Goal: Task Accomplishment & Management: Use online tool/utility

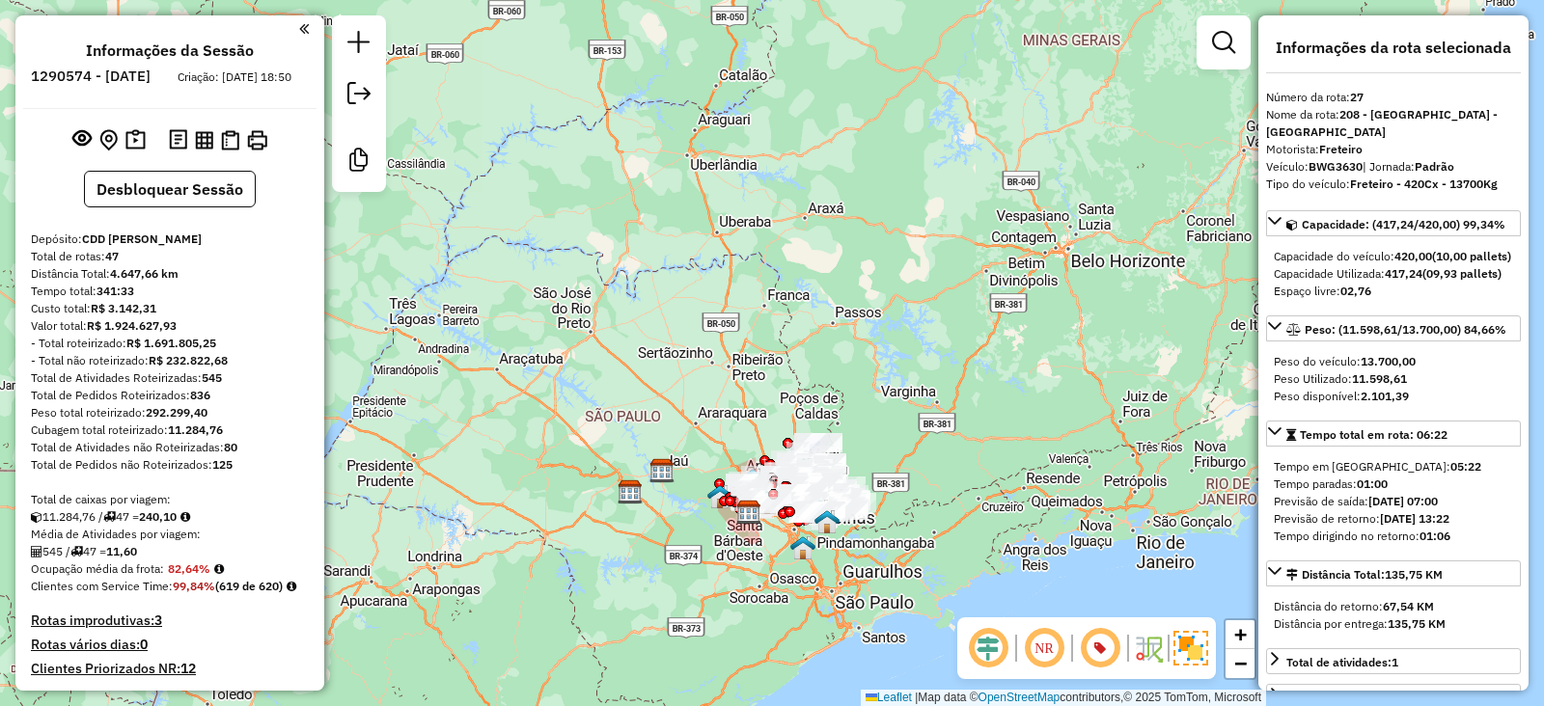
select select "*********"
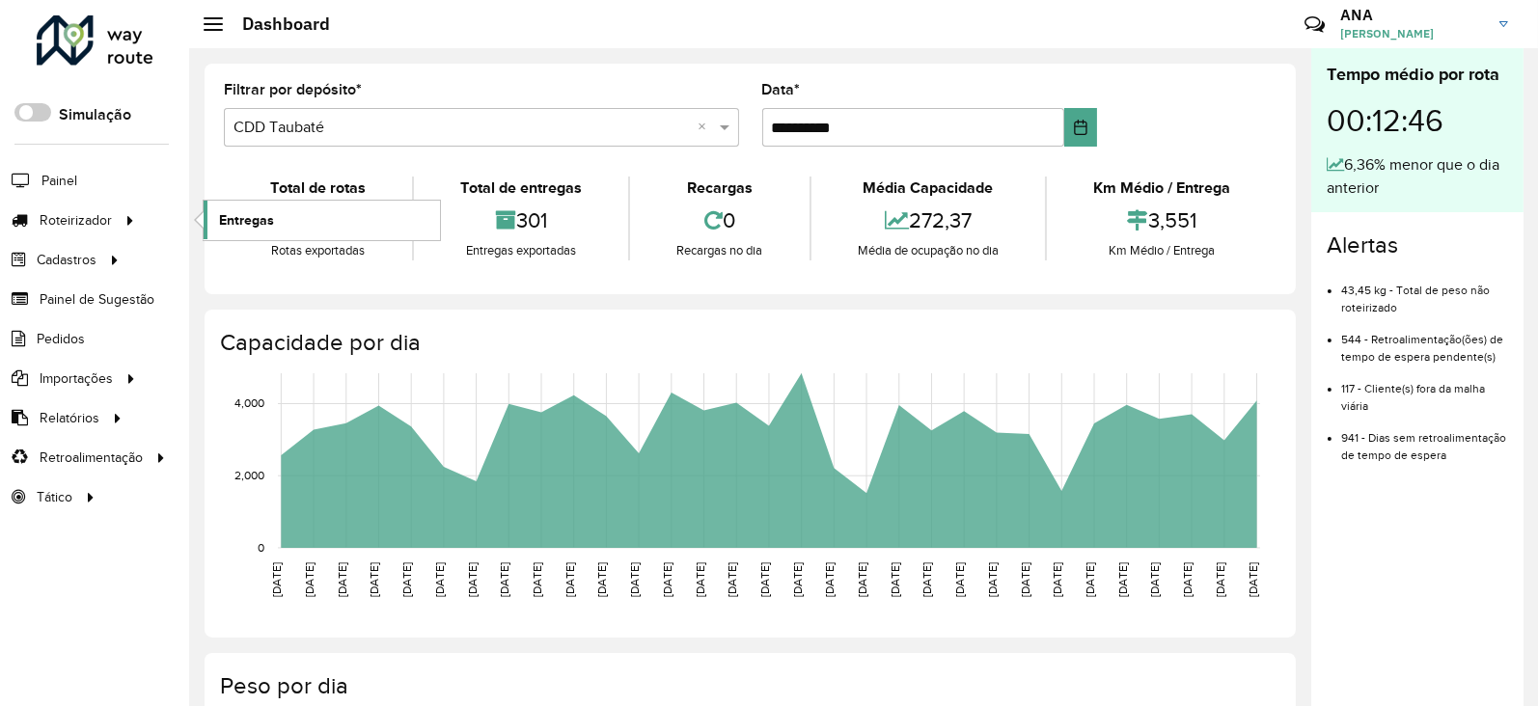
click at [273, 214] on link "Entregas" at bounding box center [322, 220] width 236 height 39
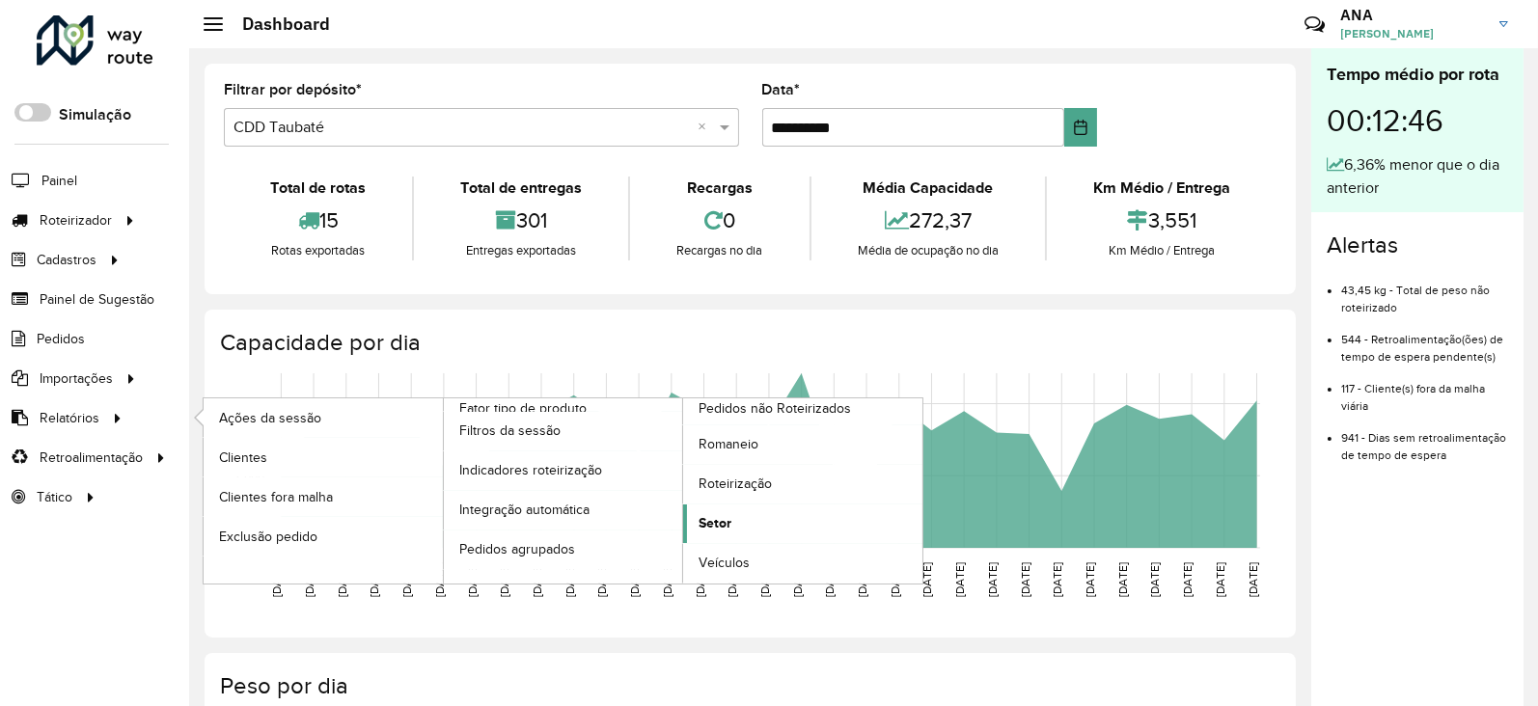
click at [727, 520] on span "Setor" at bounding box center [715, 523] width 33 height 20
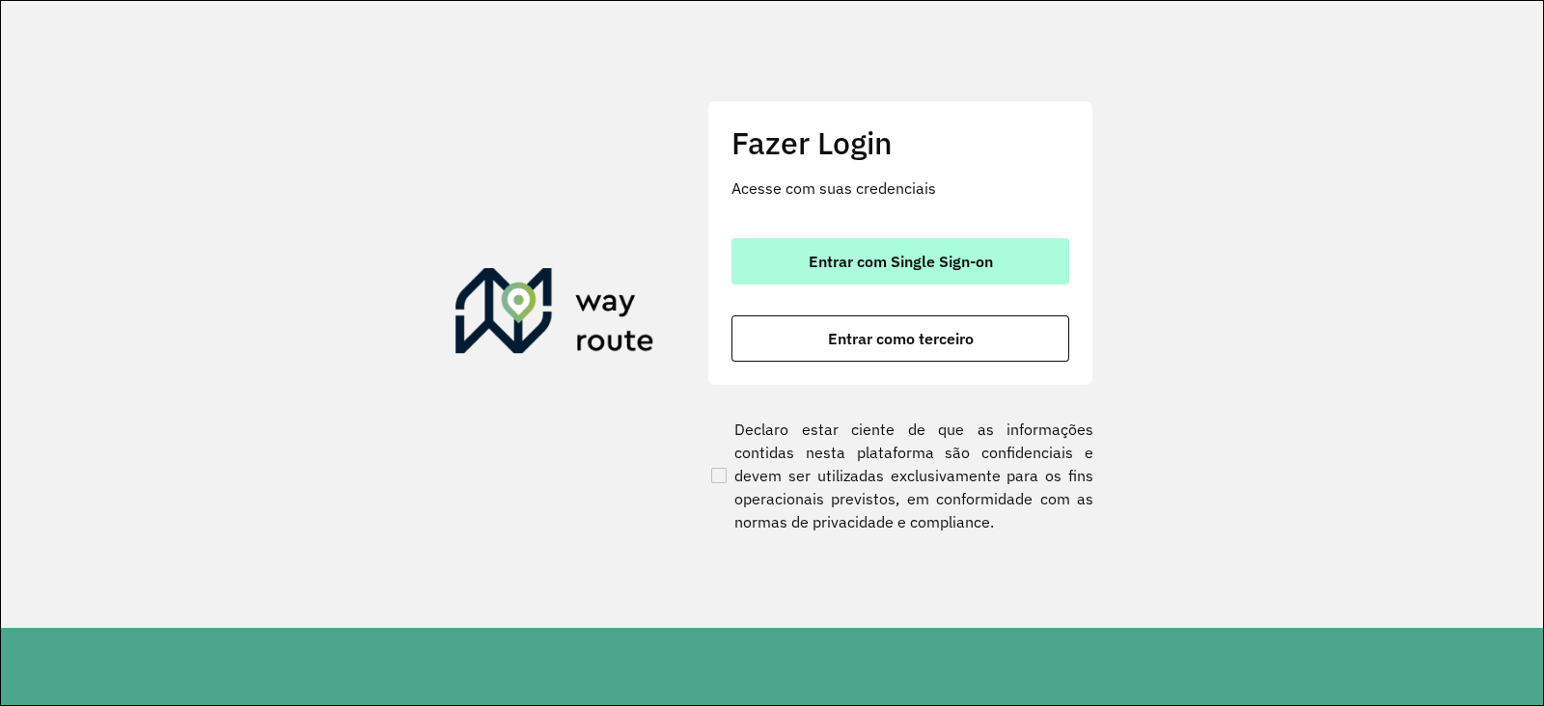
click at [908, 267] on span "Entrar com Single Sign-on" at bounding box center [901, 261] width 184 height 15
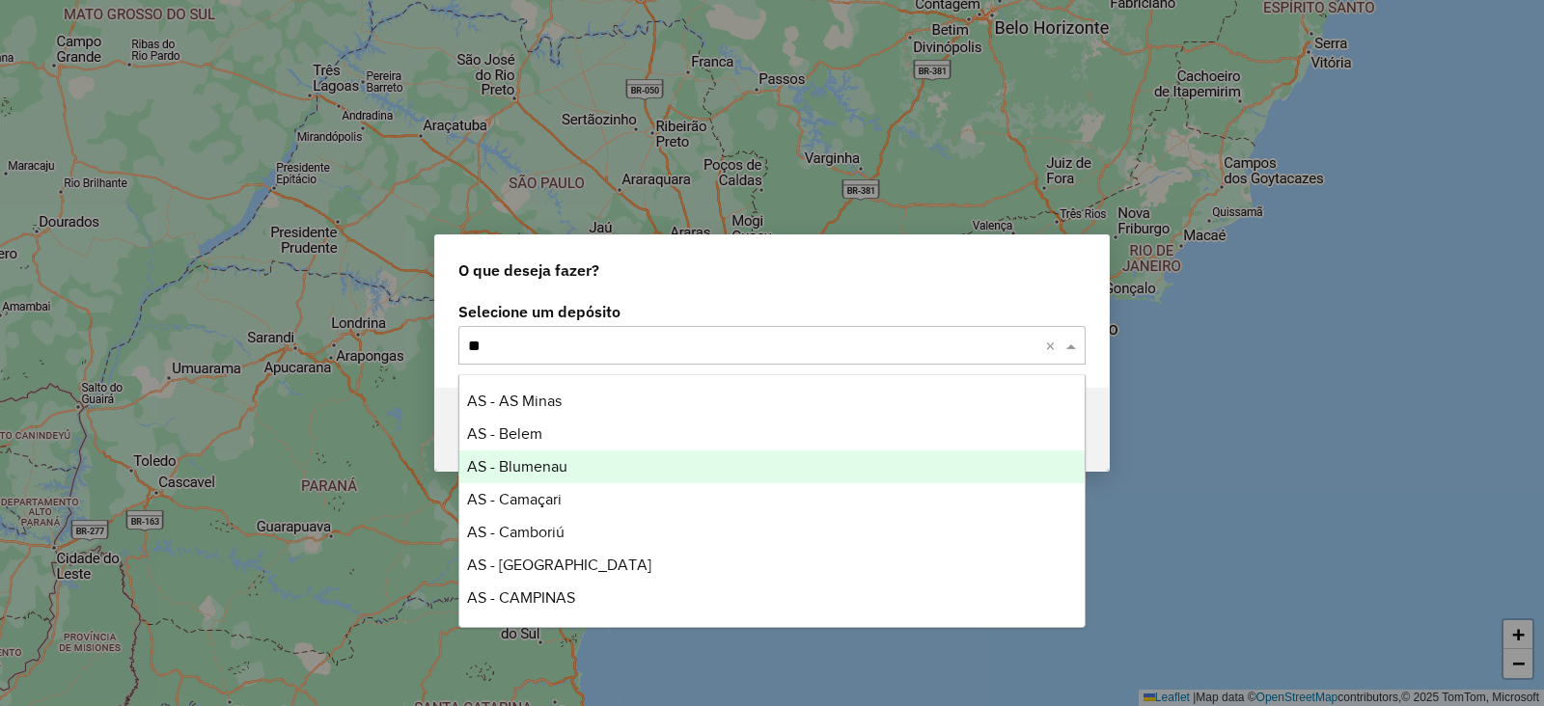
type input "***"
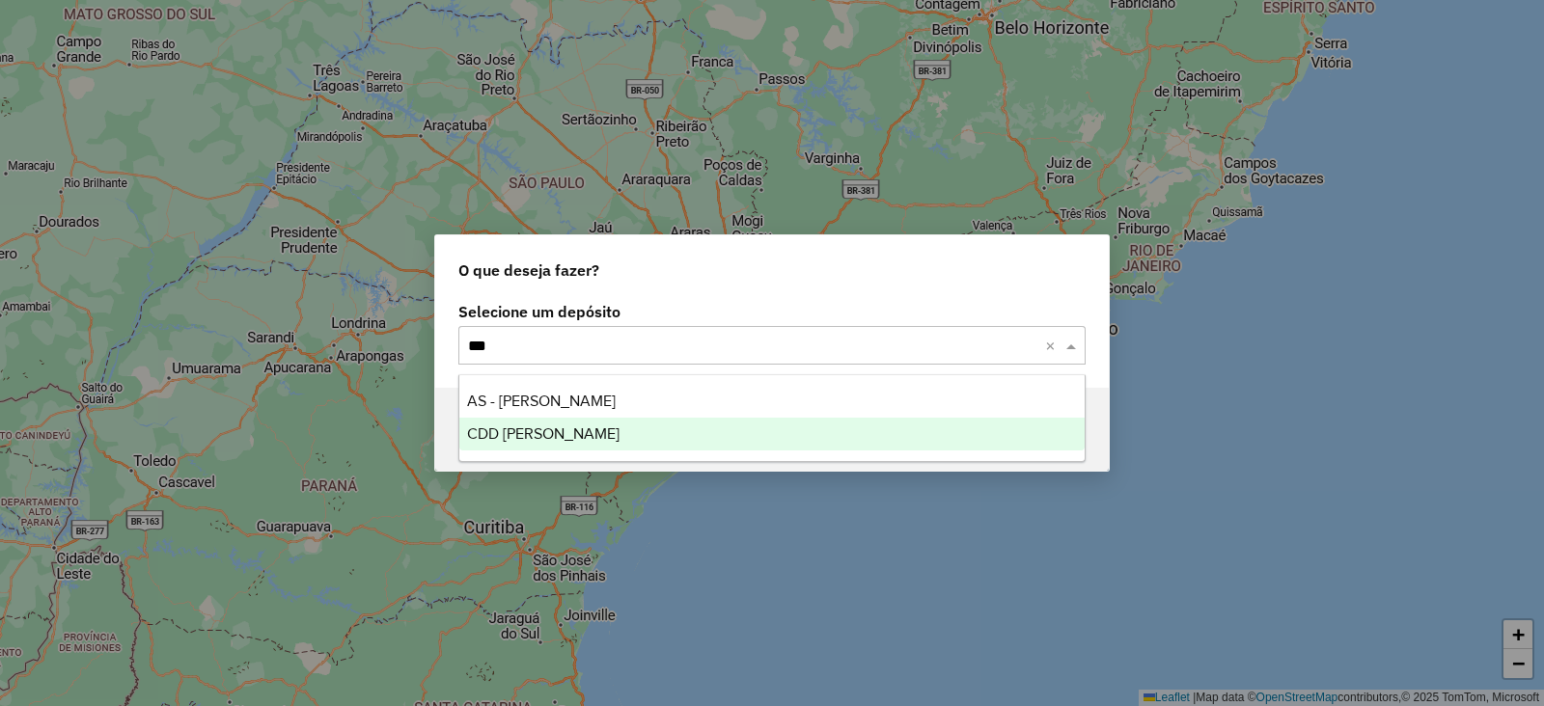
click at [915, 435] on div "CDD [PERSON_NAME]" at bounding box center [771, 434] width 625 height 33
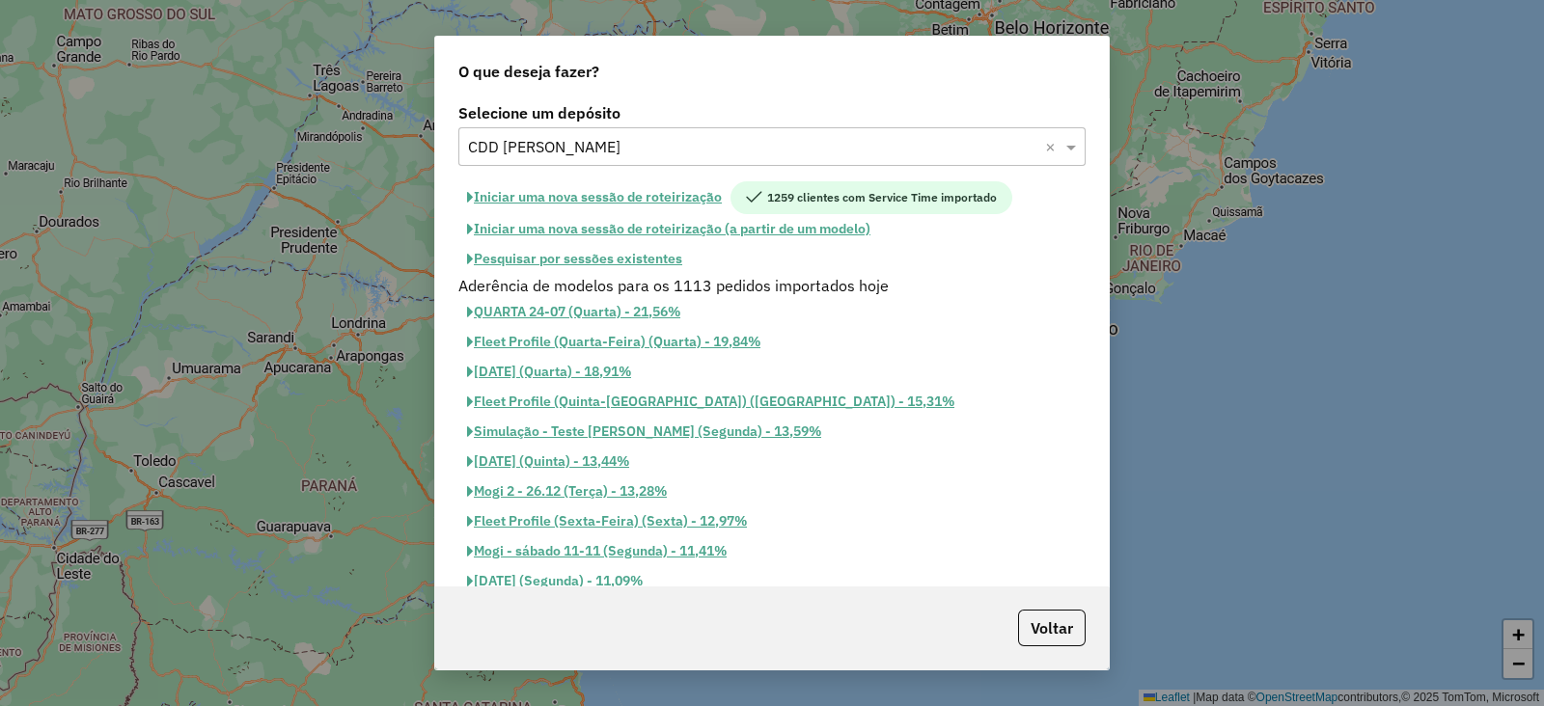
click at [685, 193] on button "Iniciar uma nova sessão de roteirização" at bounding box center [594, 197] width 272 height 33
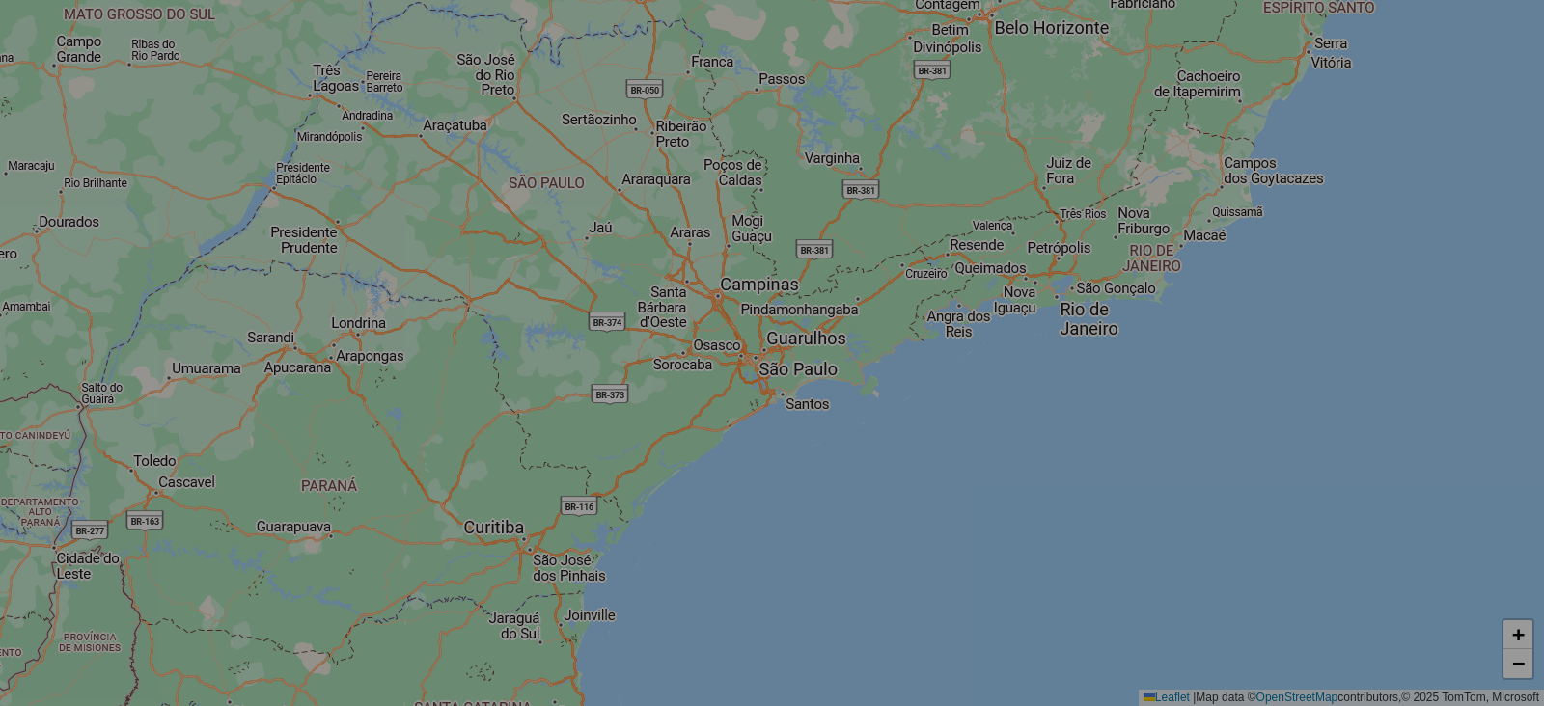
select select "*"
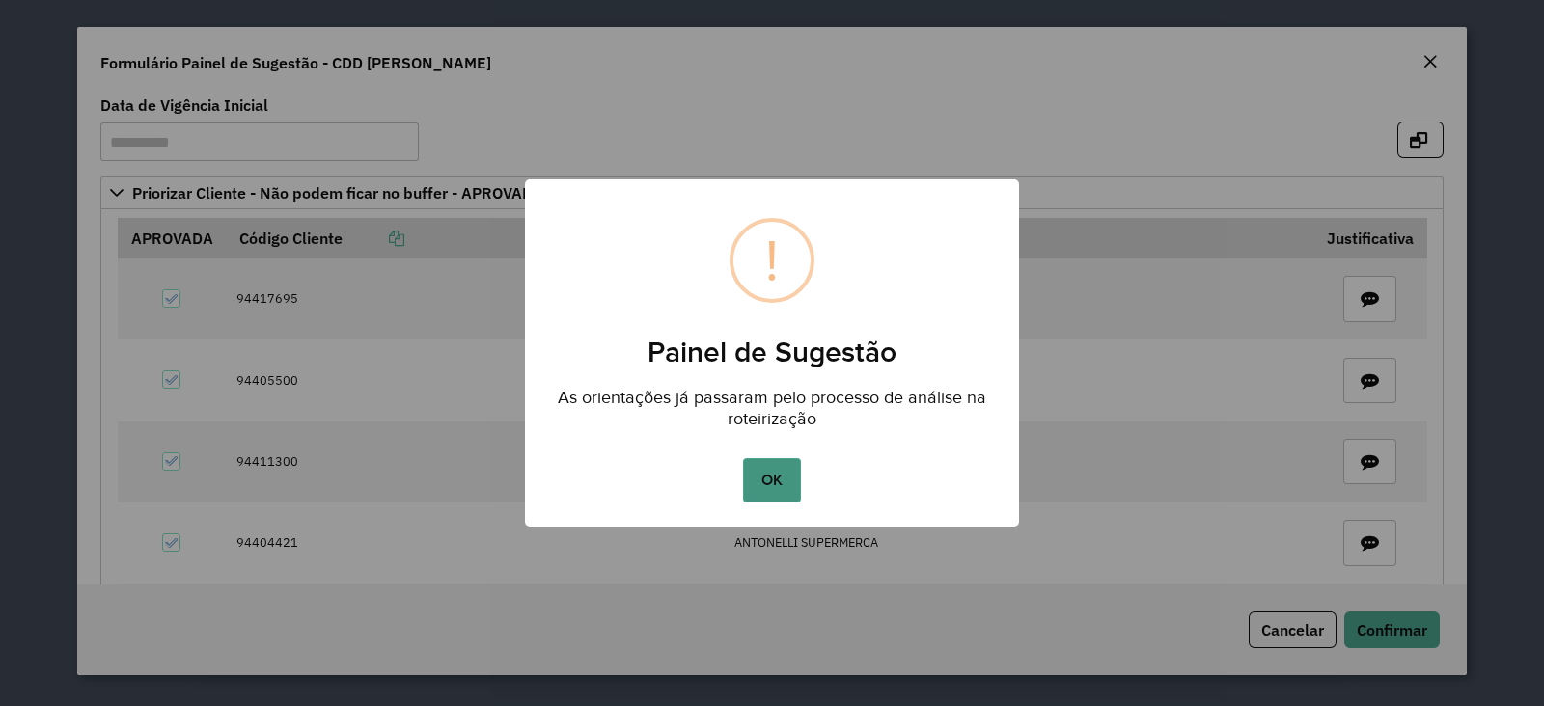
click at [753, 468] on button "OK" at bounding box center [771, 480] width 57 height 44
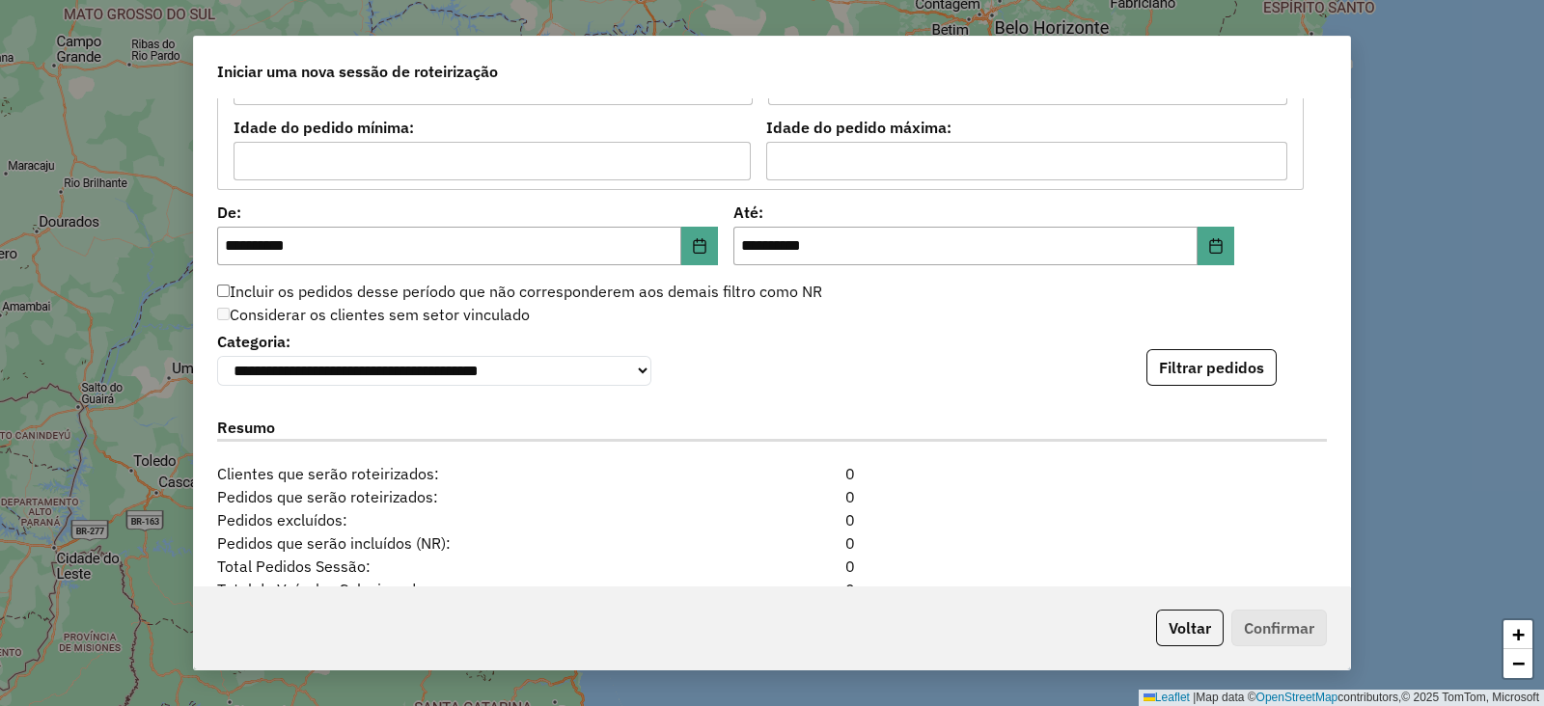
scroll to position [2113, 0]
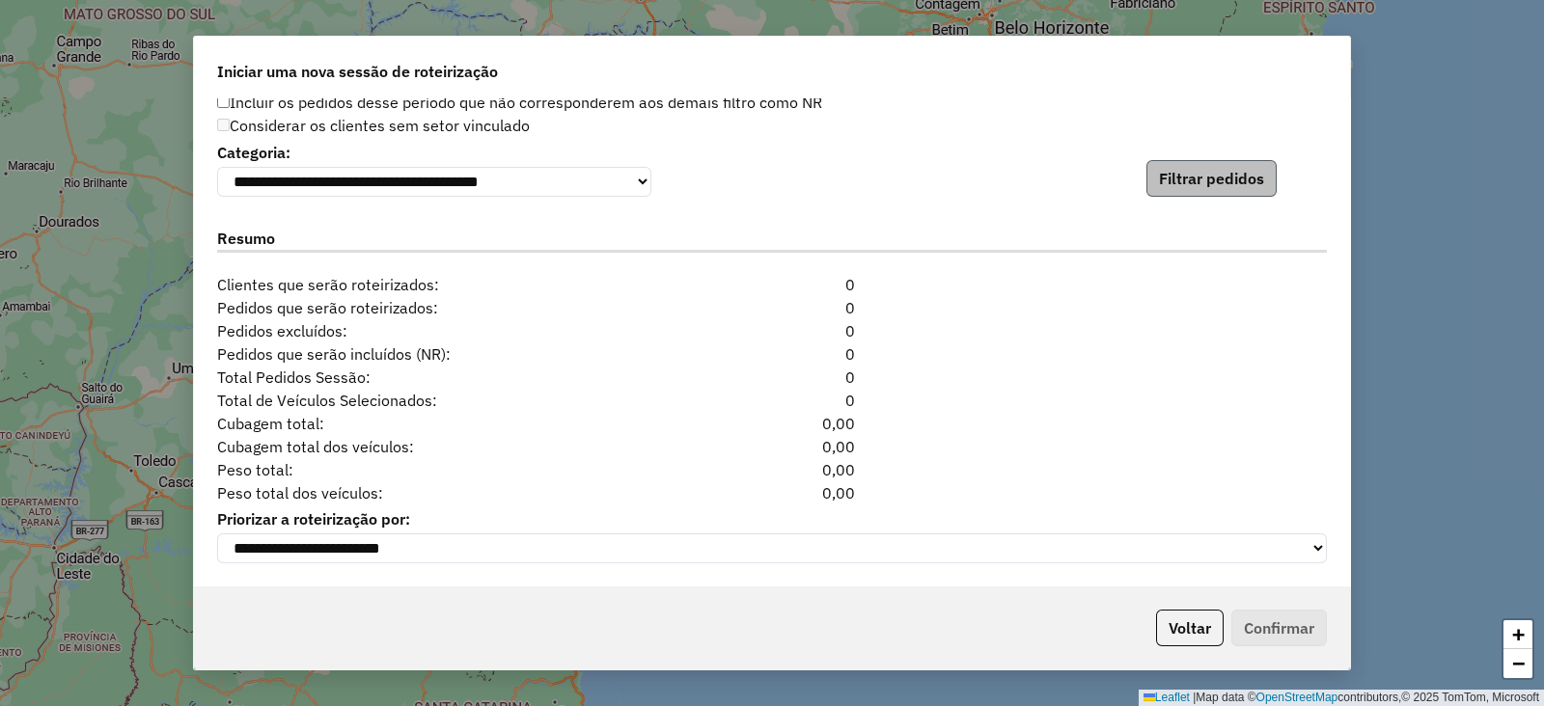
drag, startPoint x: 1202, startPoint y: 197, endPoint x: 1202, endPoint y: 174, distance: 23.2
click at [1202, 174] on div "**********" at bounding box center [772, 342] width 1156 height 489
click at [1202, 174] on button "Filtrar pedidos" at bounding box center [1211, 178] width 130 height 37
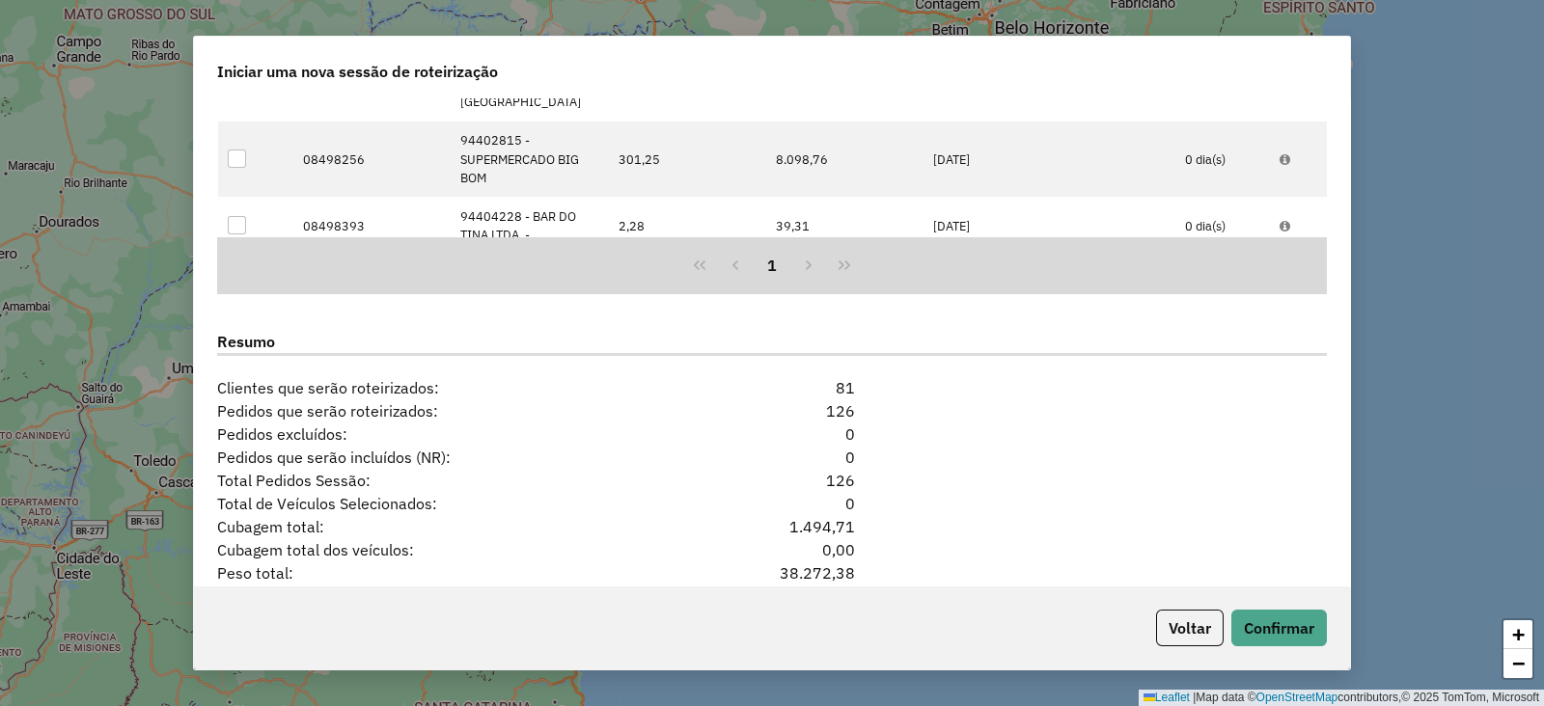
scroll to position [2533, 0]
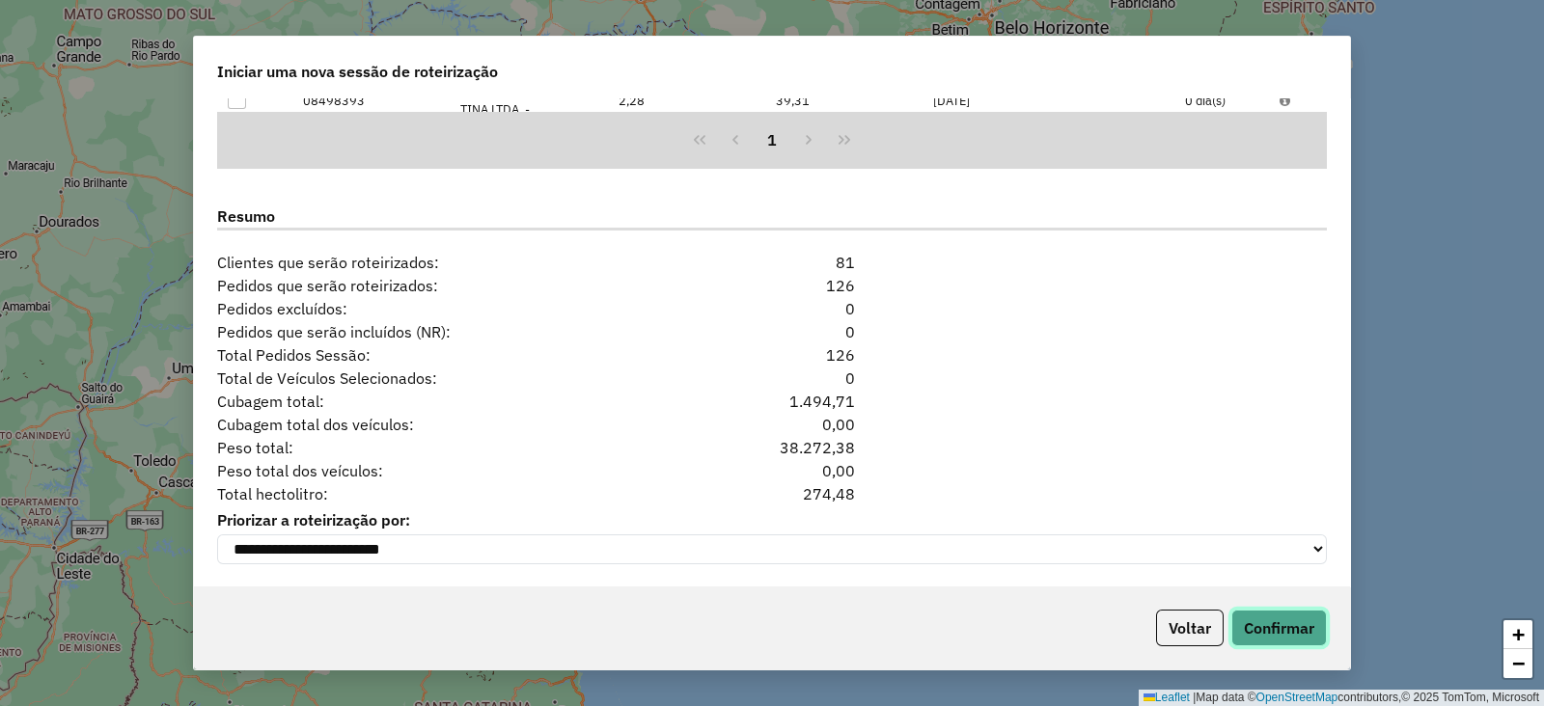
click at [1248, 623] on button "Confirmar" at bounding box center [1279, 628] width 96 height 37
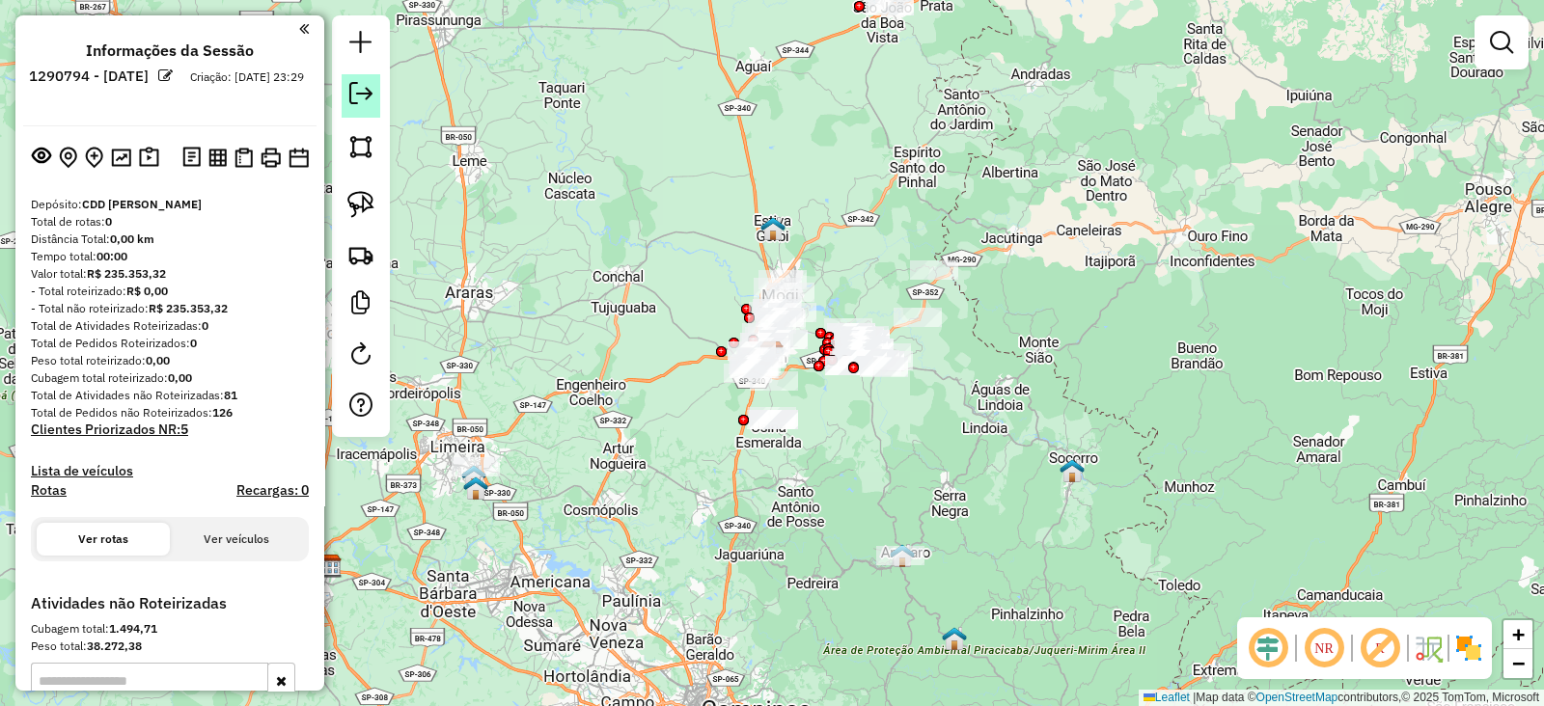
click at [364, 110] on link at bounding box center [361, 95] width 39 height 43
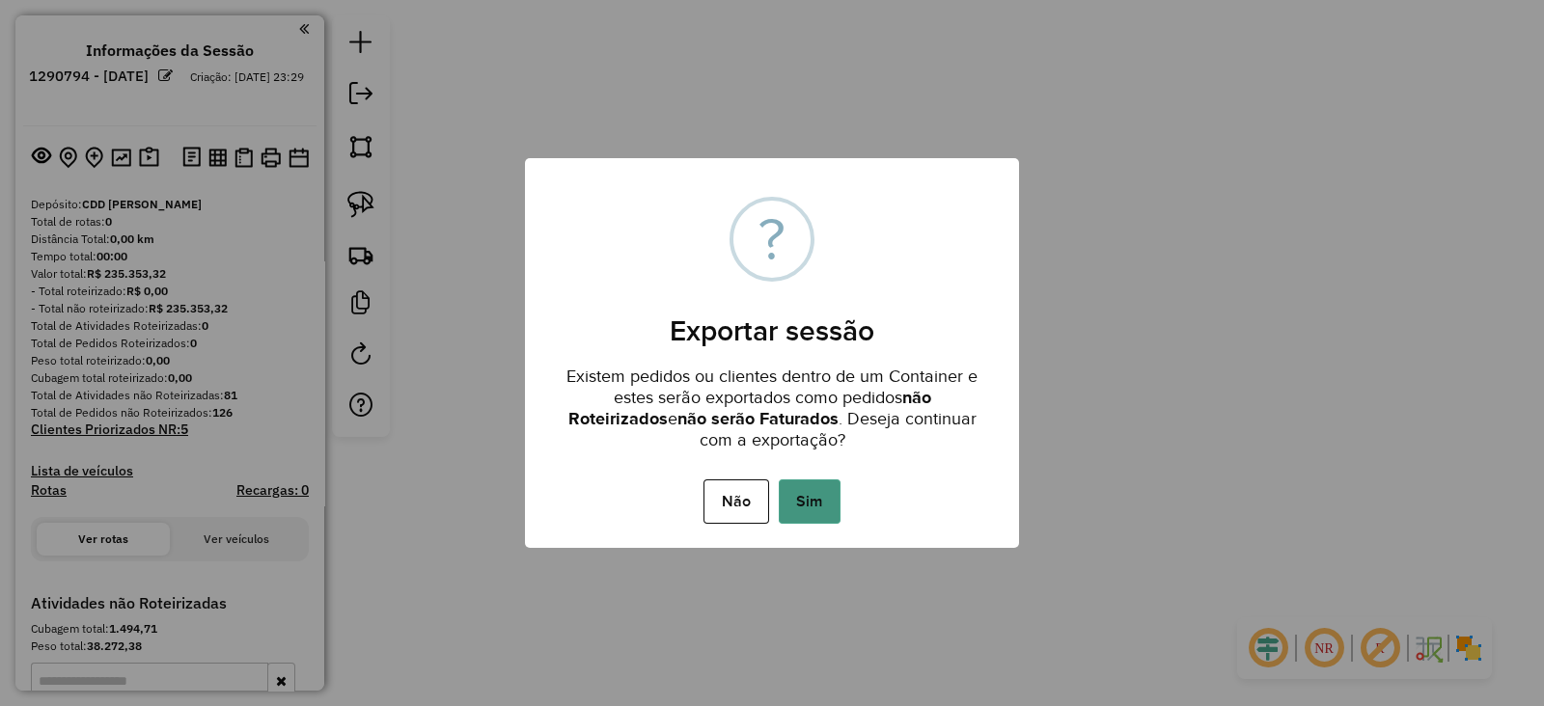
click at [798, 507] on button "Sim" at bounding box center [810, 502] width 62 height 44
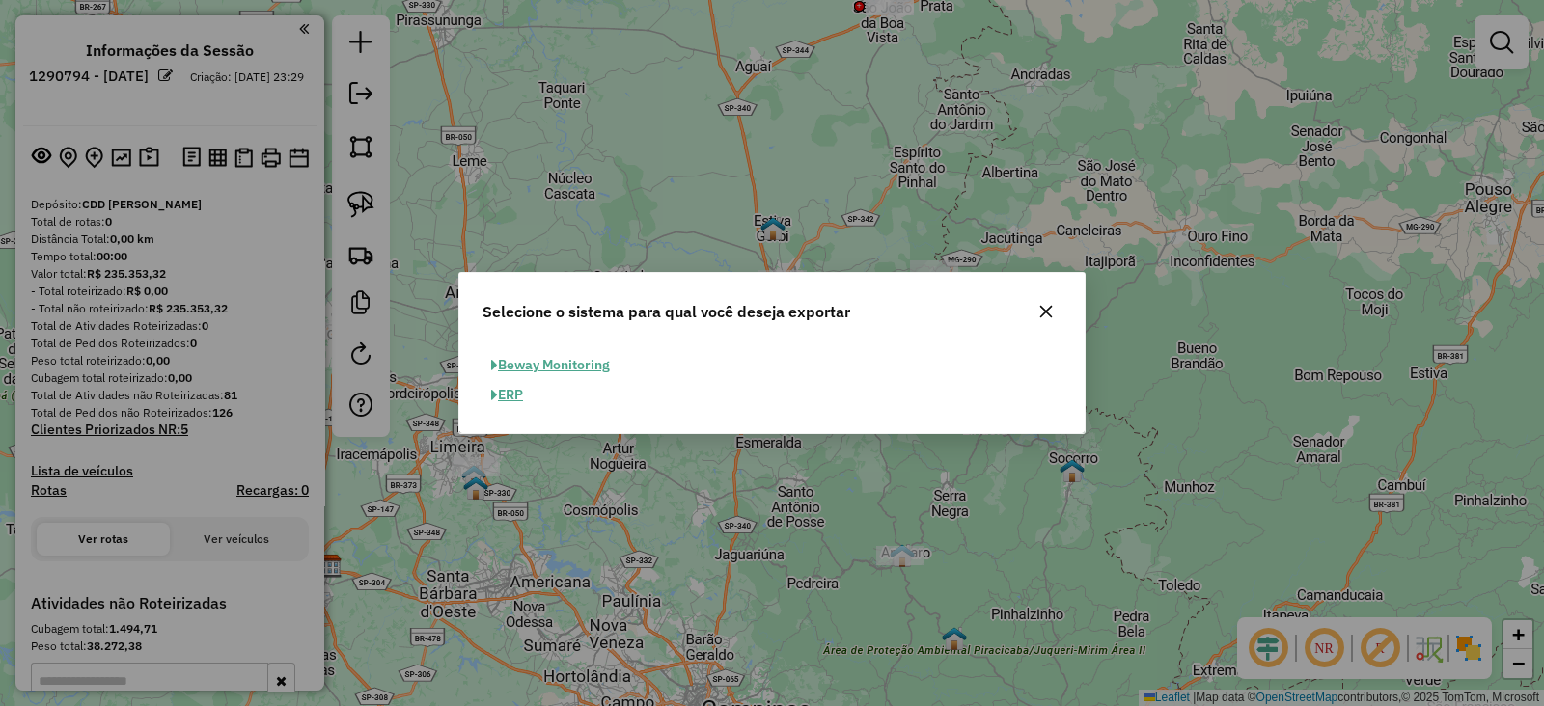
click at [505, 400] on button "ERP" at bounding box center [507, 395] width 49 height 30
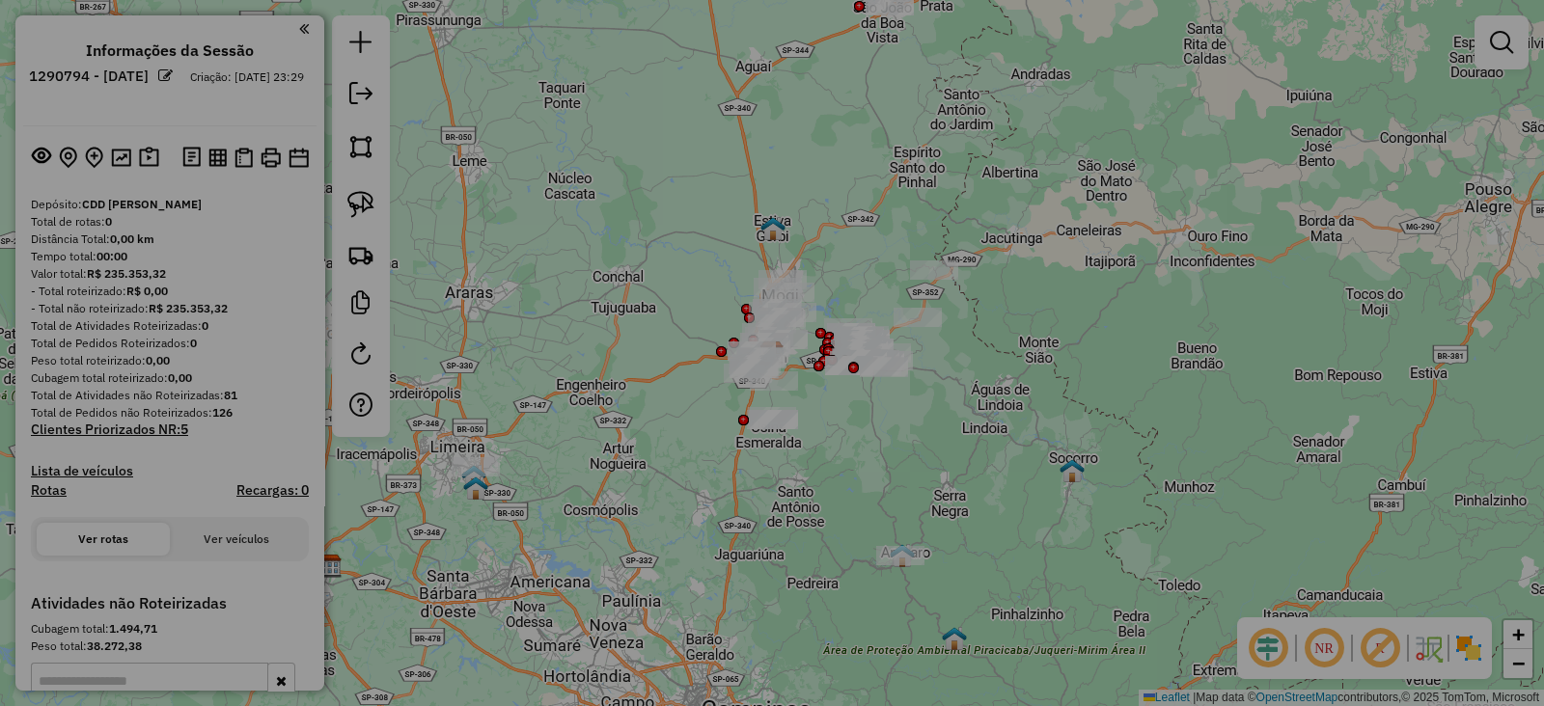
select select "*********"
select select "**"
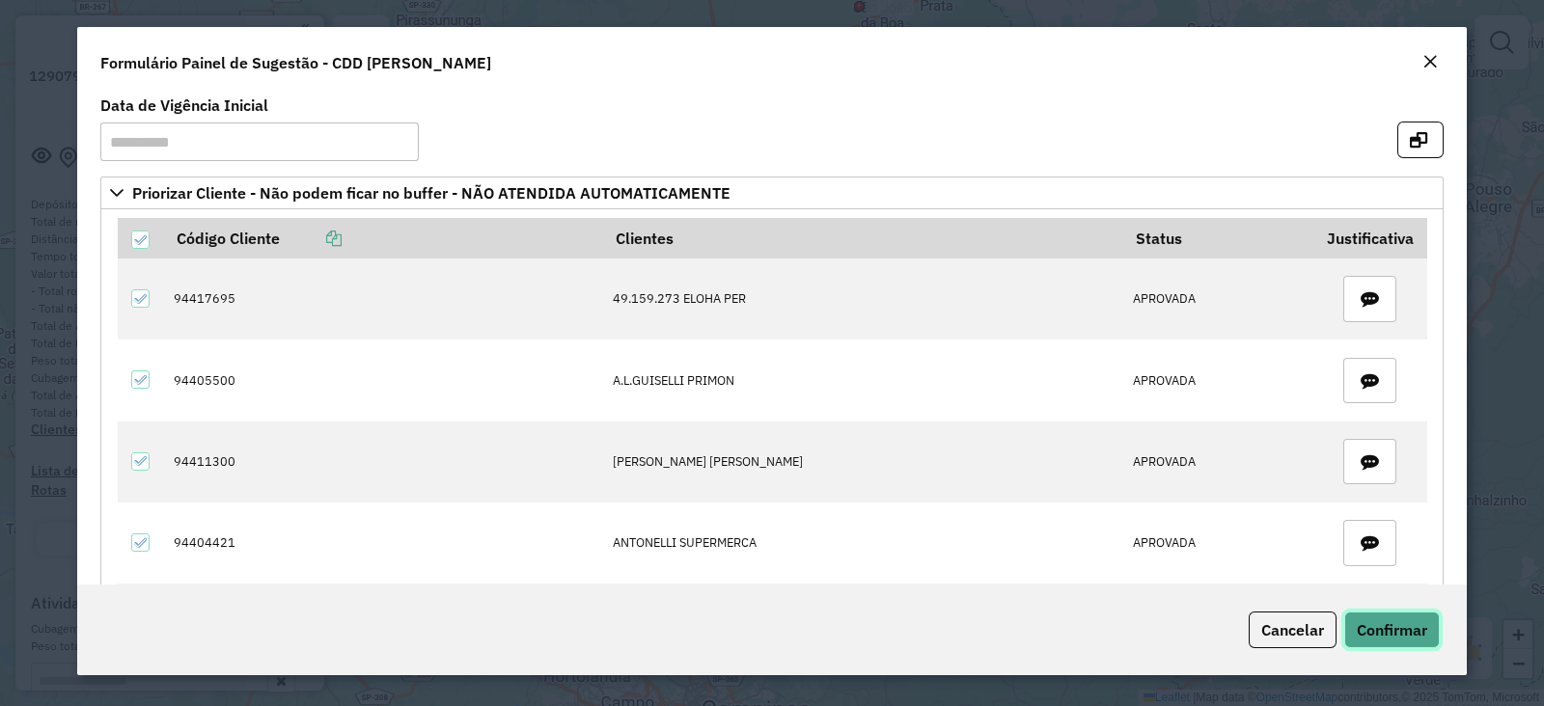
click at [1385, 638] on span "Confirmar" at bounding box center [1392, 630] width 70 height 19
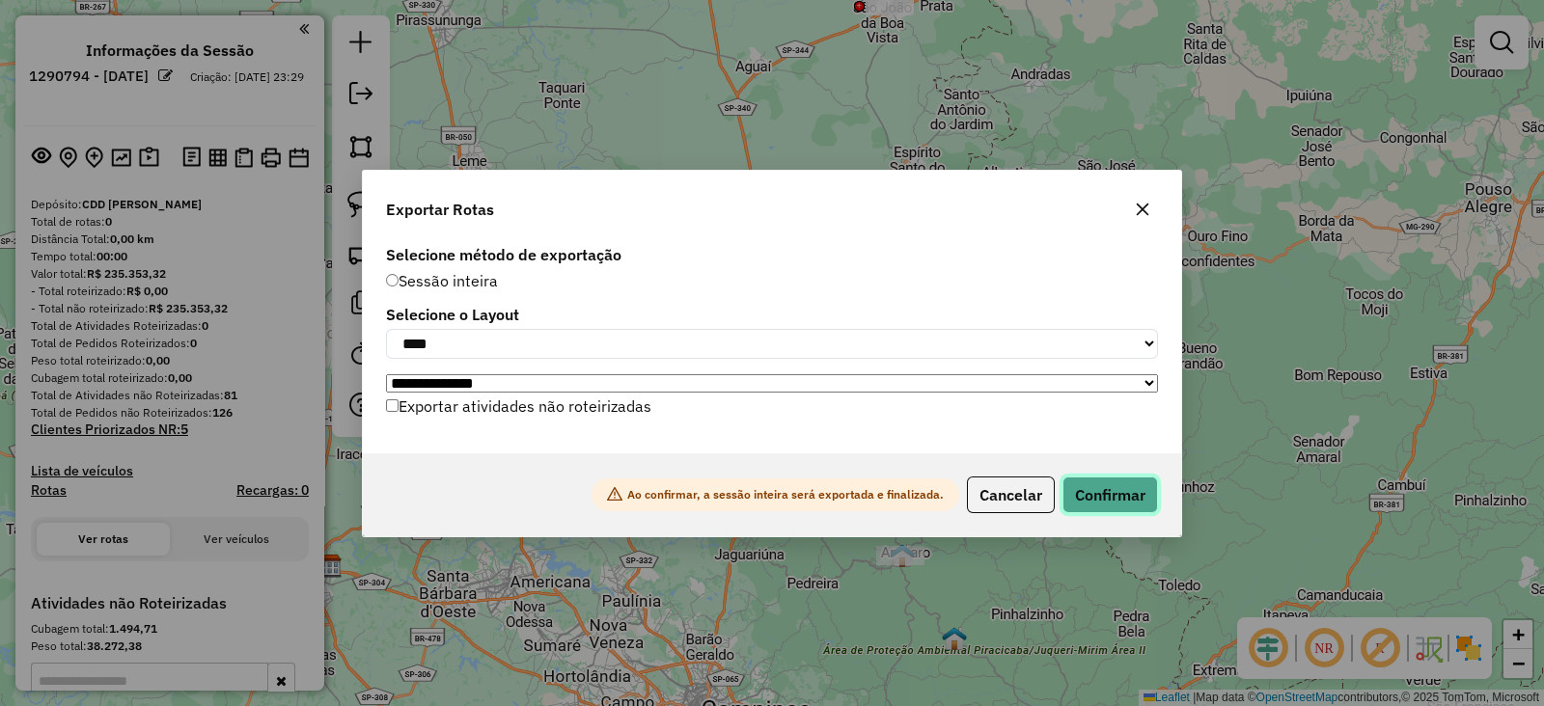
click at [1115, 504] on button "Confirmar" at bounding box center [1111, 495] width 96 height 37
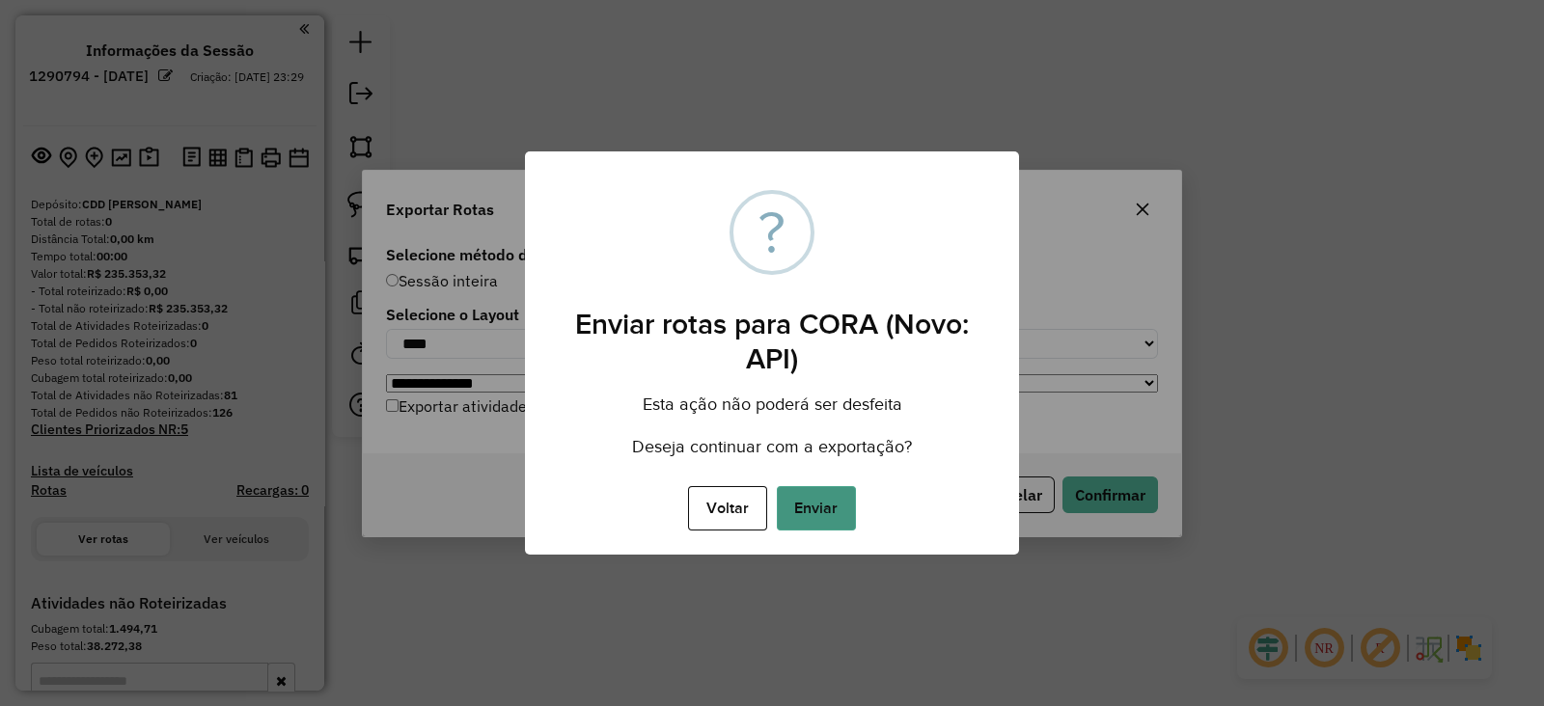
click at [816, 499] on button "Enviar" at bounding box center [816, 508] width 79 height 44
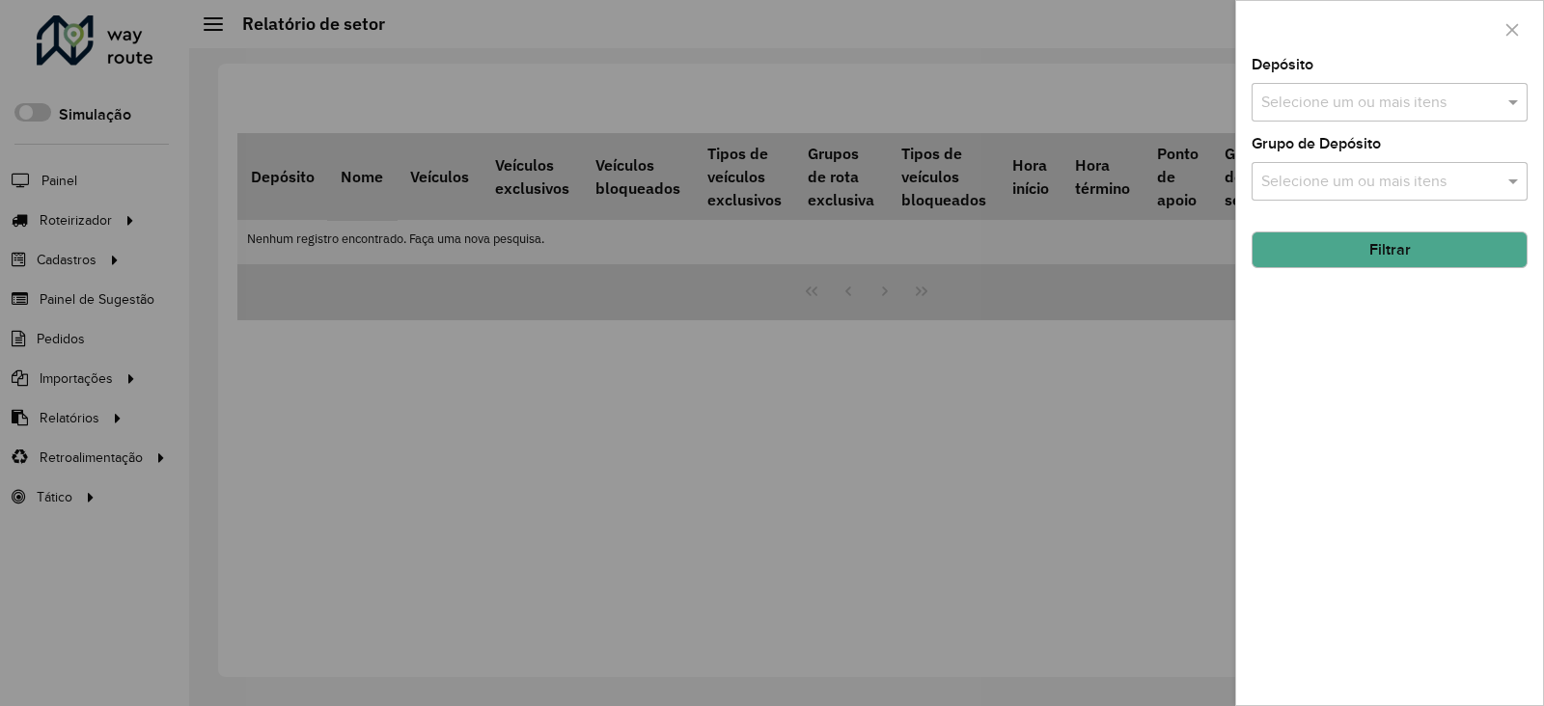
click at [1360, 106] on input "text" at bounding box center [1380, 103] width 247 height 23
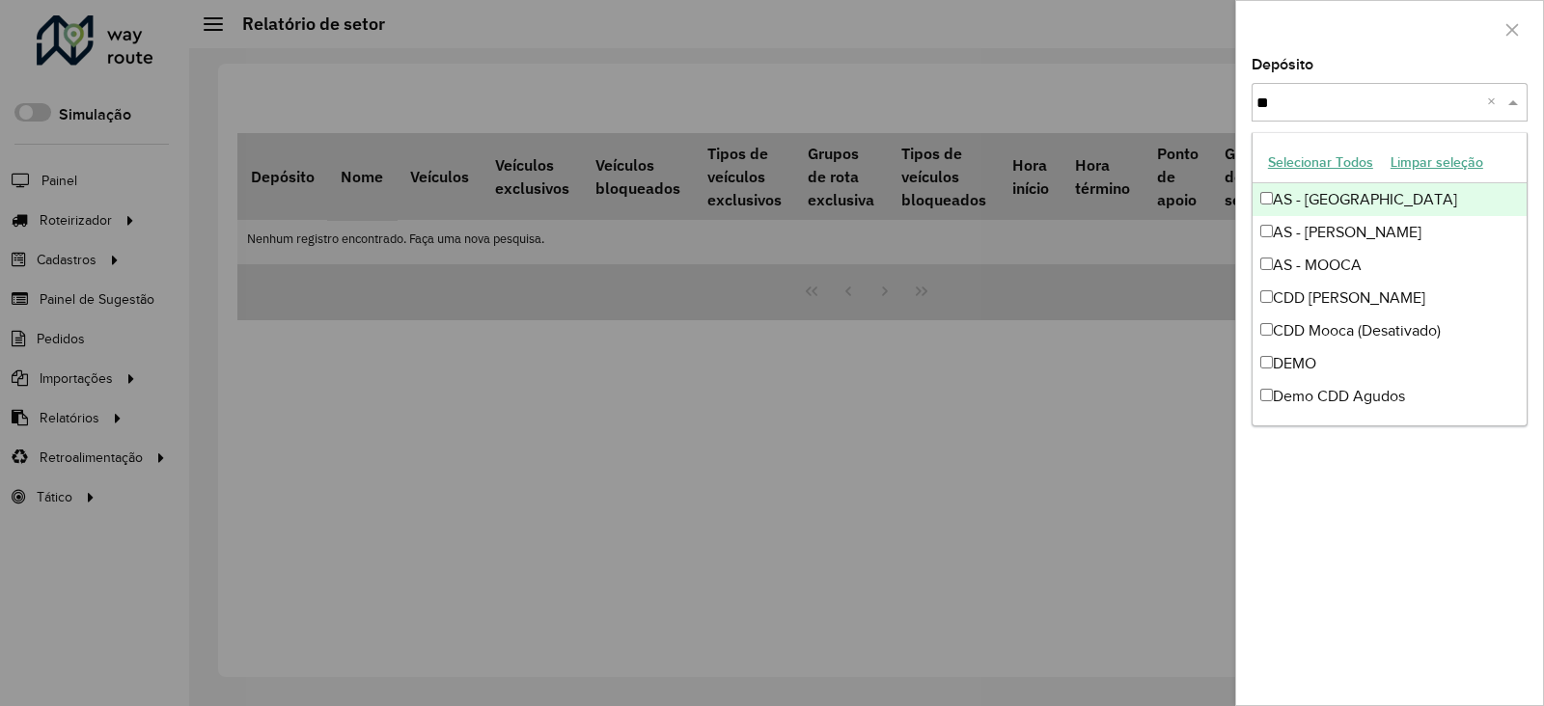
type input "***"
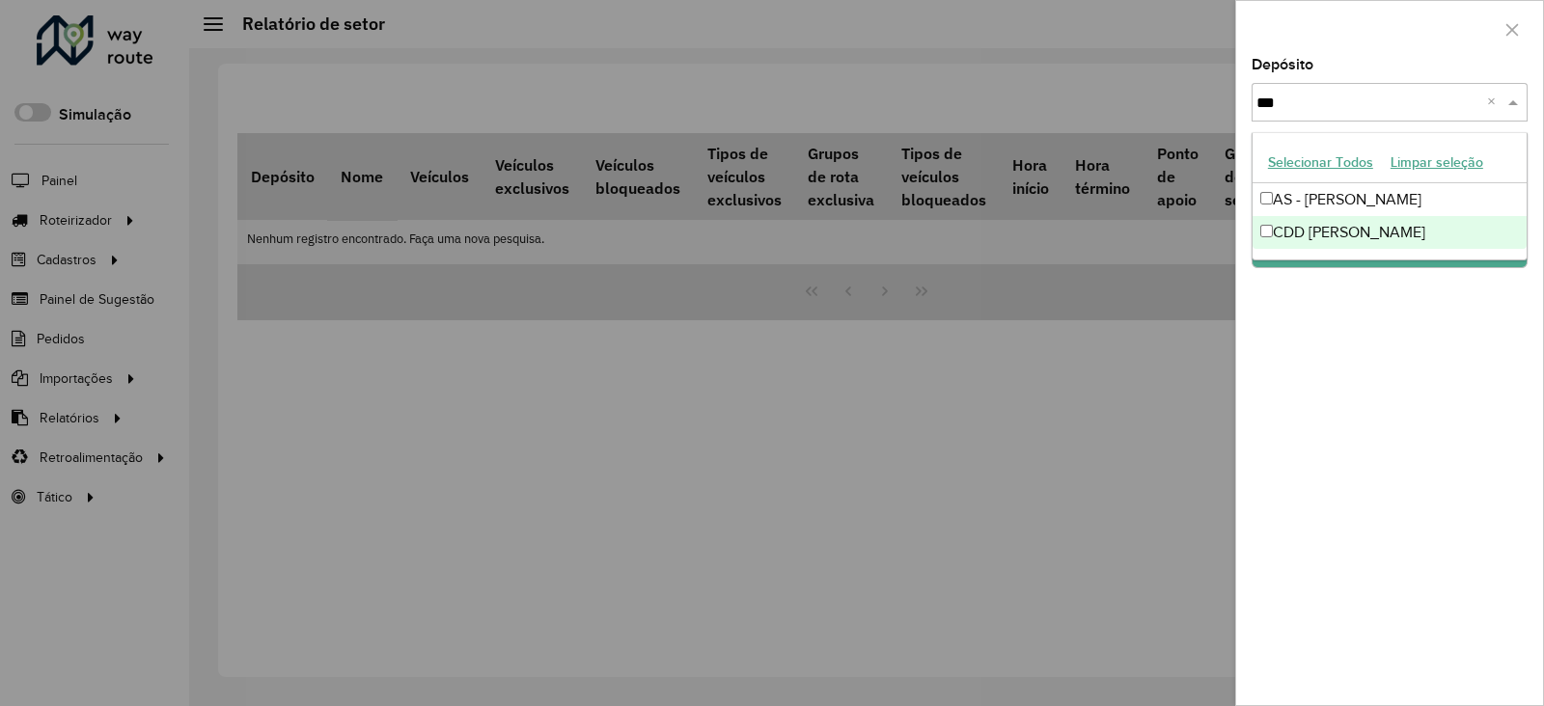
click at [1351, 224] on div "CDD [PERSON_NAME]" at bounding box center [1390, 232] width 274 height 33
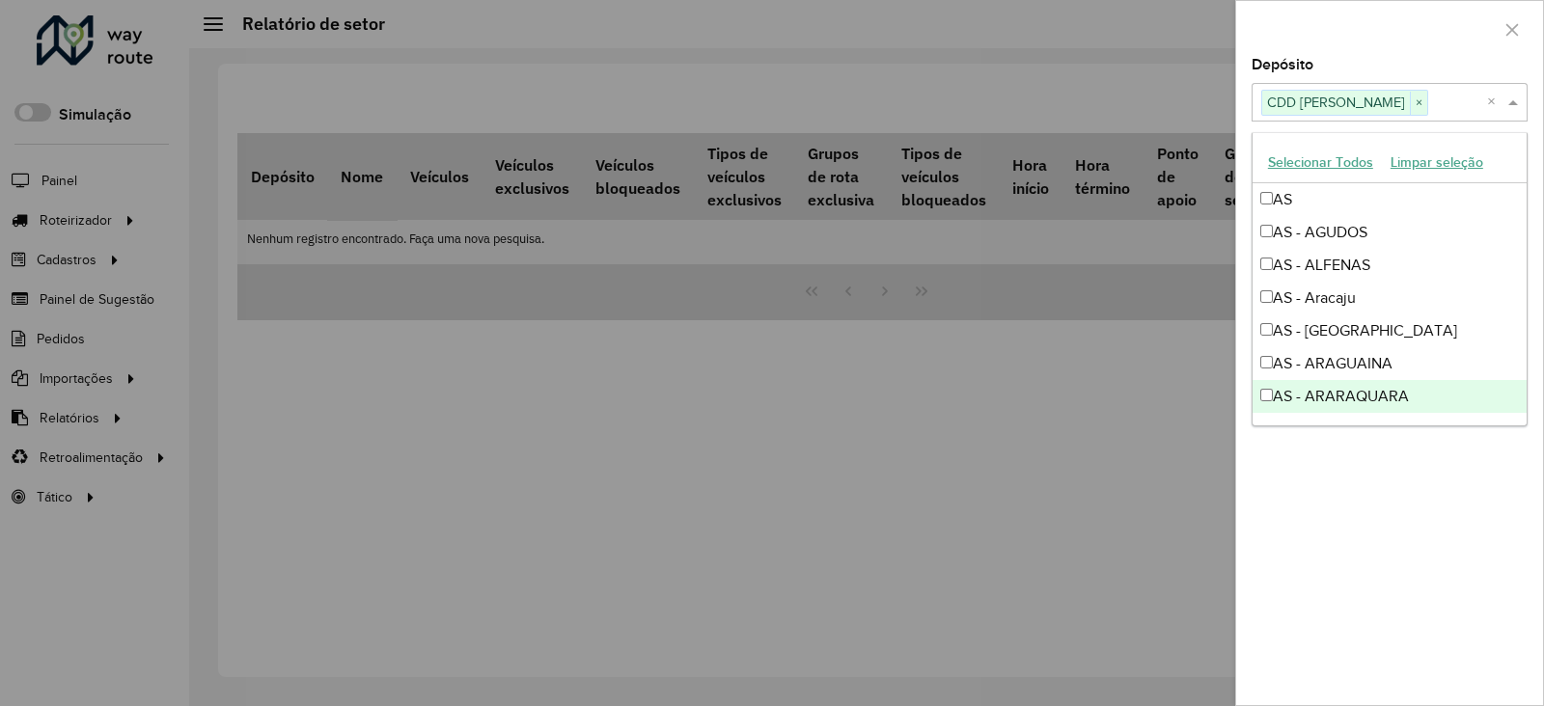
click at [1326, 518] on div "Depósito Selecione um ou mais itens CDD Mogi Mirim × × Grupo de Depósito Seleci…" at bounding box center [1389, 382] width 307 height 648
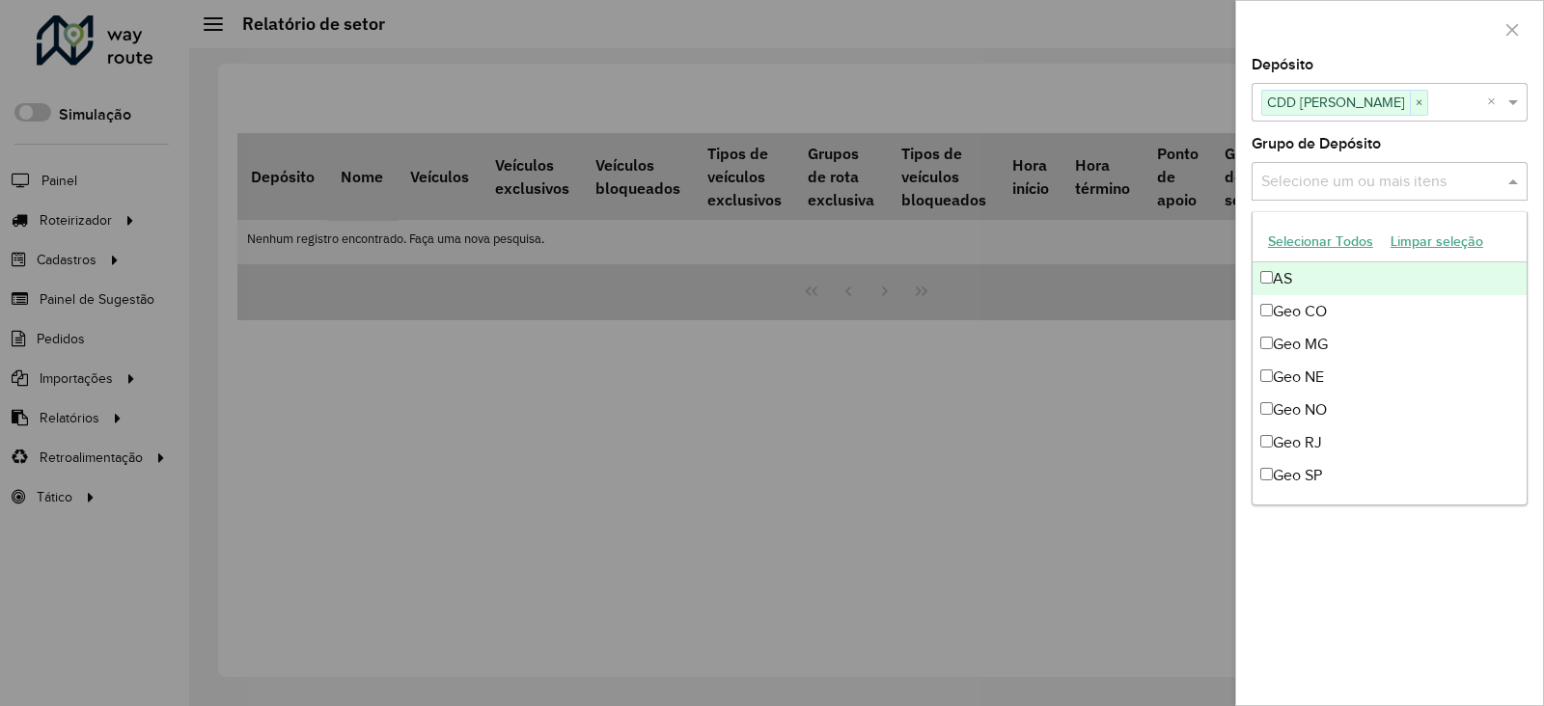
click at [1416, 180] on input "text" at bounding box center [1380, 182] width 247 height 23
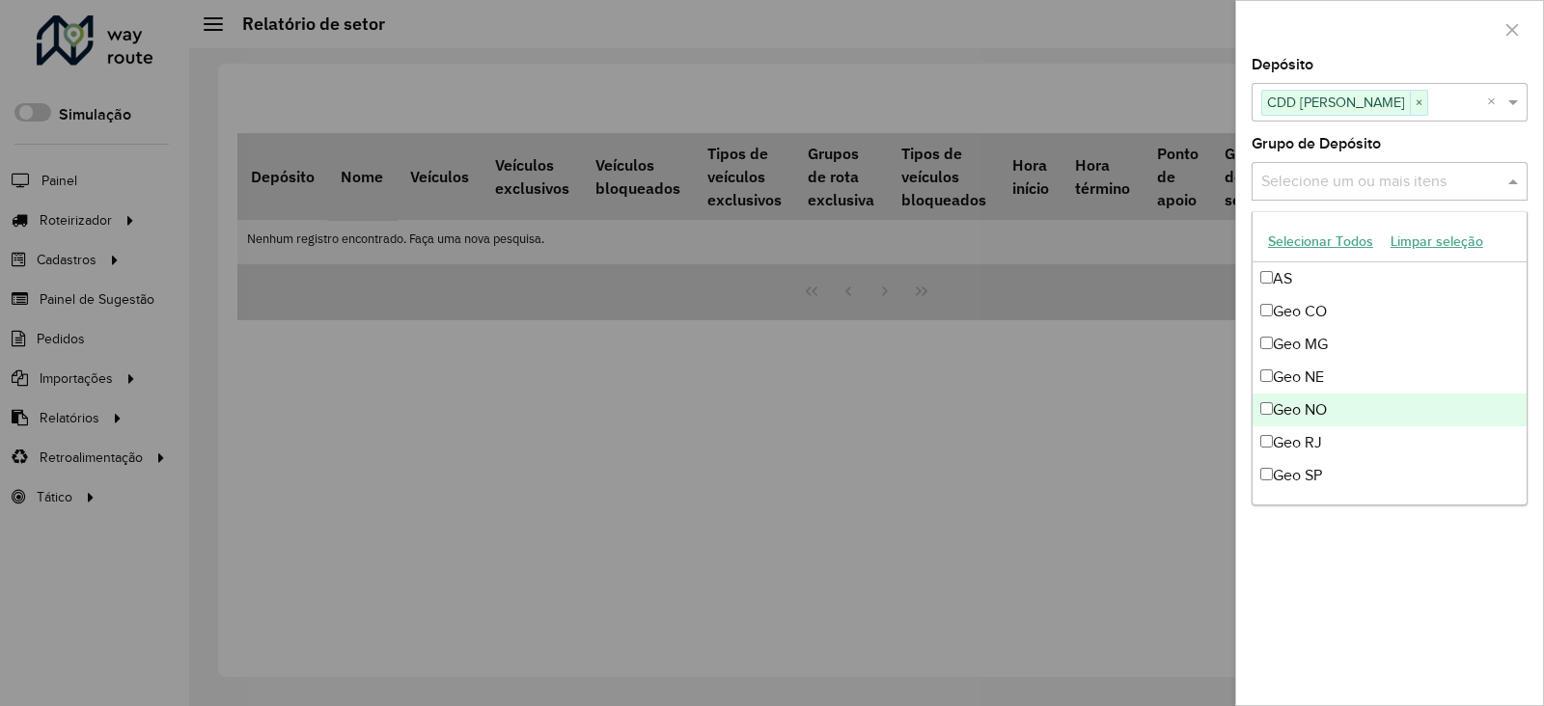
scroll to position [96, 0]
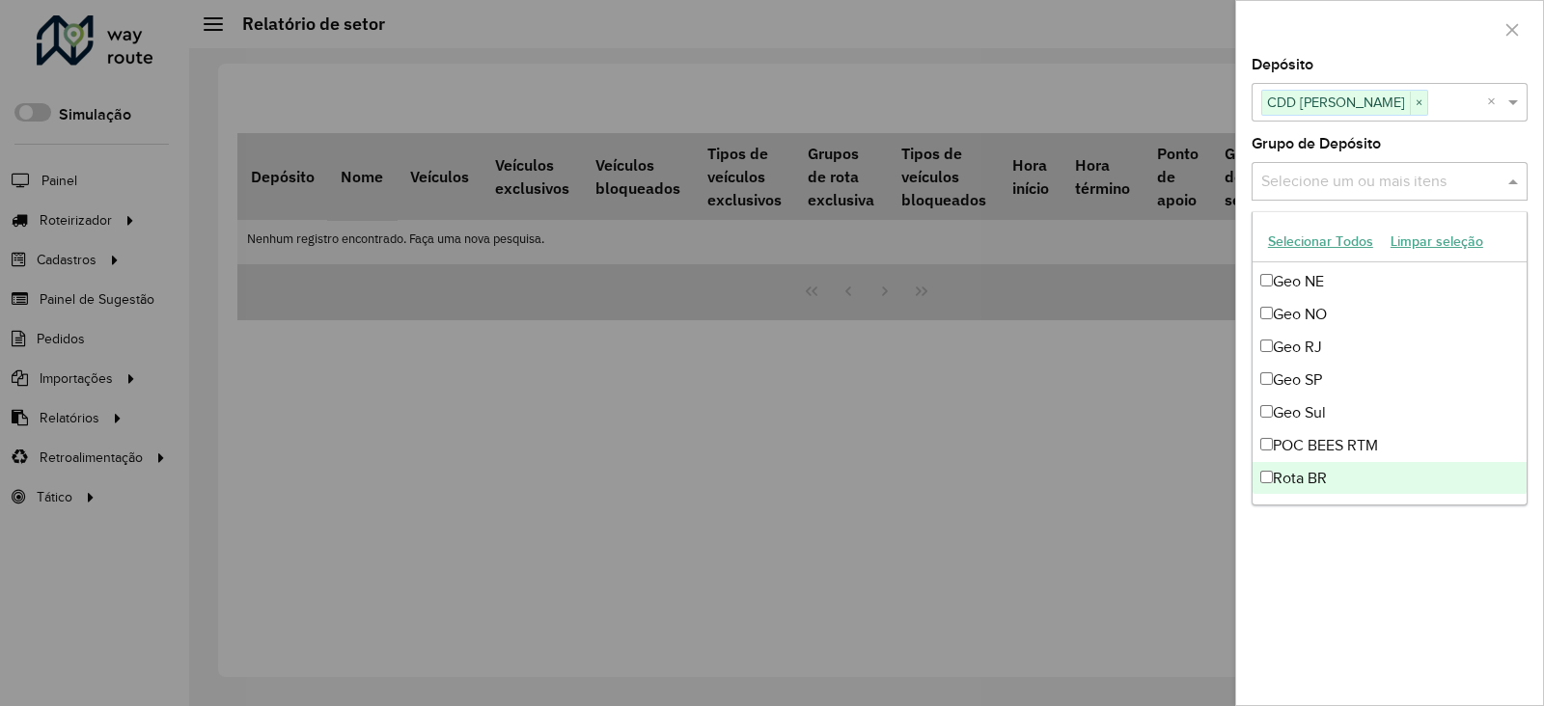
click at [1312, 634] on div "Depósito Selecione um ou mais itens CDD Mogi Mirim × × Grupo de Depósito Seleci…" at bounding box center [1389, 382] width 307 height 648
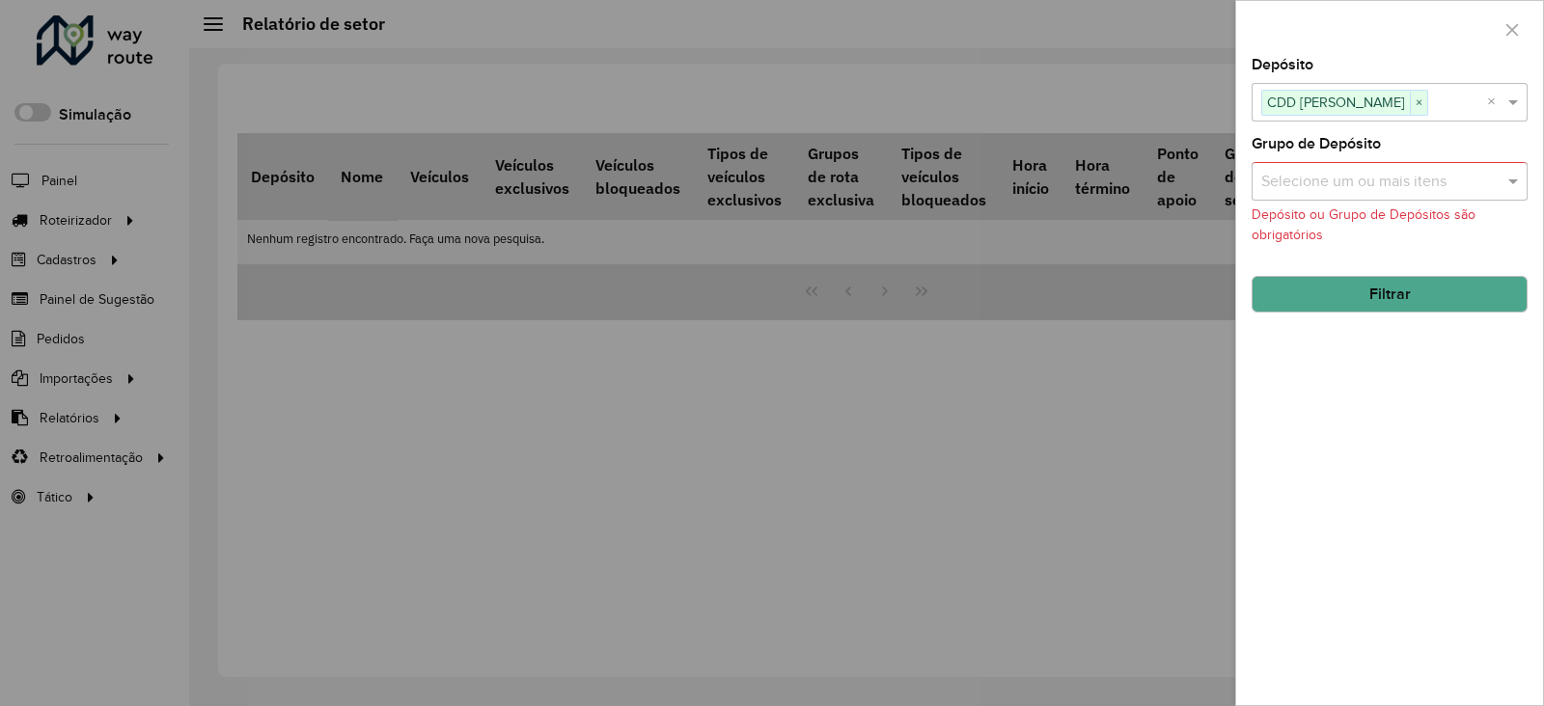
click at [1427, 280] on button "Filtrar" at bounding box center [1390, 294] width 276 height 37
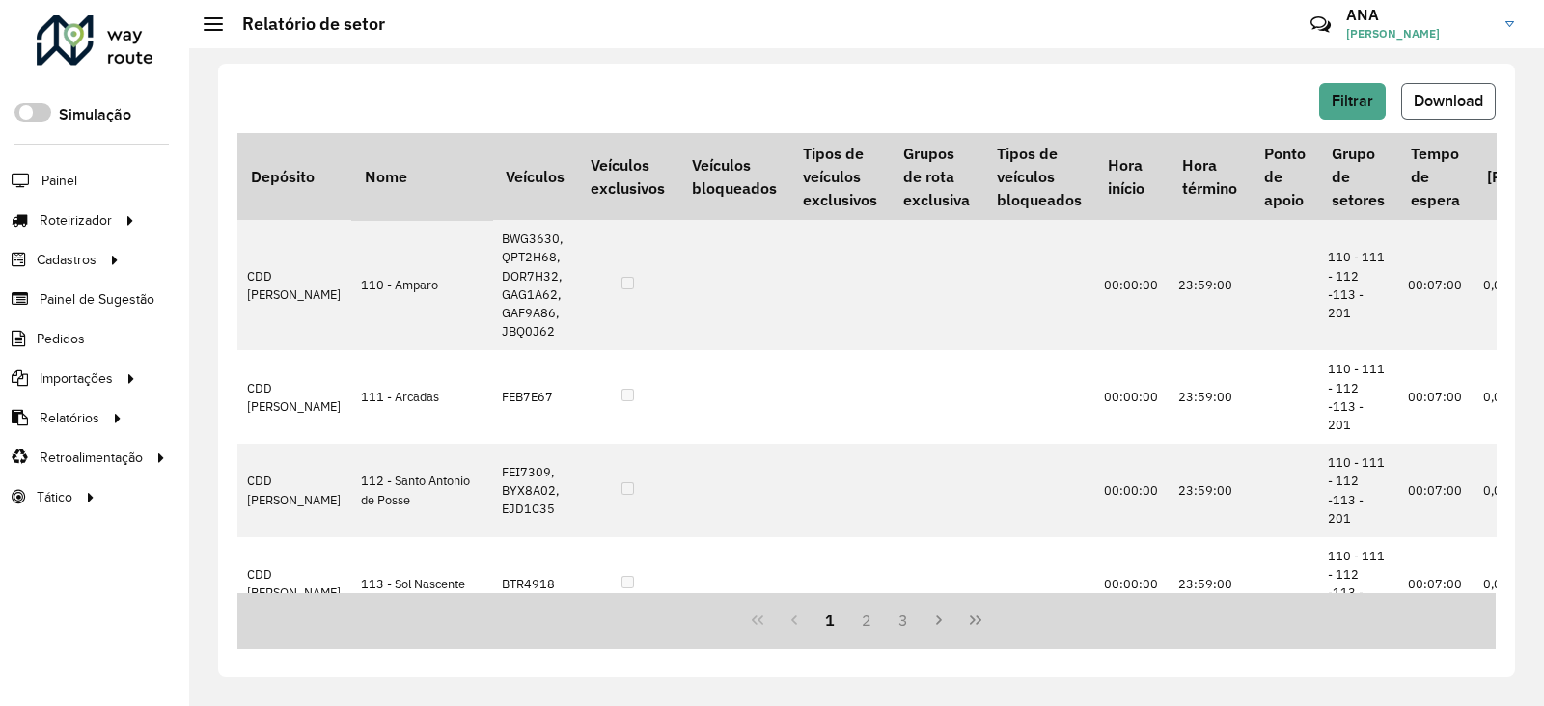
click at [1450, 106] on span "Download" at bounding box center [1448, 101] width 69 height 16
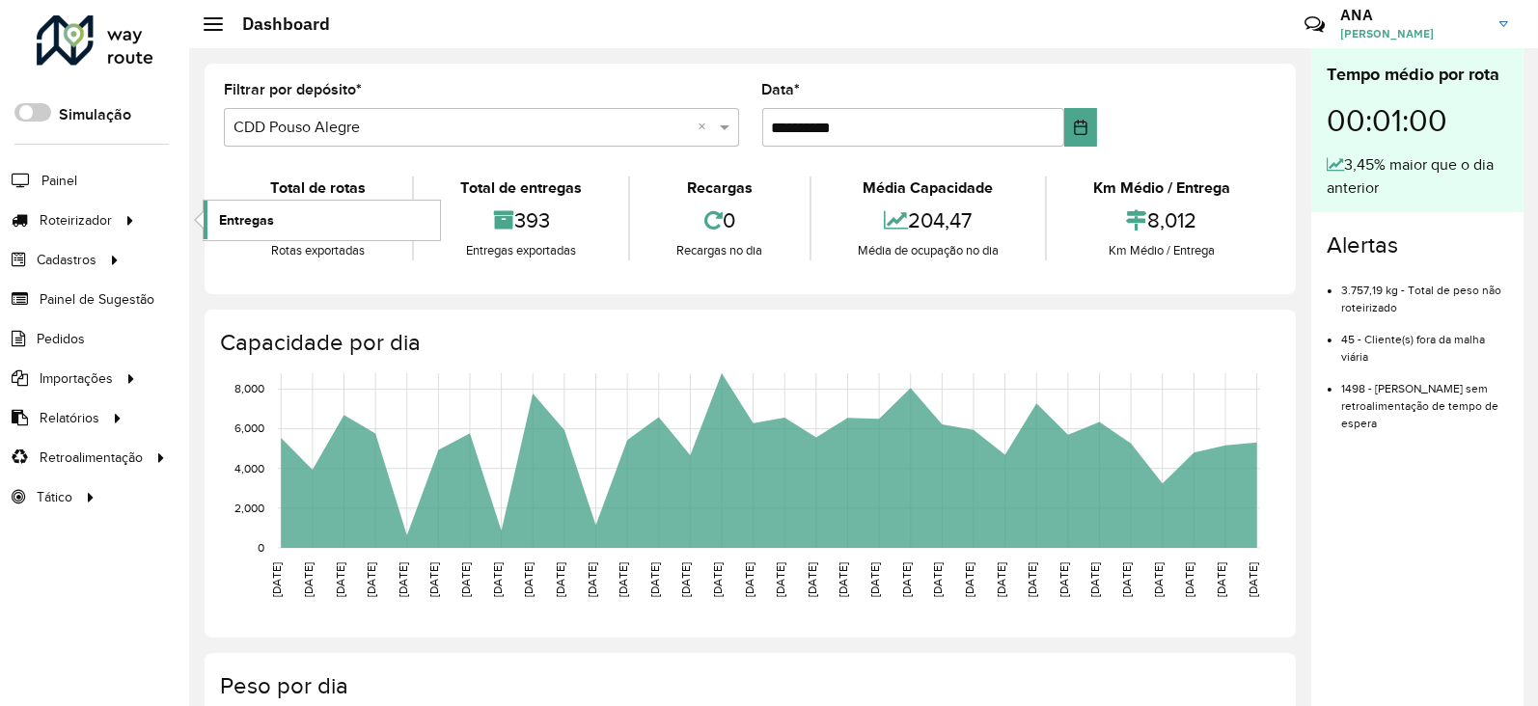
click at [263, 225] on span "Entregas" at bounding box center [246, 220] width 55 height 20
click at [256, 204] on link "Entregas" at bounding box center [322, 220] width 236 height 39
click at [221, 218] on span "Entregas" at bounding box center [246, 220] width 55 height 20
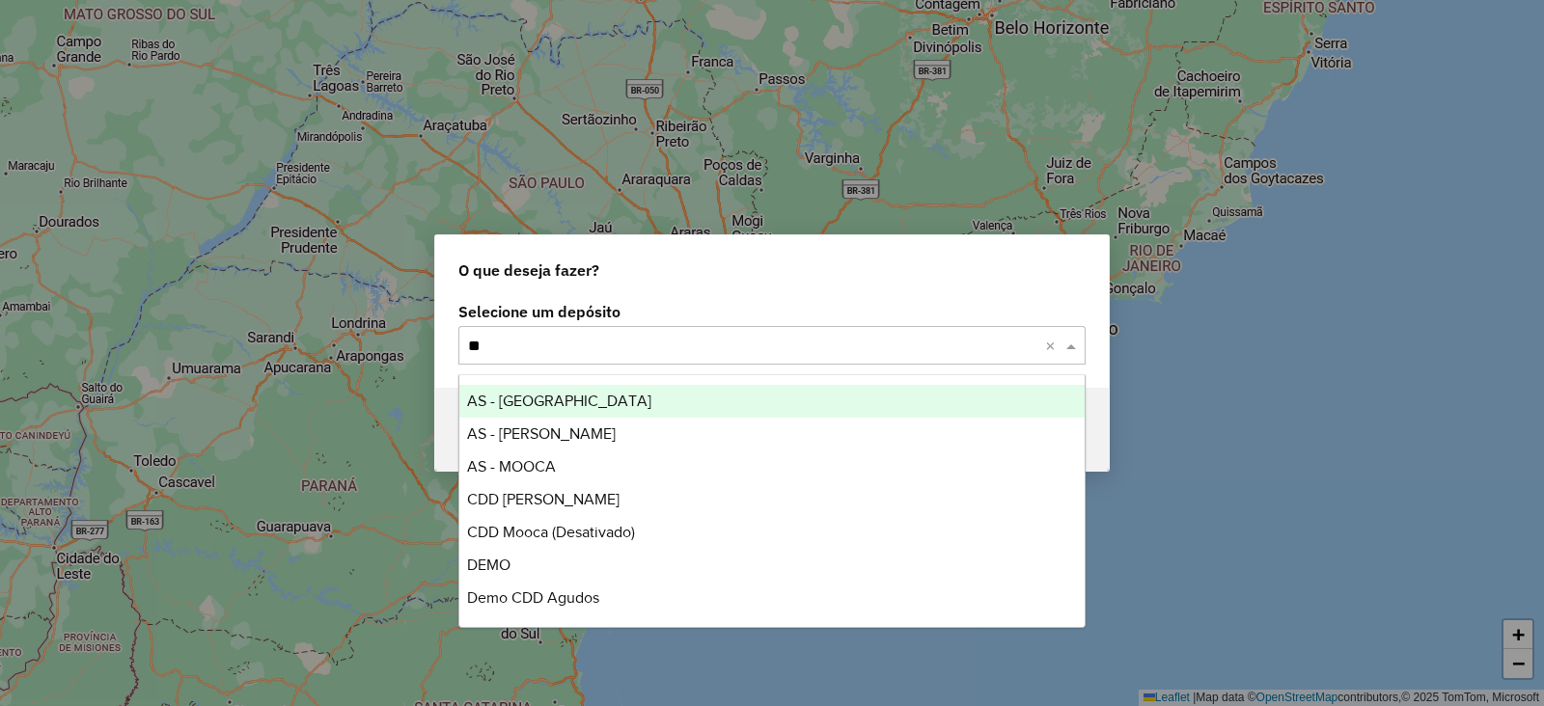
type input "***"
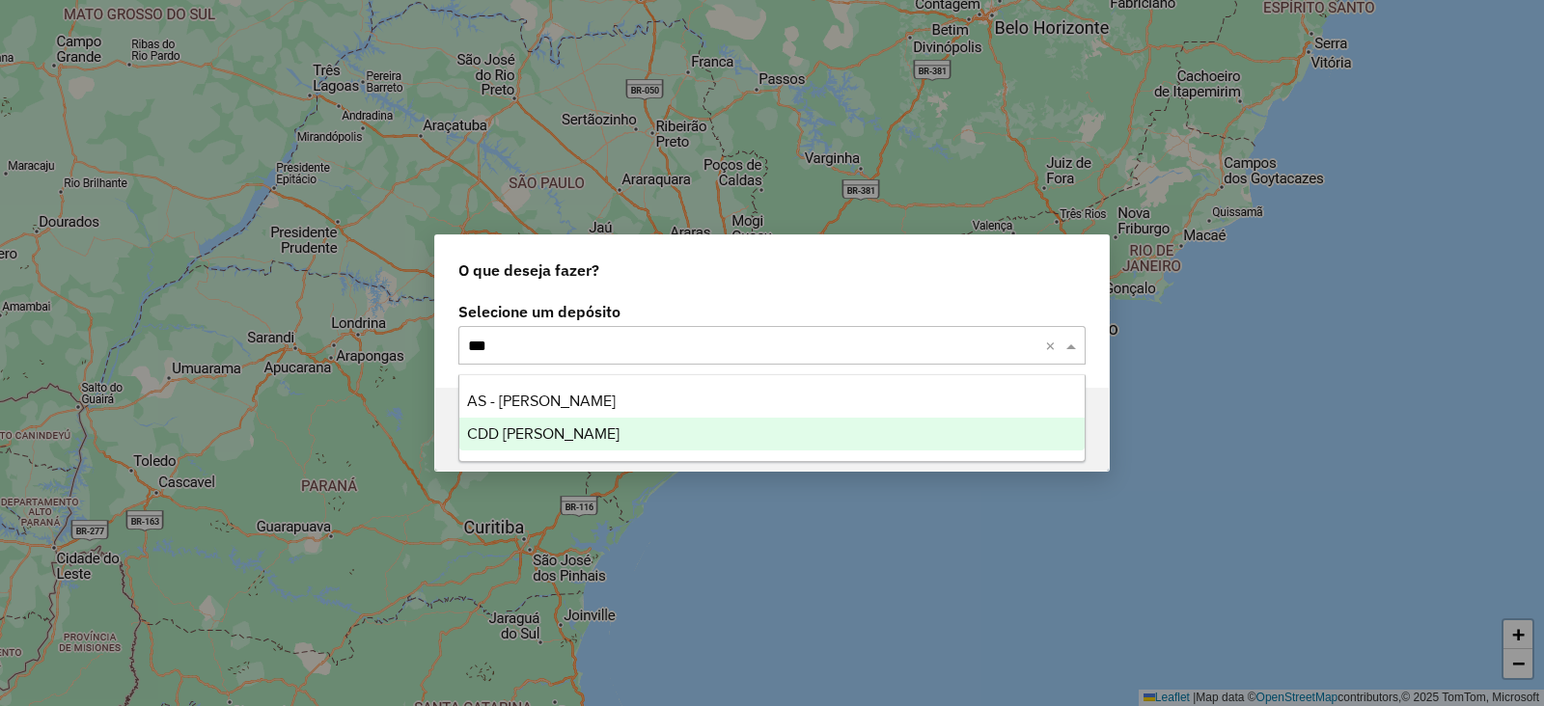
click at [516, 442] on div "CDD [PERSON_NAME]" at bounding box center [771, 434] width 625 height 33
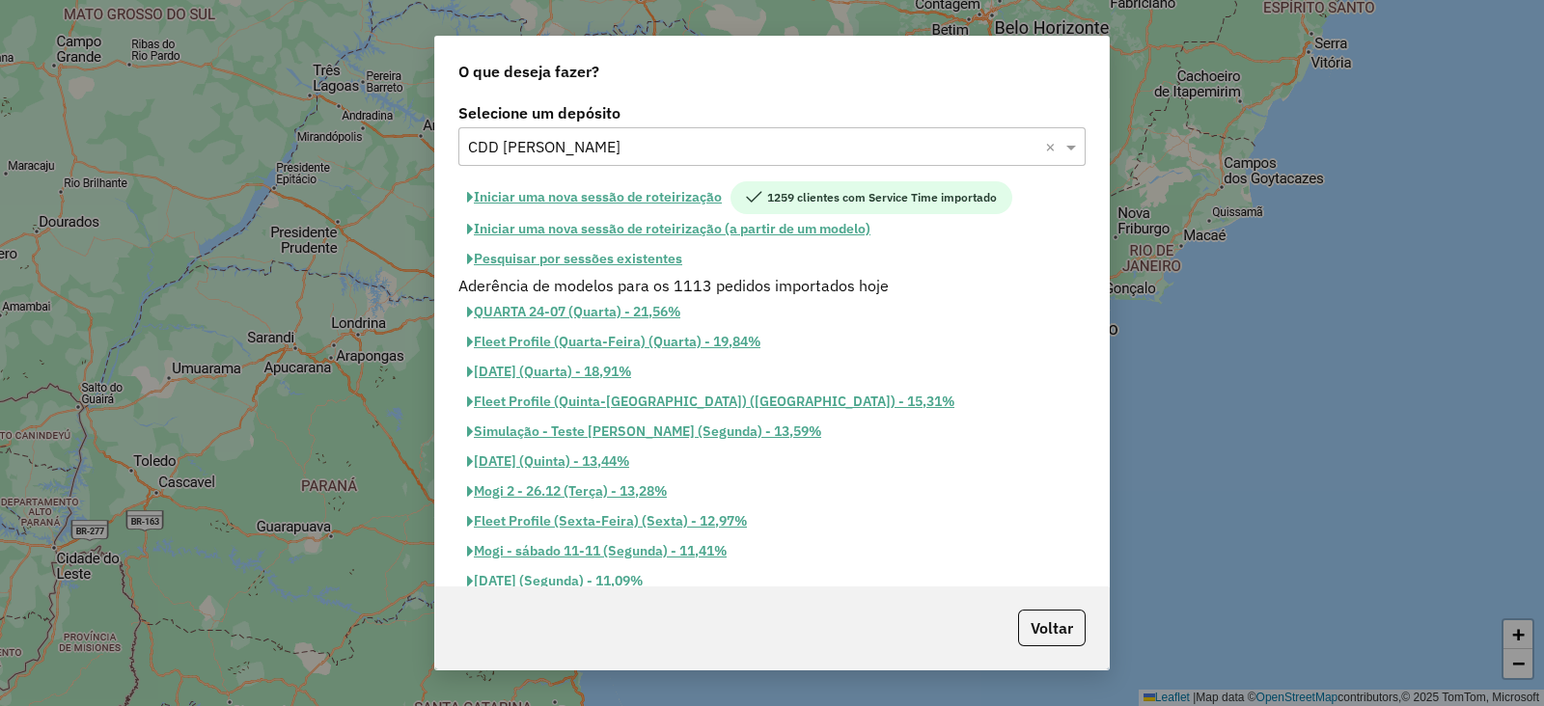
click at [615, 254] on button "Pesquisar por sessões existentes" at bounding box center [574, 259] width 233 height 30
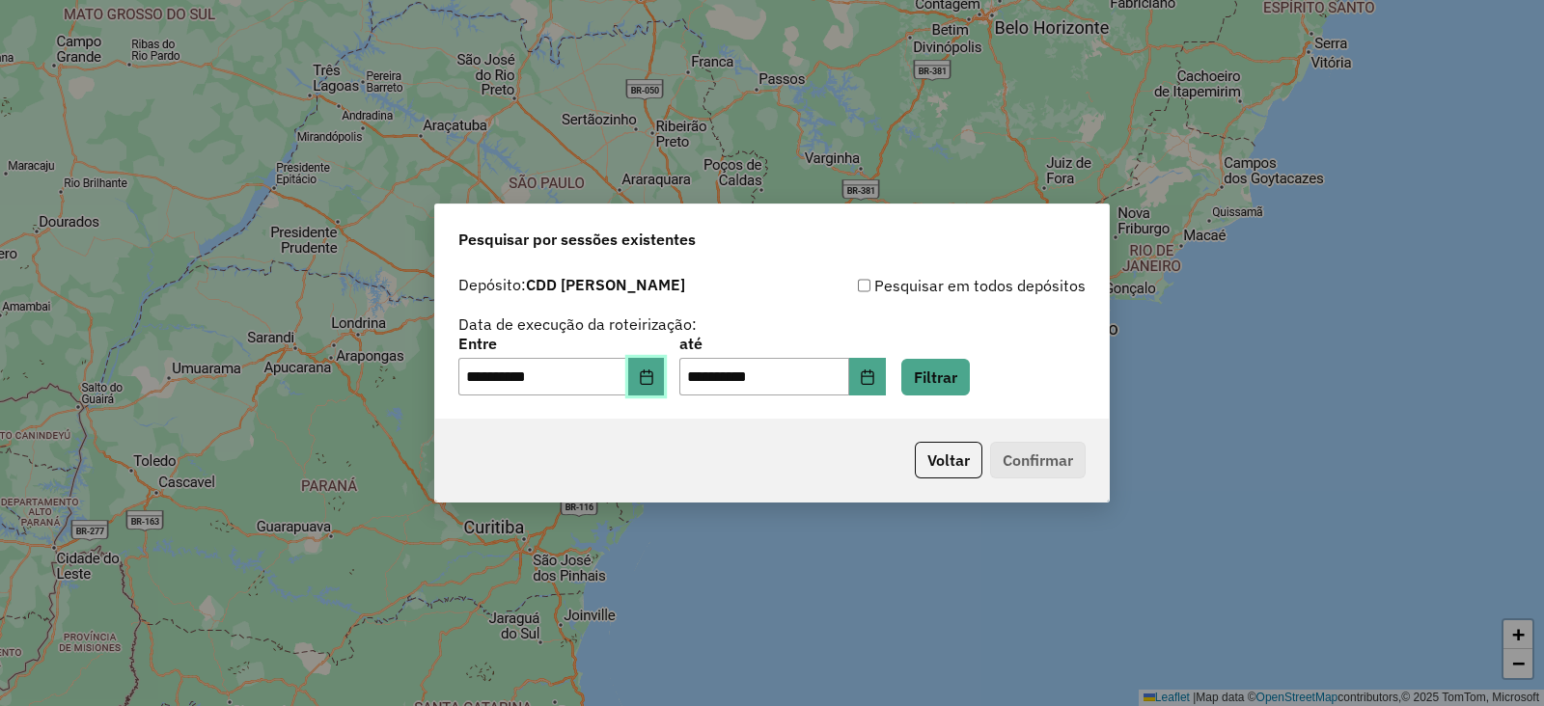
click at [665, 376] on button "Choose Date" at bounding box center [646, 377] width 37 height 39
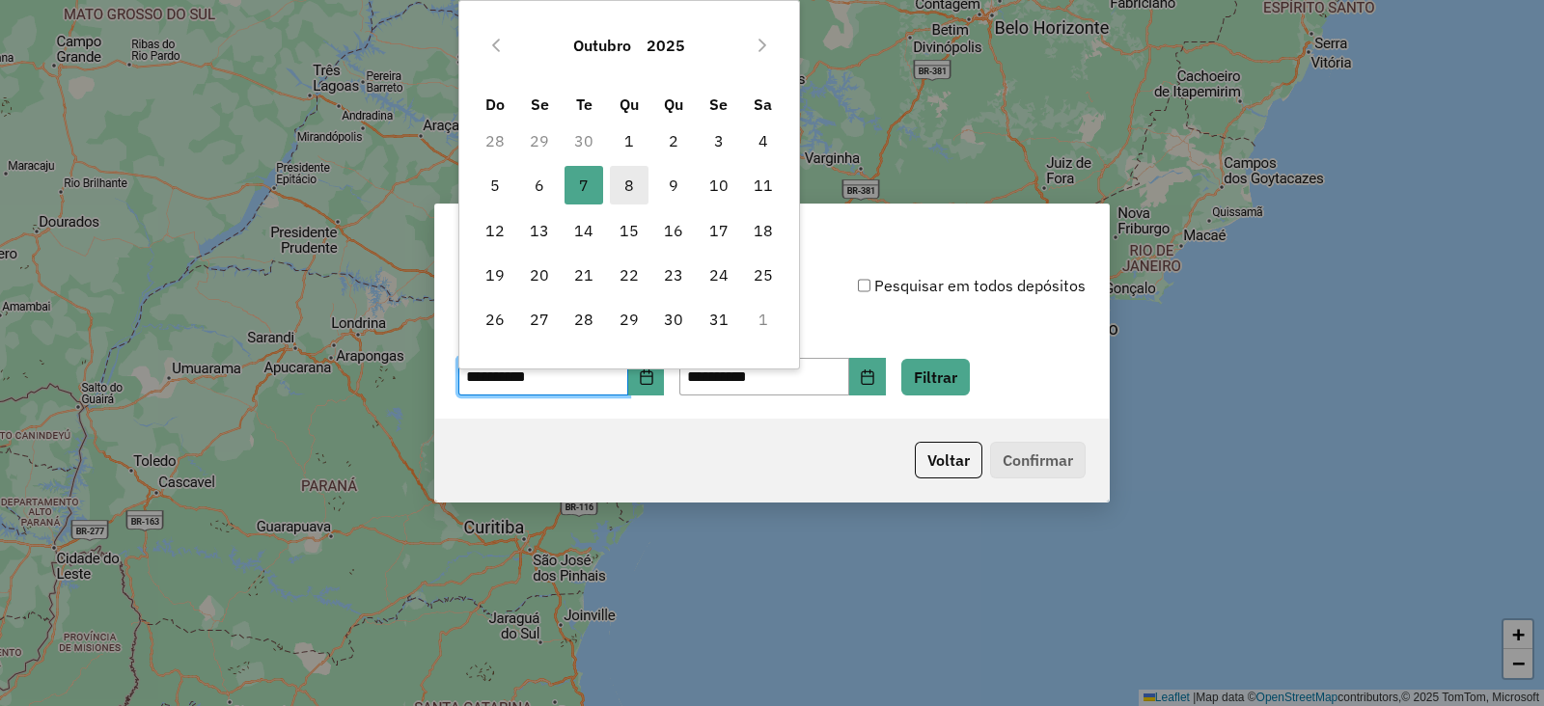
click at [626, 174] on span "8" at bounding box center [629, 185] width 39 height 39
type input "**********"
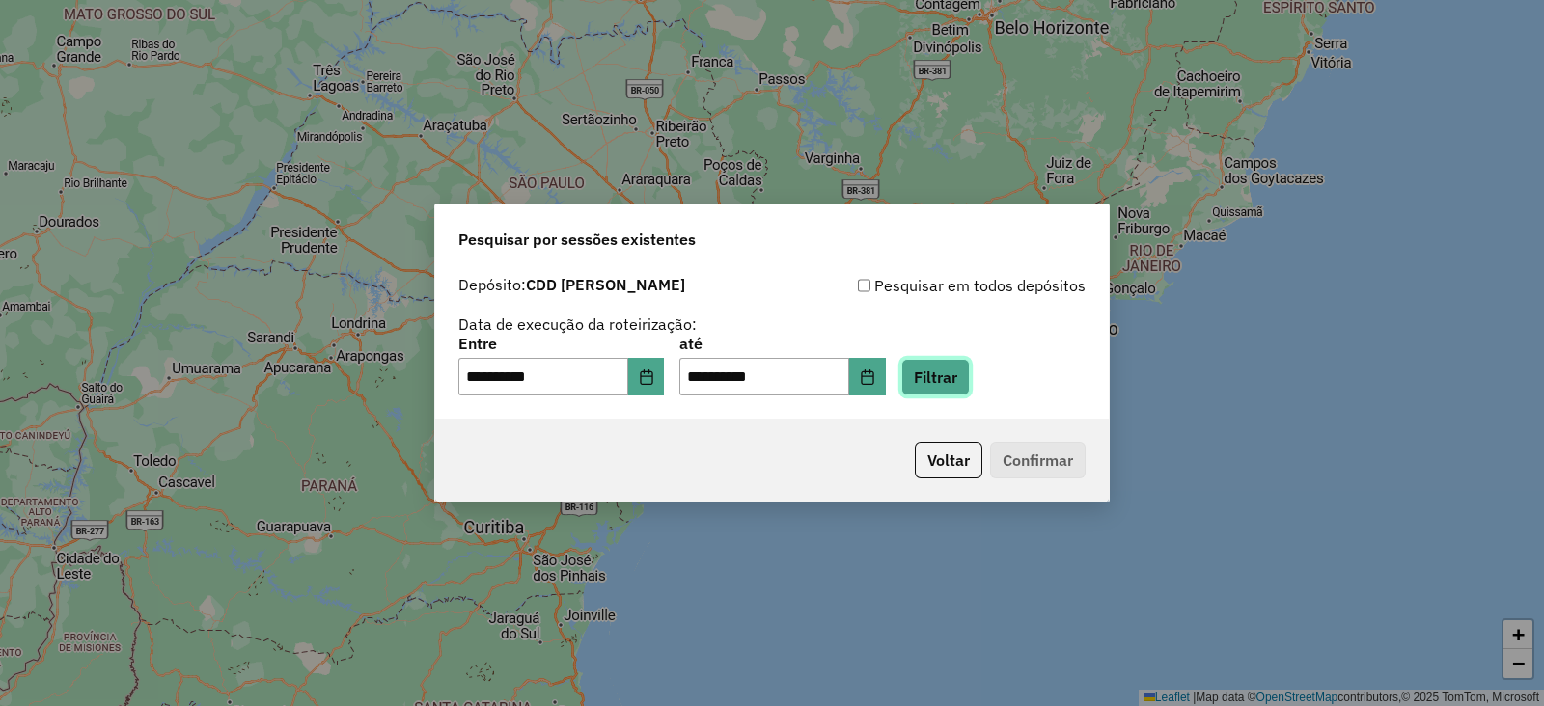
click at [955, 377] on button "Filtrar" at bounding box center [935, 377] width 69 height 37
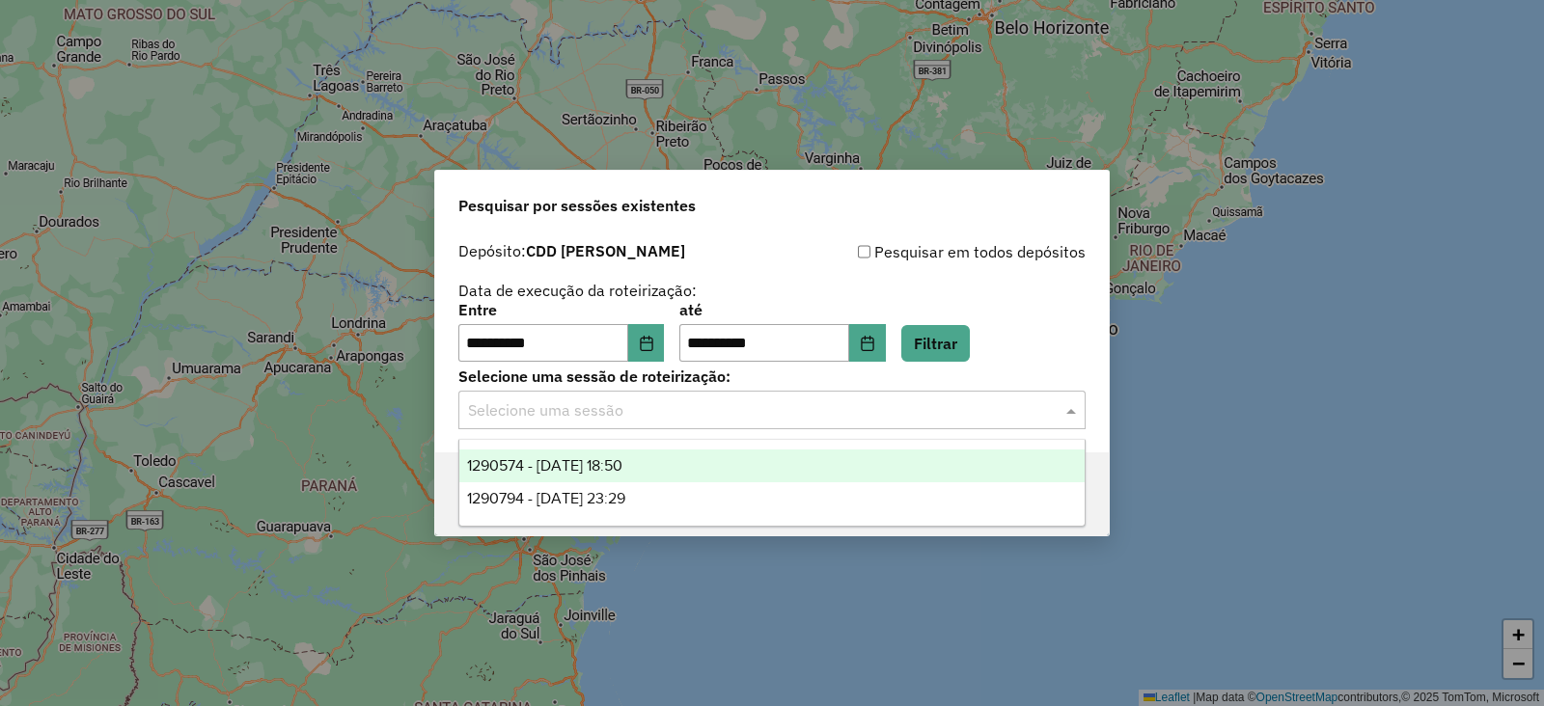
click at [710, 426] on div "Selecione uma sessão" at bounding box center [771, 410] width 627 height 39
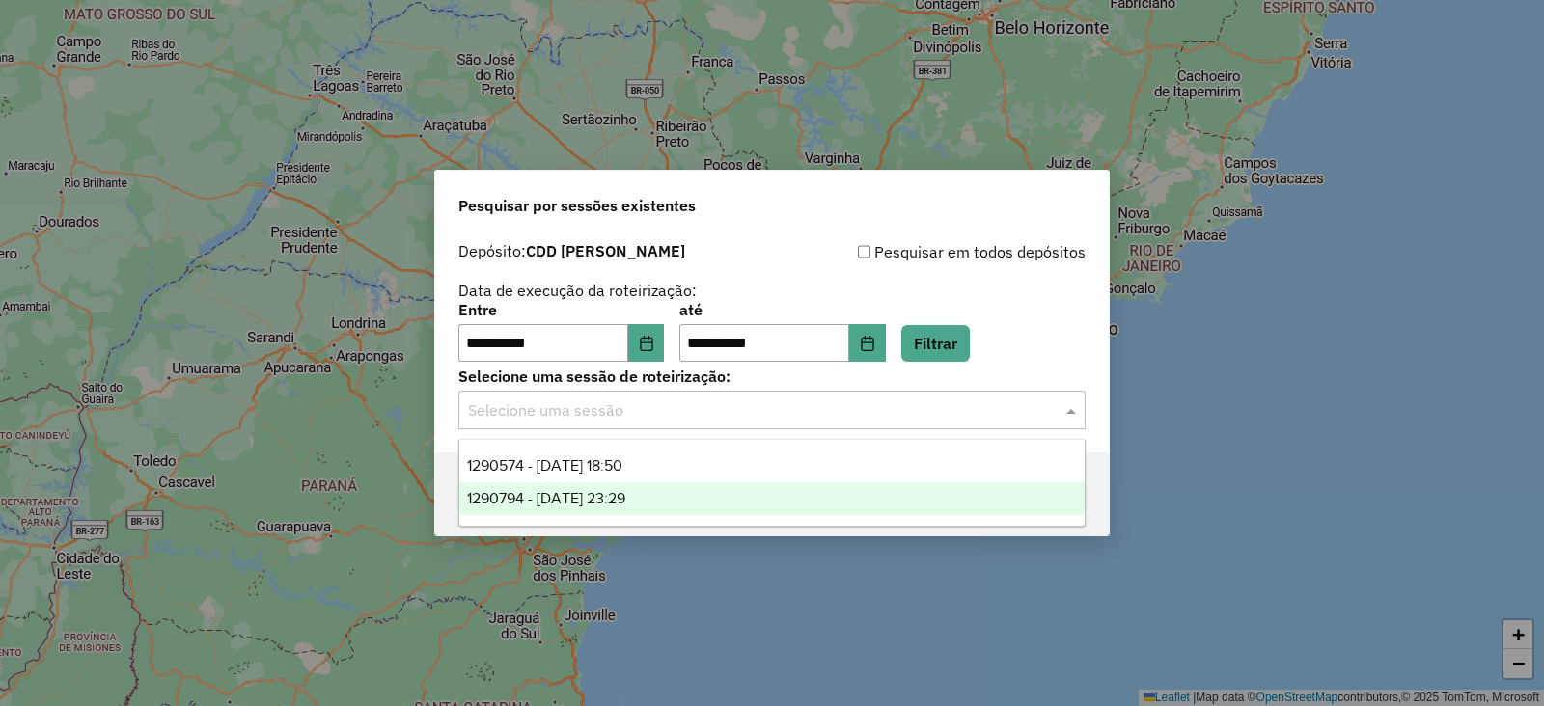
click at [670, 504] on div "1290794 - 08/10/2025 23:29" at bounding box center [771, 499] width 625 height 33
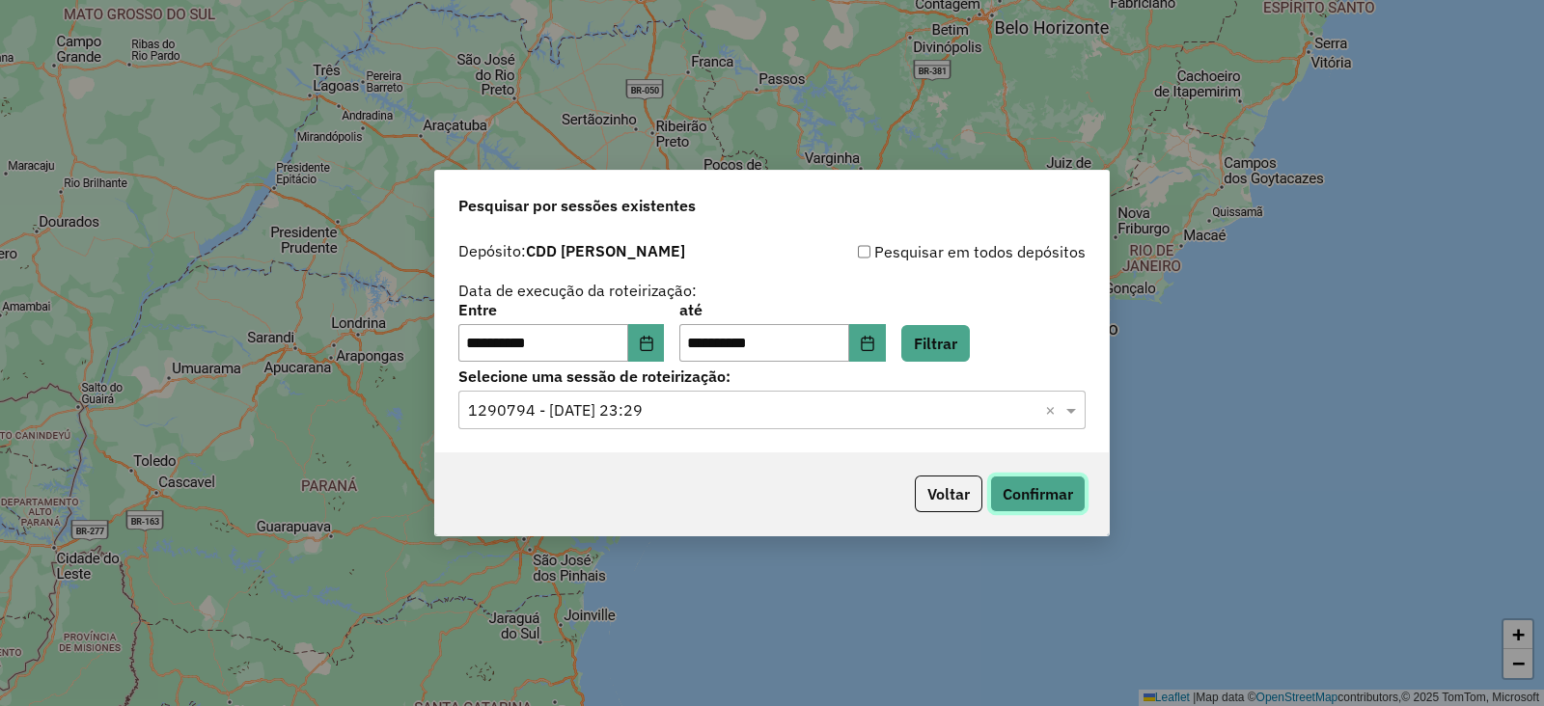
click at [1053, 503] on button "Confirmar" at bounding box center [1038, 494] width 96 height 37
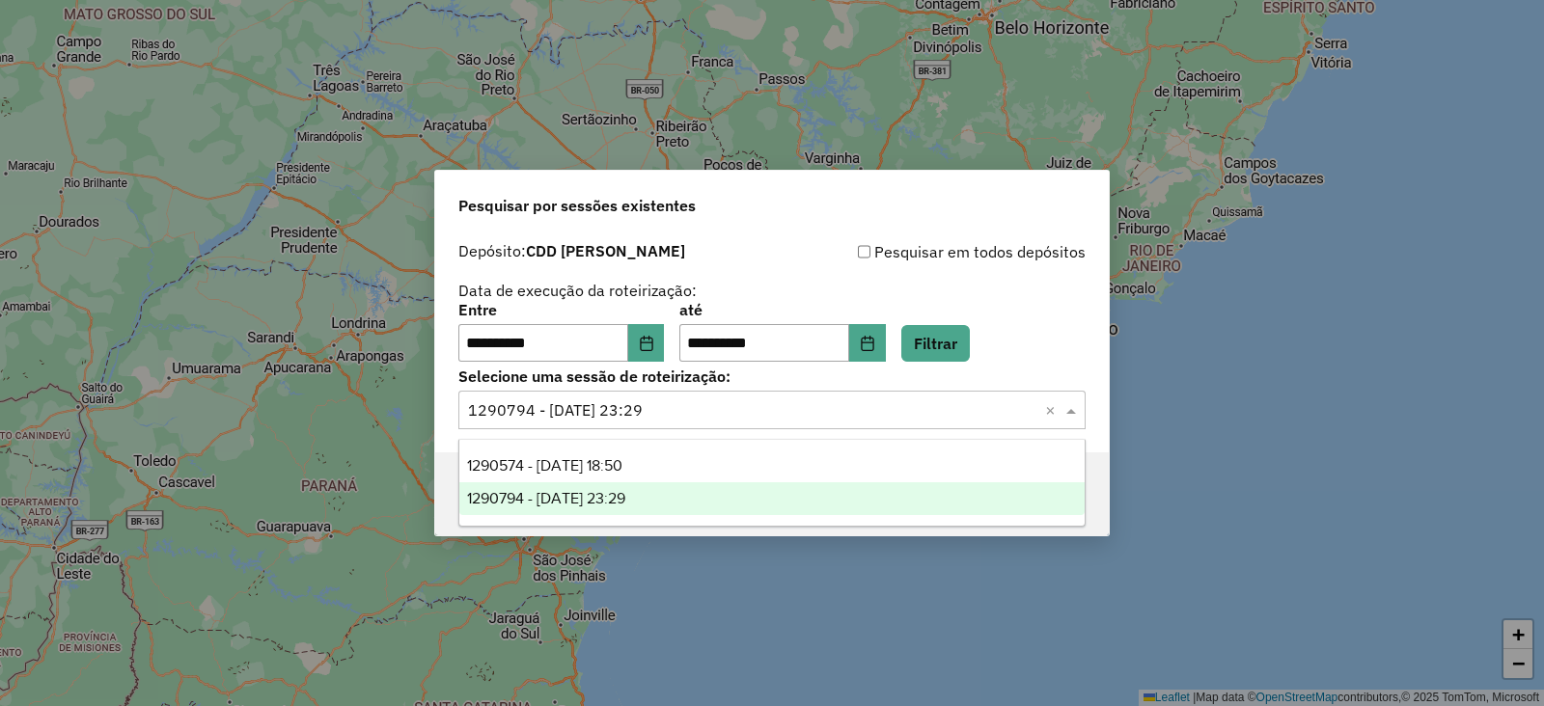
click at [919, 403] on input "text" at bounding box center [752, 411] width 569 height 23
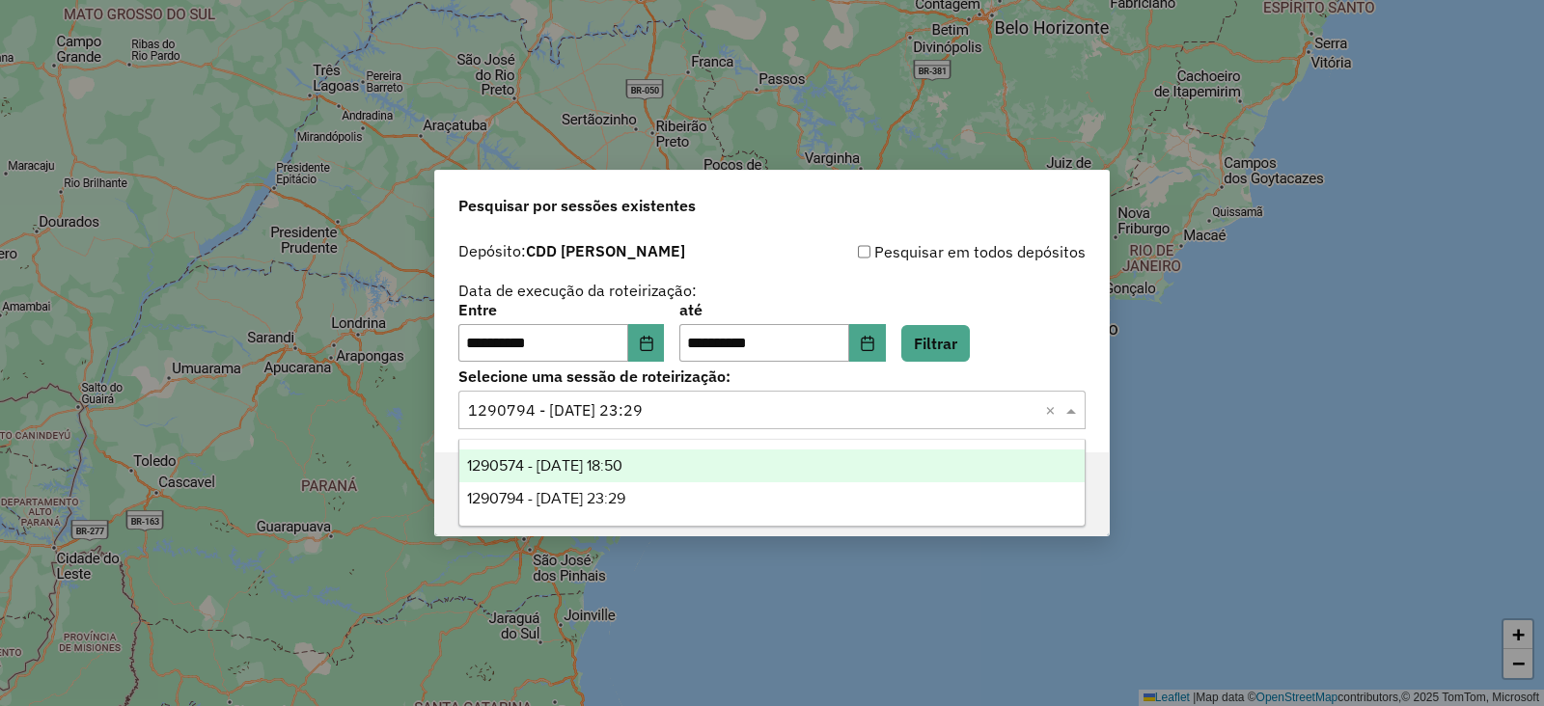
click at [850, 463] on div "1290574 - 08/10/2025 18:50" at bounding box center [771, 466] width 625 height 33
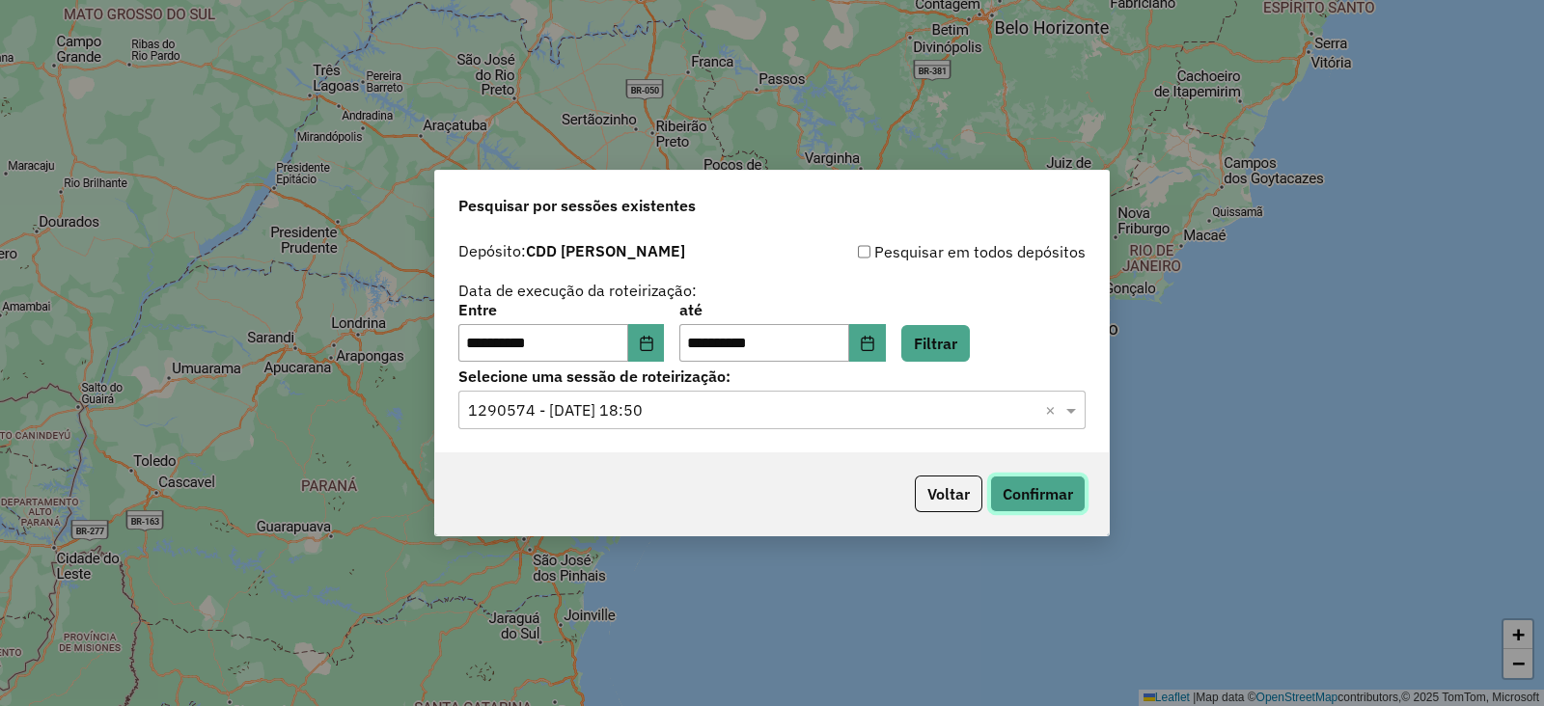
click at [1043, 503] on button "Confirmar" at bounding box center [1038, 494] width 96 height 37
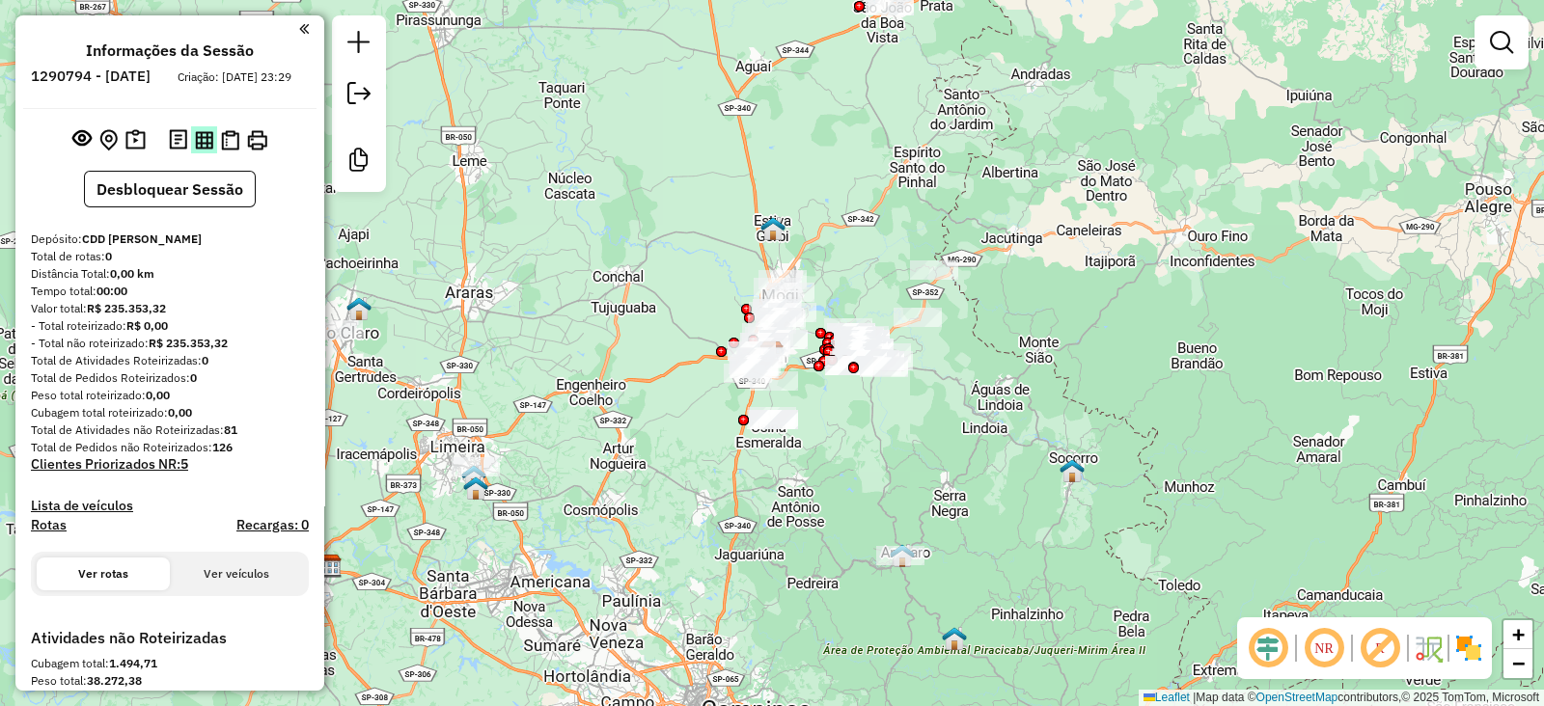
click at [212, 152] on button at bounding box center [204, 139] width 26 height 26
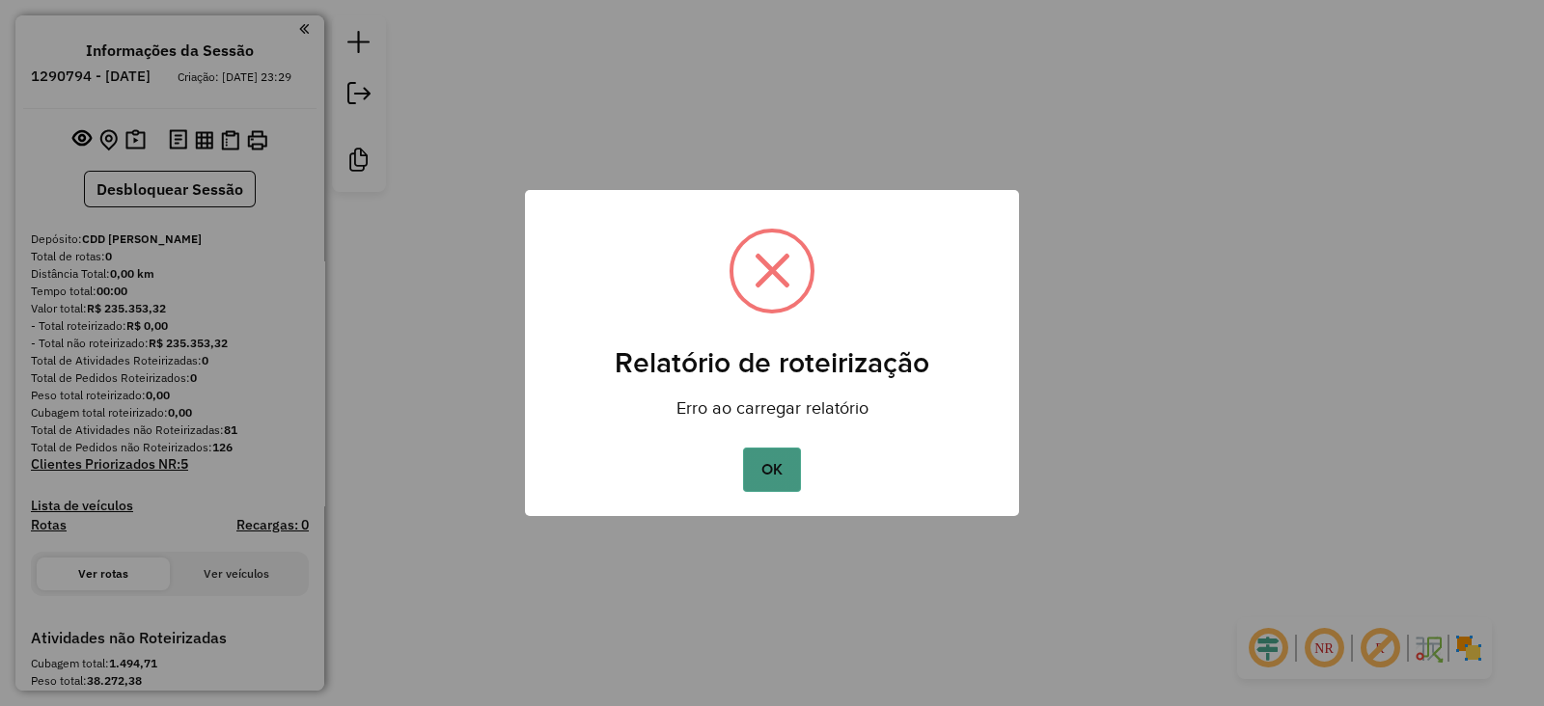
click at [758, 471] on button "OK" at bounding box center [771, 470] width 57 height 44
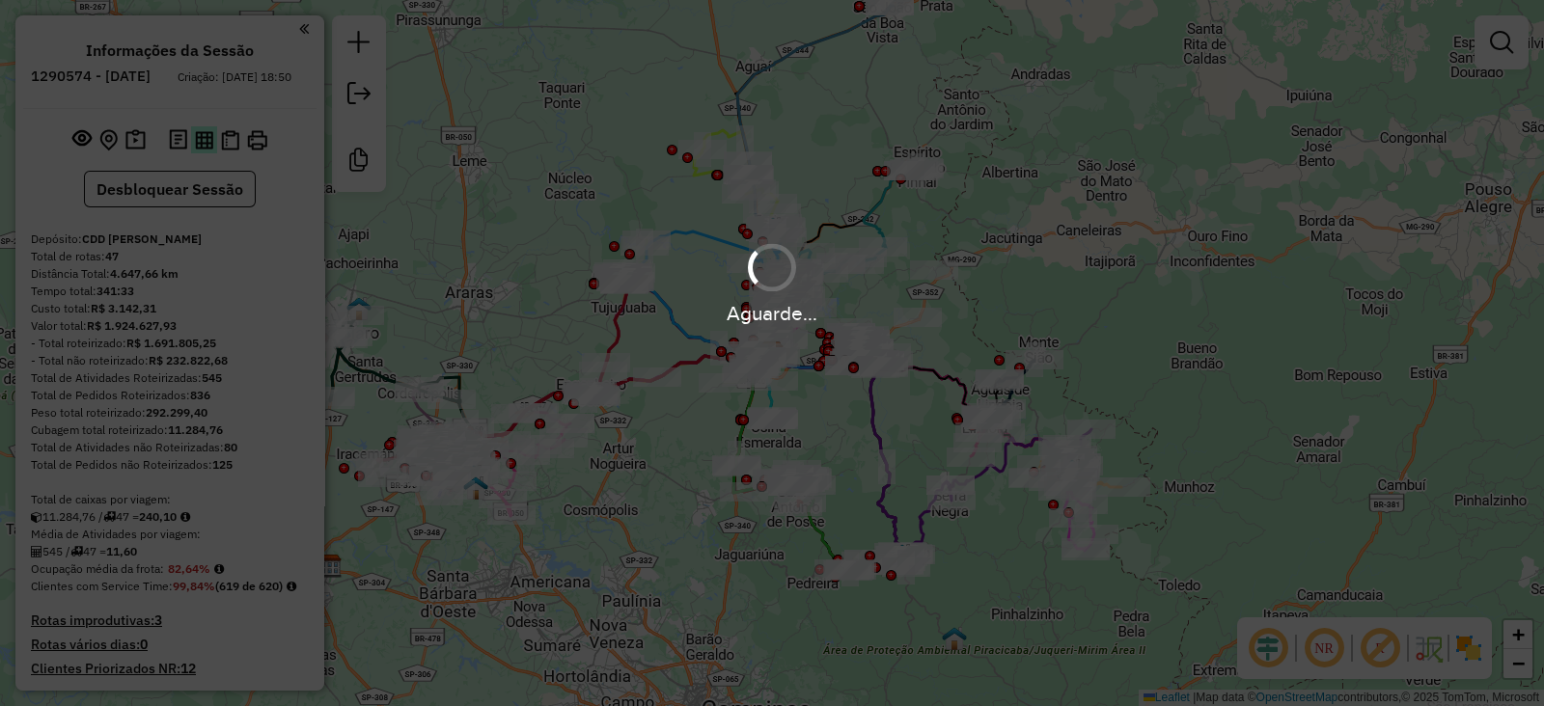
click at [204, 164] on hb-app "Aguarde... Pop-up bloqueado! Seu navegador bloqueou automáticamente a abertura …" at bounding box center [772, 353] width 1544 height 706
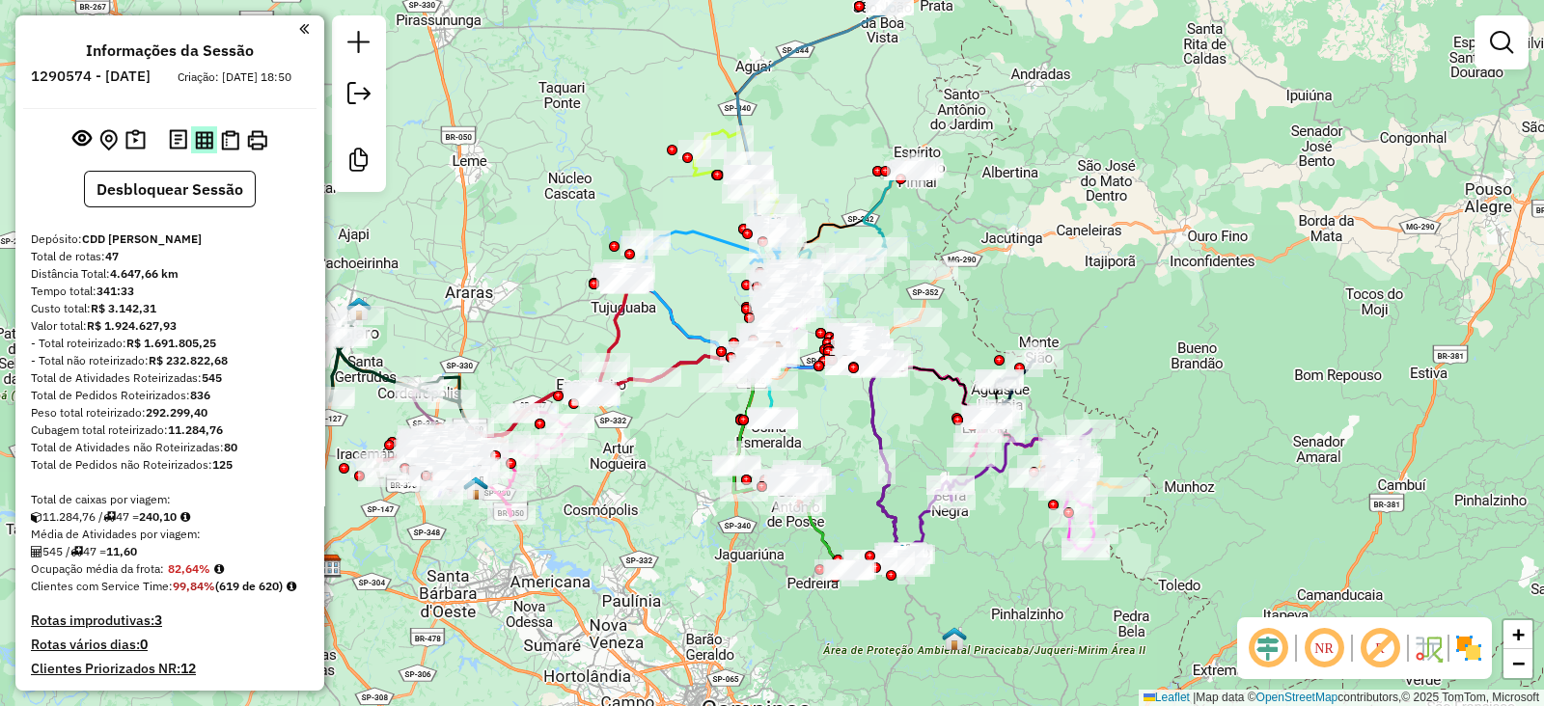
click at [204, 150] on img at bounding box center [204, 140] width 18 height 18
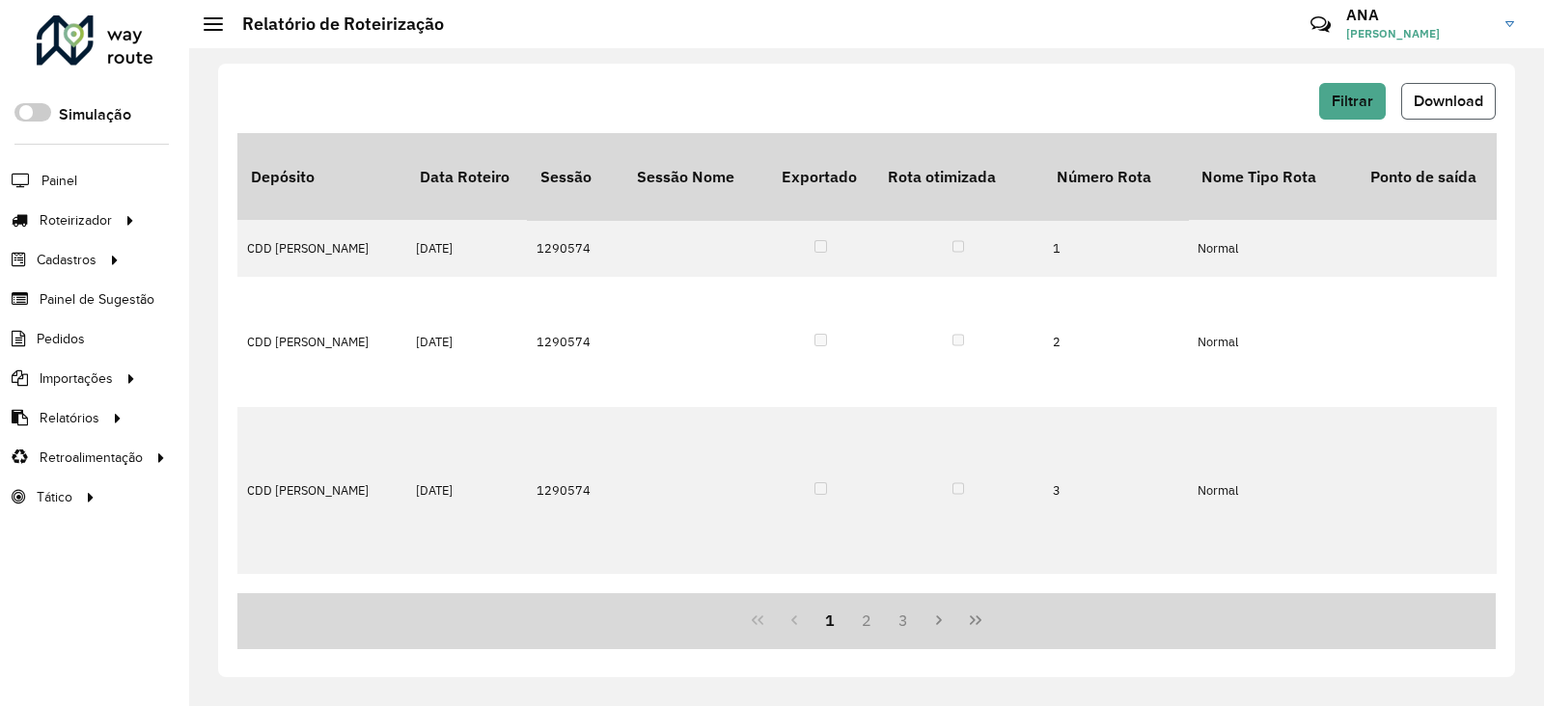
click at [1452, 106] on span "Download" at bounding box center [1448, 101] width 69 height 16
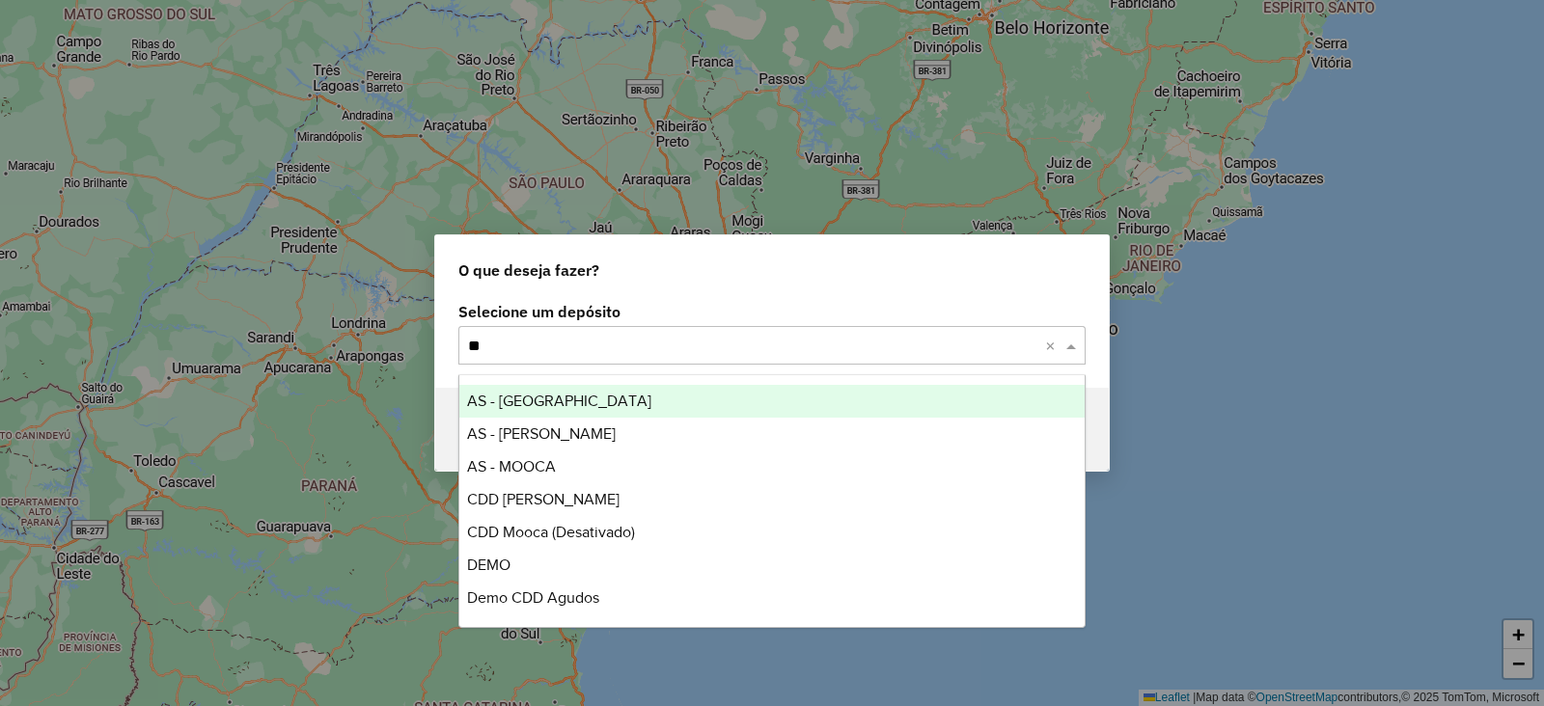
type input "***"
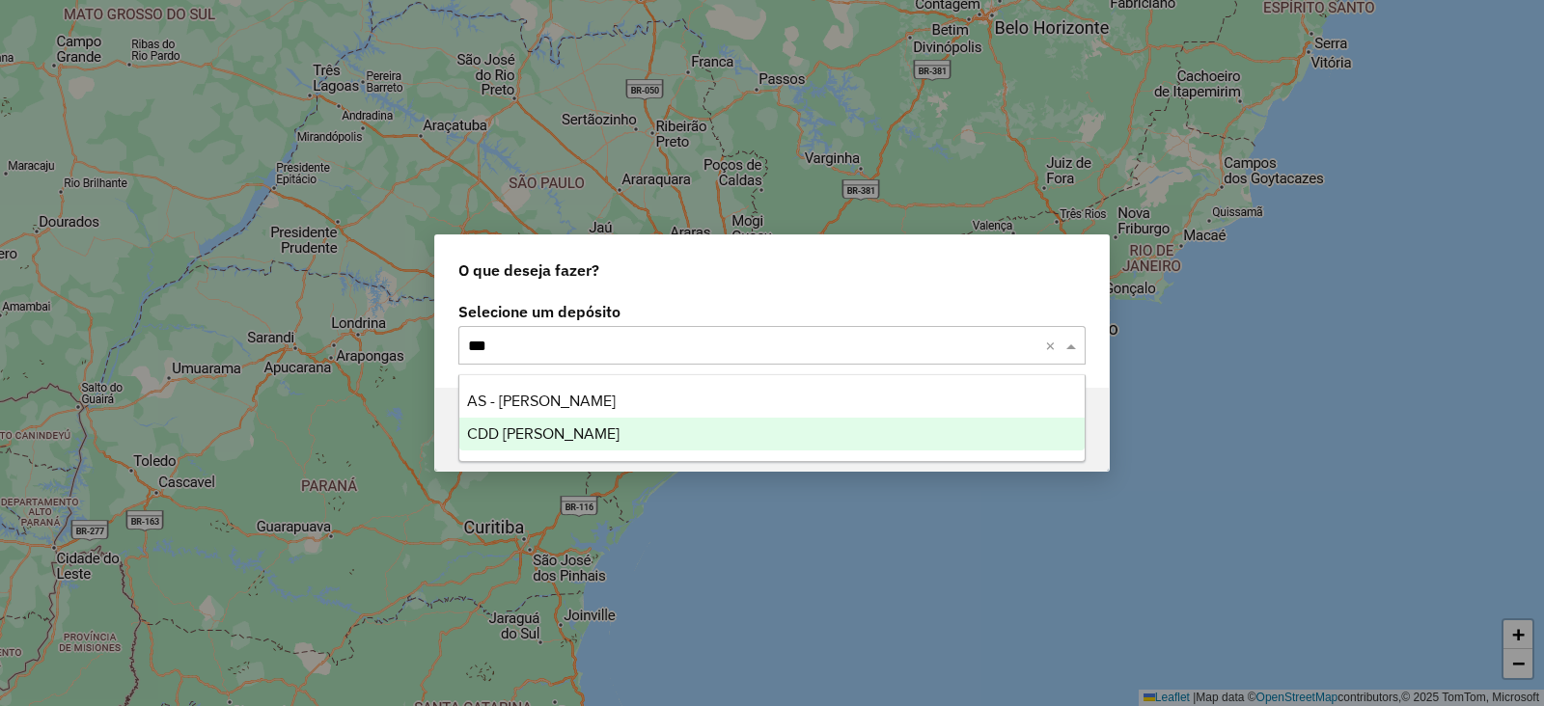
click at [598, 437] on div "CDD [PERSON_NAME]" at bounding box center [771, 434] width 625 height 33
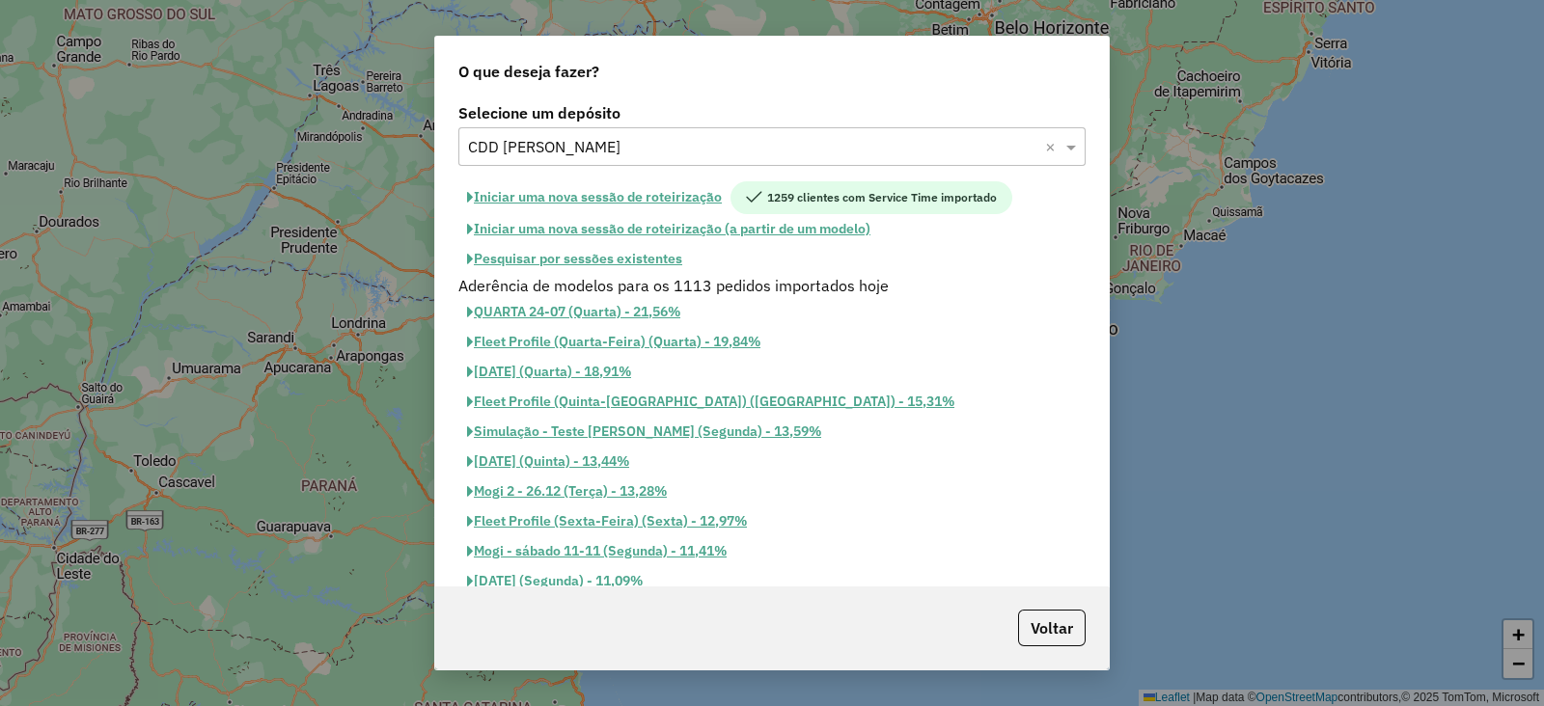
click at [685, 196] on button "Iniciar uma nova sessão de roteirização" at bounding box center [594, 197] width 272 height 33
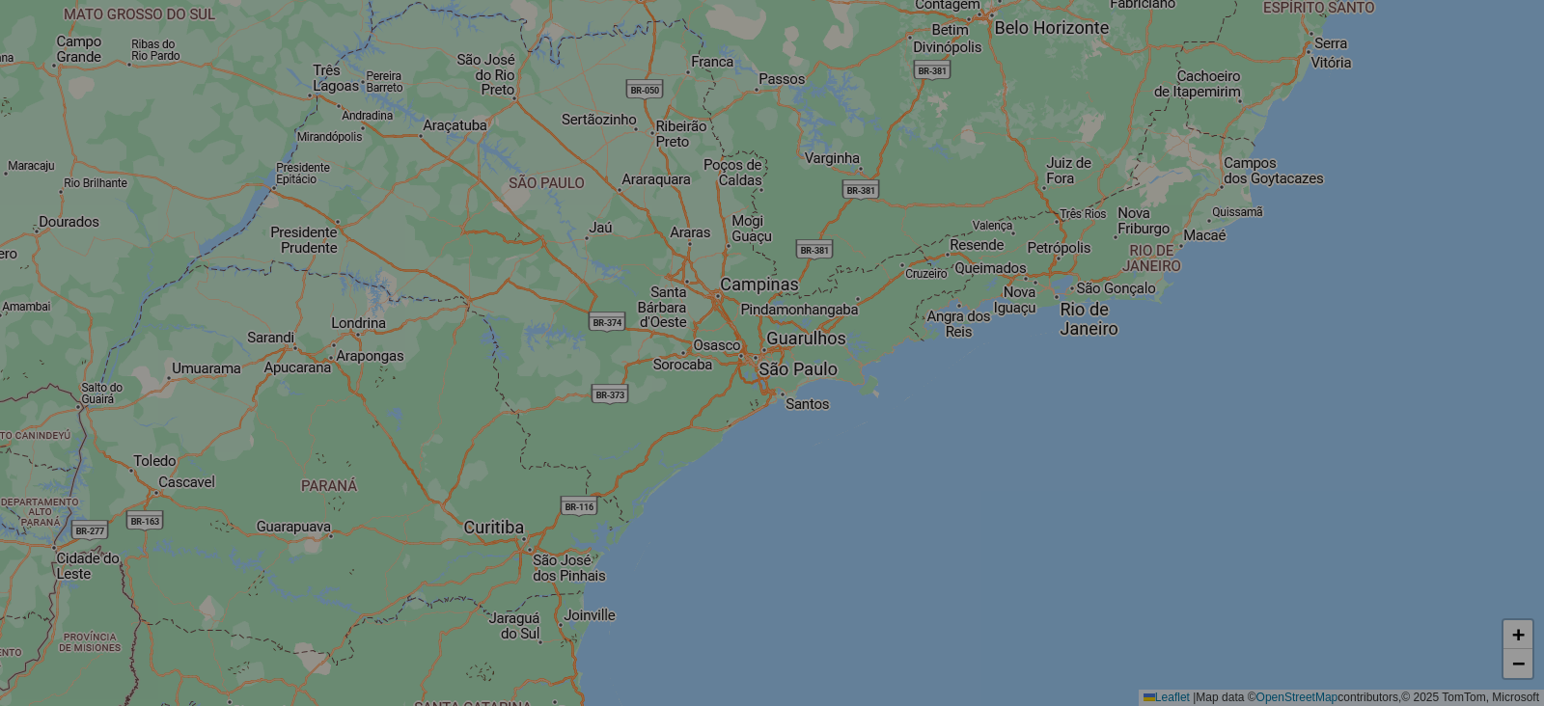
select select "*"
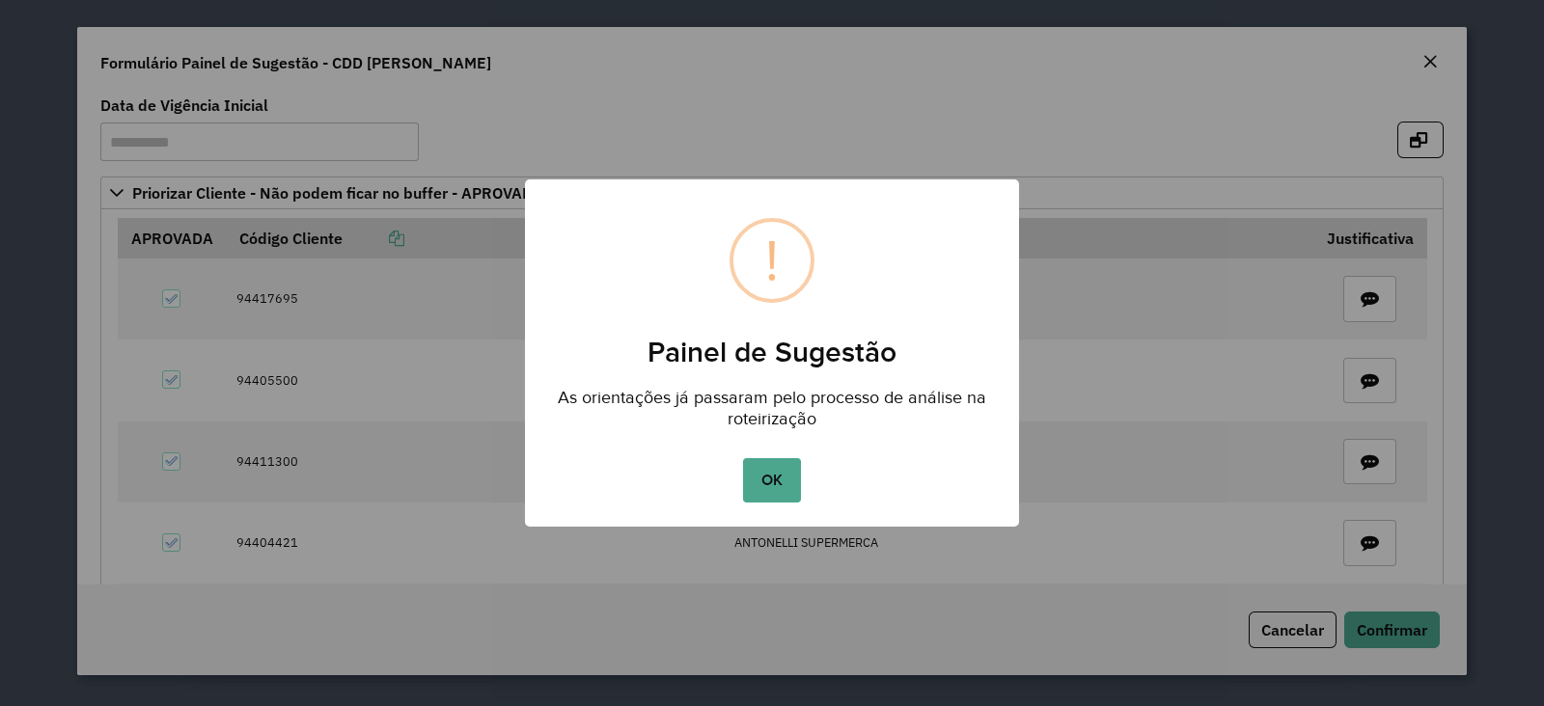
click at [1402, 629] on div "× ! Painel de Sugestão As orientações já passaram pelo processo de análise na r…" at bounding box center [772, 353] width 1544 height 706
click at [780, 473] on button "OK" at bounding box center [771, 480] width 57 height 44
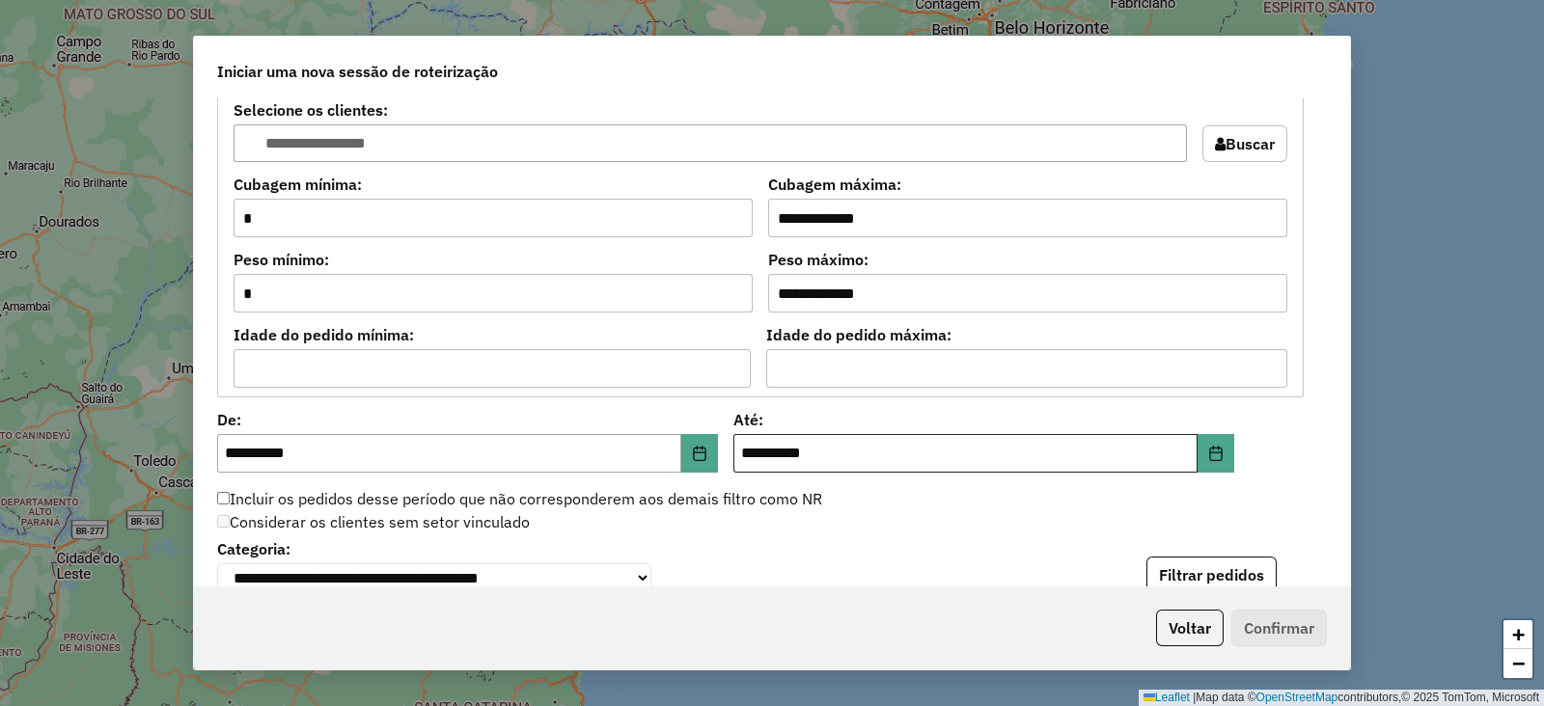
scroll to position [1920, 0]
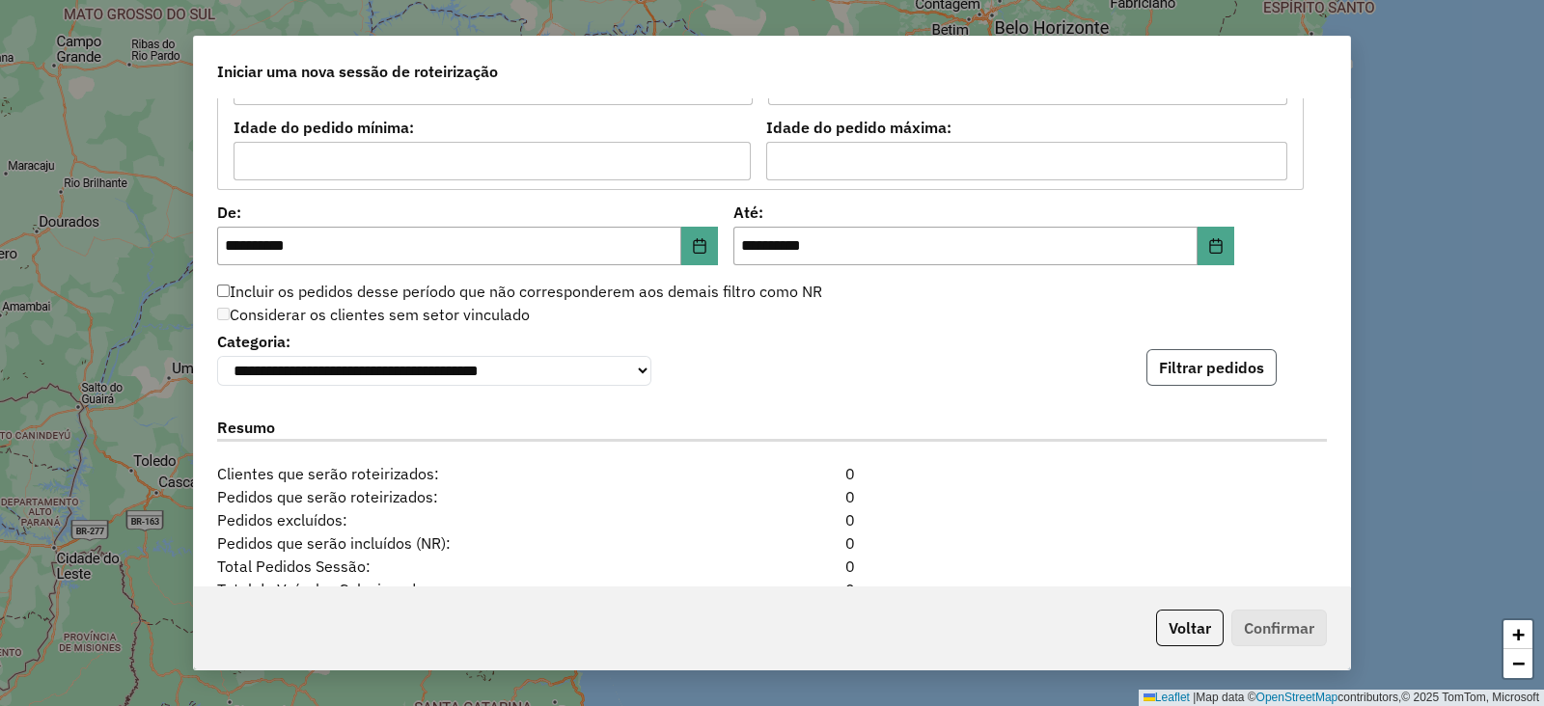
click at [1220, 361] on button "Filtrar pedidos" at bounding box center [1211, 367] width 130 height 37
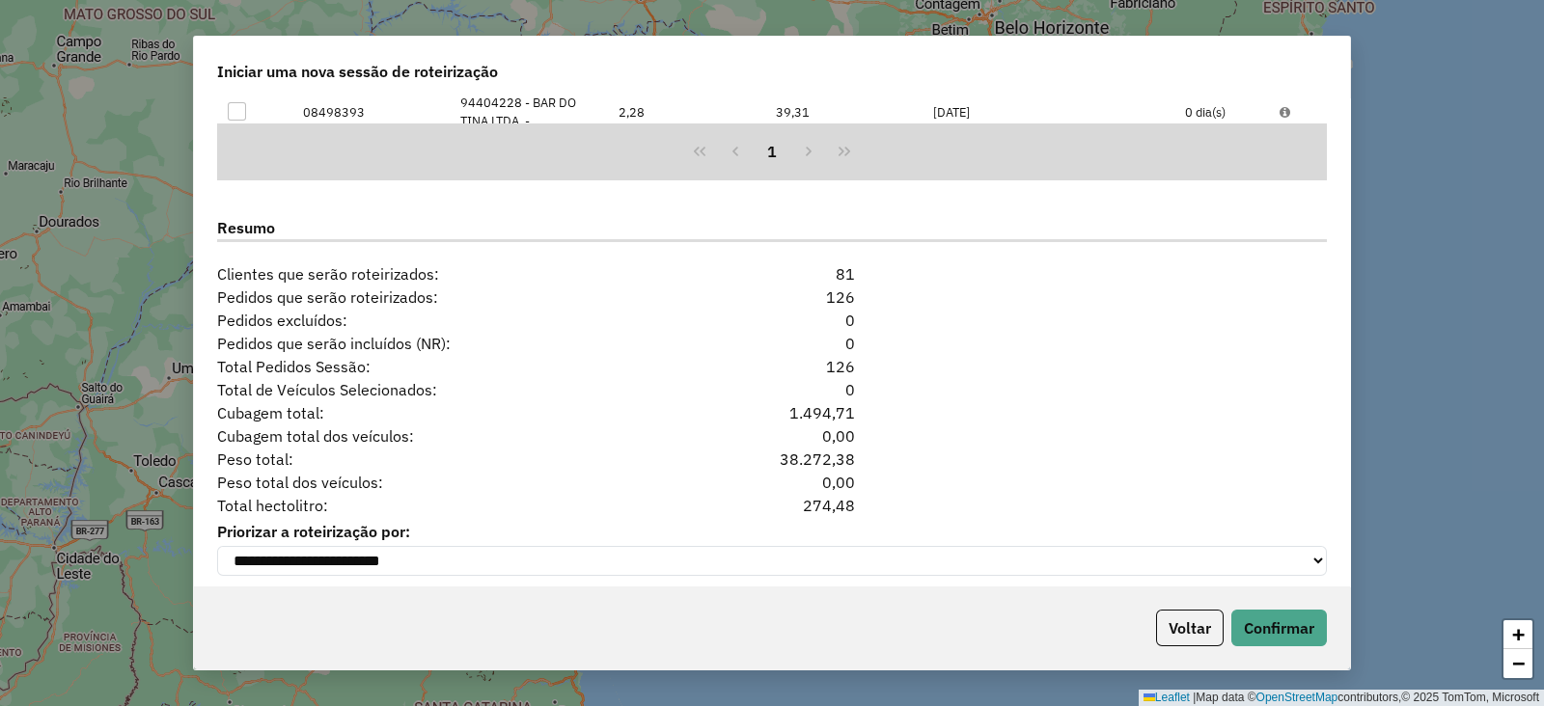
scroll to position [2533, 0]
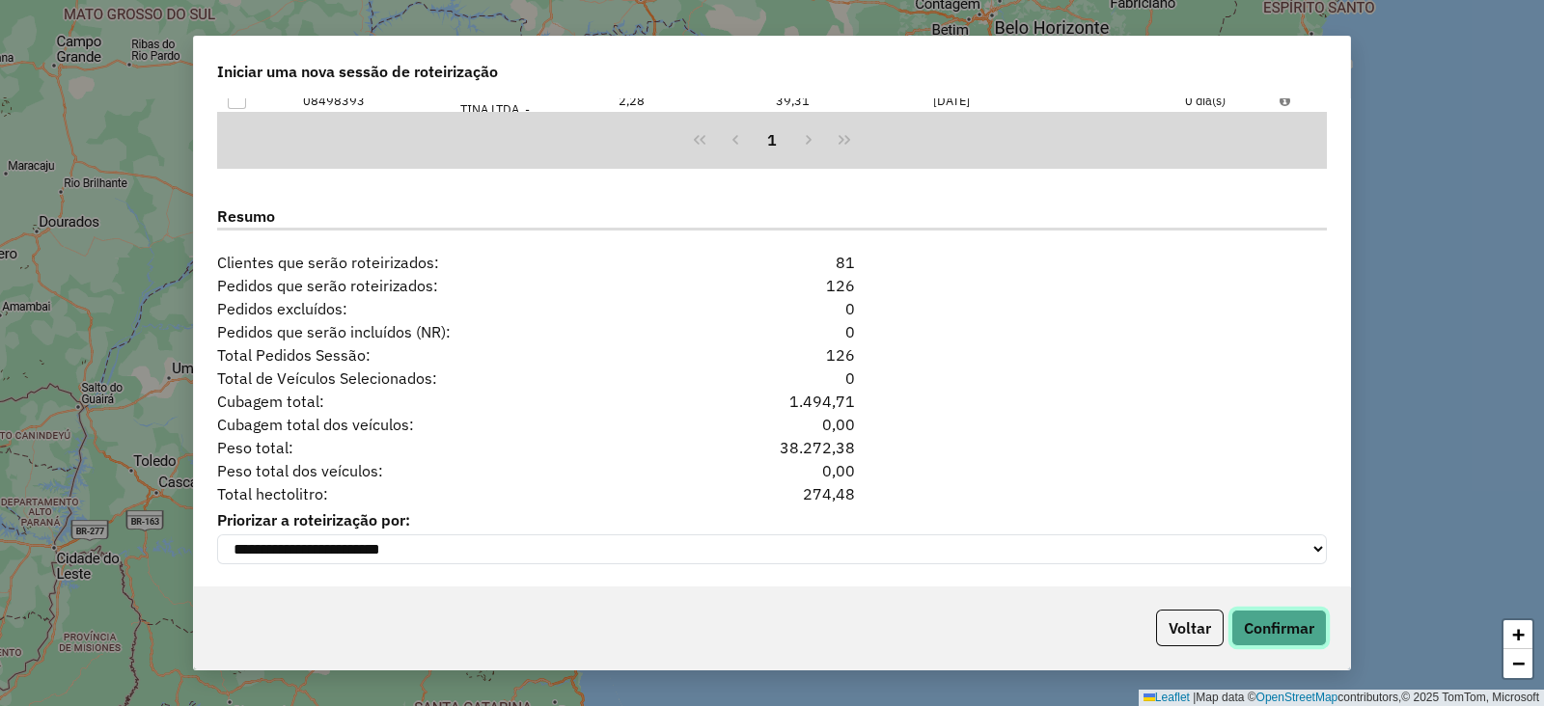
click at [1268, 632] on button "Confirmar" at bounding box center [1279, 628] width 96 height 37
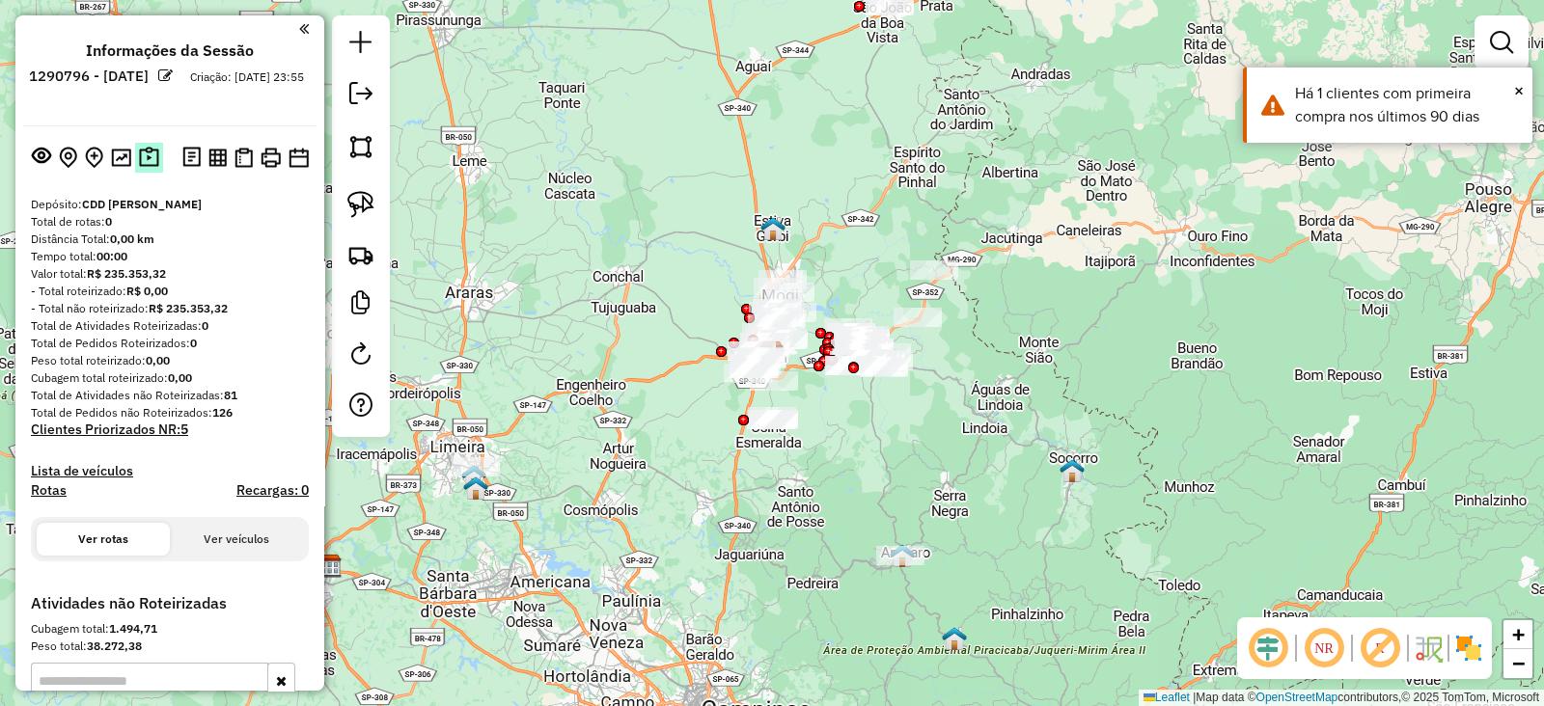
click at [149, 155] on img at bounding box center [149, 158] width 20 height 22
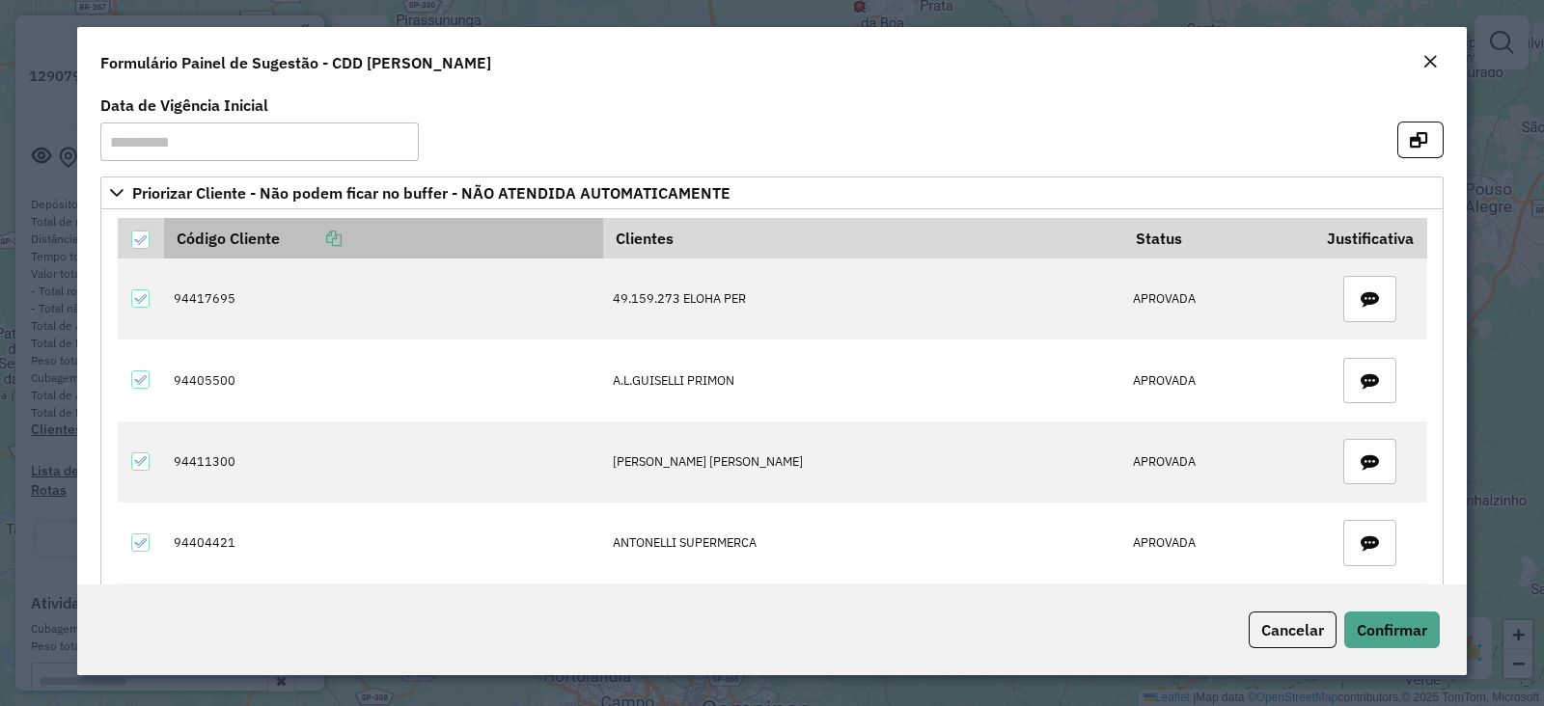
click at [338, 237] on icon at bounding box center [333, 238] width 15 height 15
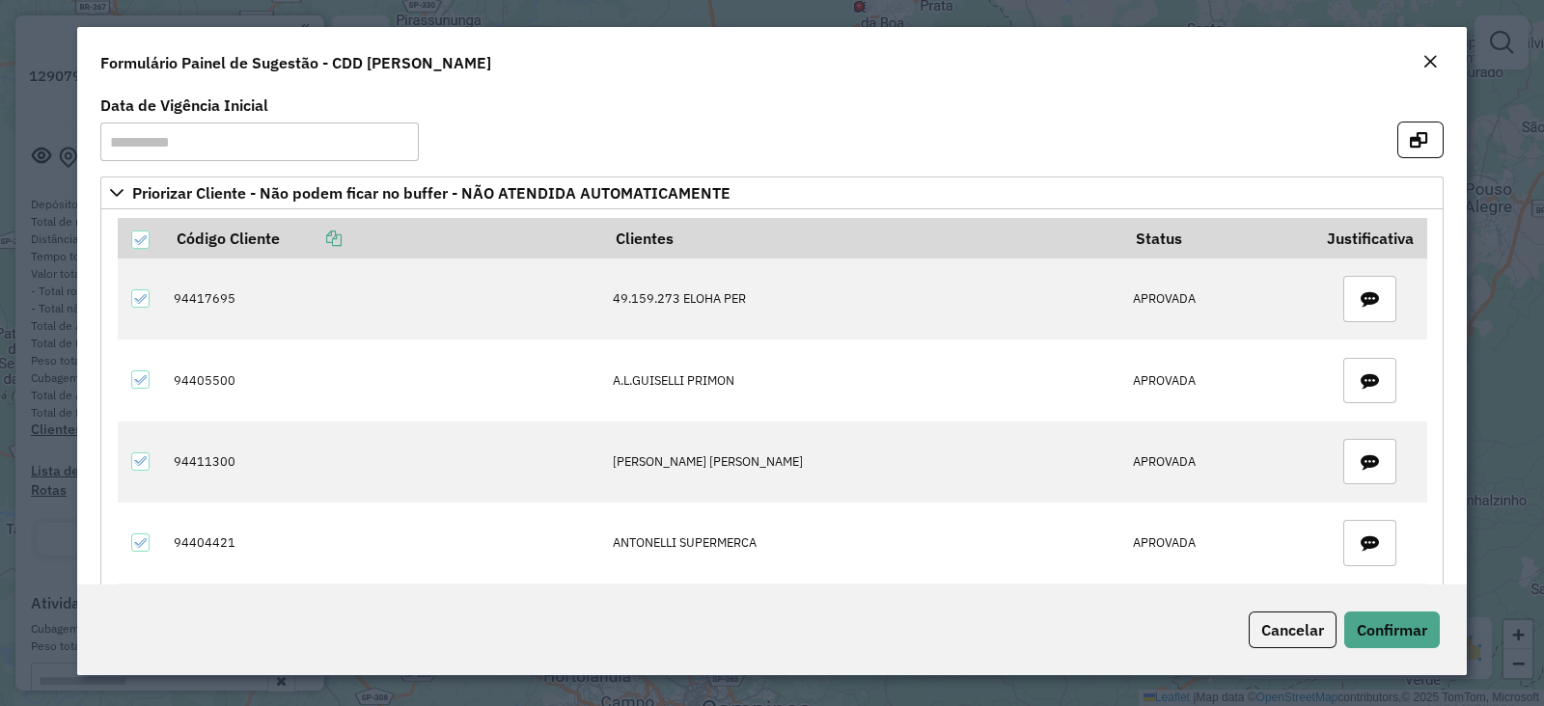
click at [1420, 60] on button "Close" at bounding box center [1430, 62] width 27 height 25
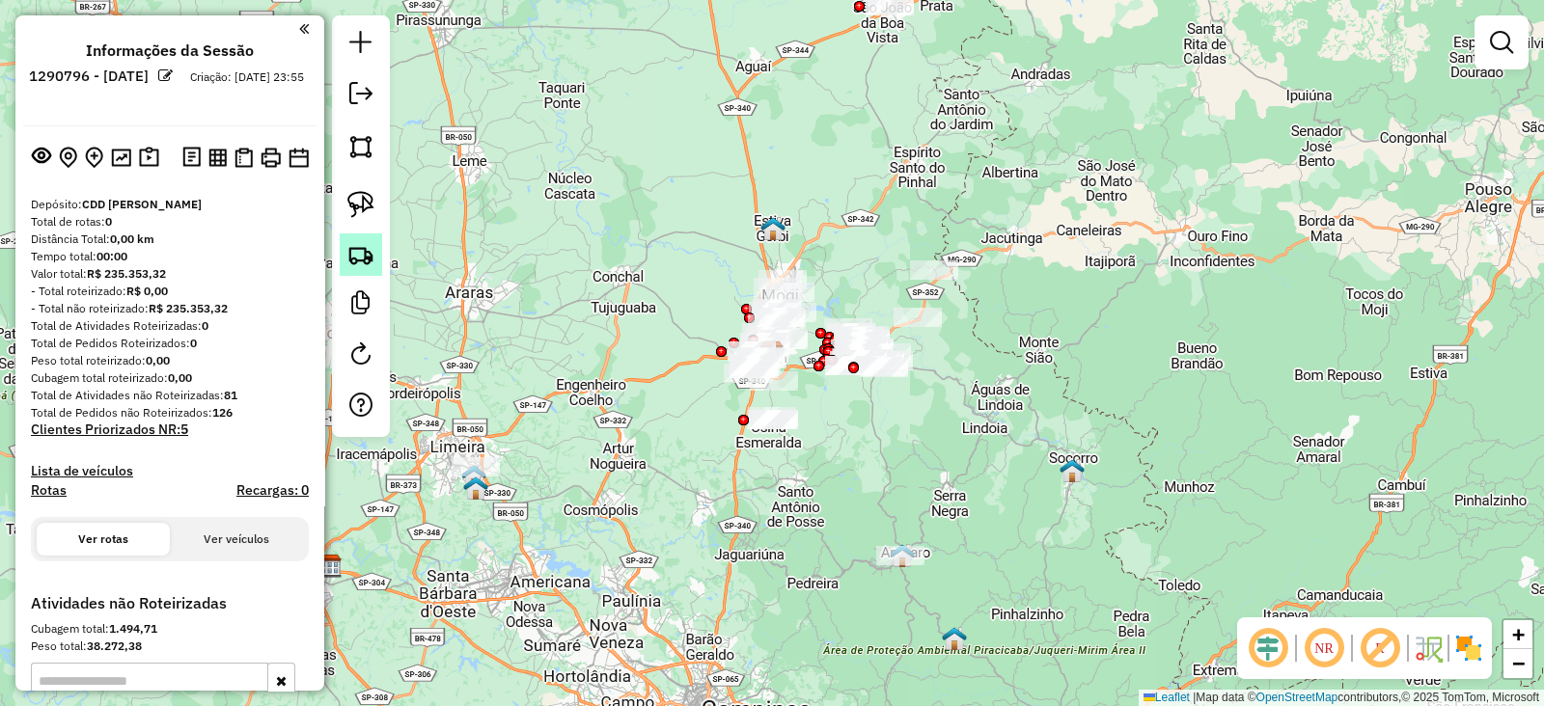
click at [370, 238] on link at bounding box center [361, 255] width 42 height 42
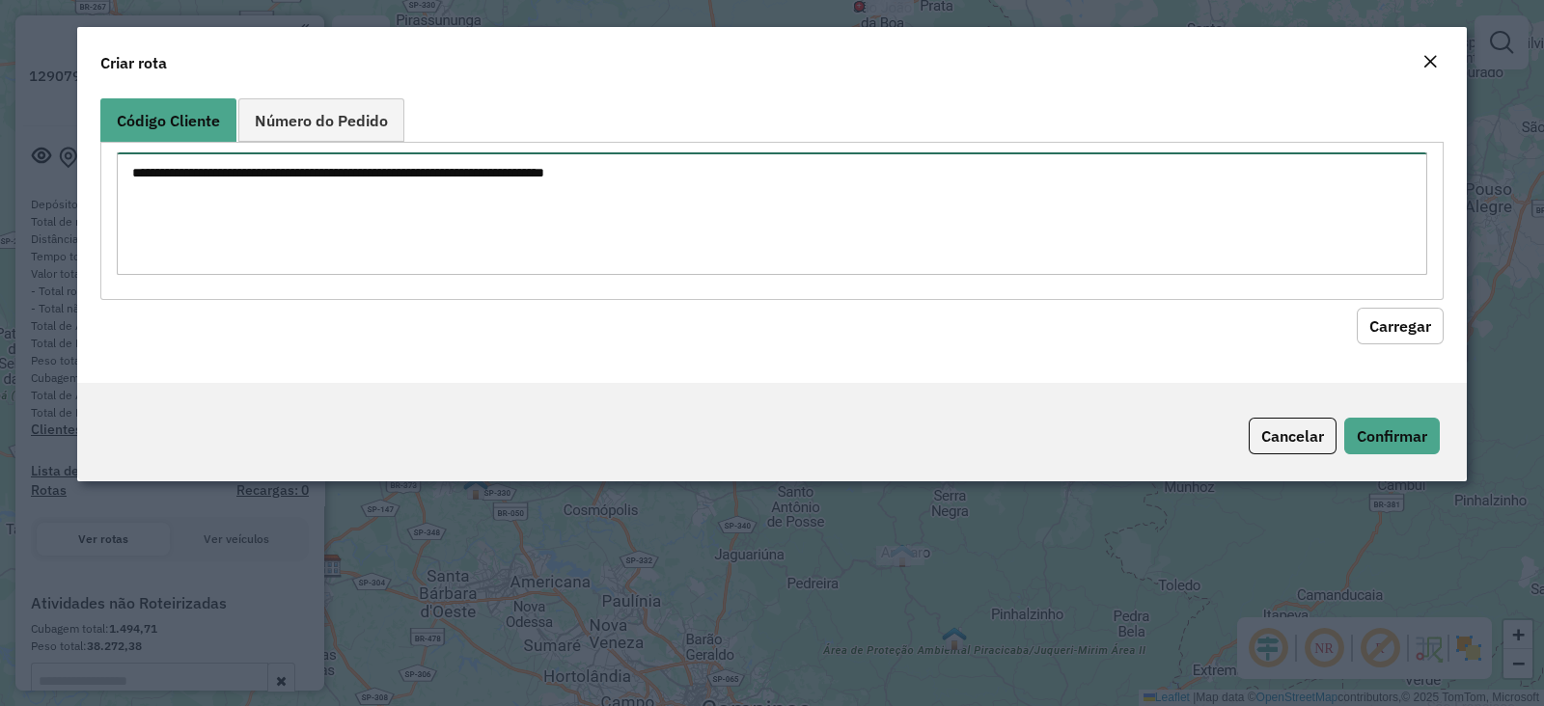
click at [630, 221] on textarea at bounding box center [772, 213] width 1311 height 123
paste textarea "******** ******** ******** ******** ******** ******** ******** ******** *******…"
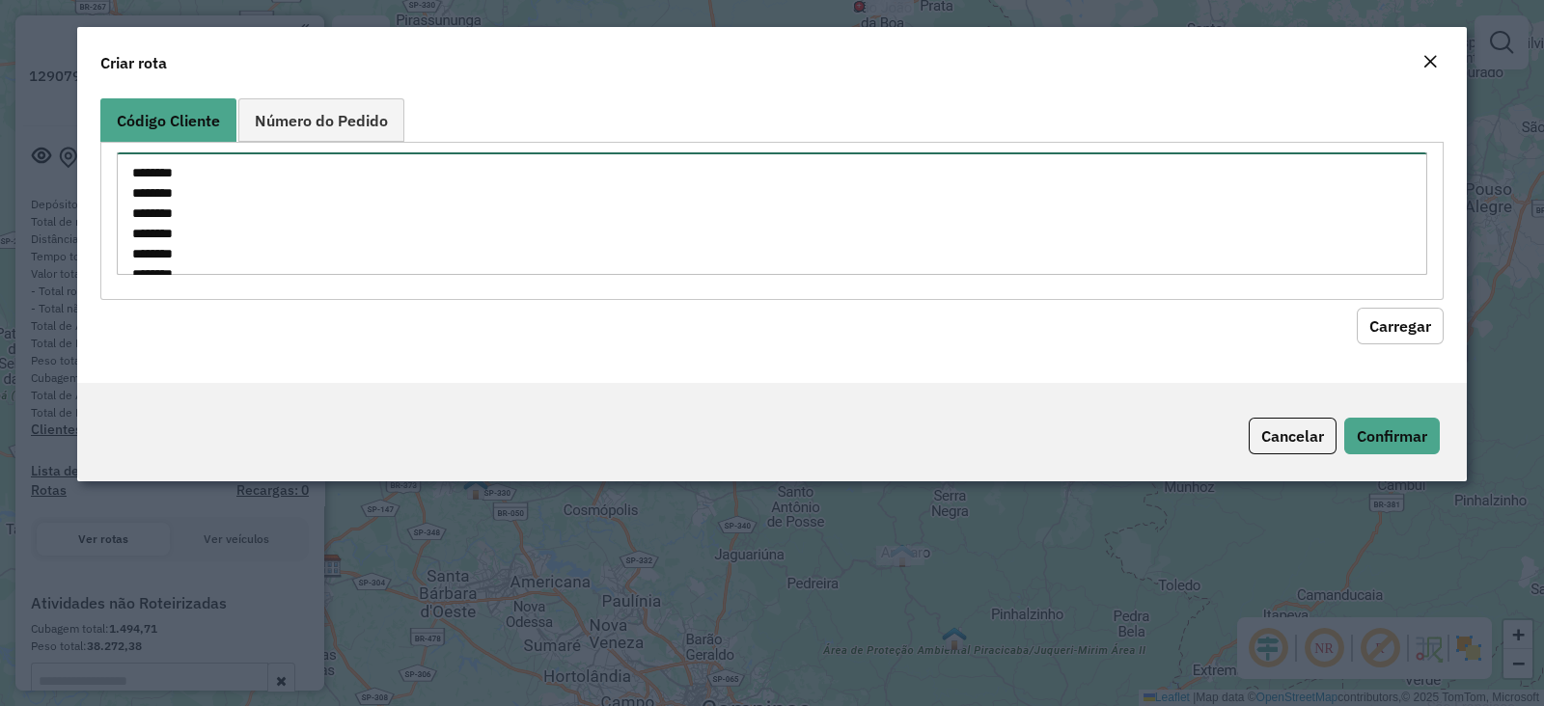
scroll to position [919, 0]
type textarea "******** ******** ******** ******** ******** ******** ******** ******** *******…"
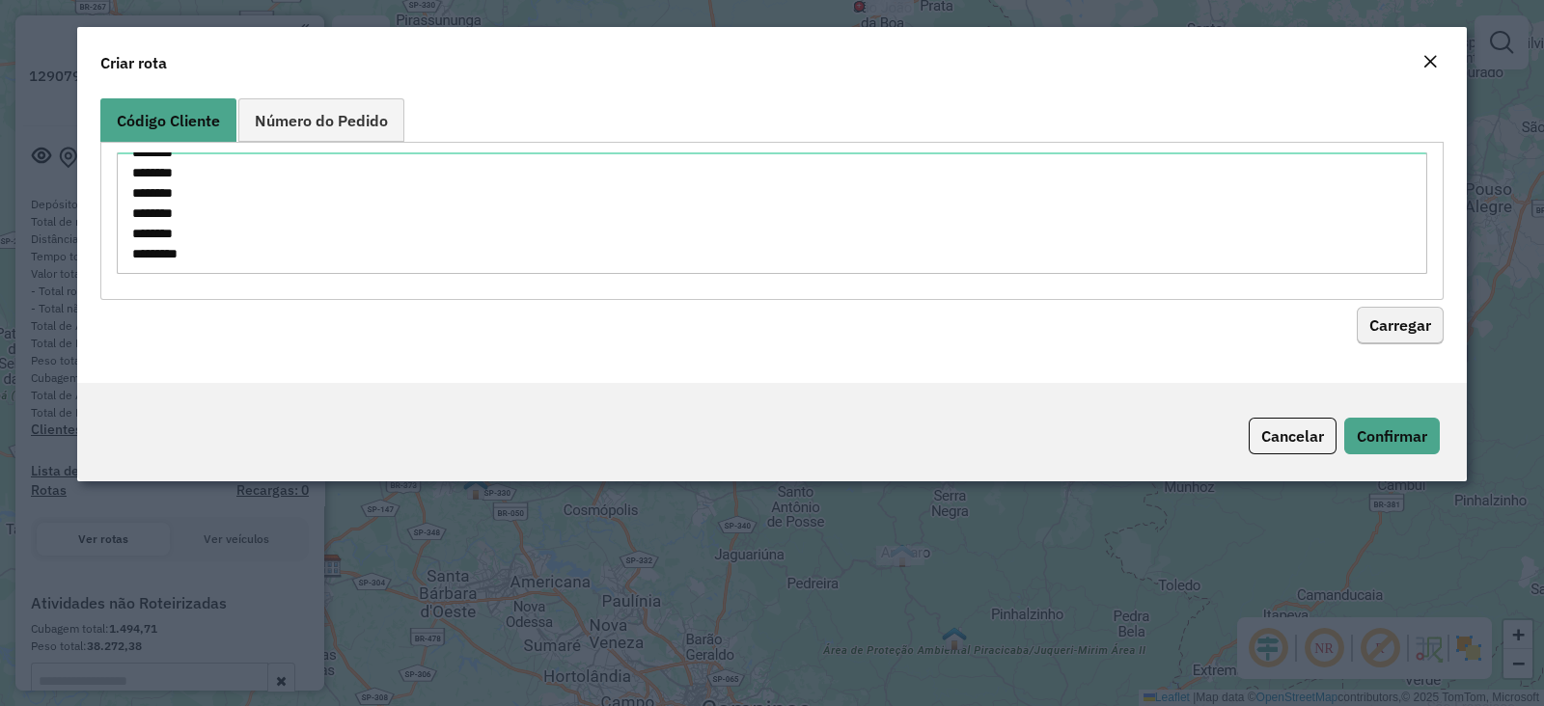
drag, startPoint x: 1390, startPoint y: 301, endPoint x: 1392, endPoint y: 327, distance: 26.1
click at [1392, 327] on hb-field-button "Carregar" at bounding box center [771, 322] width 1343 height 44
click at [1392, 327] on button "Carregar" at bounding box center [1400, 326] width 87 height 37
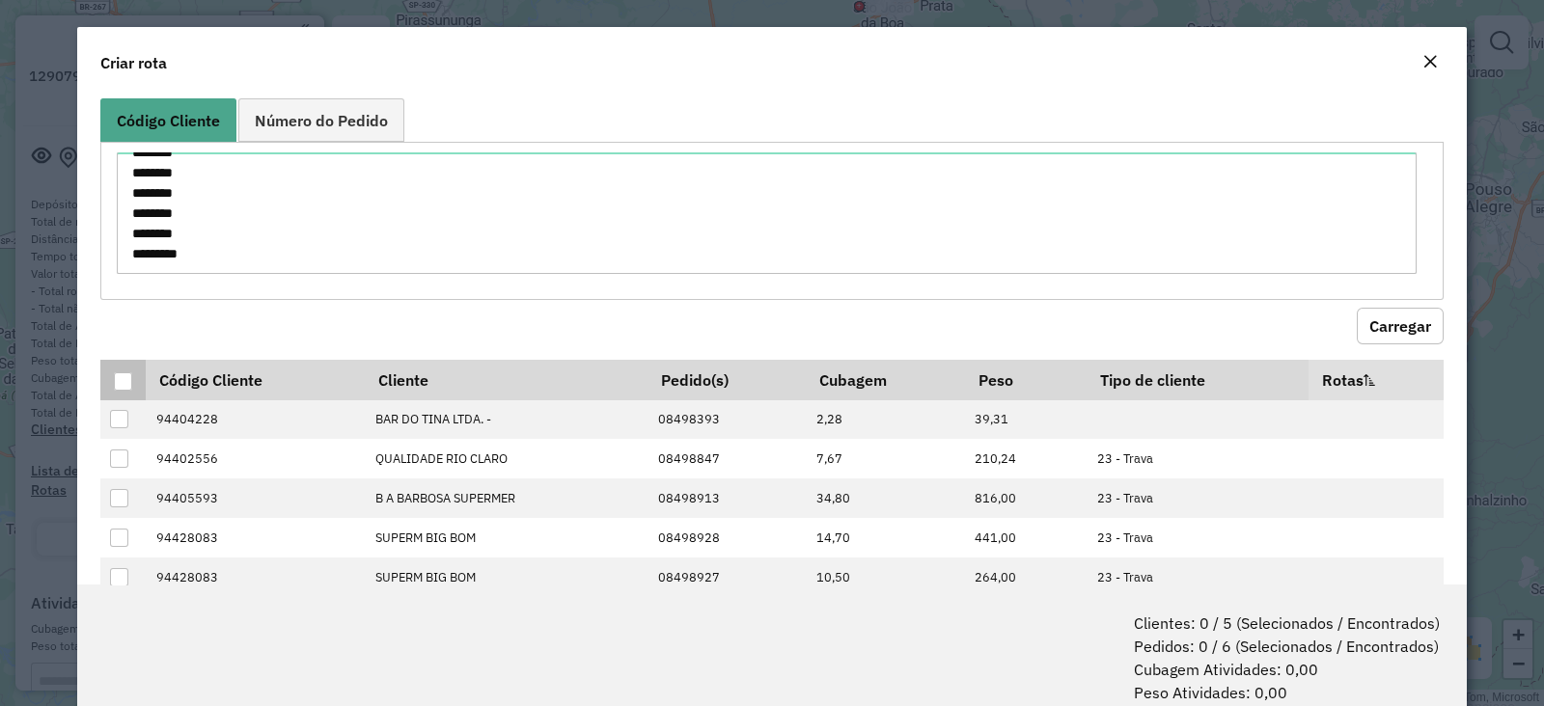
click at [119, 380] on div at bounding box center [123, 382] width 18 height 18
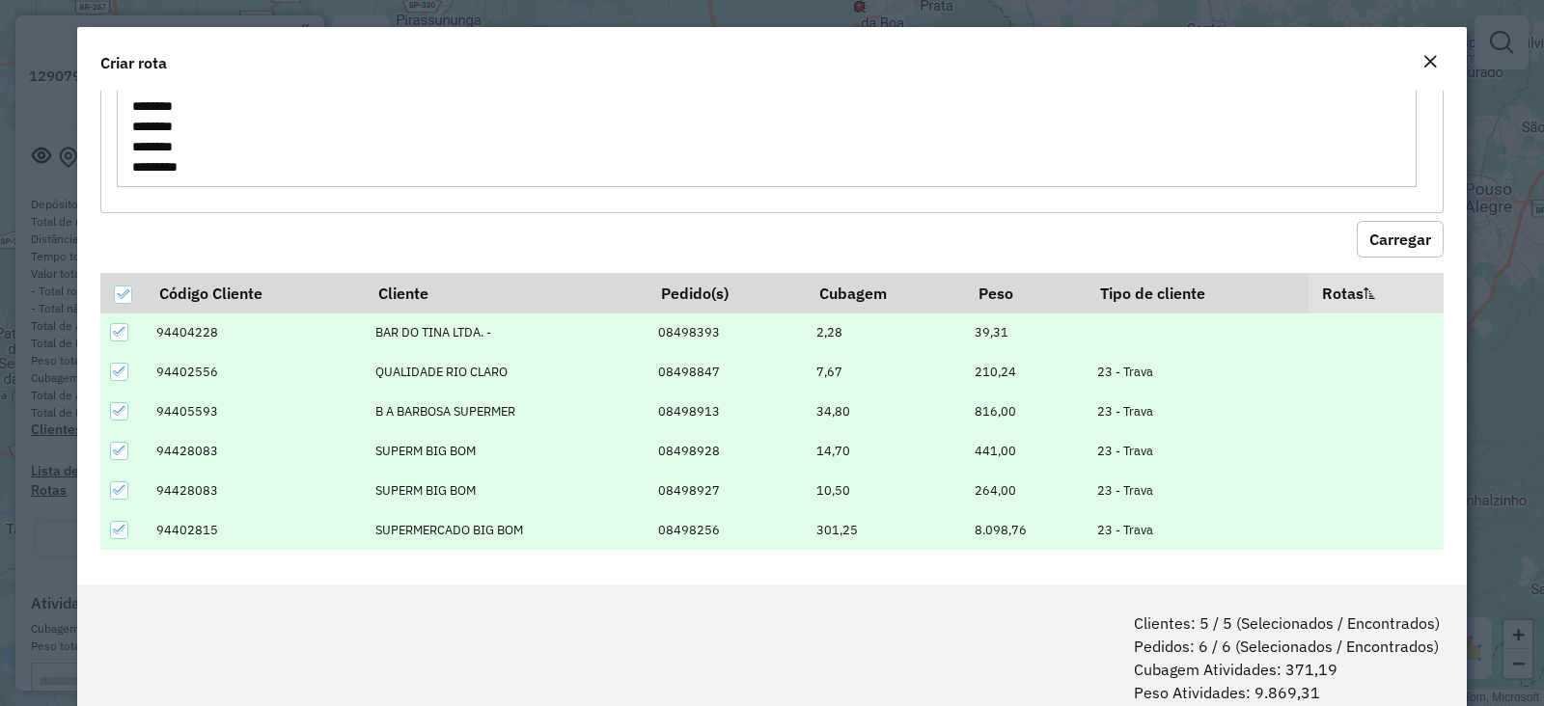
scroll to position [96, 0]
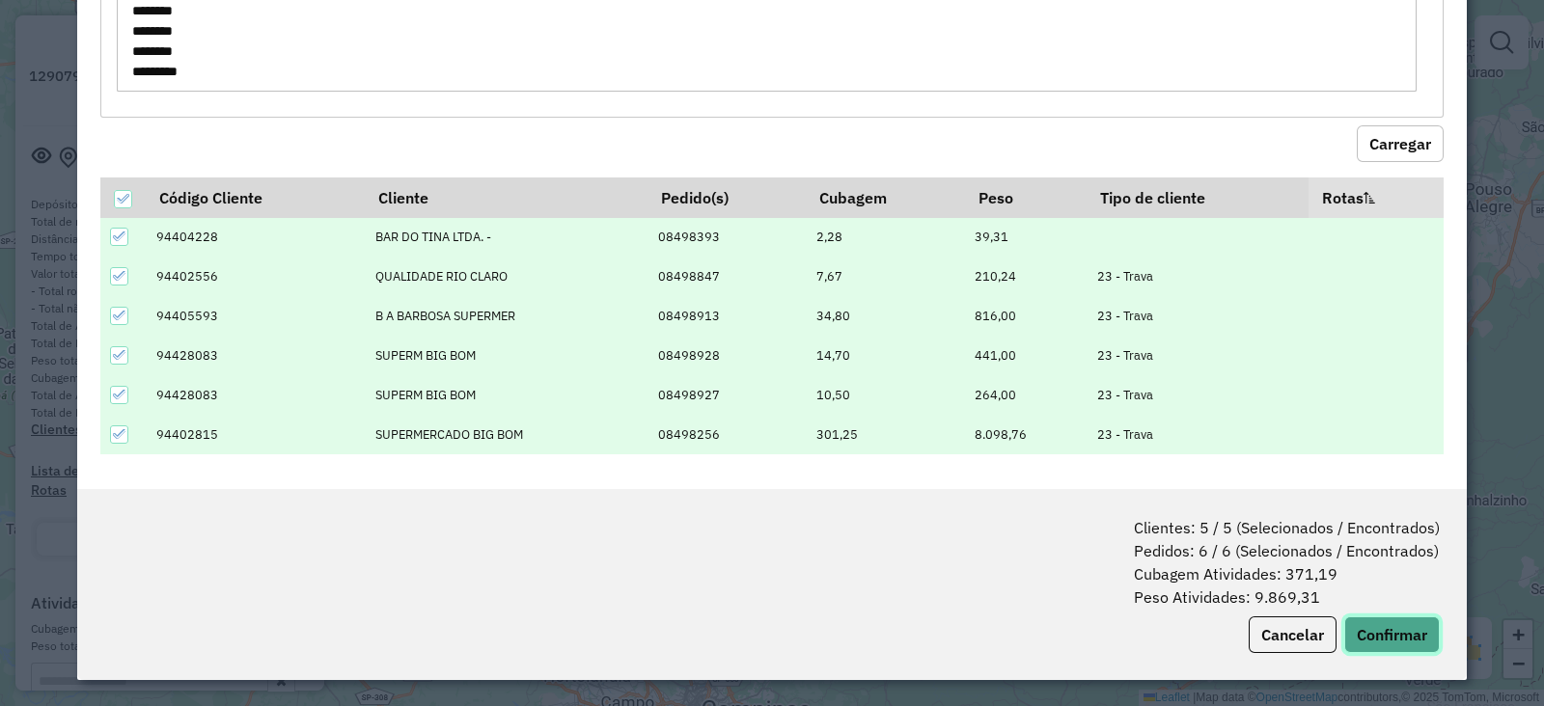
click at [1394, 625] on button "Confirmar" at bounding box center [1392, 635] width 96 height 37
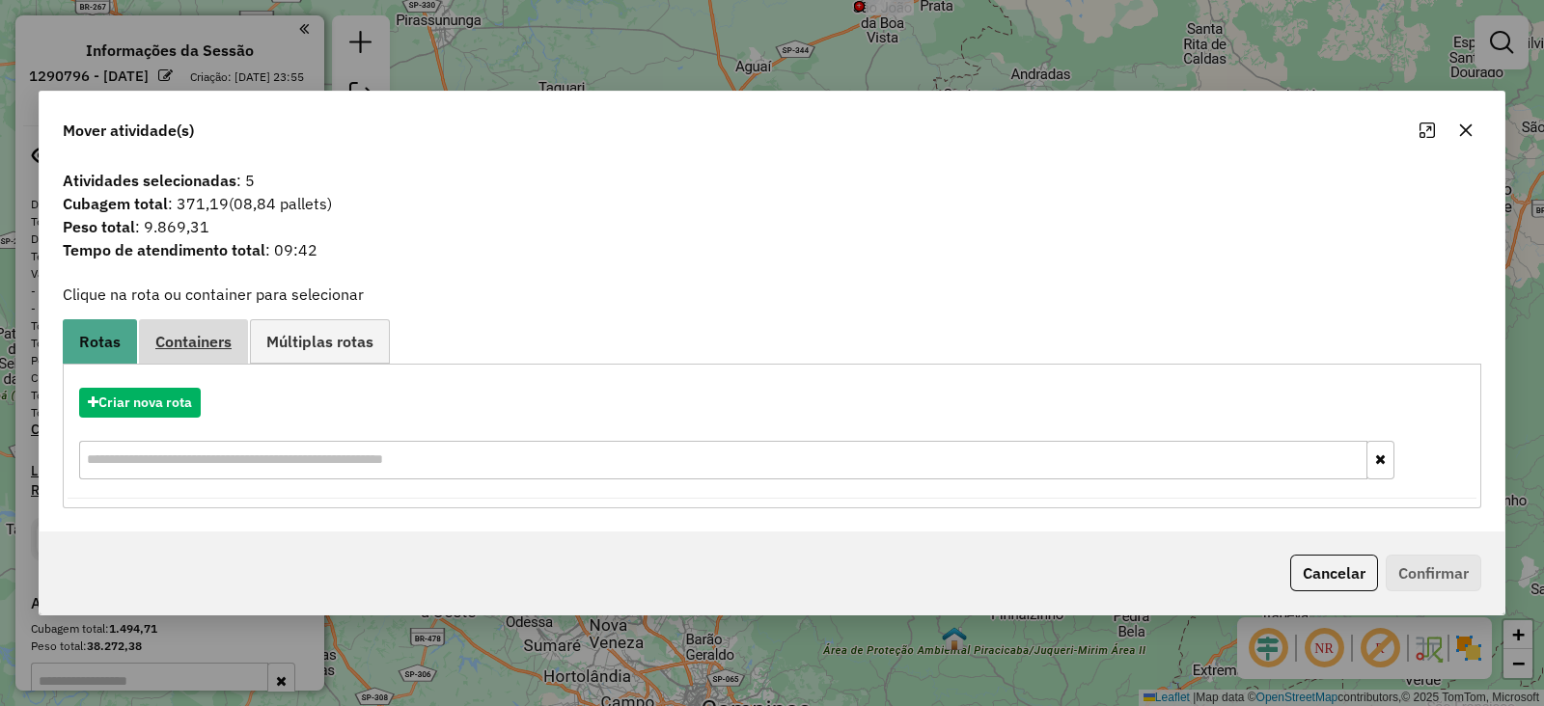
click at [205, 337] on span "Containers" at bounding box center [193, 341] width 76 height 15
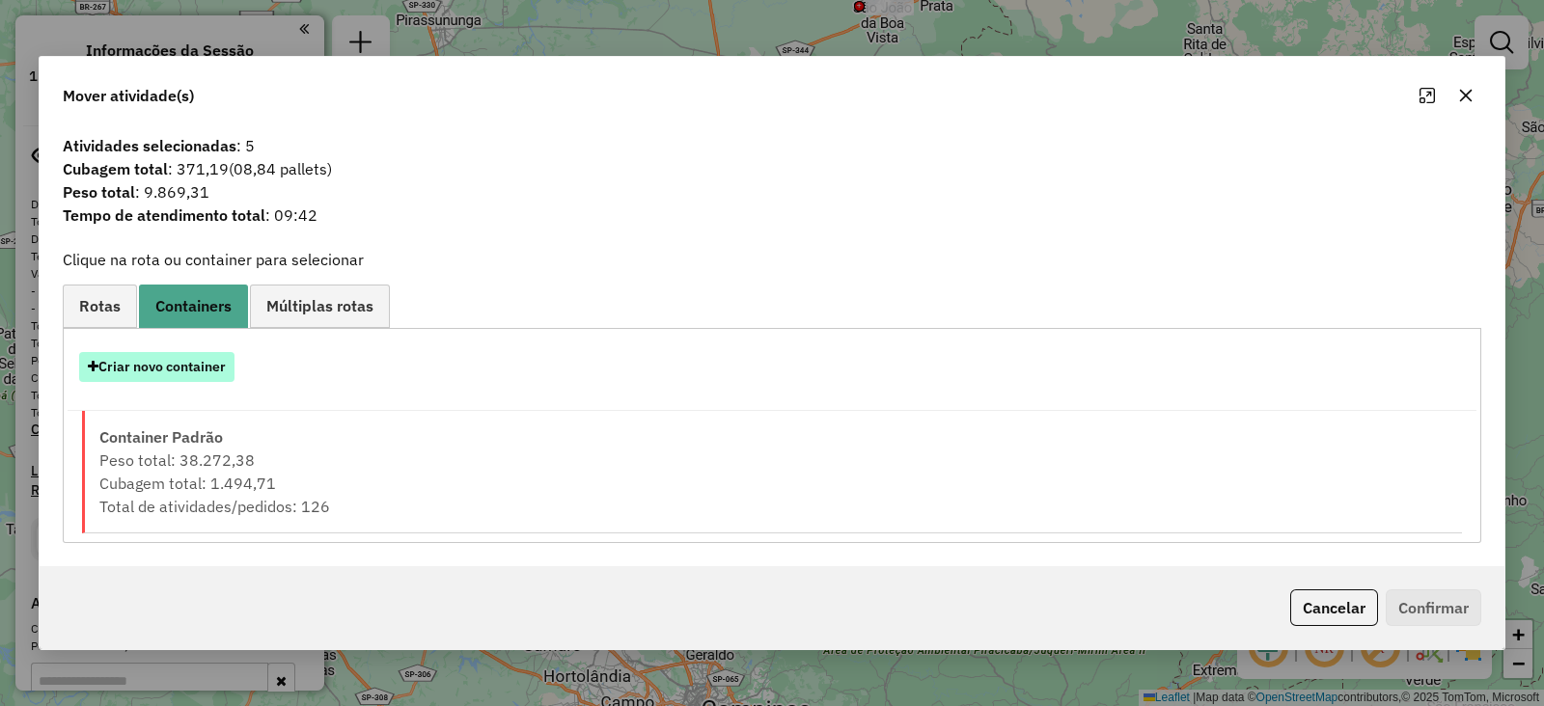
click at [205, 369] on button "Criar novo container" at bounding box center [156, 367] width 155 height 30
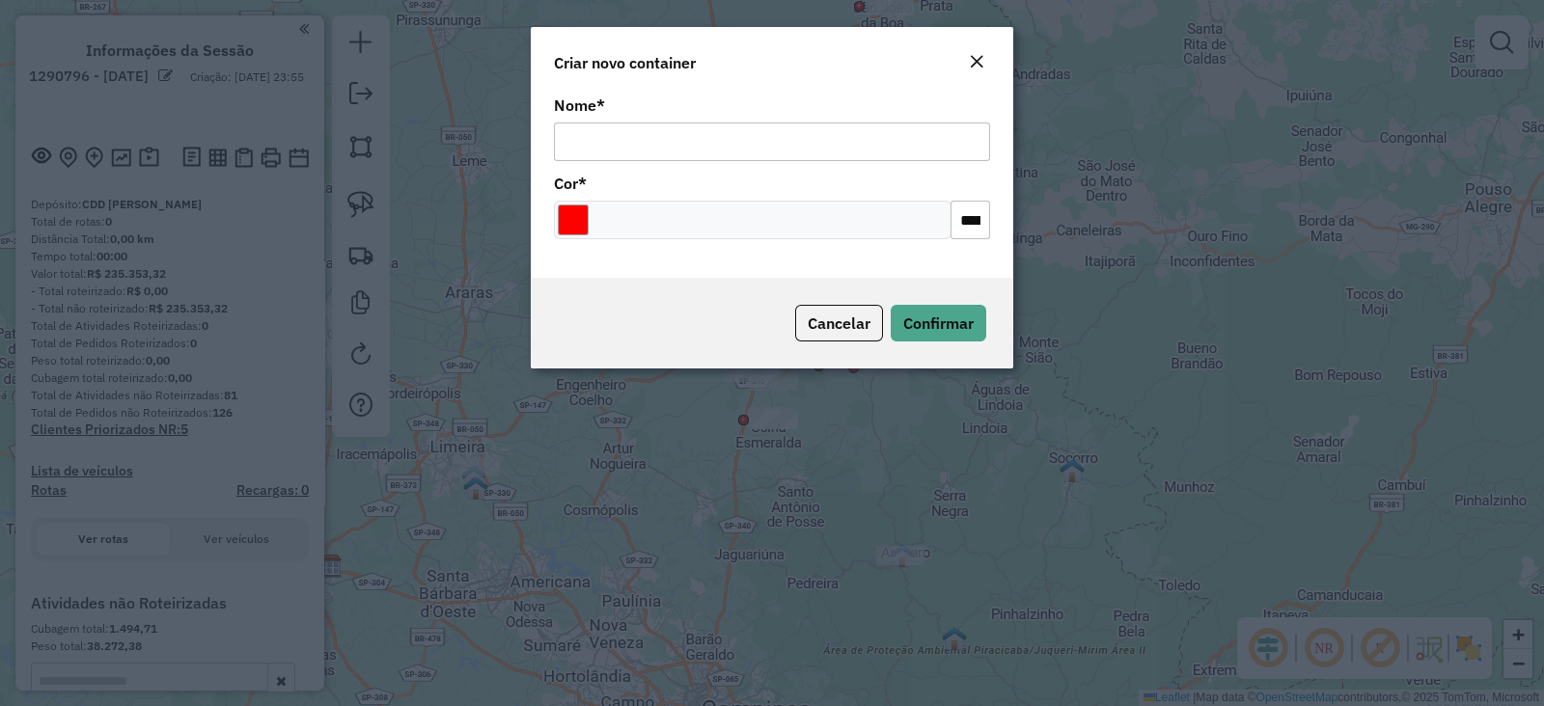
click at [609, 142] on input "Nome *" at bounding box center [772, 142] width 436 height 39
type input "*"
click at [588, 215] on input "Select a color" at bounding box center [573, 220] width 31 height 31
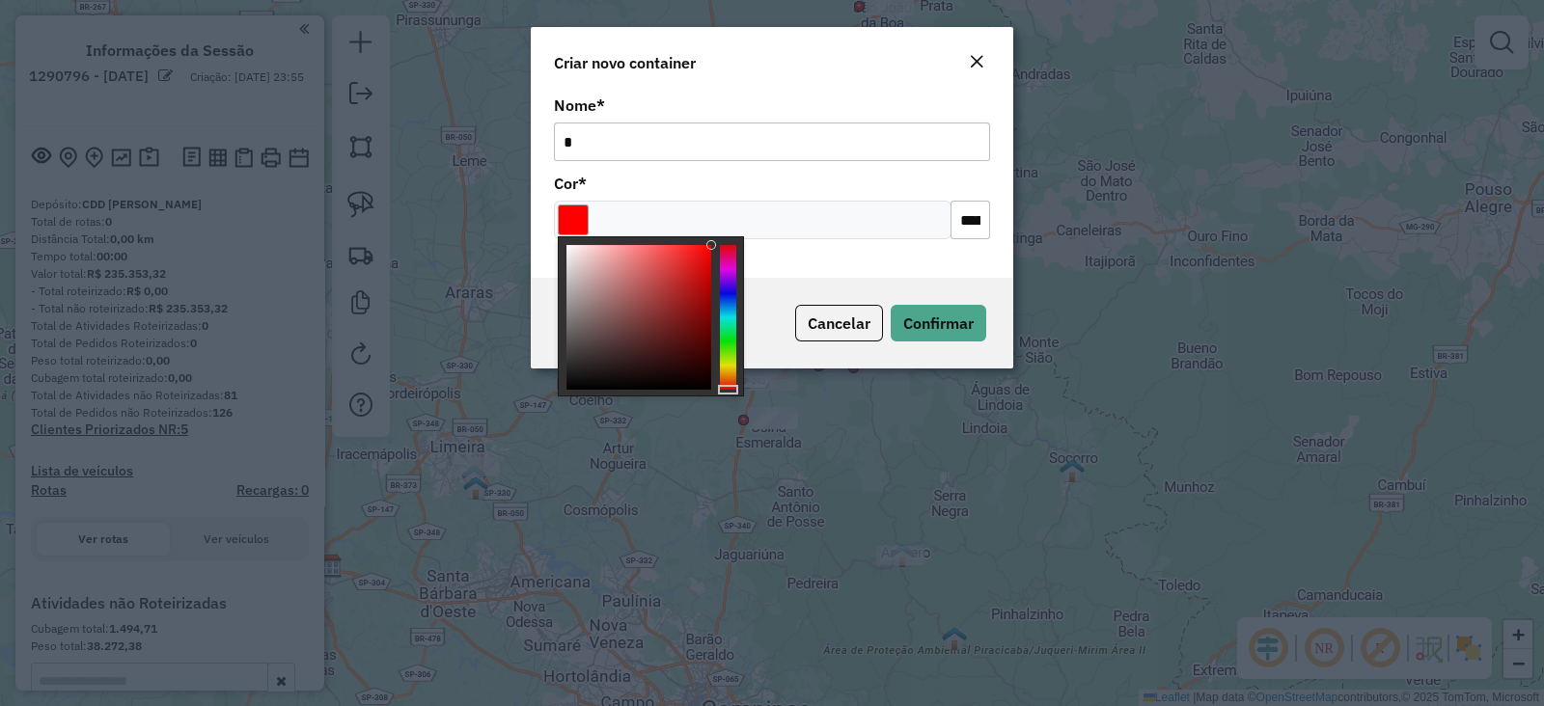
type input "*******"
click at [570, 248] on div at bounding box center [638, 317] width 145 height 145
click at [962, 340] on button "Confirmar" at bounding box center [939, 323] width 96 height 37
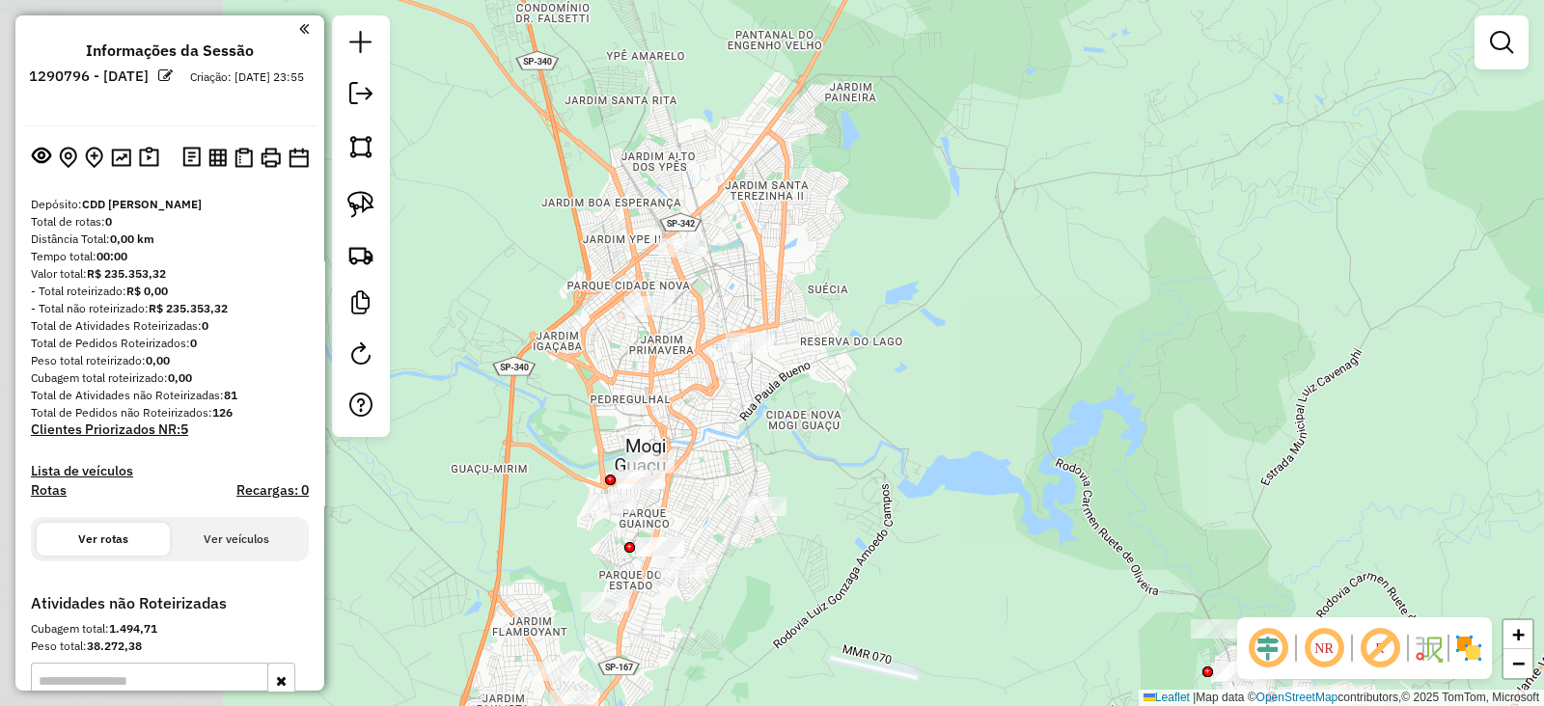
drag, startPoint x: 622, startPoint y: 315, endPoint x: 971, endPoint y: 354, distance: 350.6
click at [971, 354] on div "Janela de atendimento Grade de atendimento Capacidade Transportadoras Veículos …" at bounding box center [772, 353] width 1544 height 706
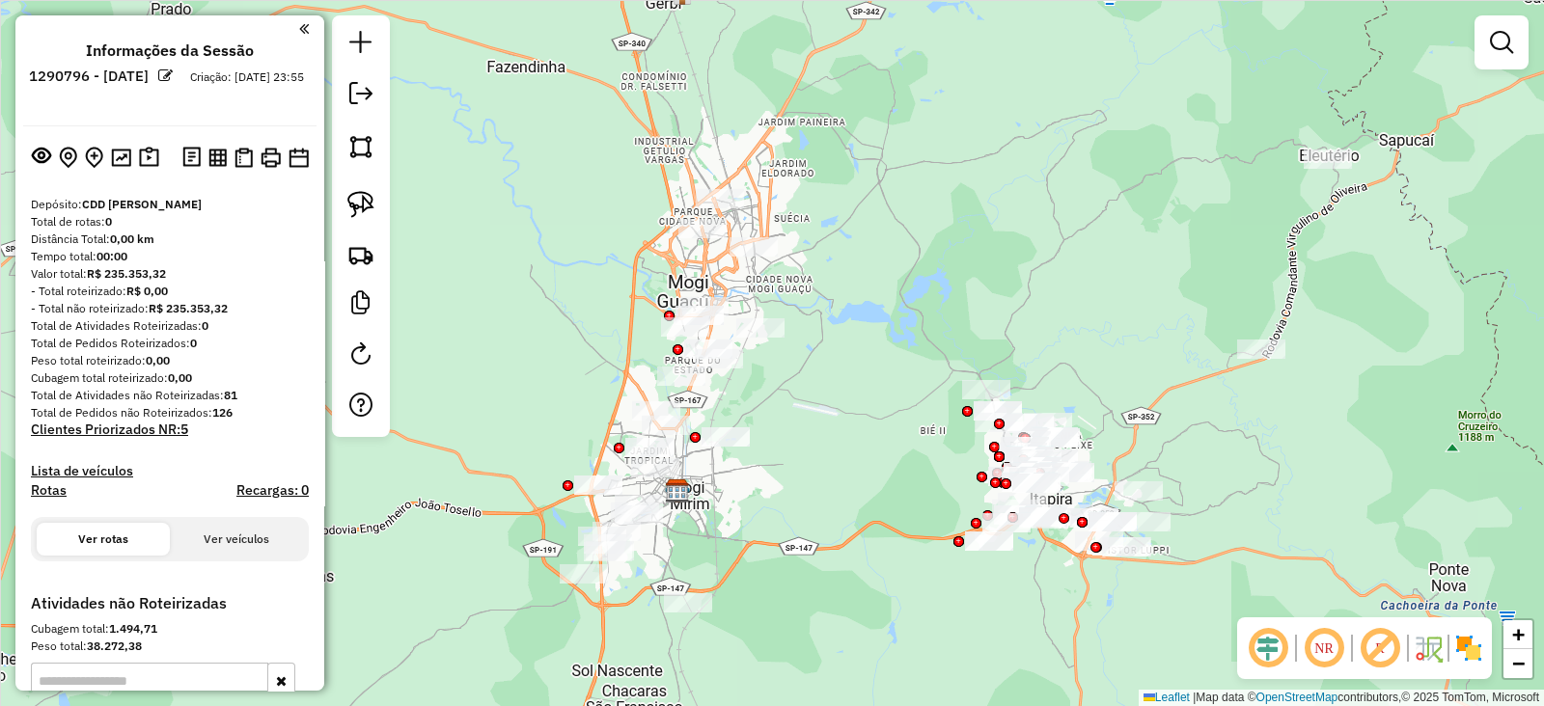
drag, startPoint x: 811, startPoint y: 490, endPoint x: 790, endPoint y: 248, distance: 243.1
click at [791, 249] on div "Janela de atendimento Grade de atendimento Capacidade Transportadoras Veículos …" at bounding box center [772, 353] width 1544 height 706
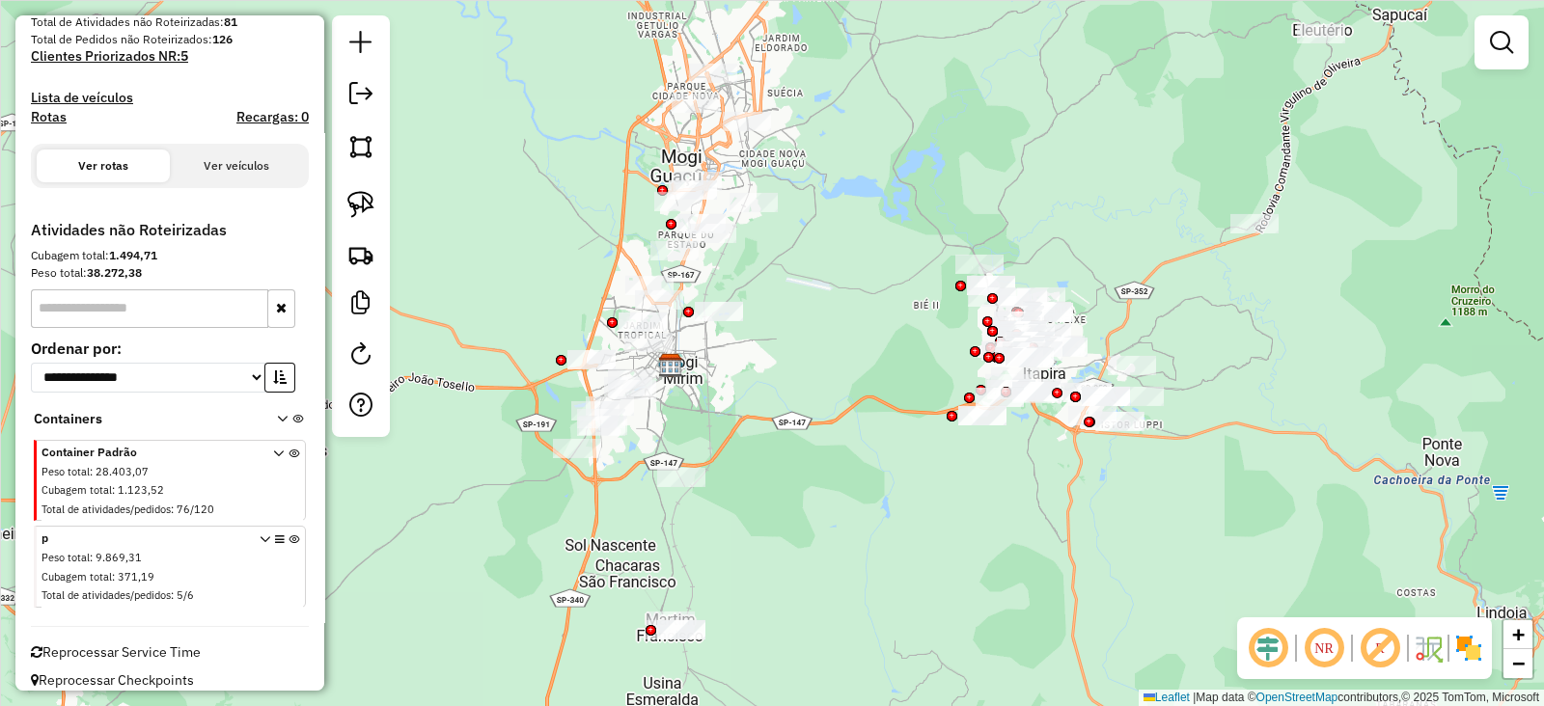
scroll to position [386, 0]
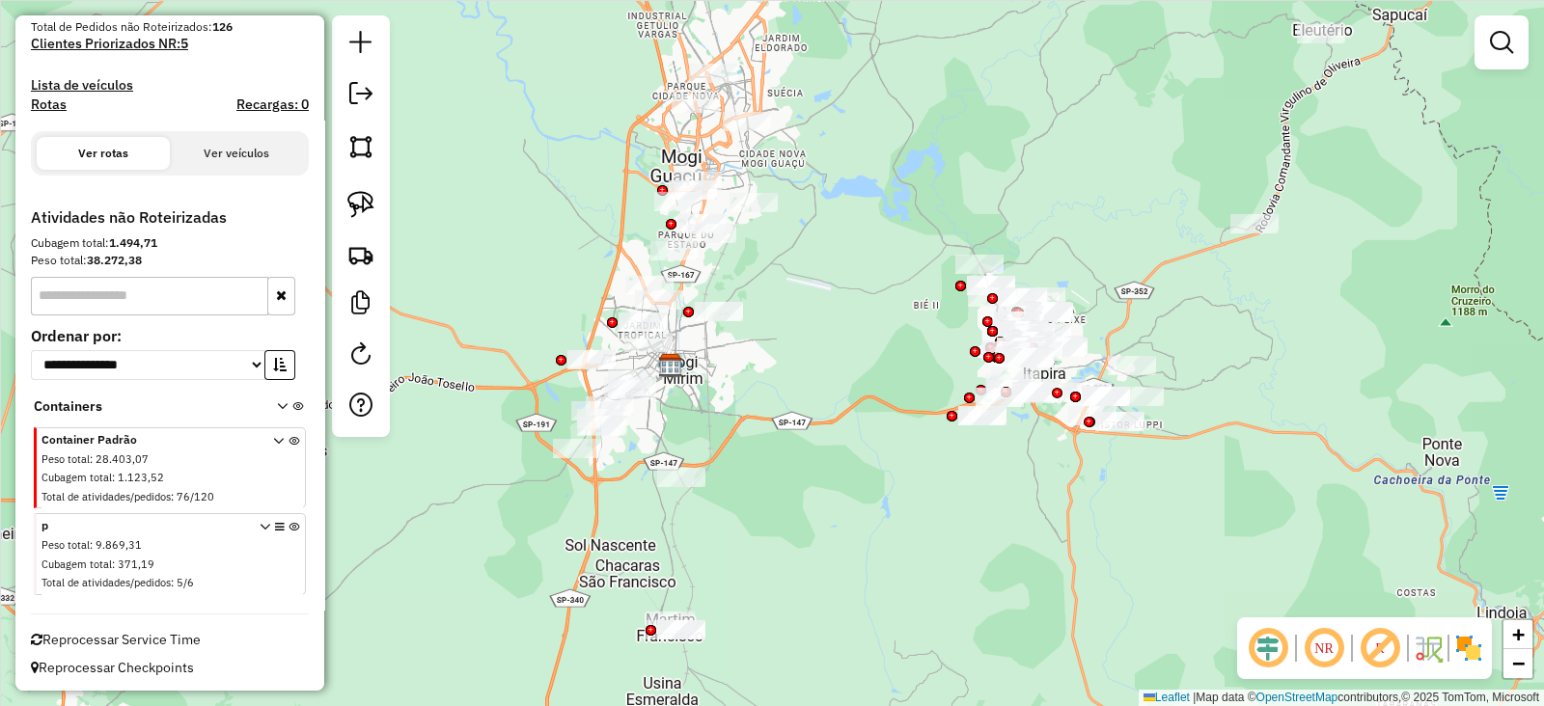
click at [289, 523] on icon at bounding box center [294, 558] width 11 height 72
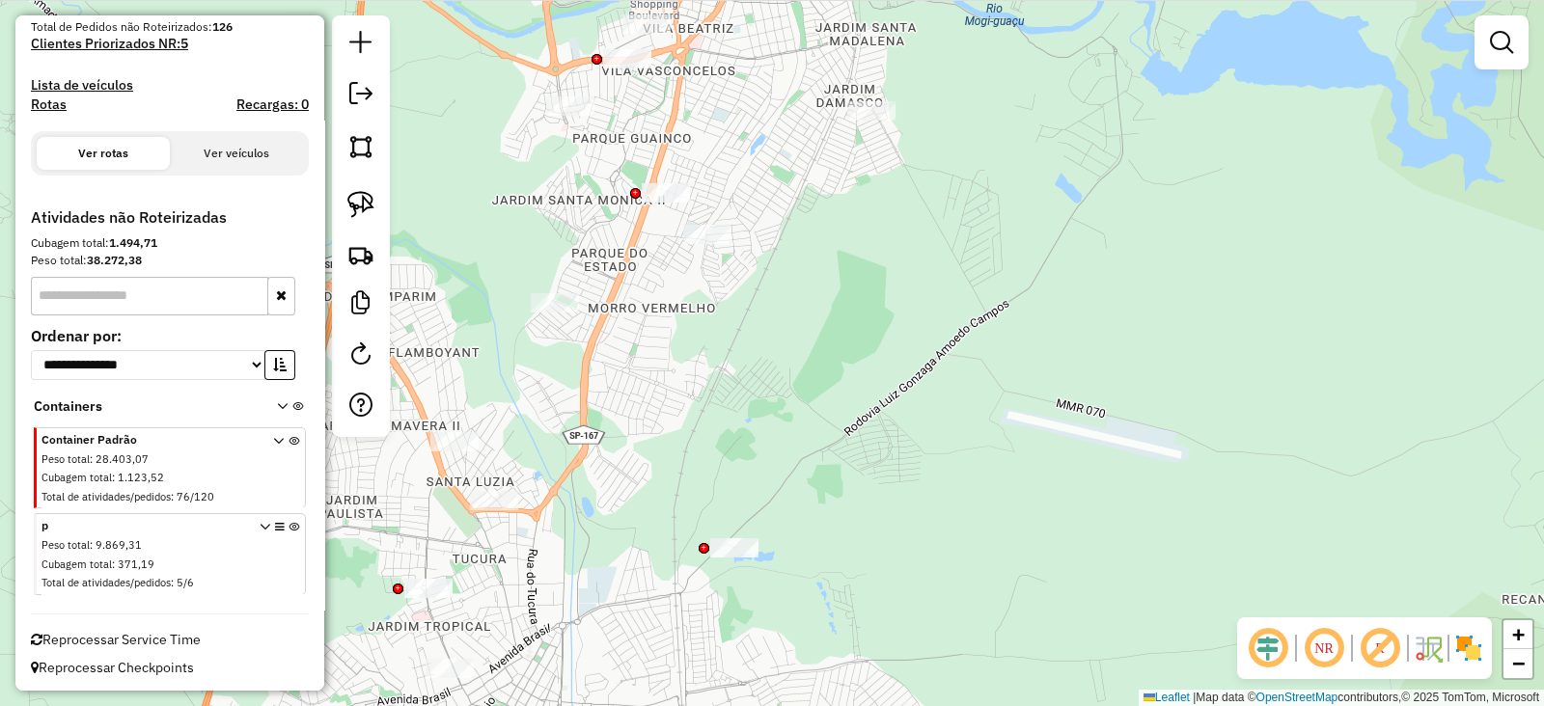
click at [719, 172] on div "Janela de atendimento Grade de atendimento Capacidade Transportadoras Veículos …" at bounding box center [772, 353] width 1544 height 706
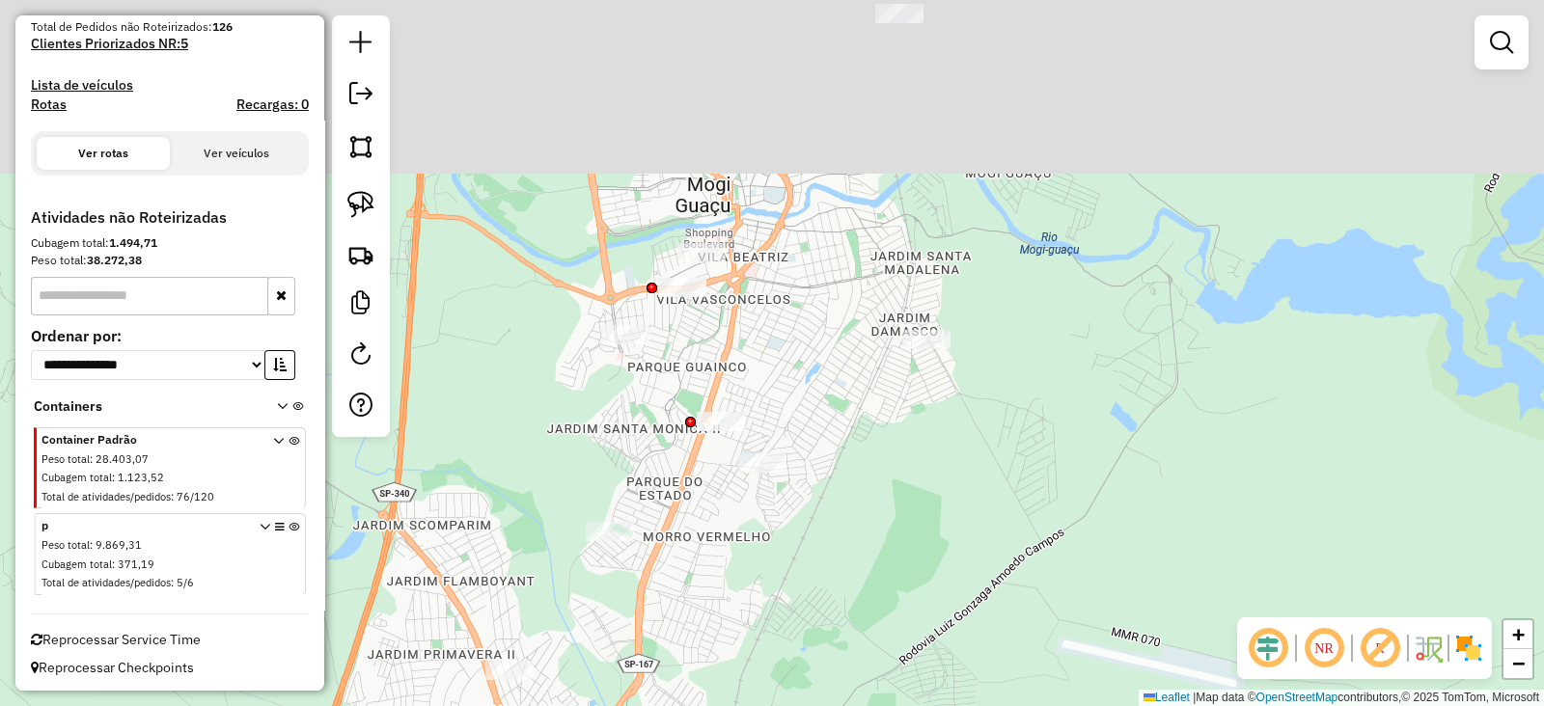
drag, startPoint x: 696, startPoint y: 52, endPoint x: 756, endPoint y: 290, distance: 245.8
click at [756, 290] on div "Janela de atendimento Grade de atendimento Capacidade Transportadoras Veículos …" at bounding box center [772, 353] width 1544 height 706
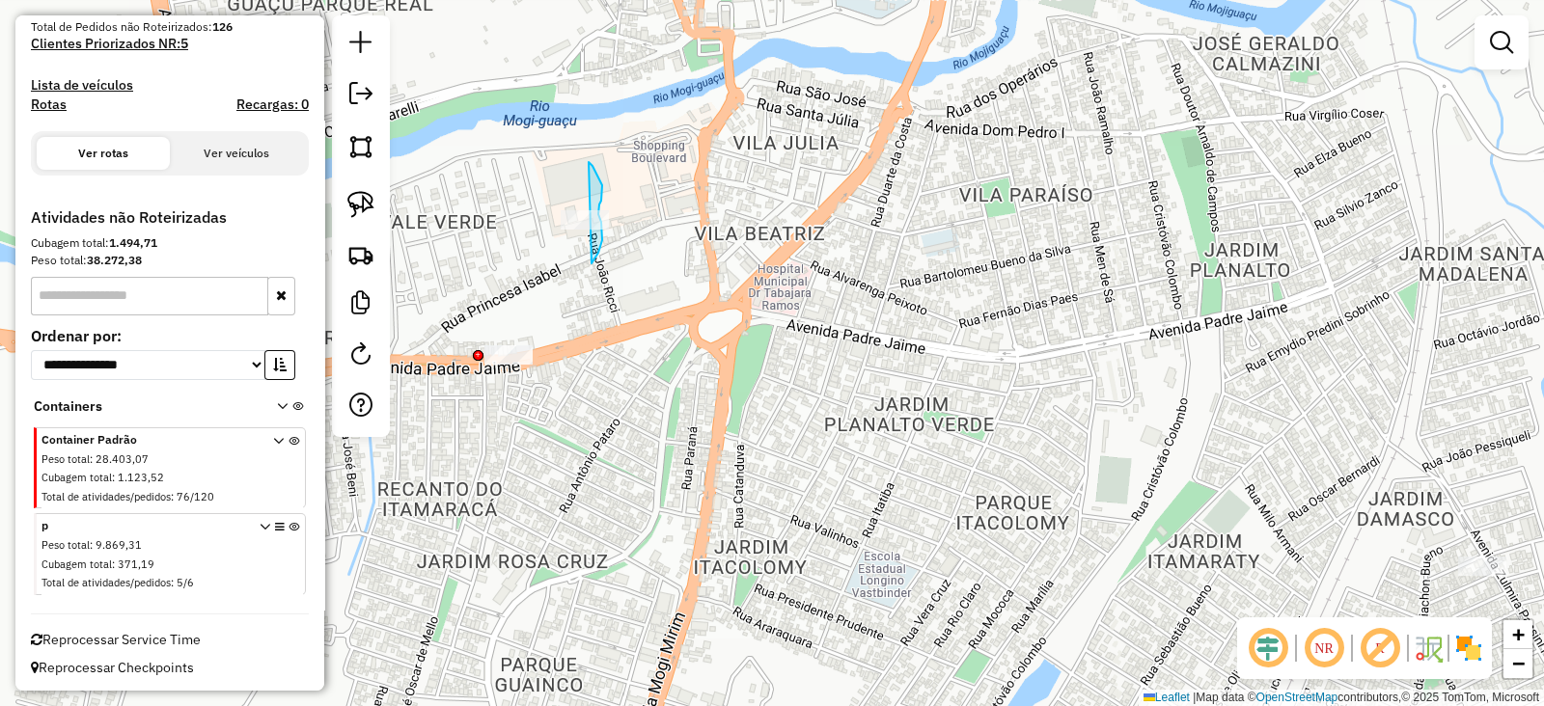
drag, startPoint x: 592, startPoint y: 263, endPoint x: 589, endPoint y: 162, distance: 101.4
drag, startPoint x: 585, startPoint y: 270, endPoint x: 535, endPoint y: 229, distance: 65.1
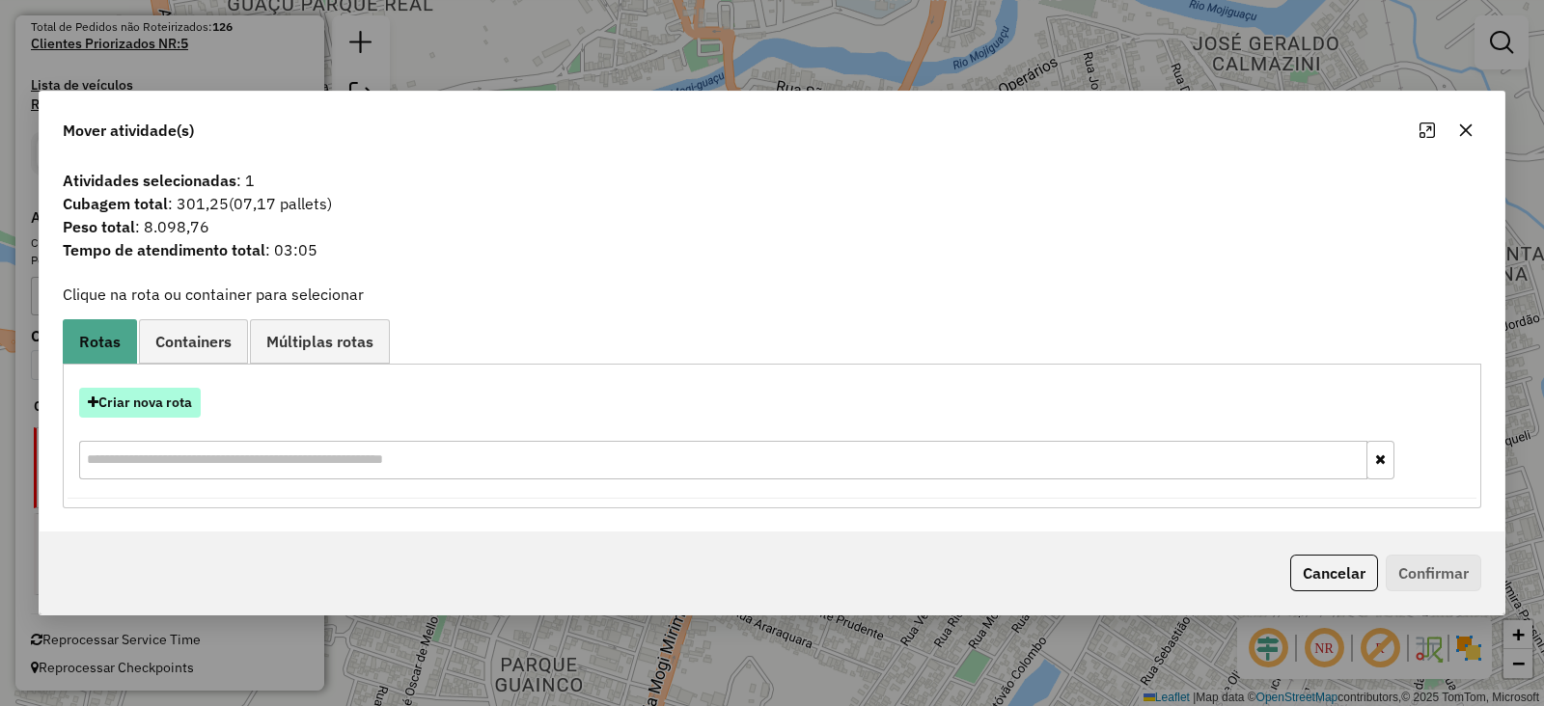
click at [164, 400] on button "Criar nova rota" at bounding box center [140, 403] width 122 height 30
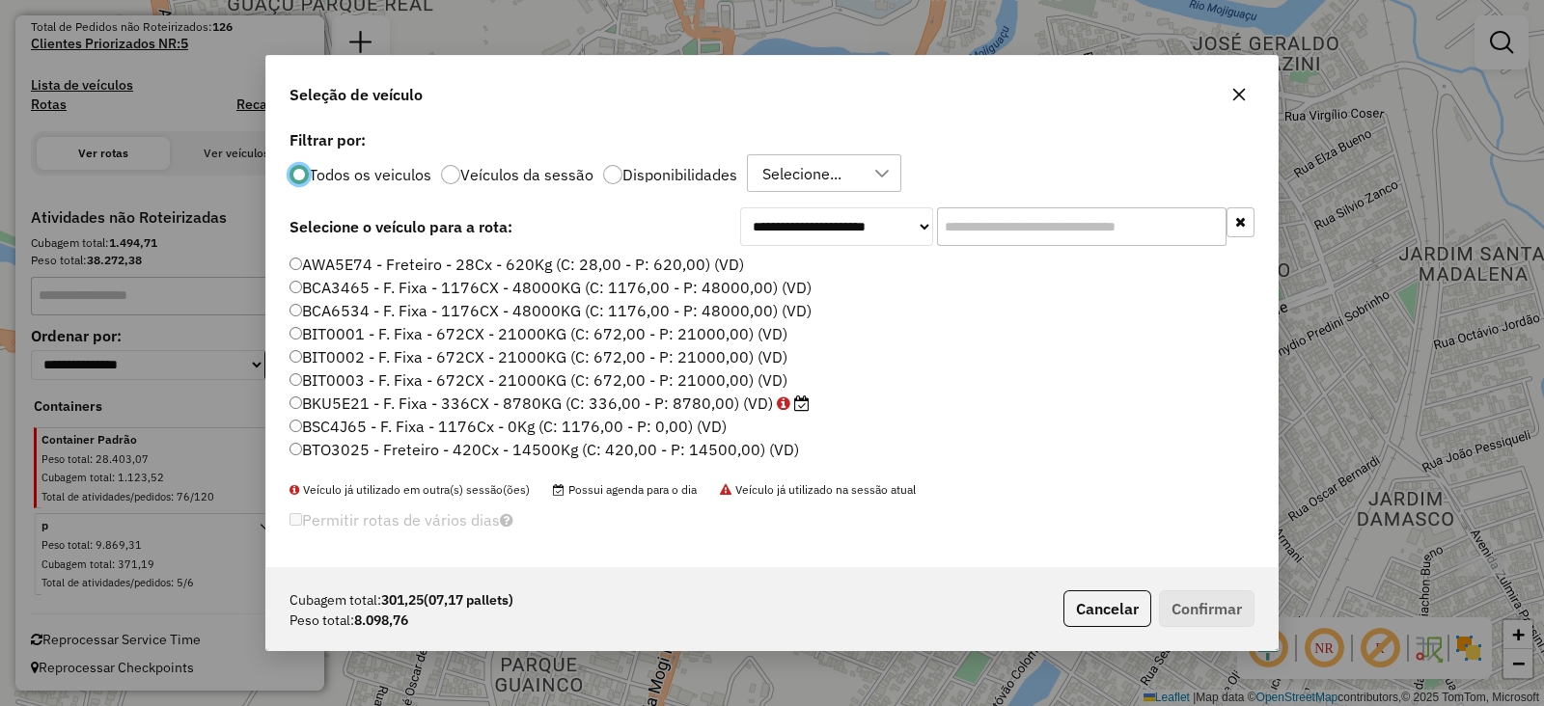
scroll to position [10, 6]
click at [457, 181] on div at bounding box center [450, 174] width 19 height 19
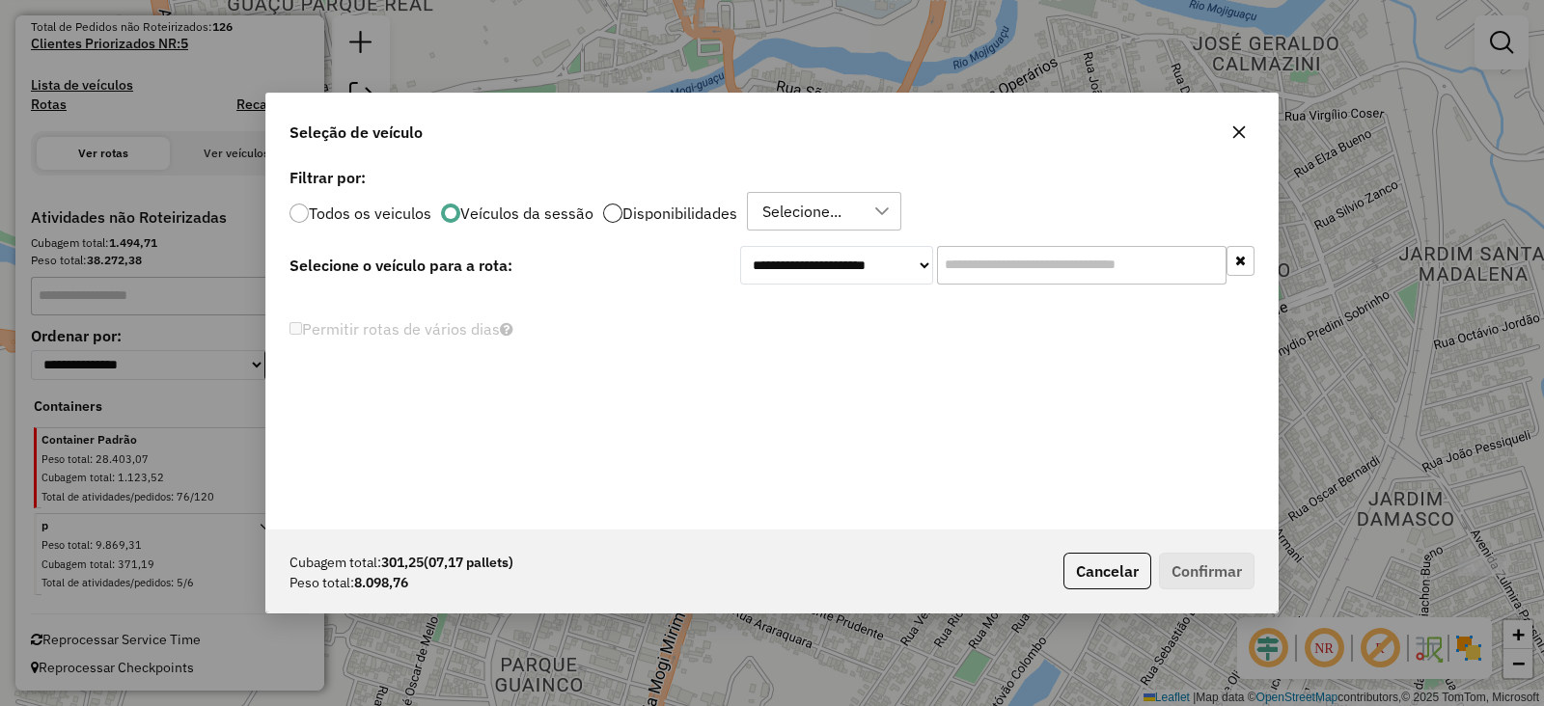
click at [616, 212] on div at bounding box center [612, 213] width 19 height 19
click at [771, 209] on div "Selecione..." at bounding box center [802, 211] width 93 height 37
click at [889, 291] on span "ROTA - 08/10 - PROMAX" at bounding box center [882, 301] width 171 height 23
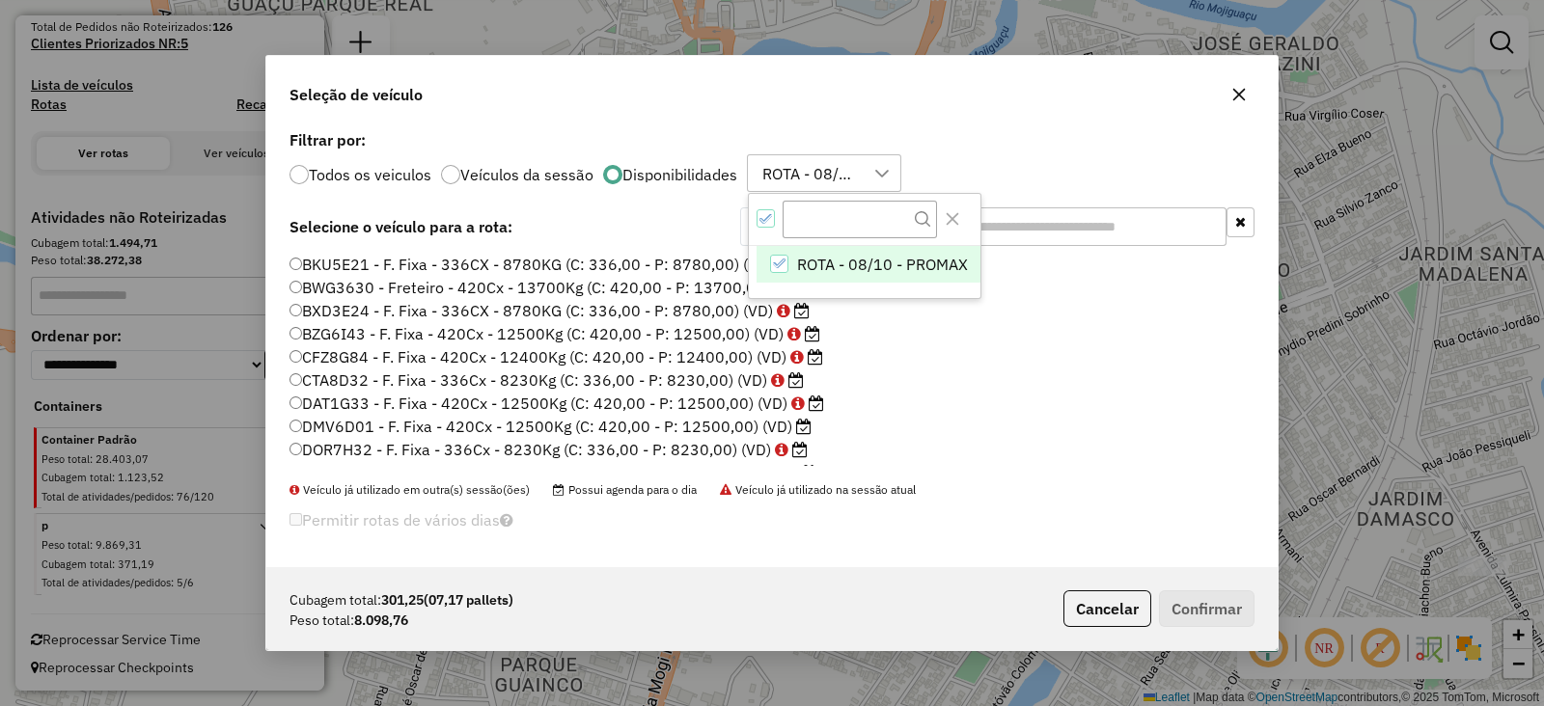
click at [915, 381] on li "CTA8D32 - F. Fixa - 336Cx - 8230Kg (C: 336,00 - P: 8230,00) (VD)" at bounding box center [772, 381] width 965 height 23
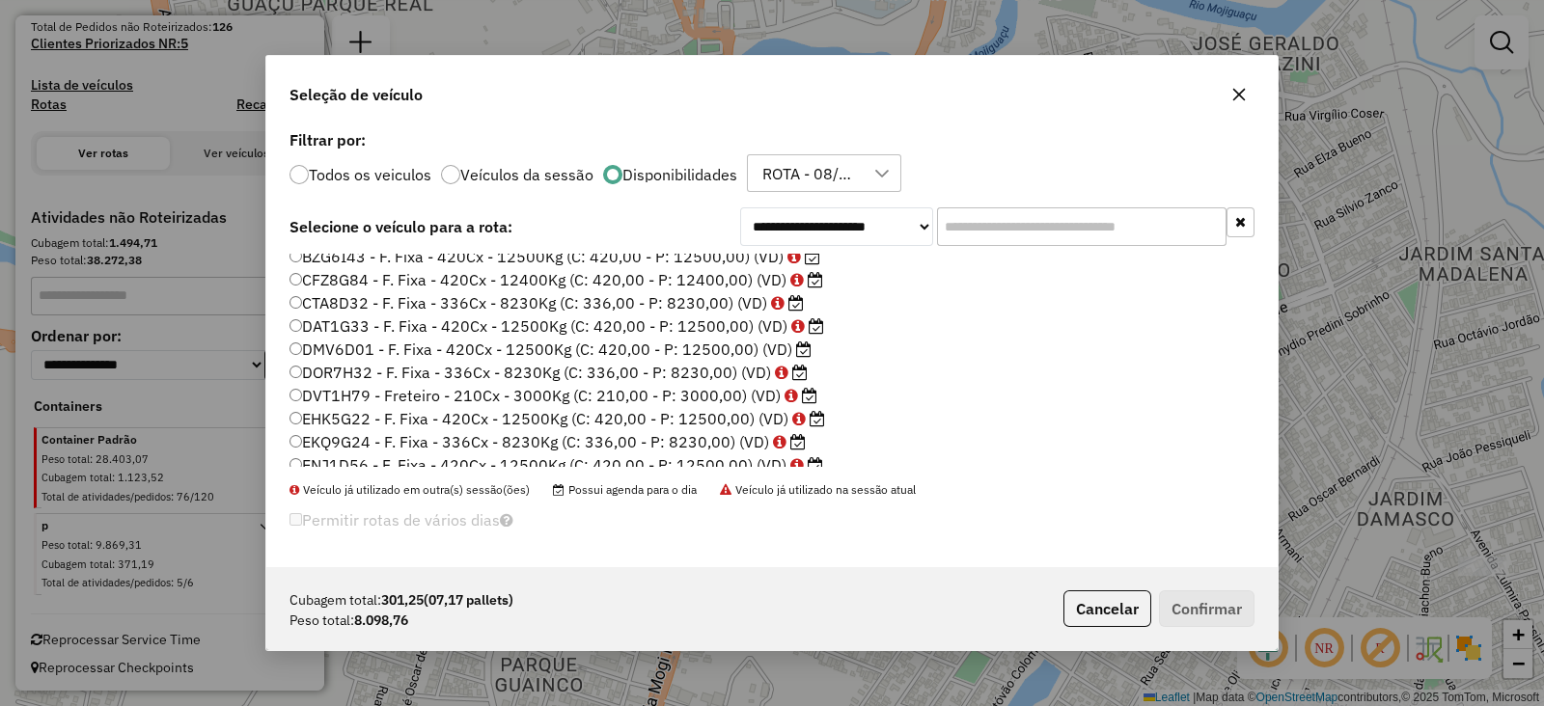
scroll to position [0, 0]
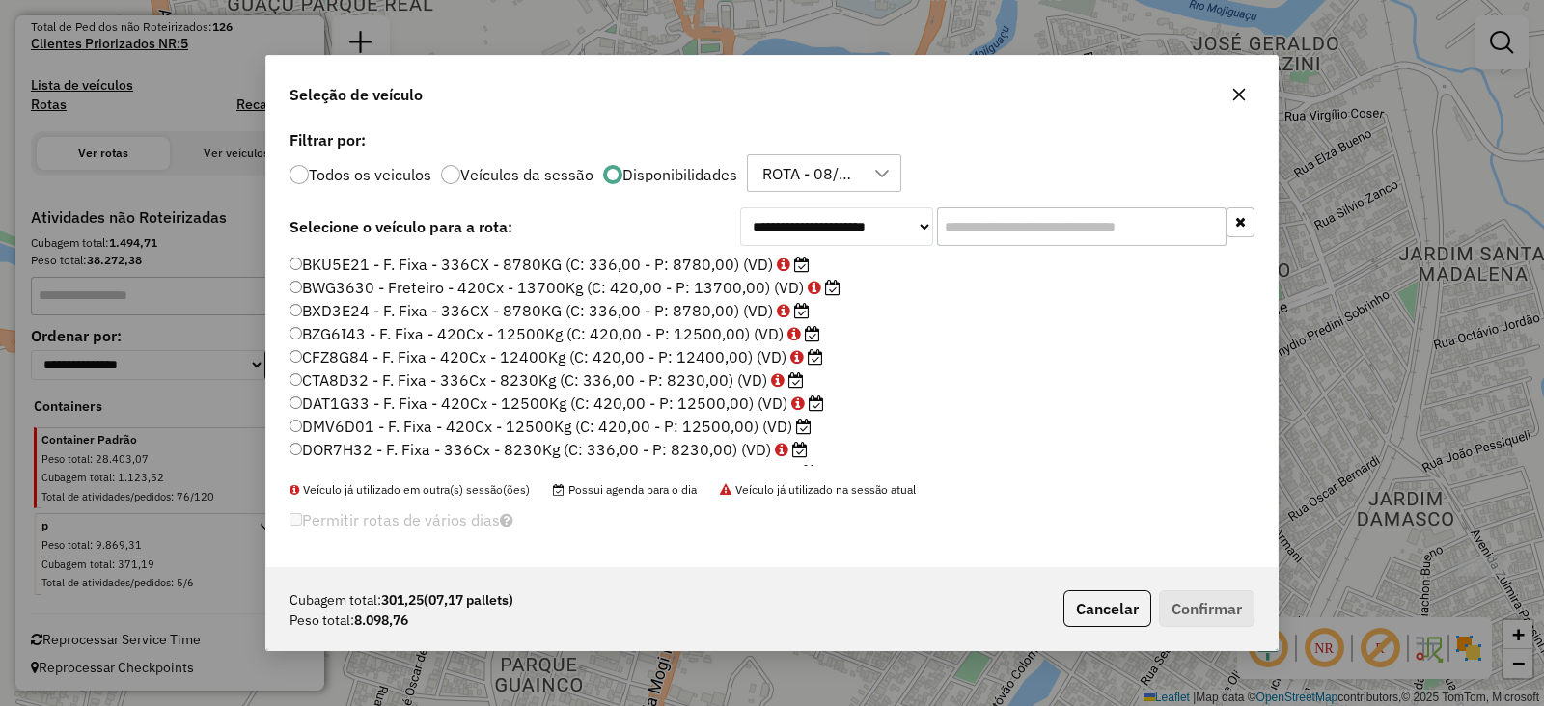
click at [1036, 220] on input "text" at bounding box center [1082, 226] width 290 height 39
paste input "*******"
type input "*******"
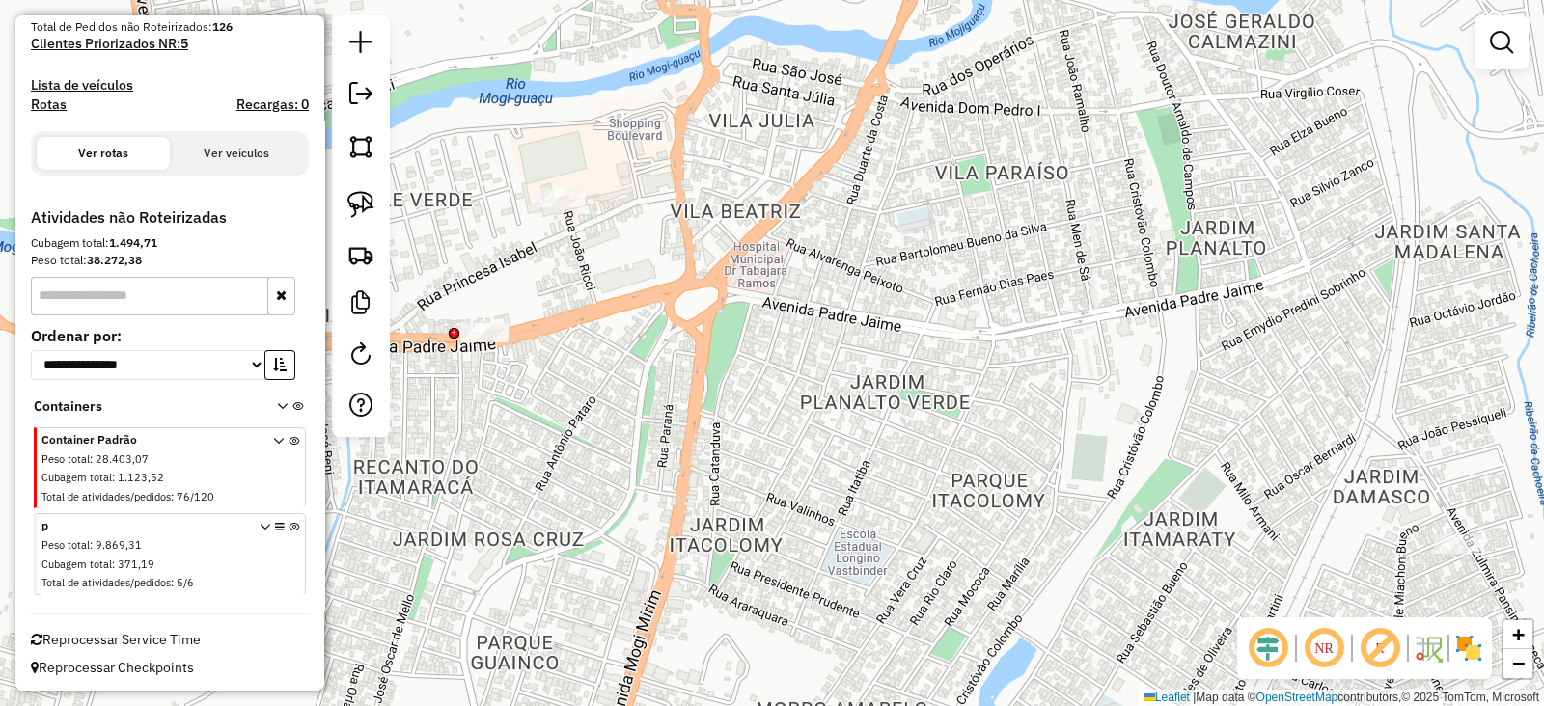
click at [555, 259] on div "Janela de atendimento Grade de atendimento Capacidade Transportadoras Veículos …" at bounding box center [772, 353] width 1544 height 706
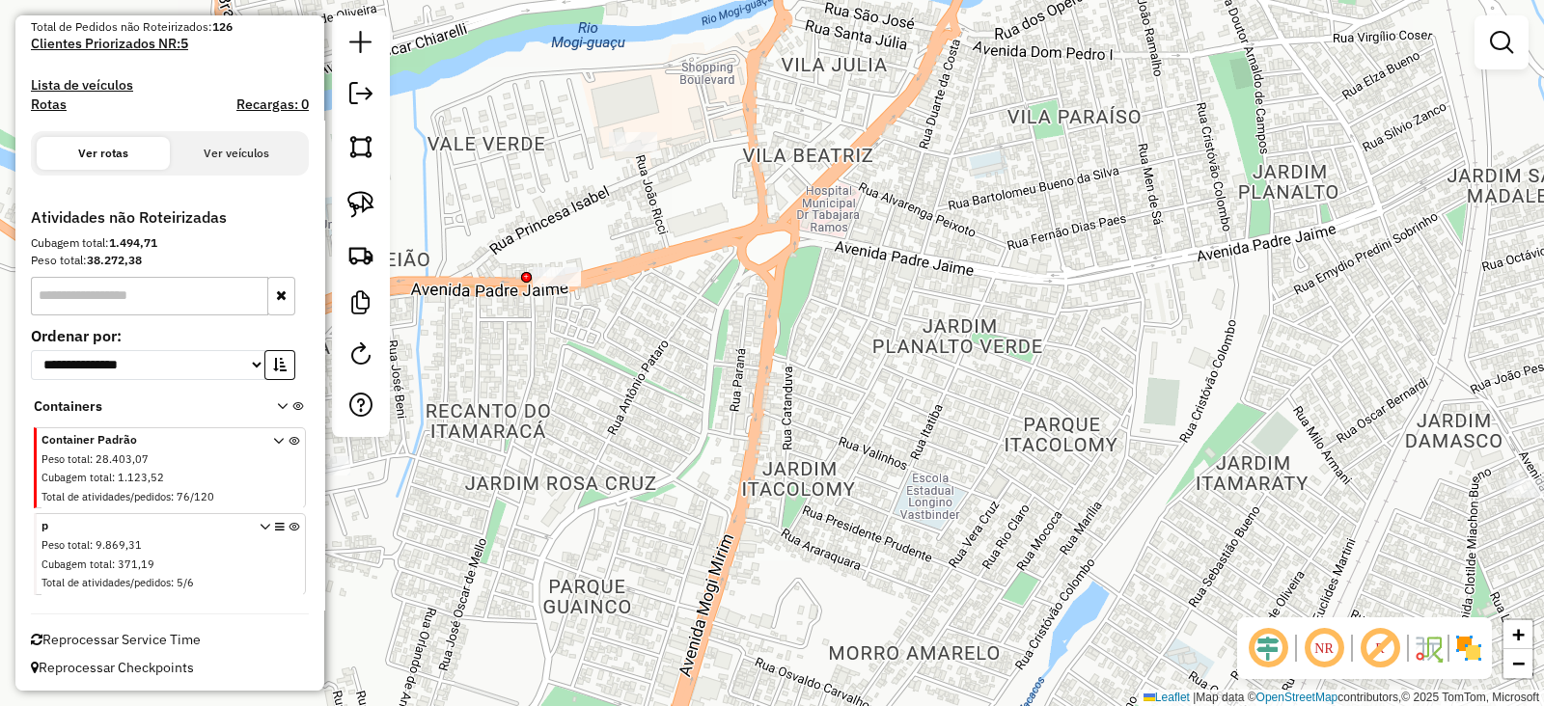
drag, startPoint x: 555, startPoint y: 259, endPoint x: 627, endPoint y: 203, distance: 91.5
click at [627, 203] on div "Janela de atendimento Grade de atendimento Capacidade Transportadoras Veículos …" at bounding box center [772, 353] width 1544 height 706
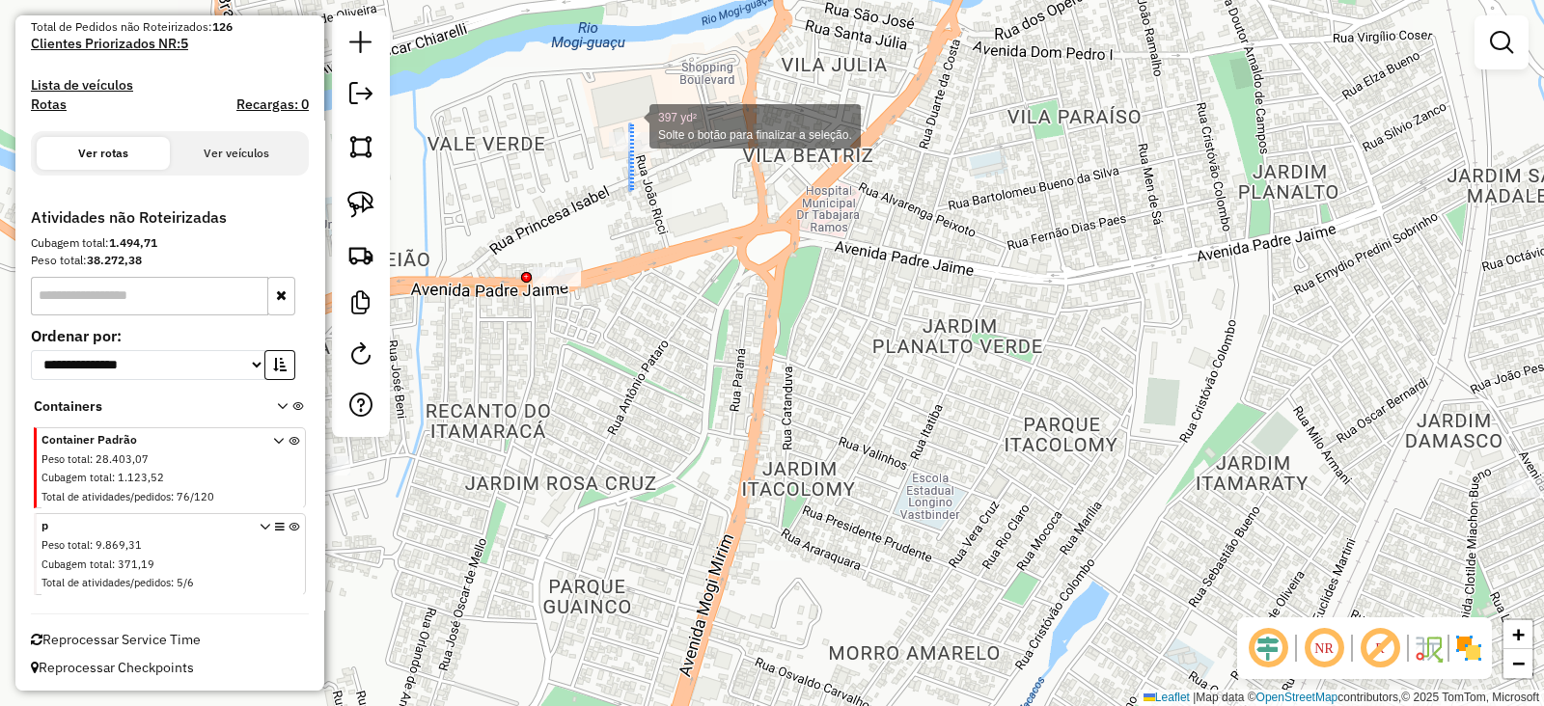
drag, startPoint x: 629, startPoint y: 189, endPoint x: 630, endPoint y: 124, distance: 64.7
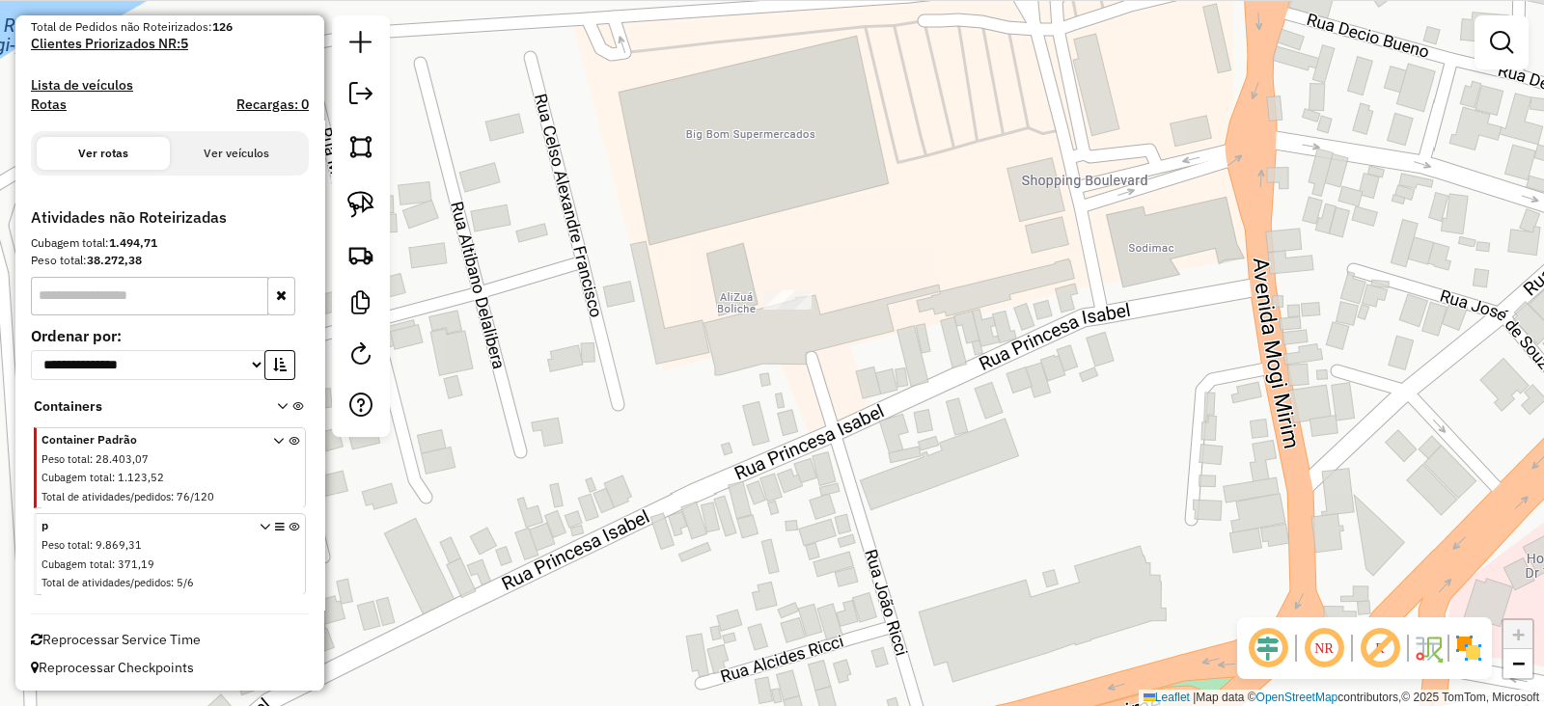
drag, startPoint x: 769, startPoint y: 368, endPoint x: 782, endPoint y: 367, distance: 12.6
click at [781, 370] on div "Janela de atendimento Grade de atendimento Capacidade Transportadoras Veículos …" at bounding box center [772, 353] width 1544 height 706
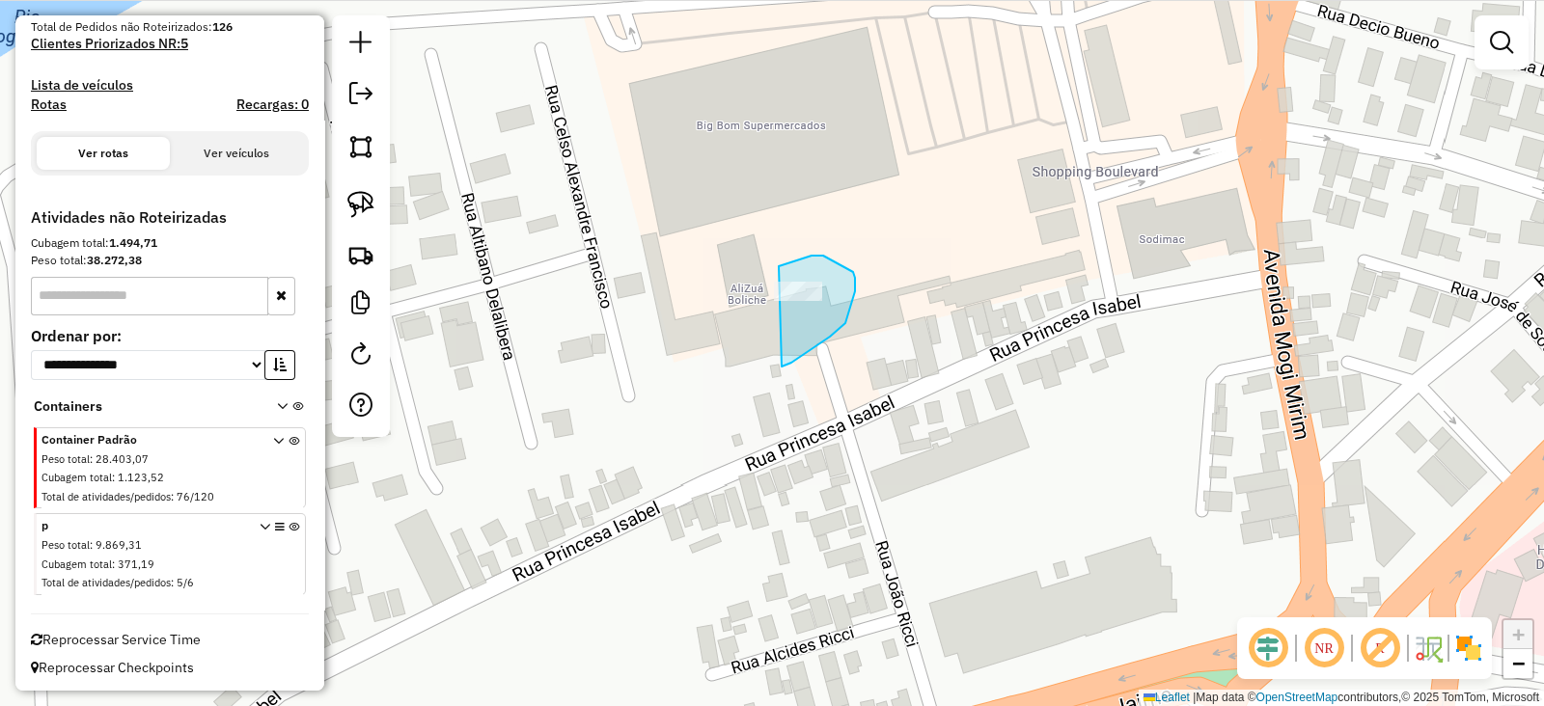
drag, startPoint x: 782, startPoint y: 367, endPoint x: 738, endPoint y: 300, distance: 79.5
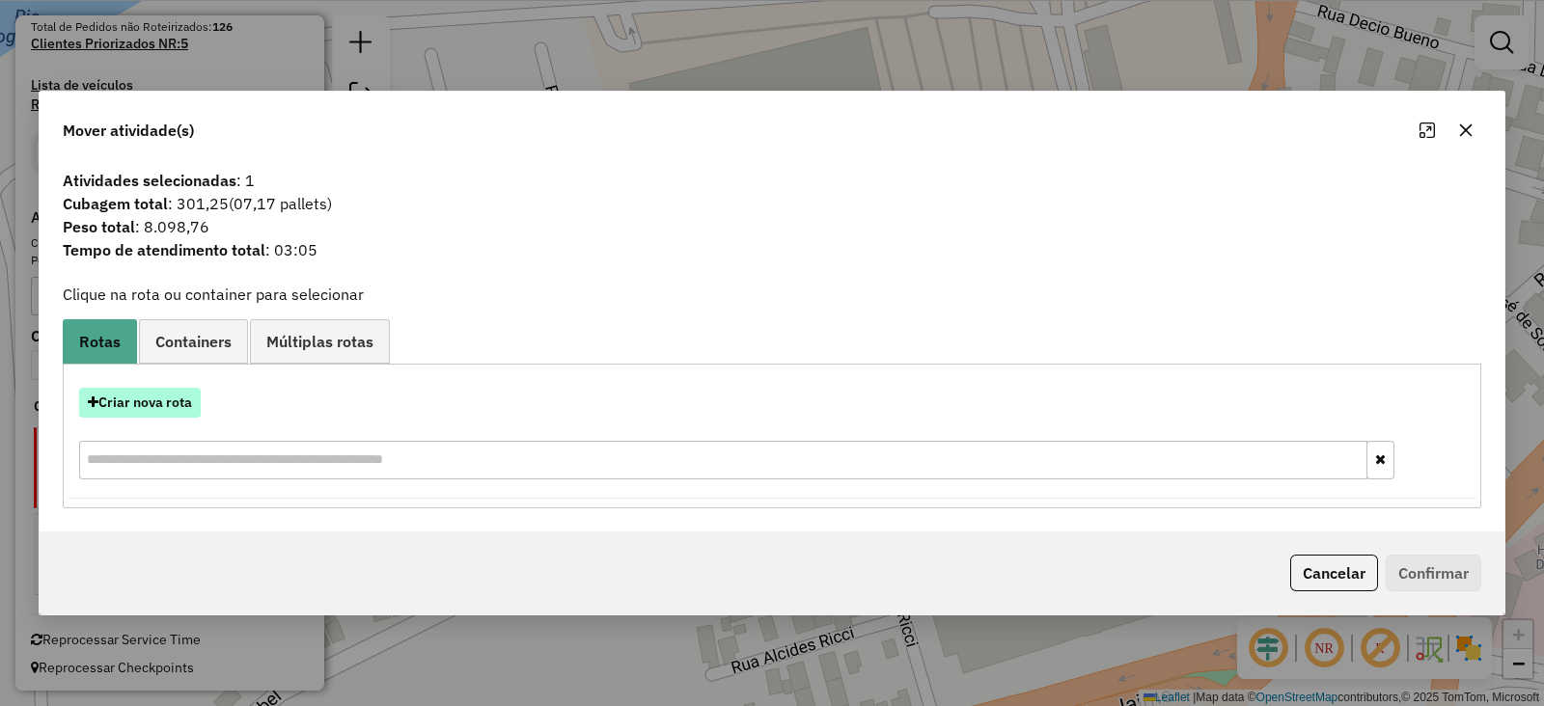
click at [166, 398] on button "Criar nova rota" at bounding box center [140, 403] width 122 height 30
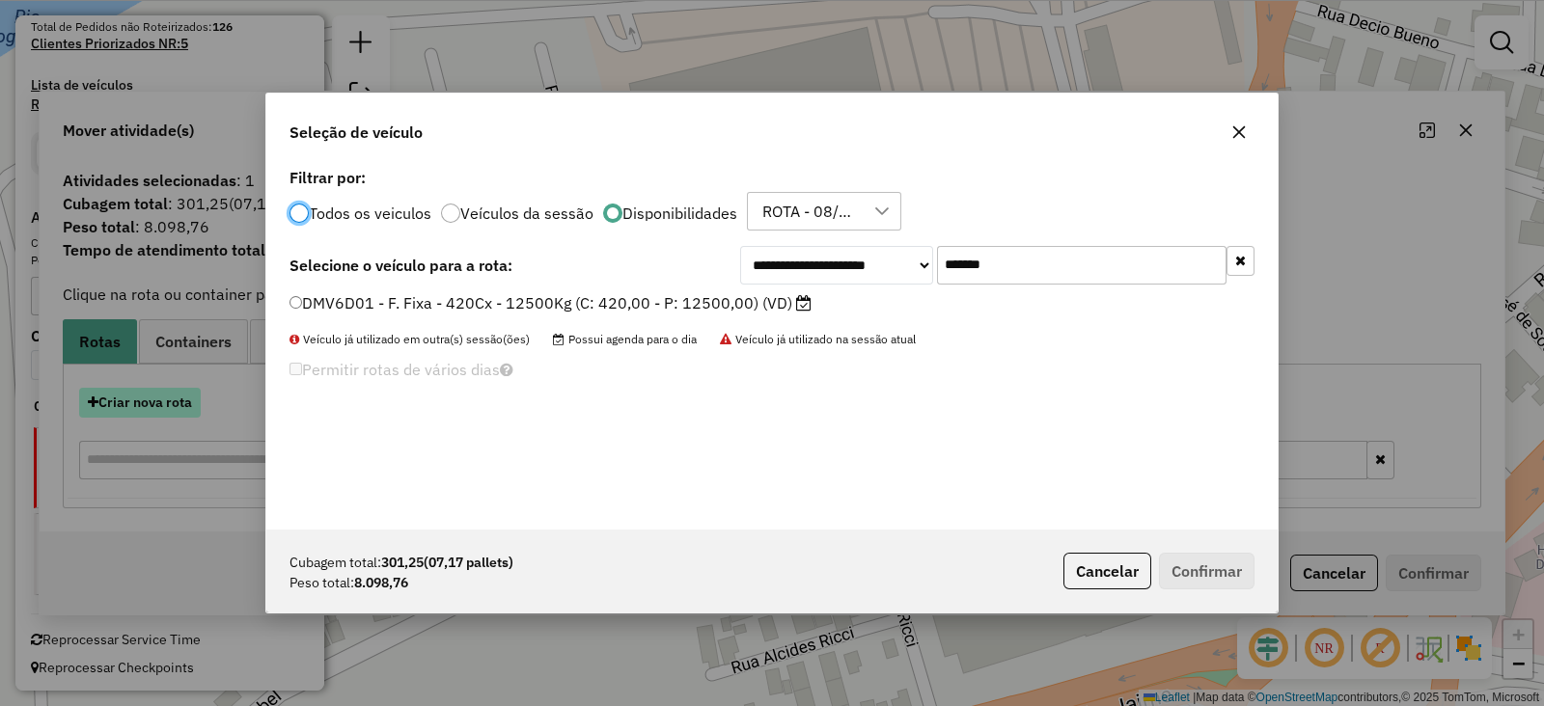
scroll to position [10, 6]
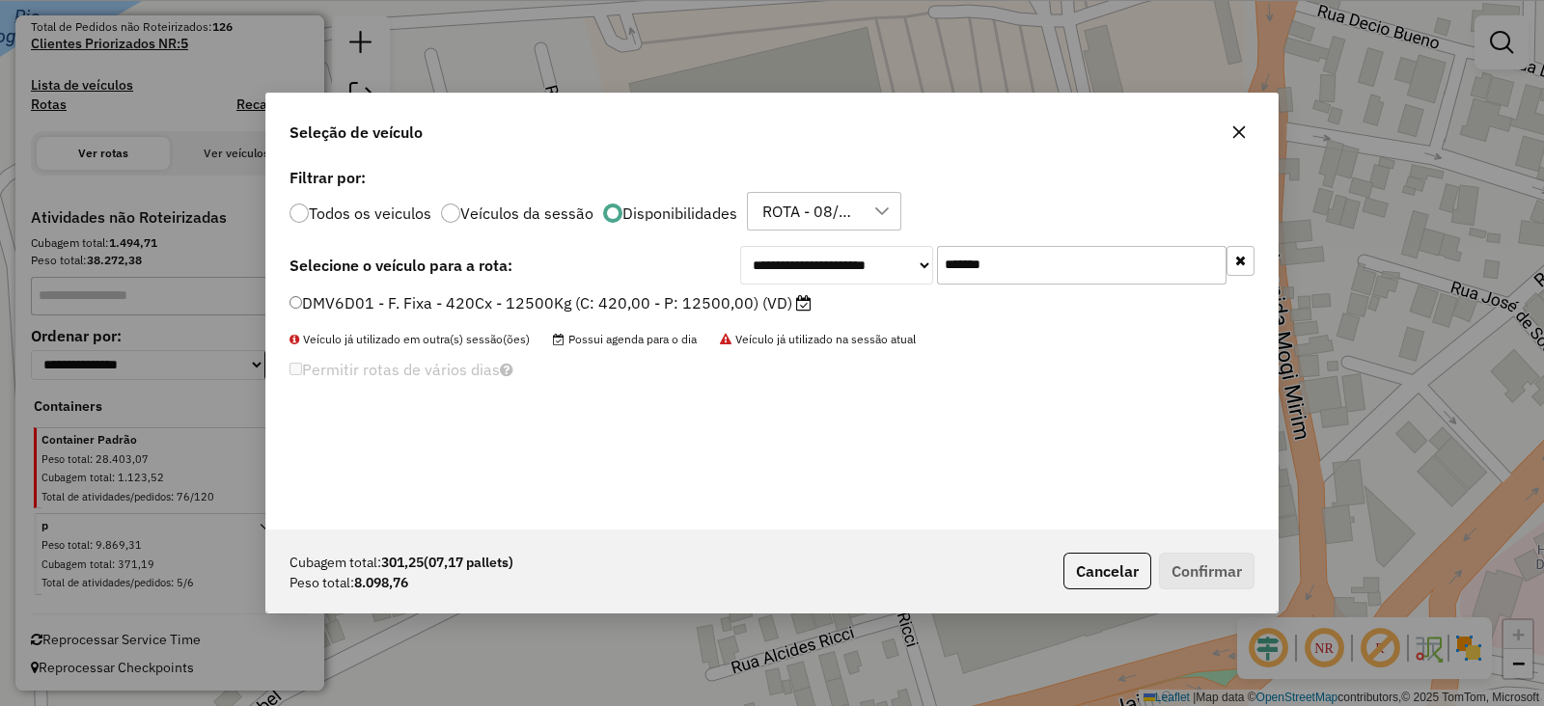
click at [776, 313] on label "DMV6D01 - F. Fixa - 420Cx - 12500Kg (C: 420,00 - P: 12500,00) (VD)" at bounding box center [551, 302] width 522 height 23
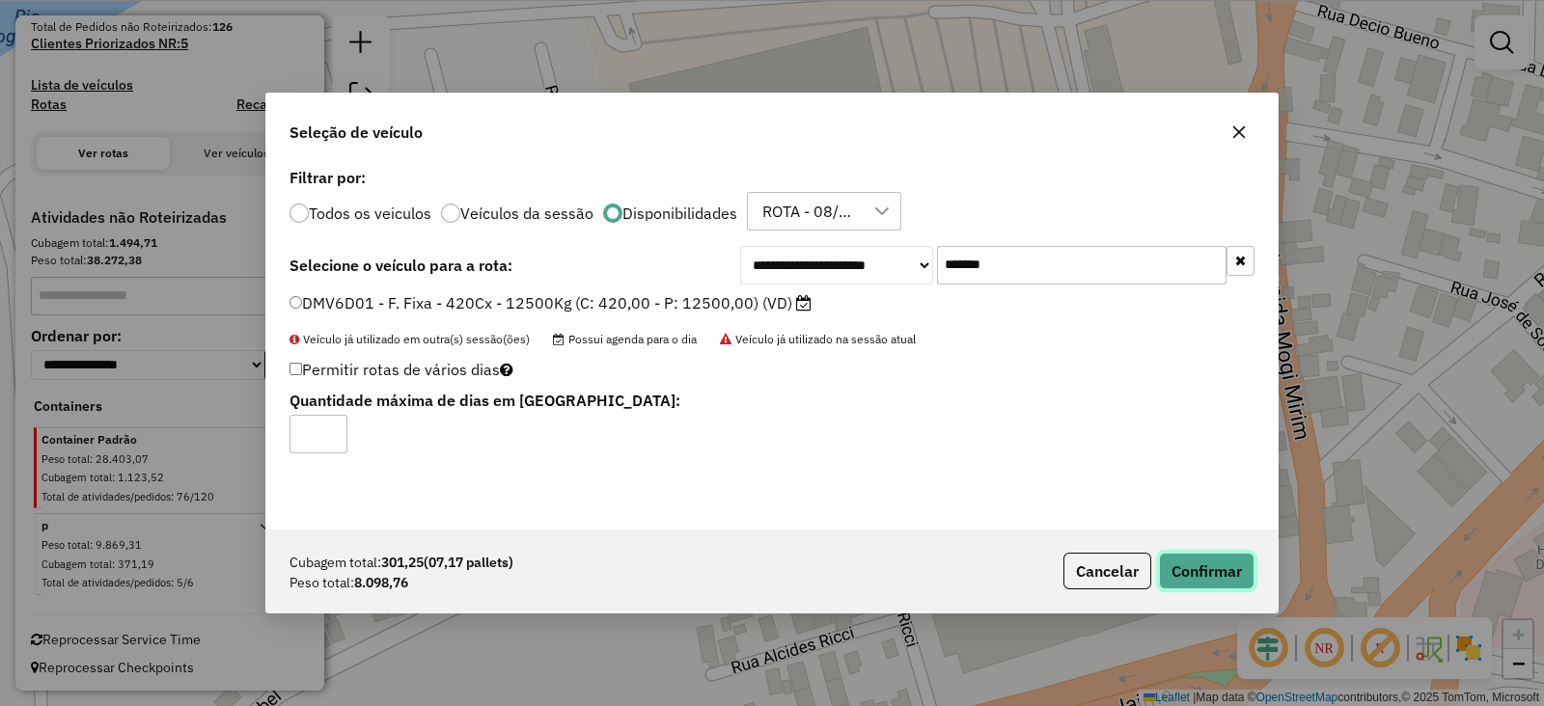
click at [1168, 557] on button "Confirmar" at bounding box center [1207, 571] width 96 height 37
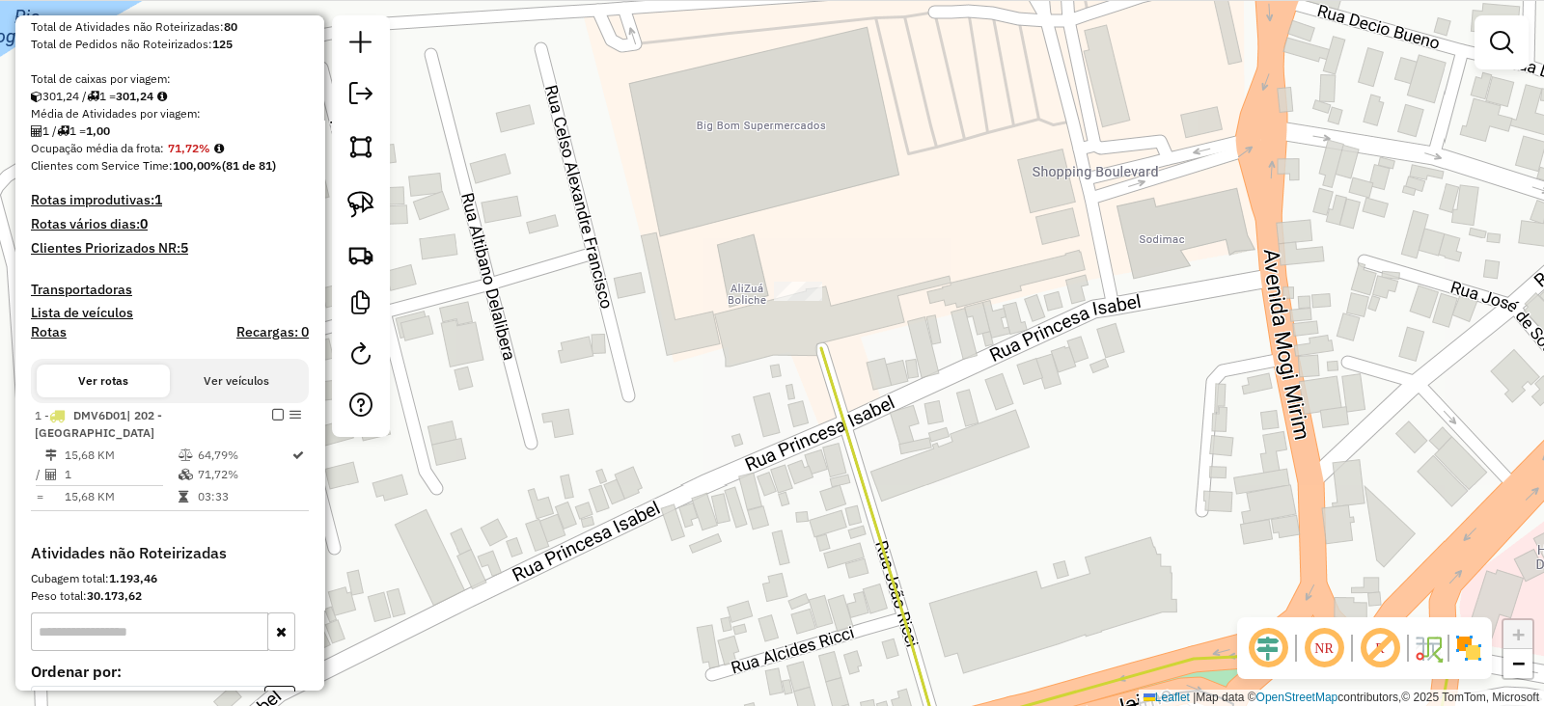
scroll to position [404, 0]
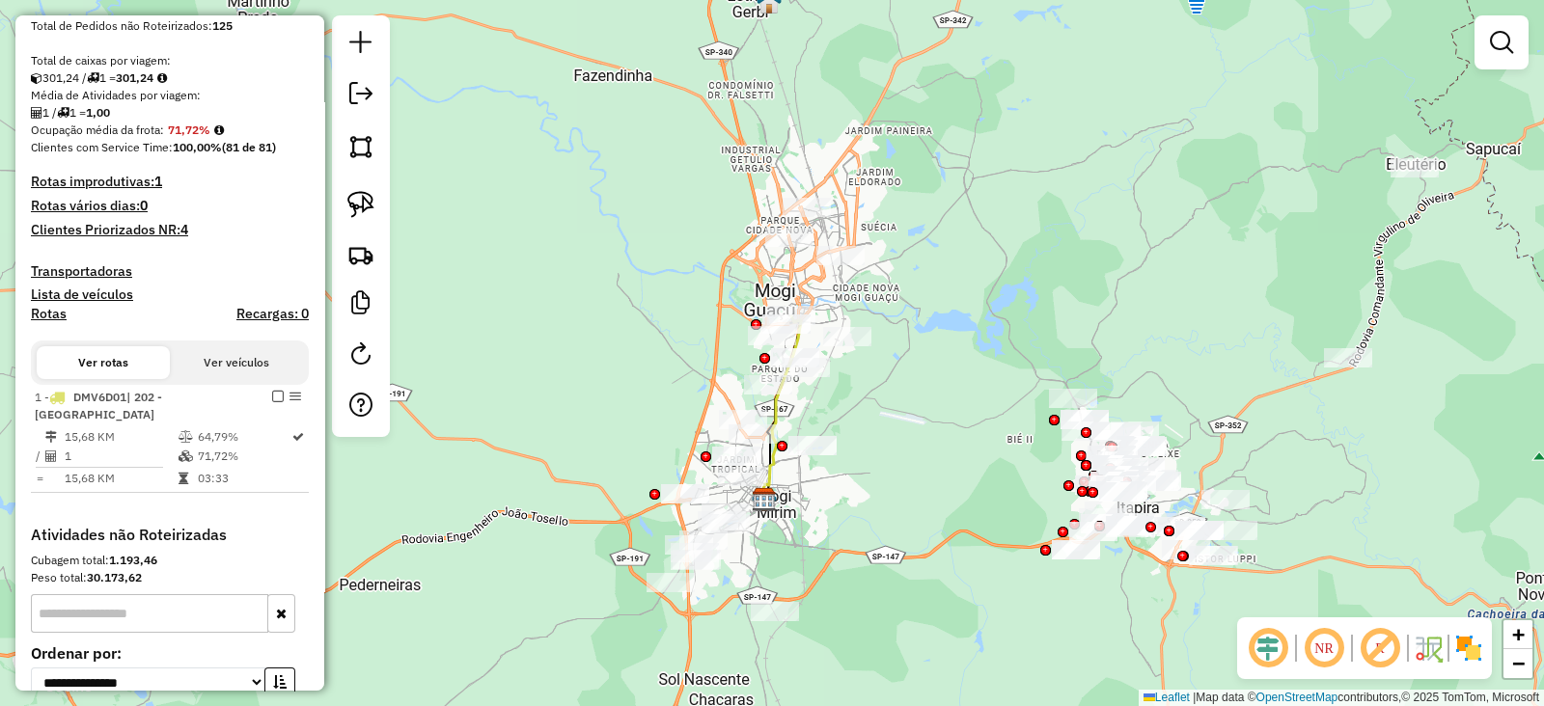
drag, startPoint x: 941, startPoint y: 543, endPoint x: 928, endPoint y: 543, distance: 12.5
click at [928, 543] on div "Janela de atendimento Grade de atendimento Capacidade Transportadoras Veículos …" at bounding box center [772, 353] width 1544 height 706
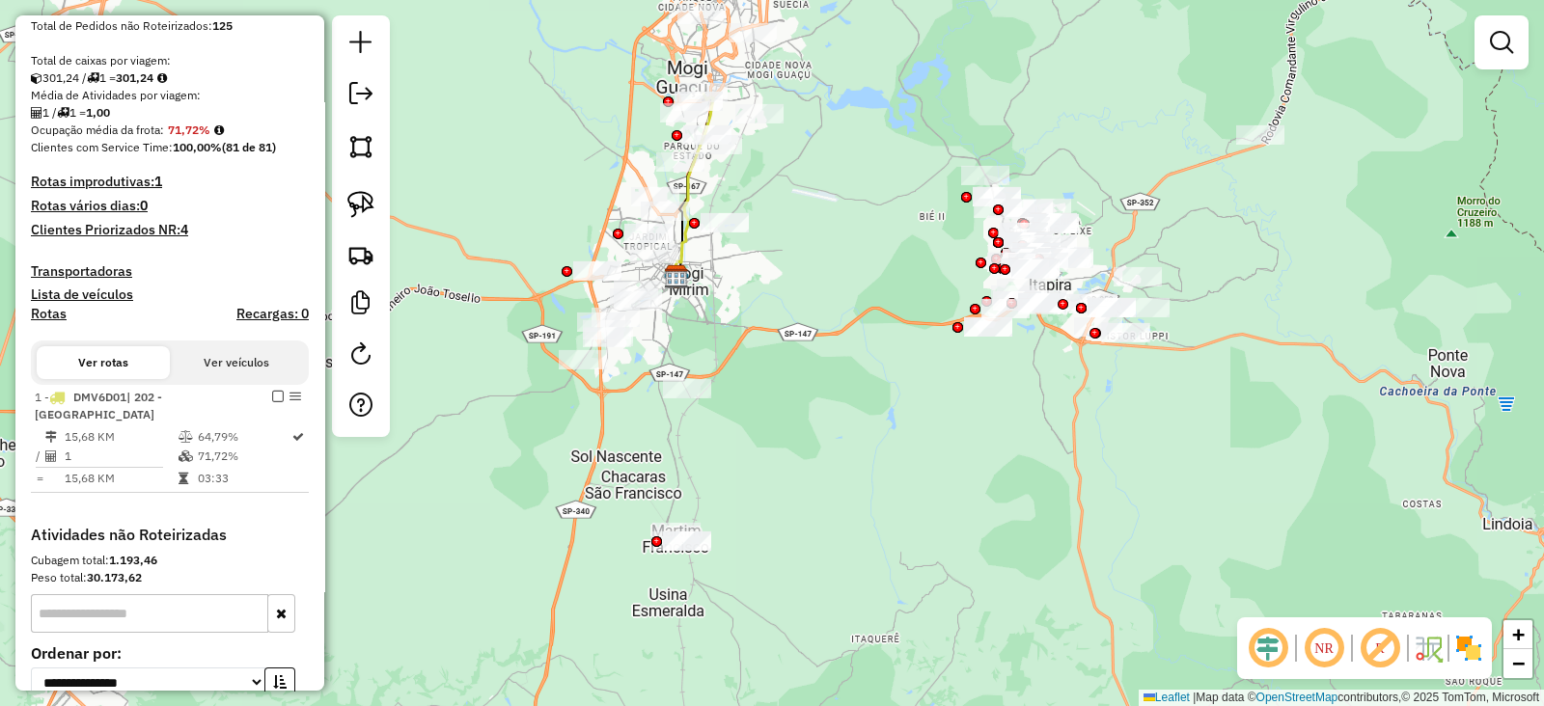
drag, startPoint x: 928, startPoint y: 543, endPoint x: 864, endPoint y: 362, distance: 192.6
click at [864, 362] on div "Janela de atendimento Grade de atendimento Capacidade Transportadoras Veículos …" at bounding box center [772, 353] width 1544 height 706
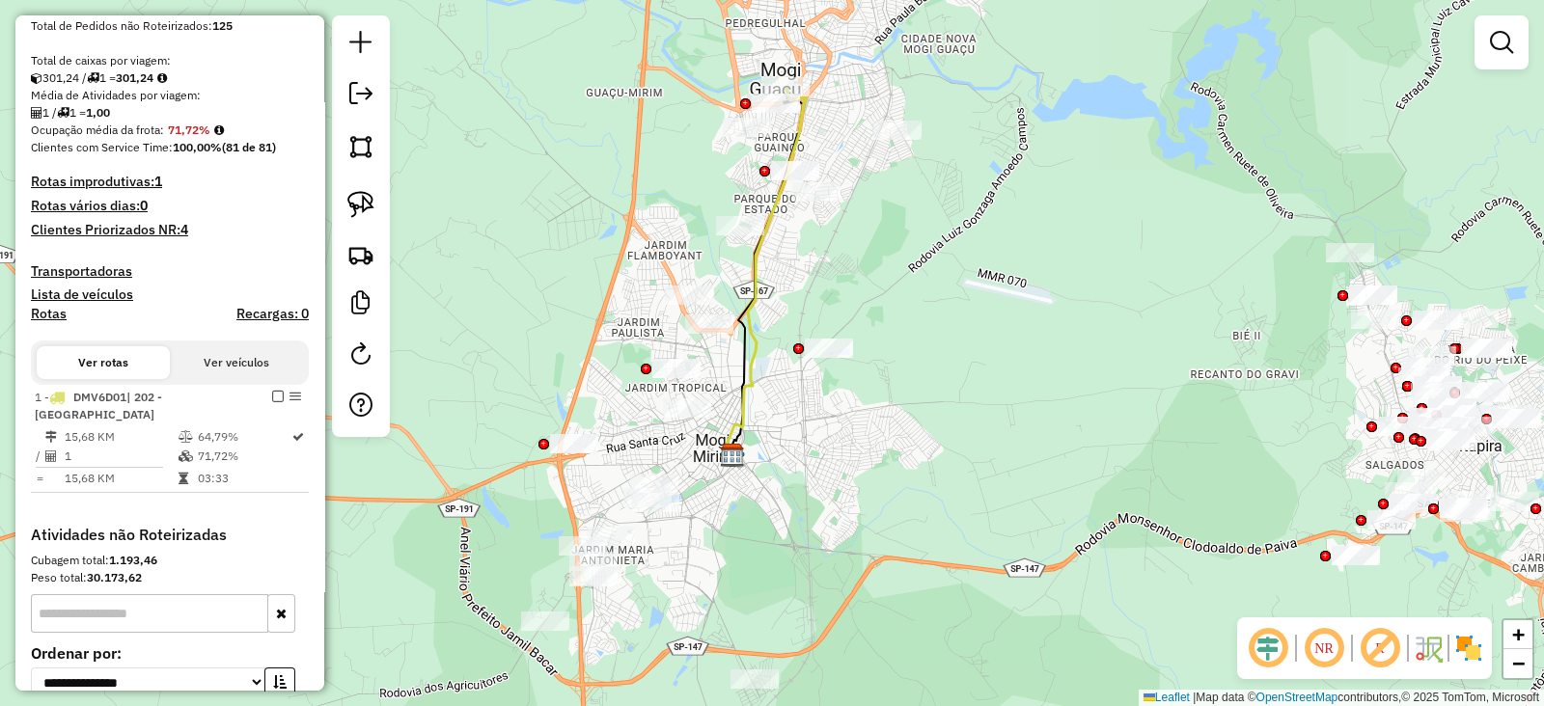
click at [1382, 658] on em at bounding box center [1380, 648] width 46 height 46
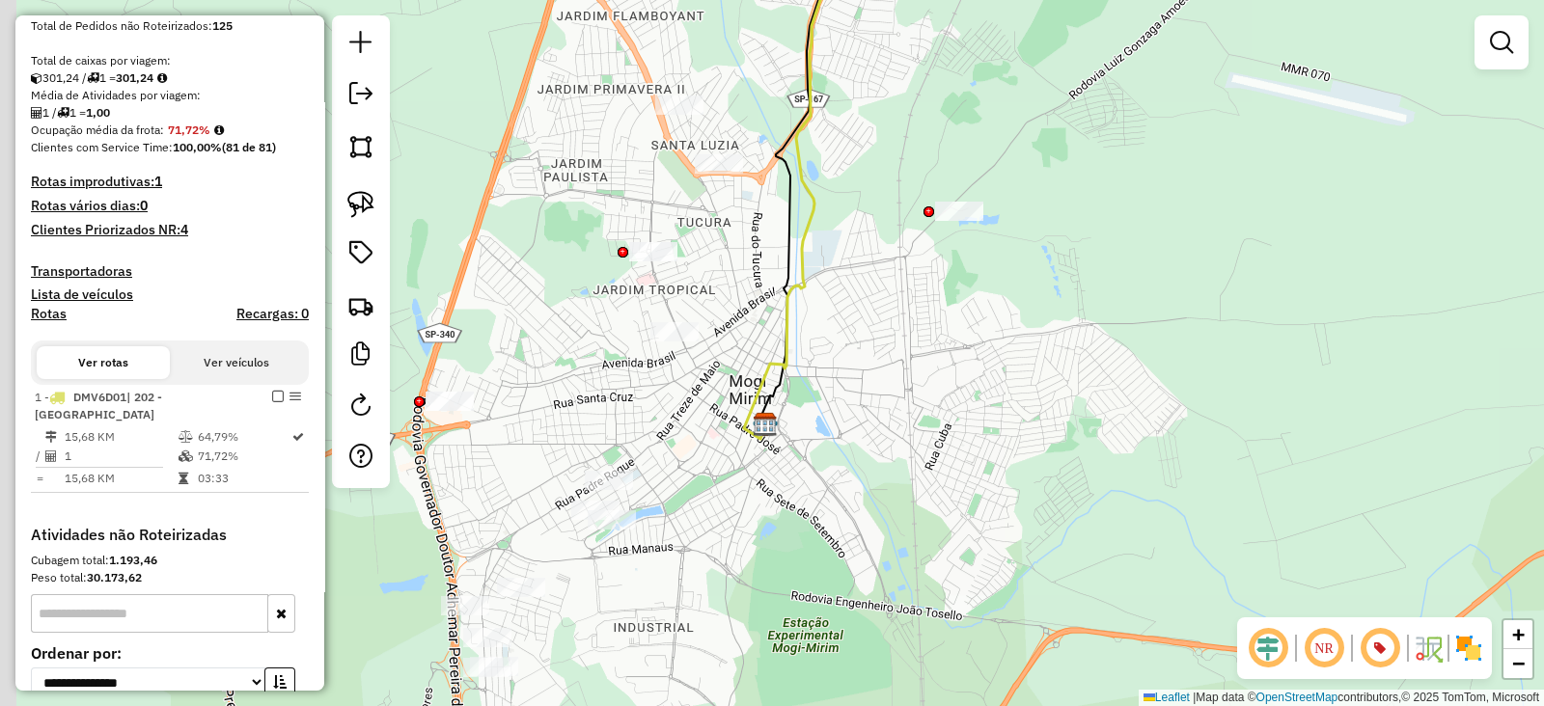
drag, startPoint x: 639, startPoint y: 486, endPoint x: 712, endPoint y: 515, distance: 78.9
click at [712, 515] on div "Janela de atendimento Grade de atendimento Capacidade Transportadoras Veículos …" at bounding box center [772, 353] width 1544 height 706
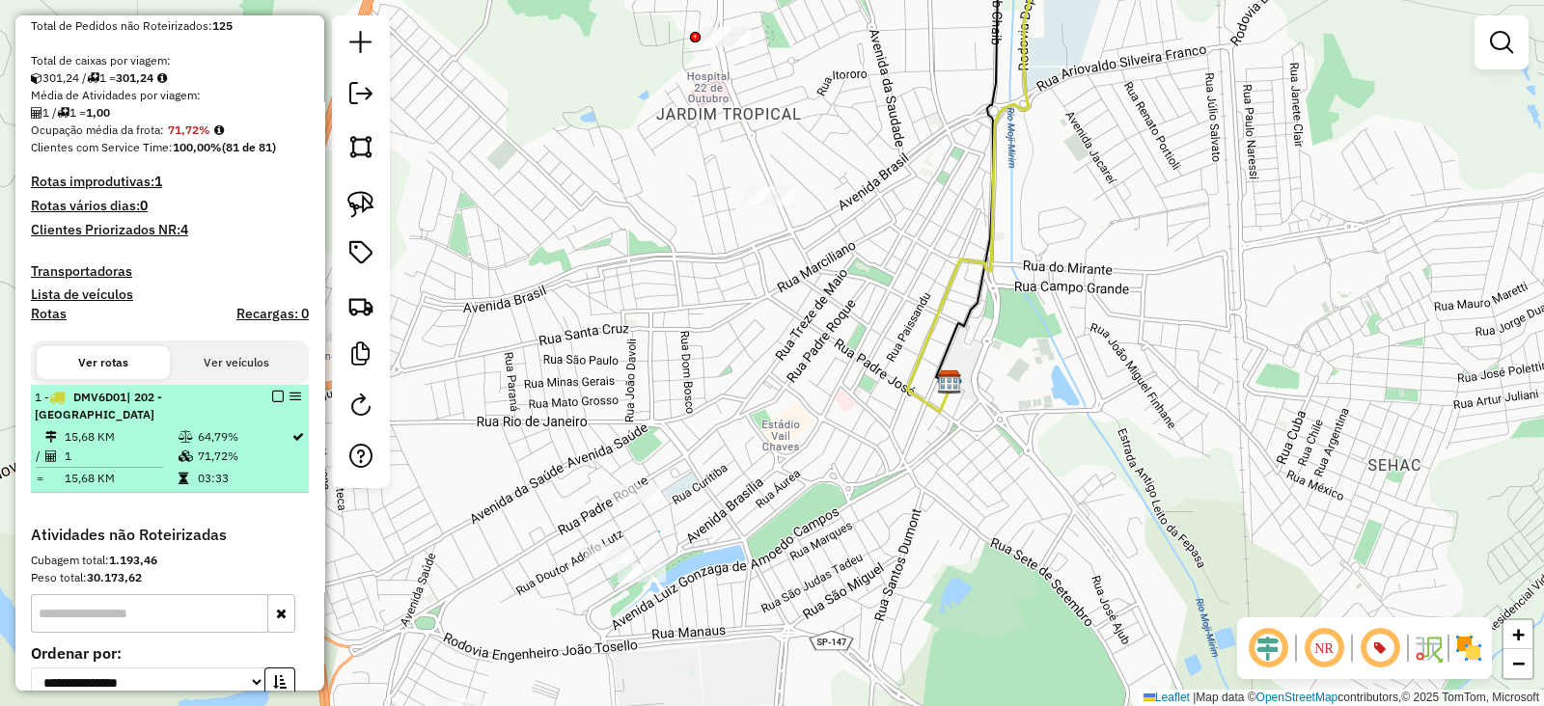
click at [169, 456] on td "1" at bounding box center [121, 456] width 114 height 19
select select "**********"
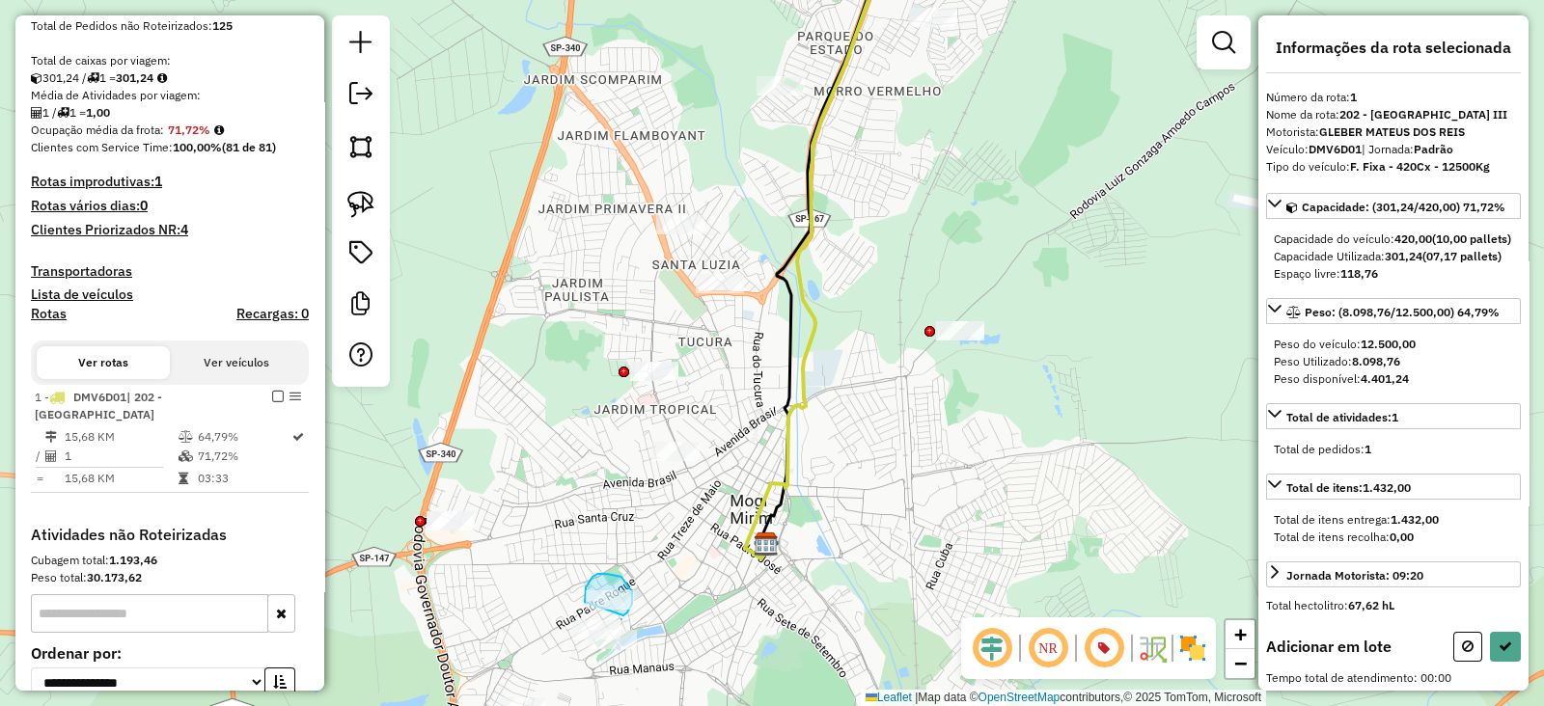
click at [585, 602] on div "Janela de atendimento Grade de atendimento Capacidade Transportadoras Veículos …" at bounding box center [772, 353] width 1544 height 706
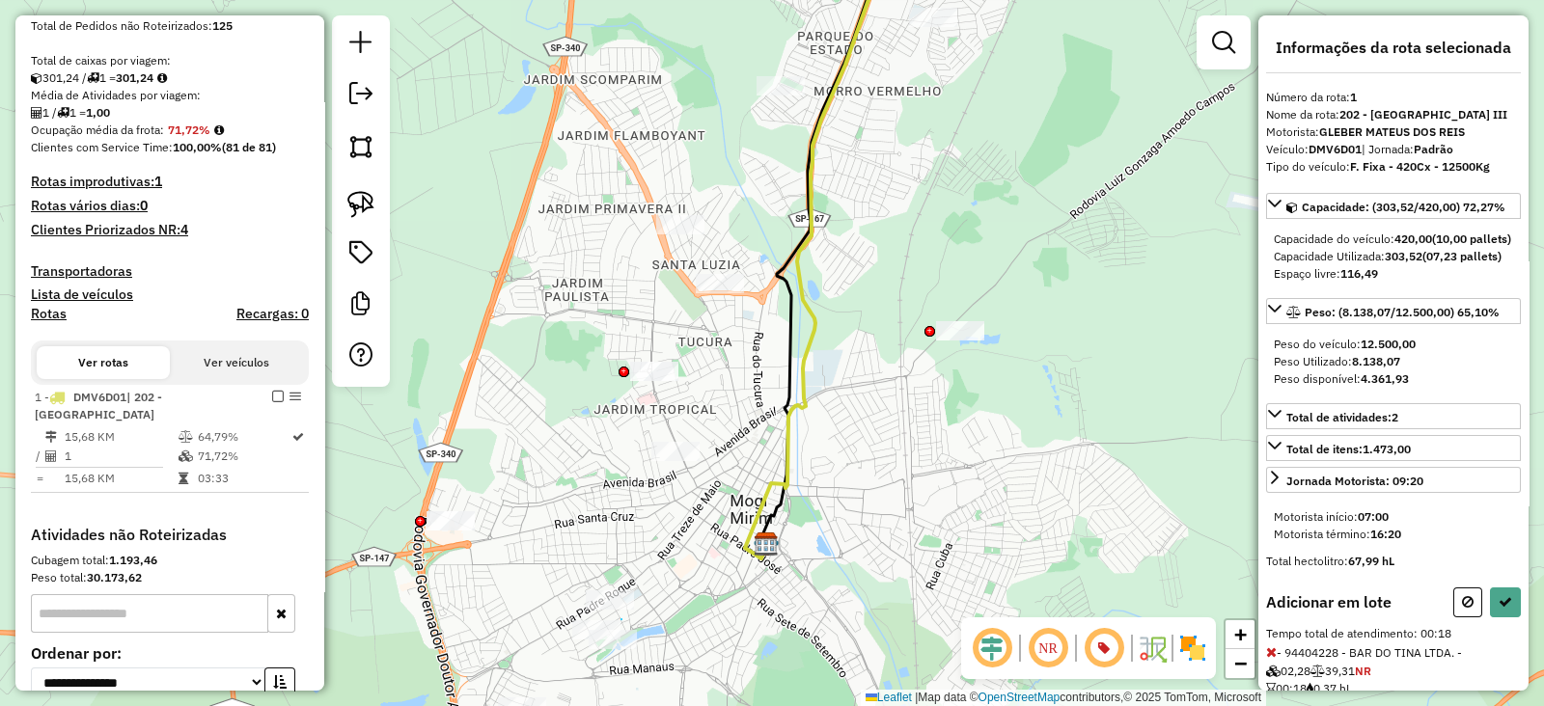
select select "**********"
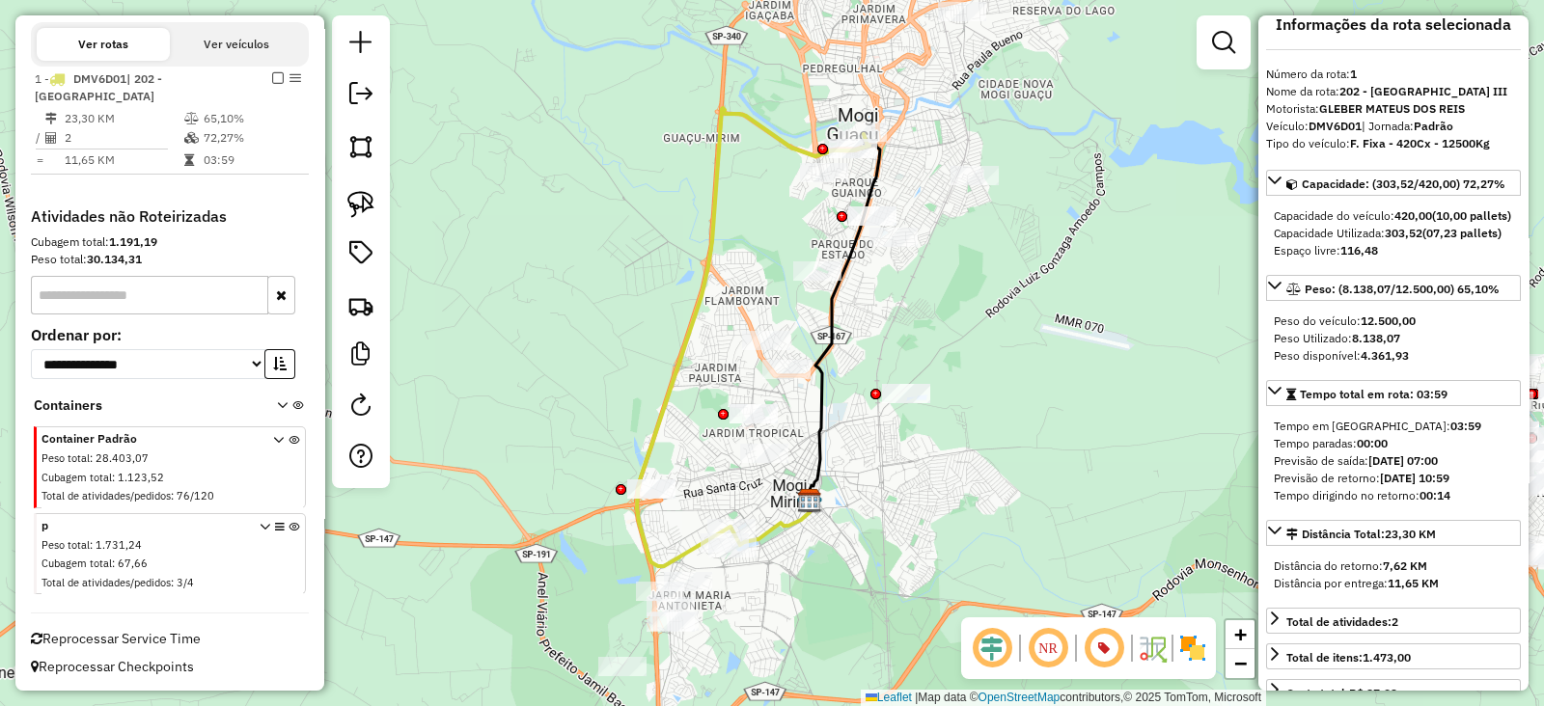
scroll to position [0, 0]
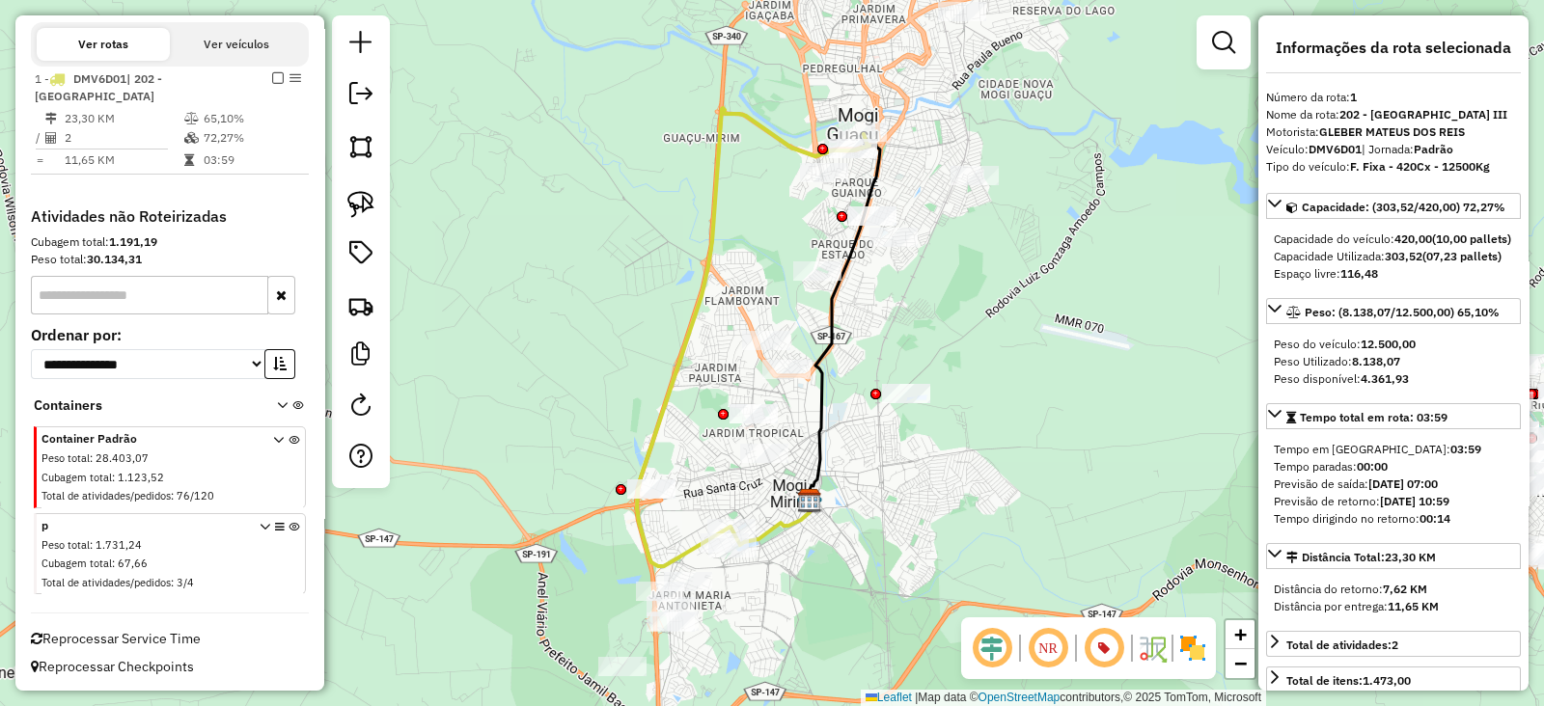
click at [997, 529] on div "Janela de atendimento Grade de atendimento Capacidade Transportadoras Veículos …" at bounding box center [772, 353] width 1544 height 706
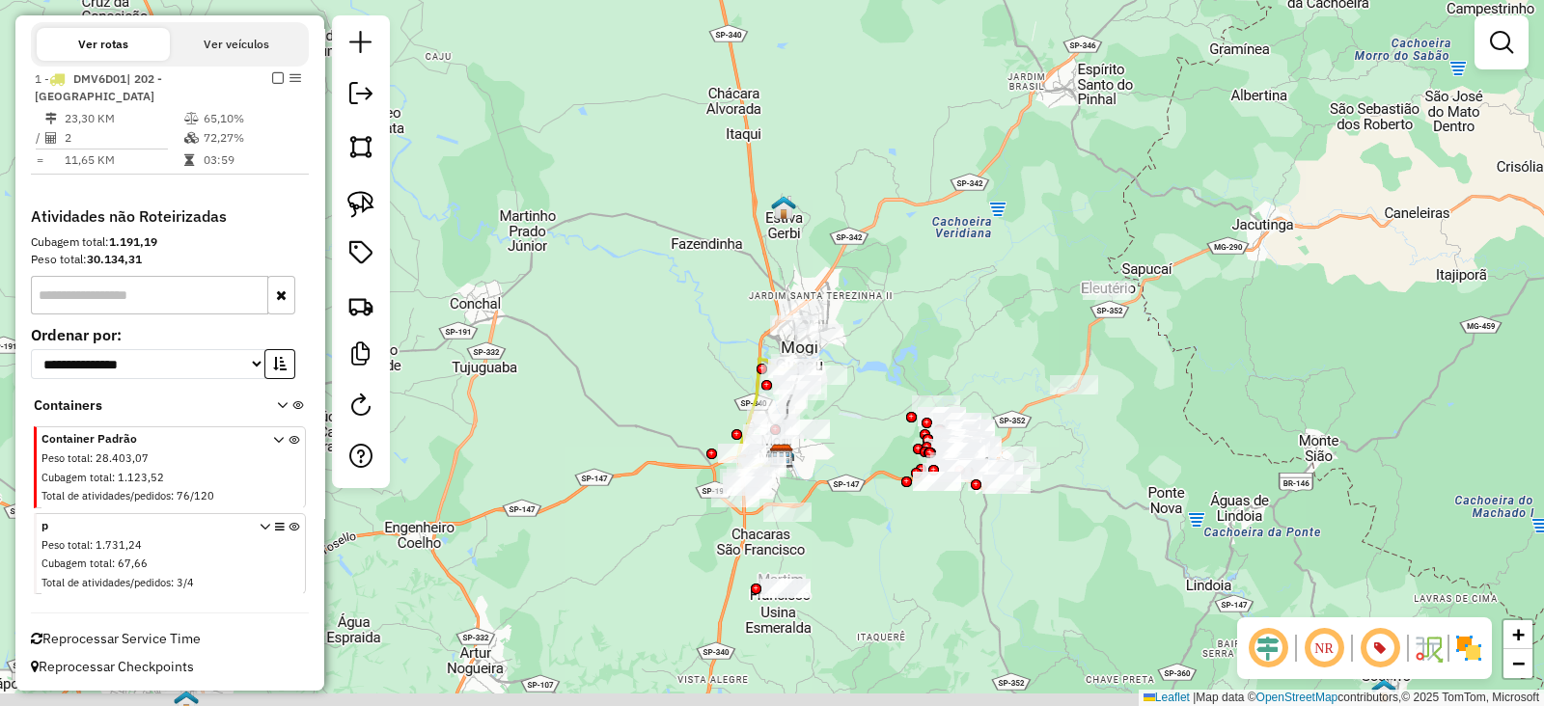
drag, startPoint x: 1090, startPoint y: 643, endPoint x: 898, endPoint y: 557, distance: 210.4
click at [904, 563] on div "Janela de atendimento Grade de atendimento Capacidade Transportadoras Veículos …" at bounding box center [772, 353] width 1544 height 706
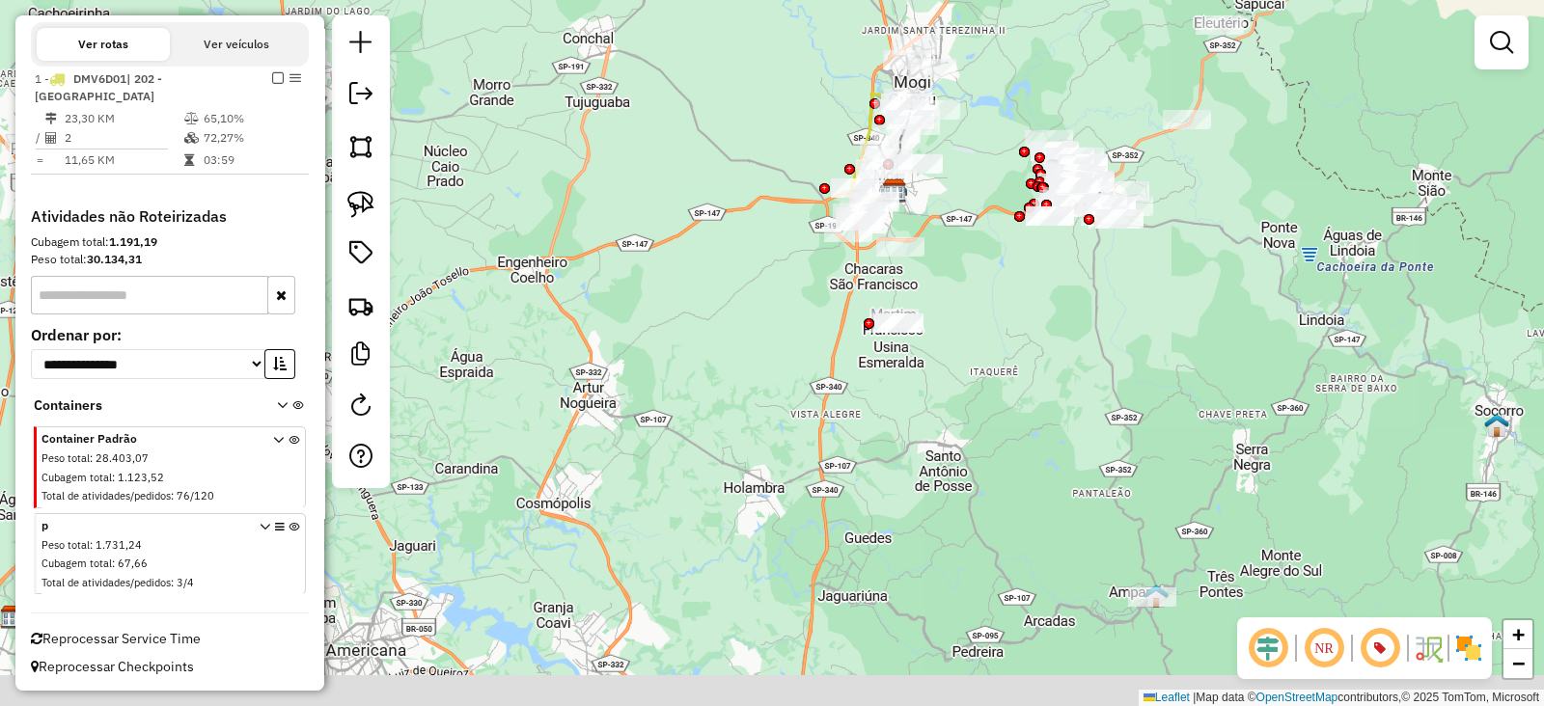
drag, startPoint x: 1022, startPoint y: 570, endPoint x: 1124, endPoint y: 303, distance: 286.2
click at [1124, 308] on div "Janela de atendimento Grade de atendimento Capacidade Transportadoras Veículos …" at bounding box center [772, 353] width 1544 height 706
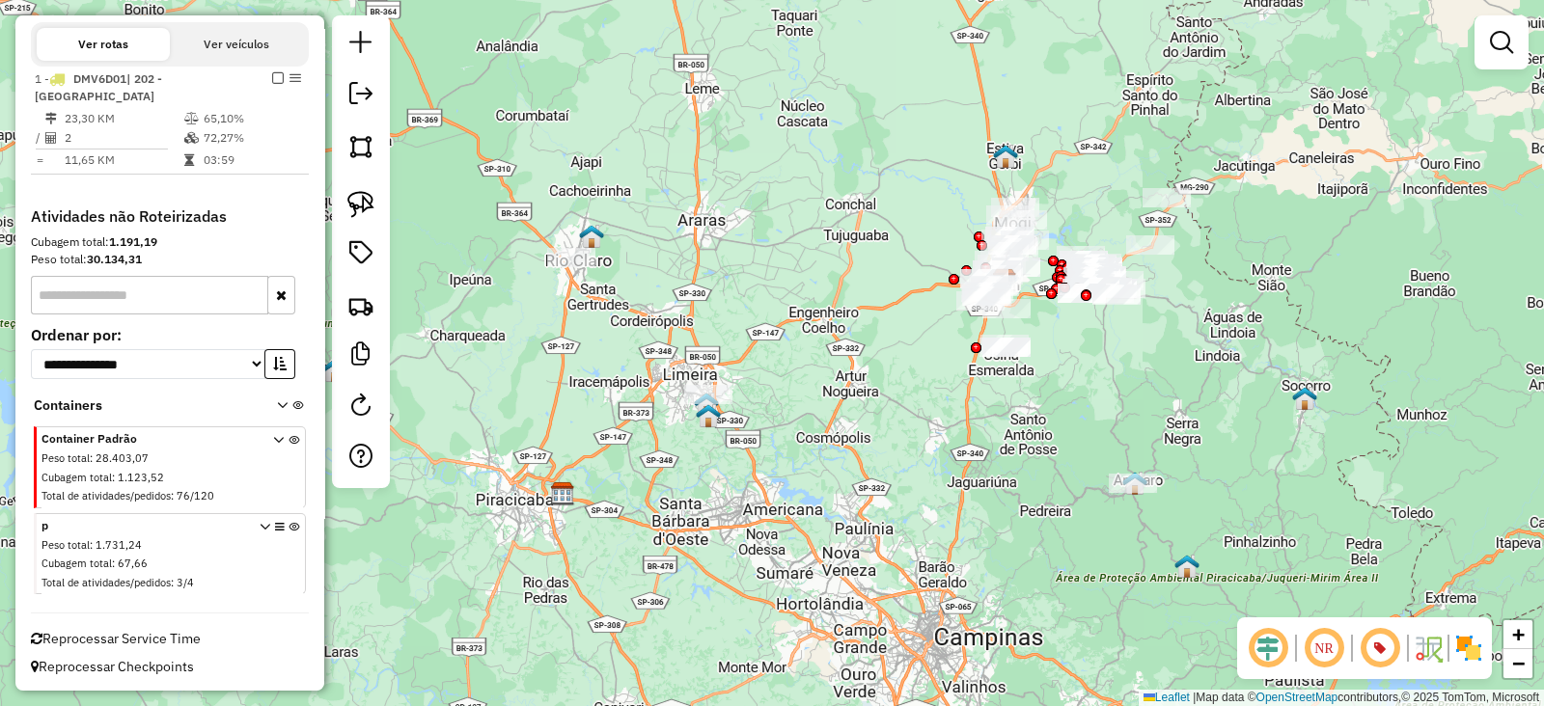
drag, startPoint x: 1117, startPoint y: 349, endPoint x: 1013, endPoint y: 402, distance: 116.1
click at [1013, 402] on div "Janela de atendimento Grade de atendimento Capacidade Transportadoras Veículos …" at bounding box center [772, 353] width 1544 height 706
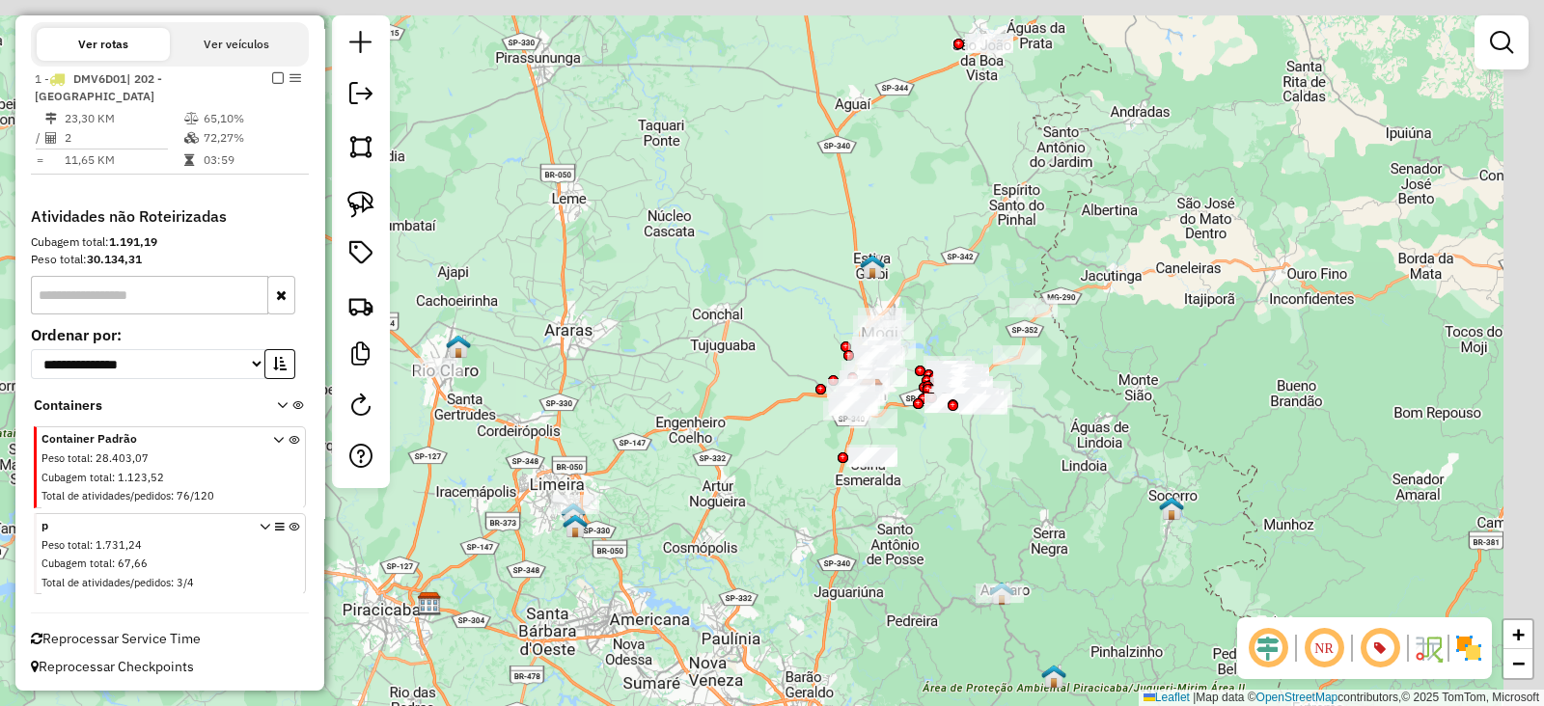
drag, startPoint x: 1033, startPoint y: 301, endPoint x: 889, endPoint y: 413, distance: 182.2
click at [889, 413] on div "Janela de atendimento Grade de atendimento Capacidade Transportadoras Veículos …" at bounding box center [772, 353] width 1544 height 706
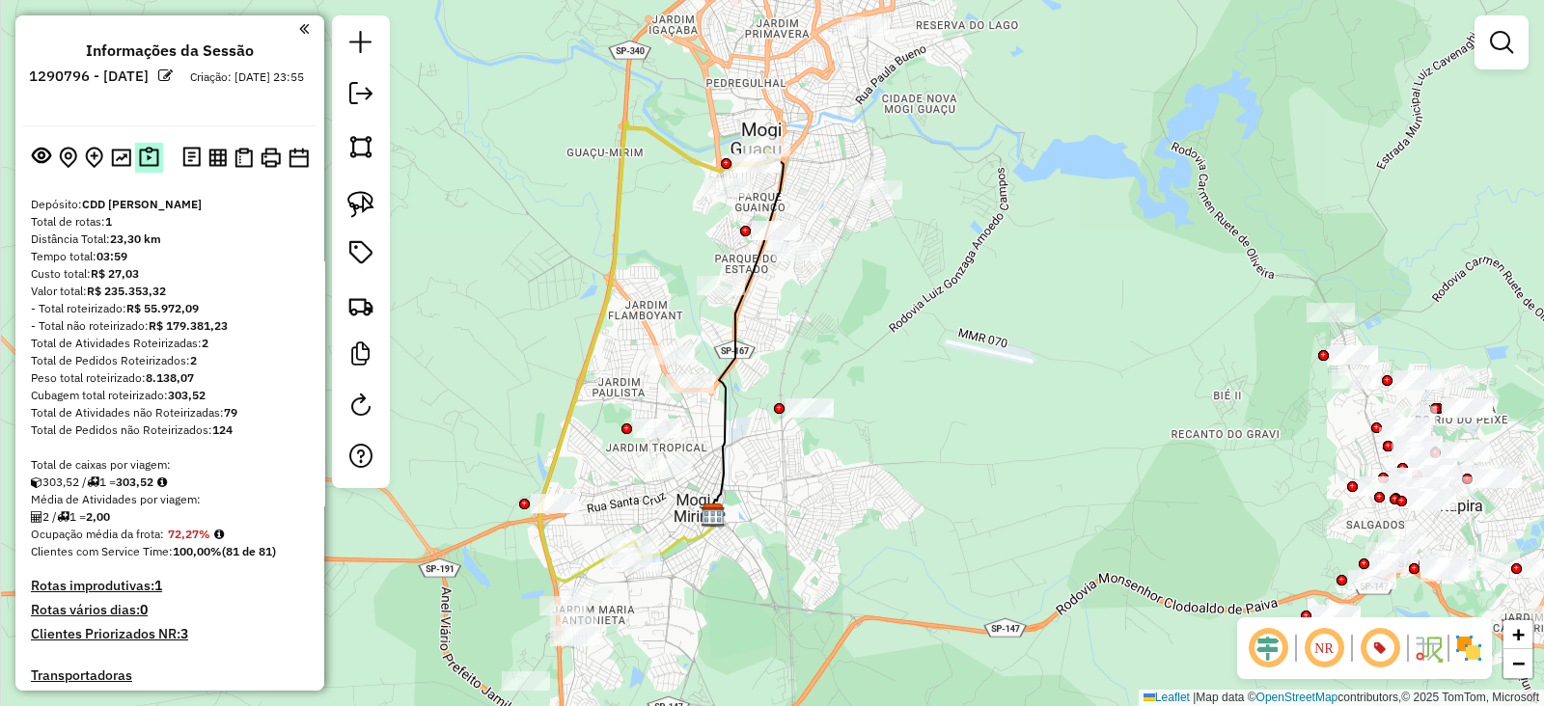
click at [139, 160] on img at bounding box center [149, 158] width 20 height 22
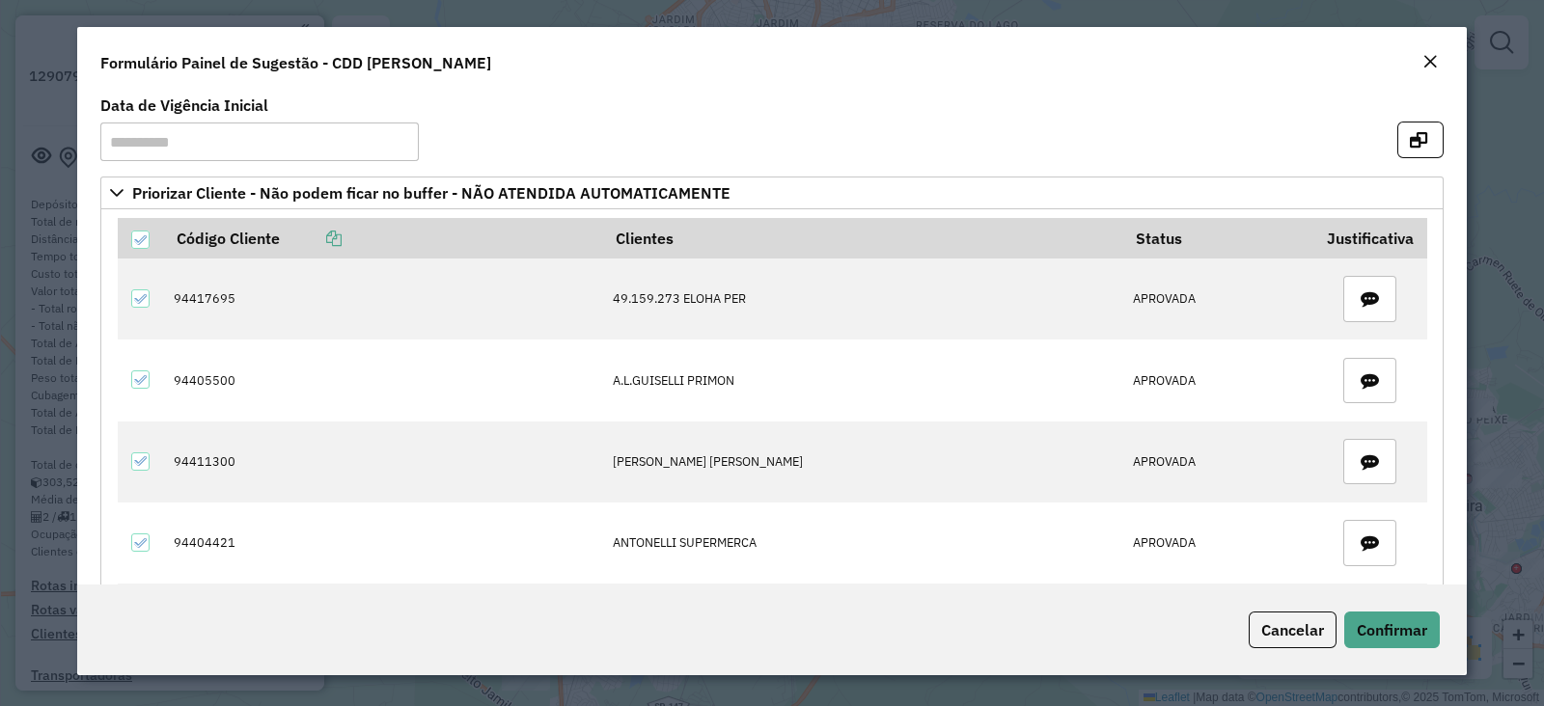
click at [1428, 69] on em "Close" at bounding box center [1430, 61] width 15 height 15
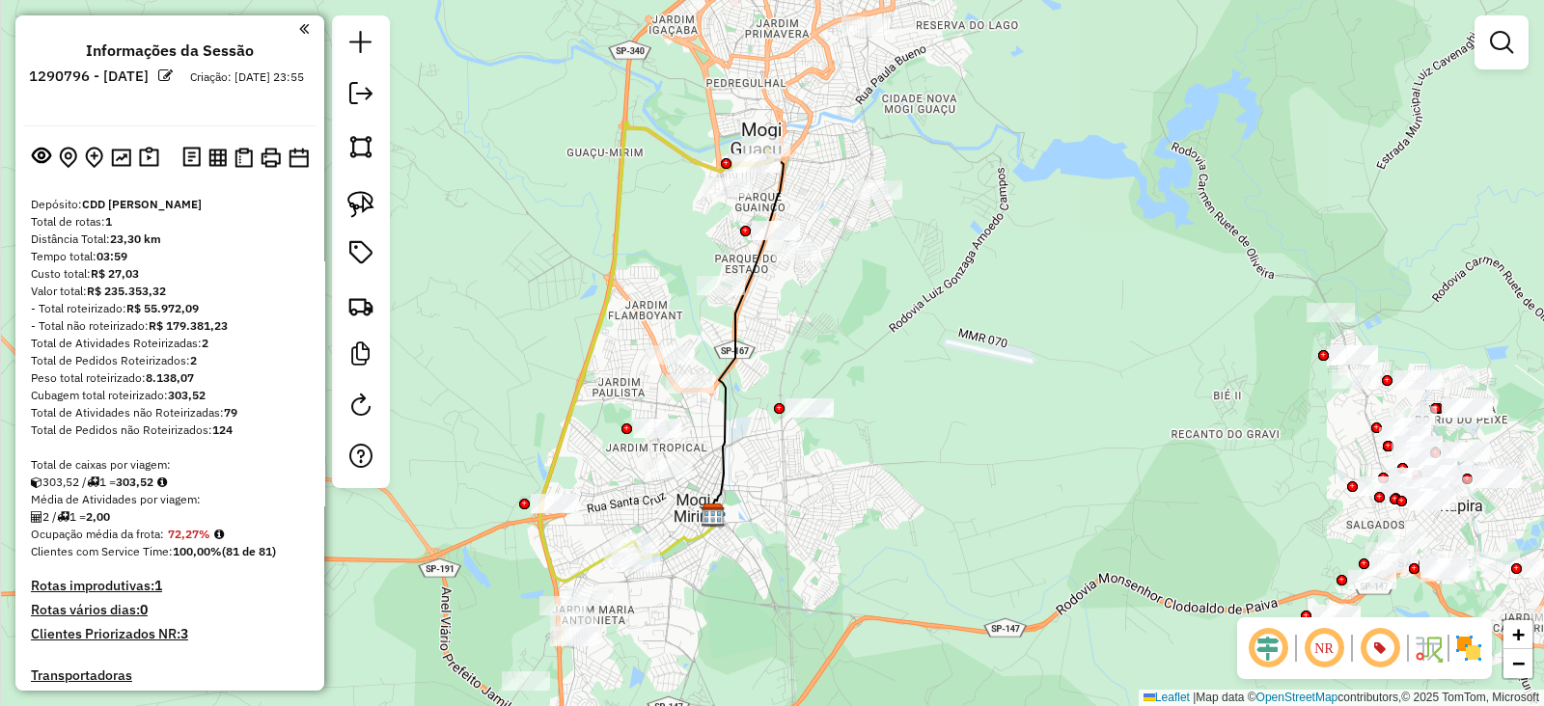
click at [738, 343] on icon at bounding box center [746, 332] width 73 height 367
select select "**********"
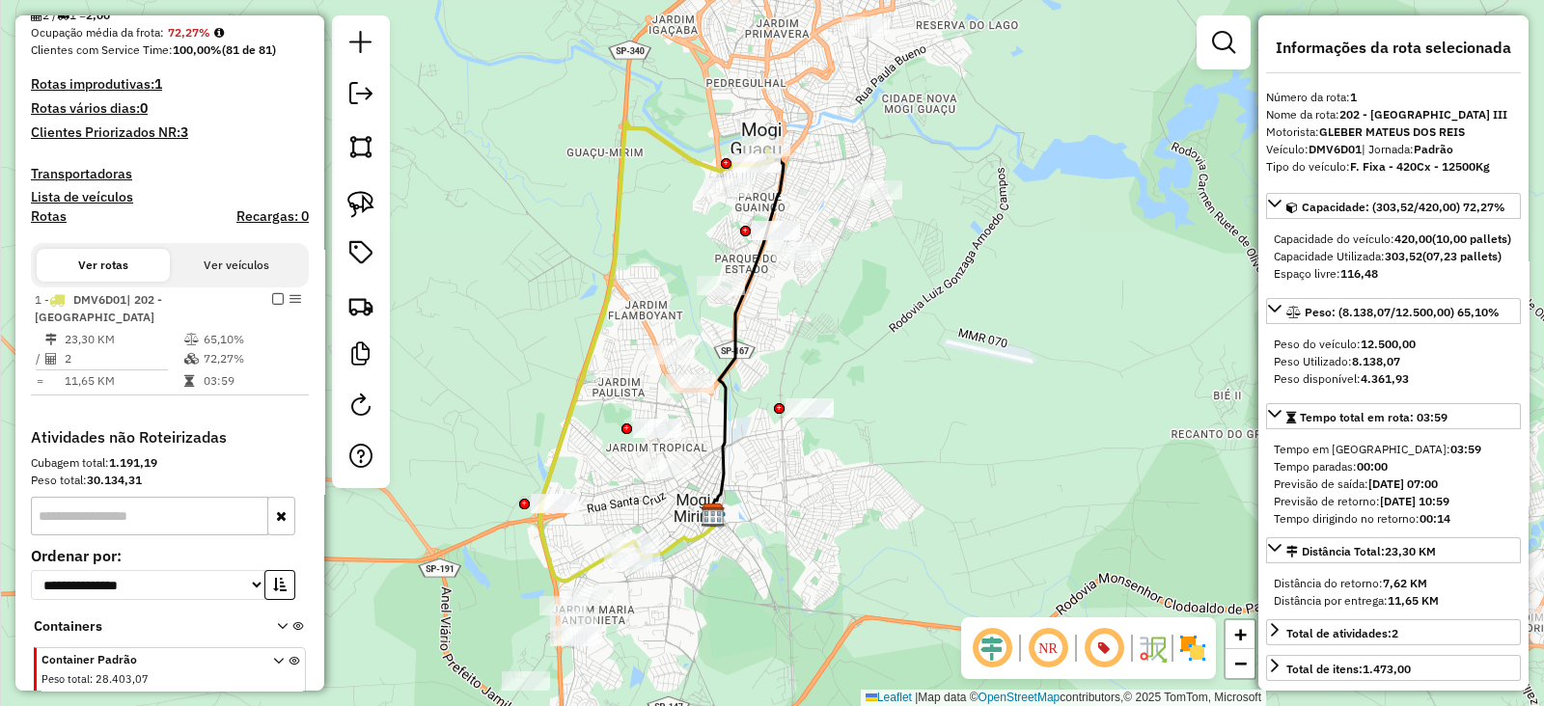
scroll to position [723, 0]
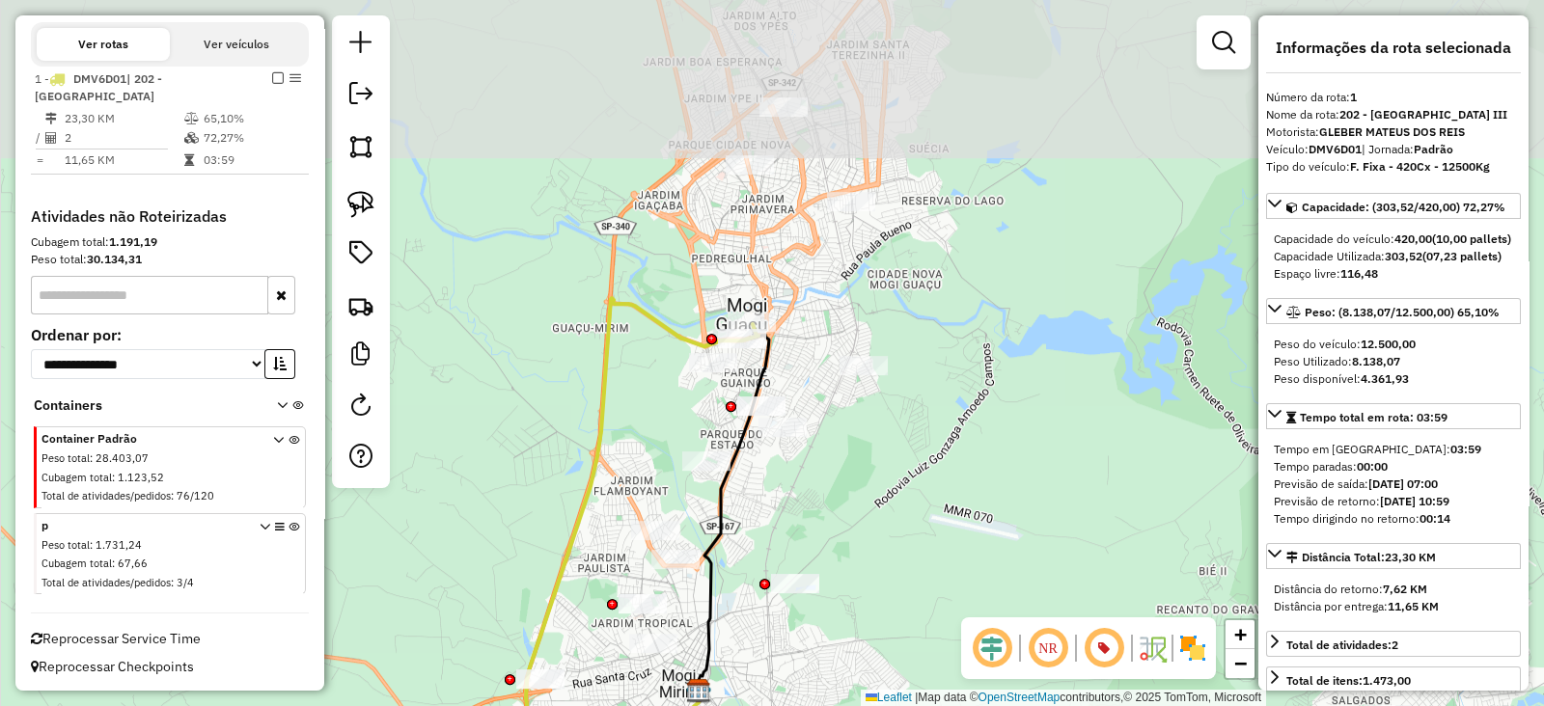
drag, startPoint x: 801, startPoint y: 166, endPoint x: 787, endPoint y: 344, distance: 178.2
click at [787, 344] on div "Janela de atendimento Grade de atendimento Capacidade Transportadoras Veículos …" at bounding box center [772, 353] width 1544 height 706
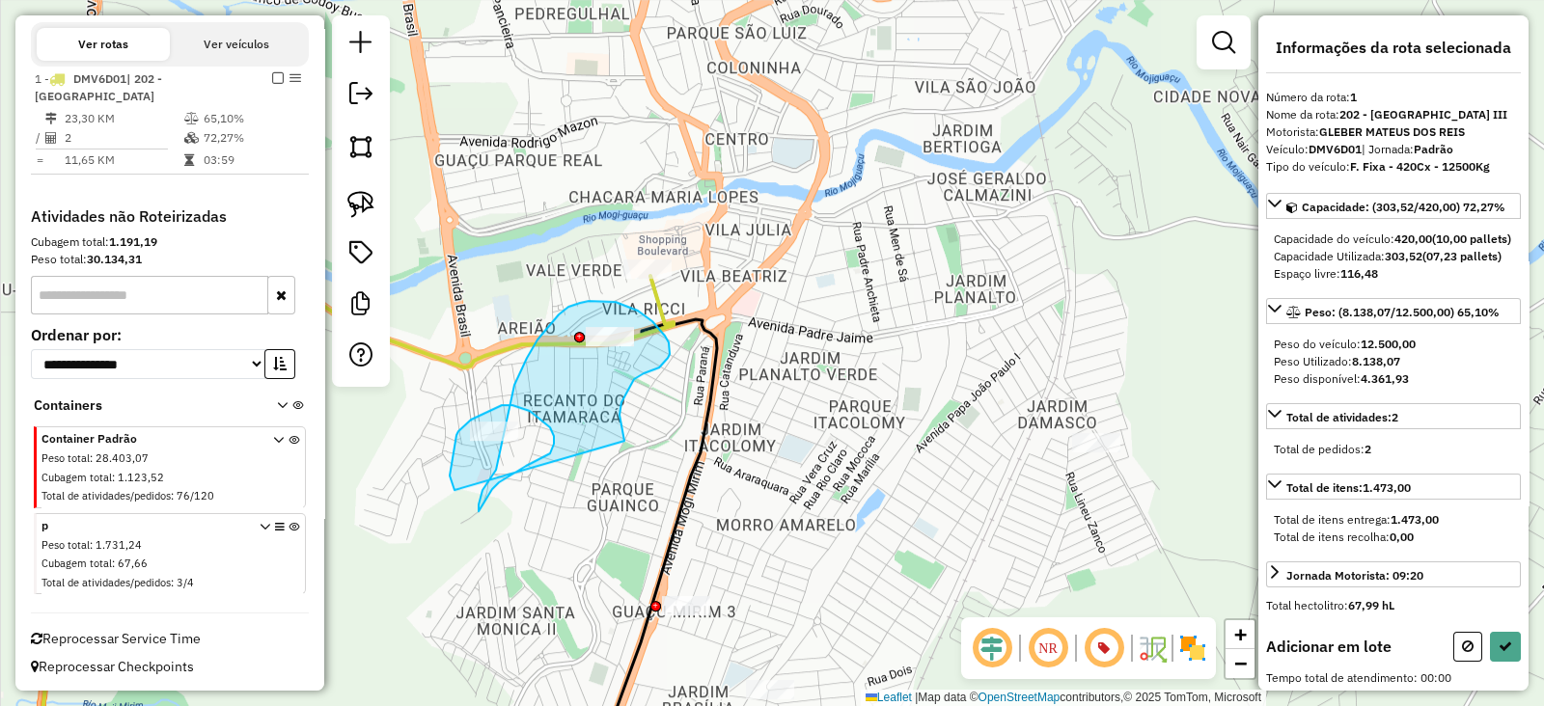
drag, startPoint x: 625, startPoint y: 441, endPoint x: 479, endPoint y: 509, distance: 161.5
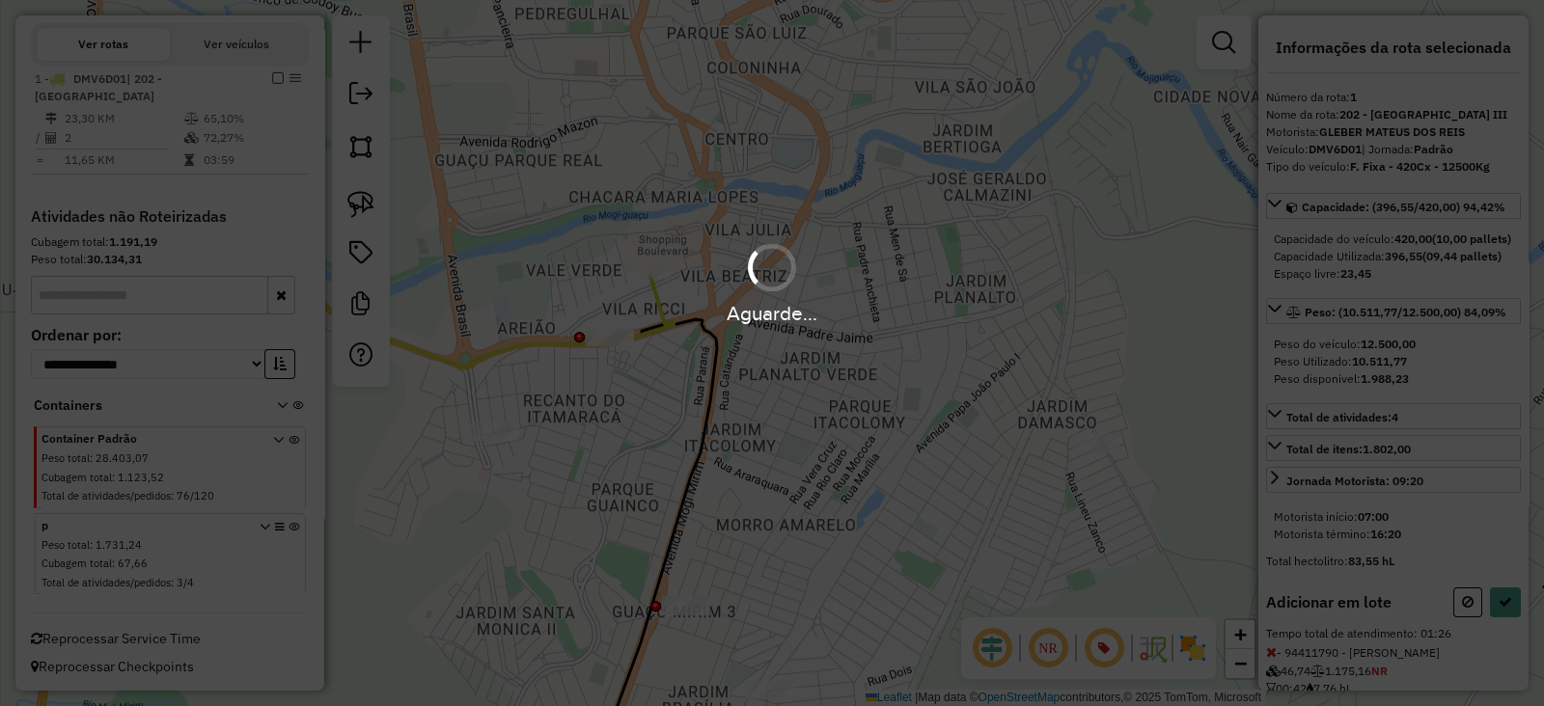
select select "**********"
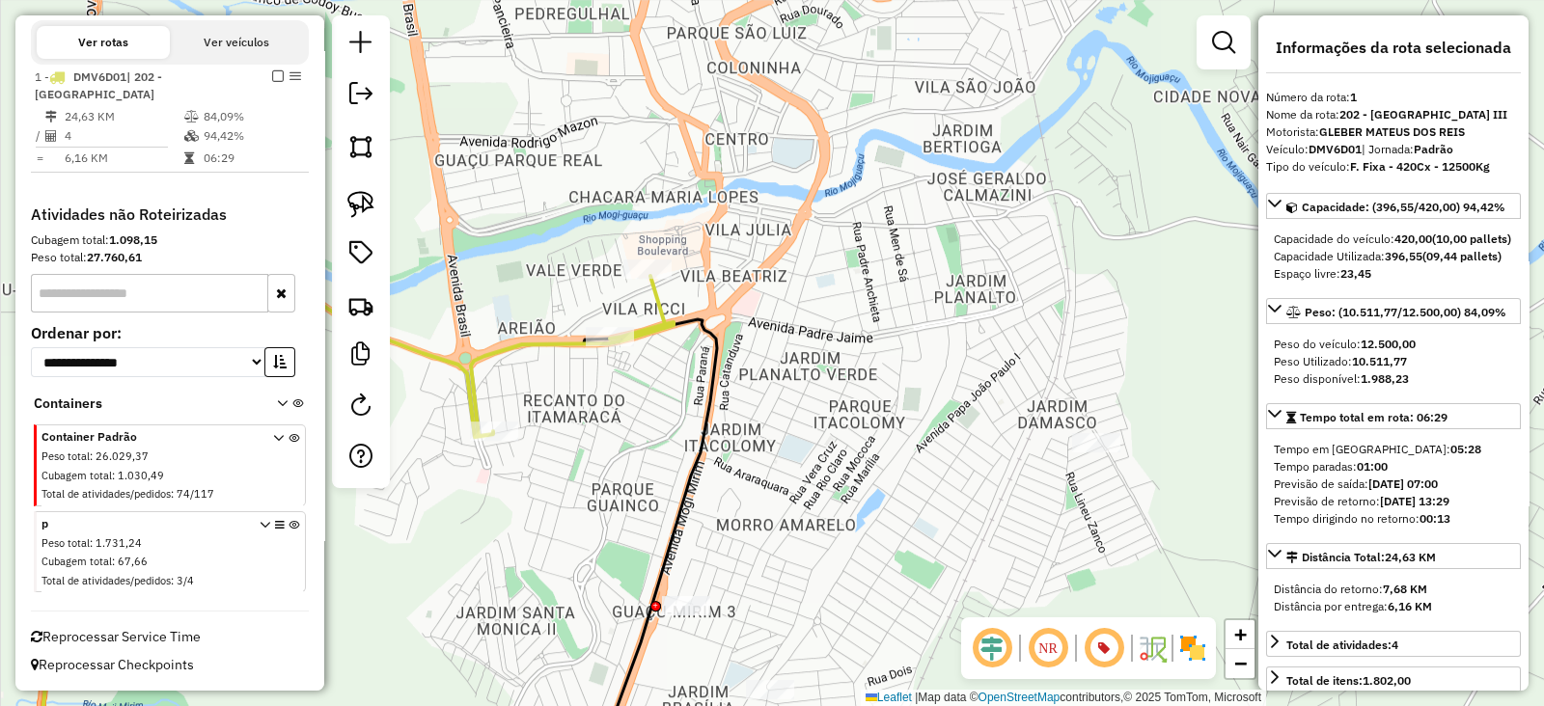
scroll to position [699, 0]
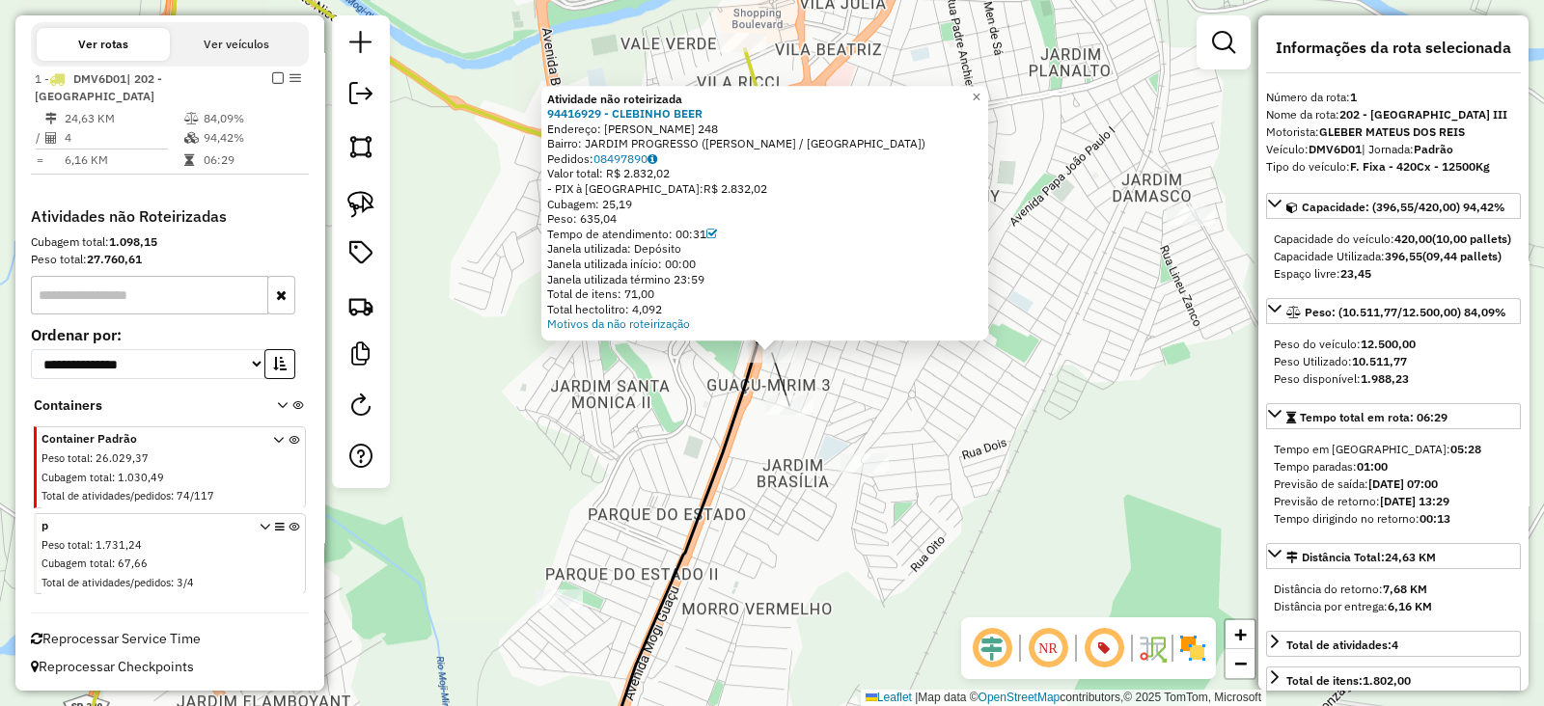
click at [690, 398] on div "Atividade não roteirizada 94416929 - CLEBINHO BEER Endereço: [PERSON_NAME] 248 …" at bounding box center [772, 353] width 1544 height 706
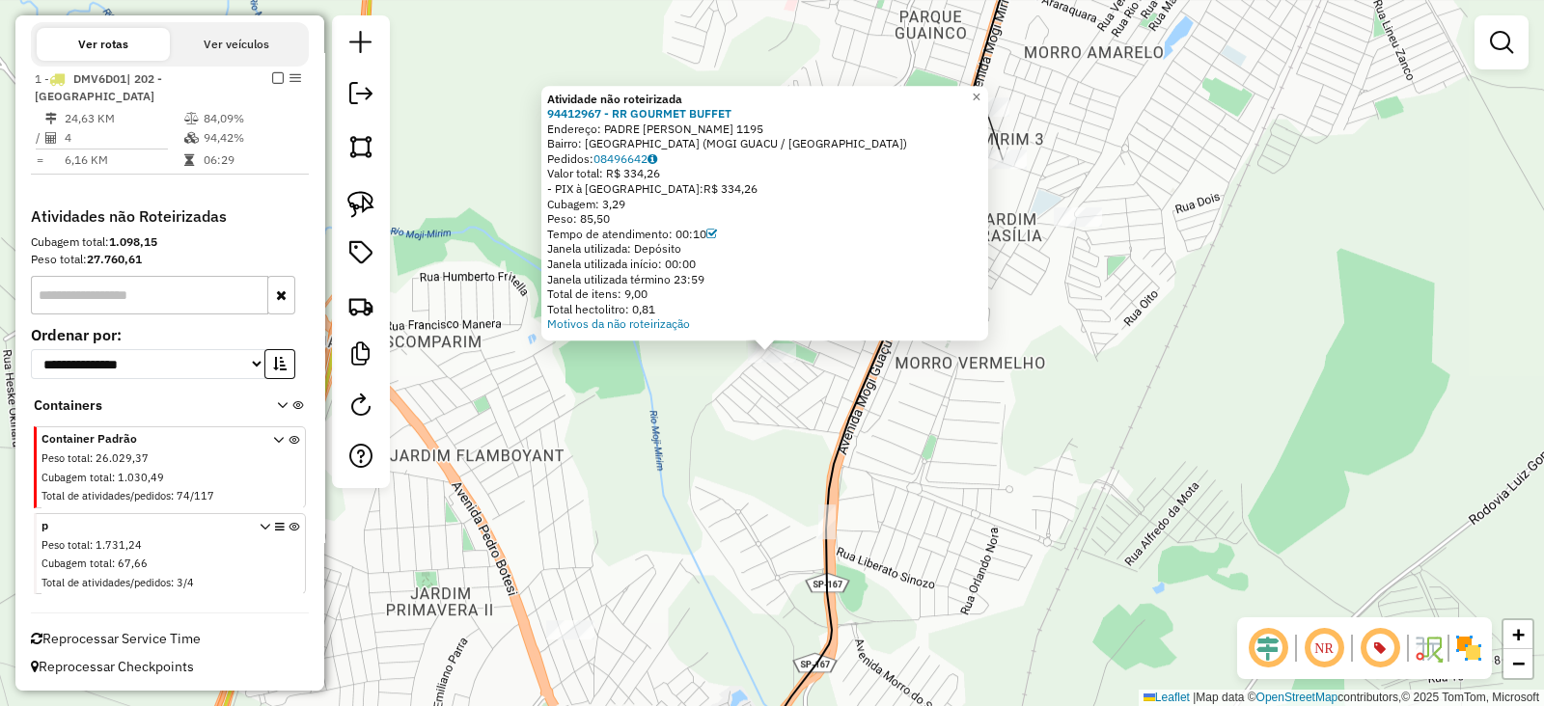
click at [831, 451] on icon at bounding box center [891, 353] width 254 height 847
select select "**********"
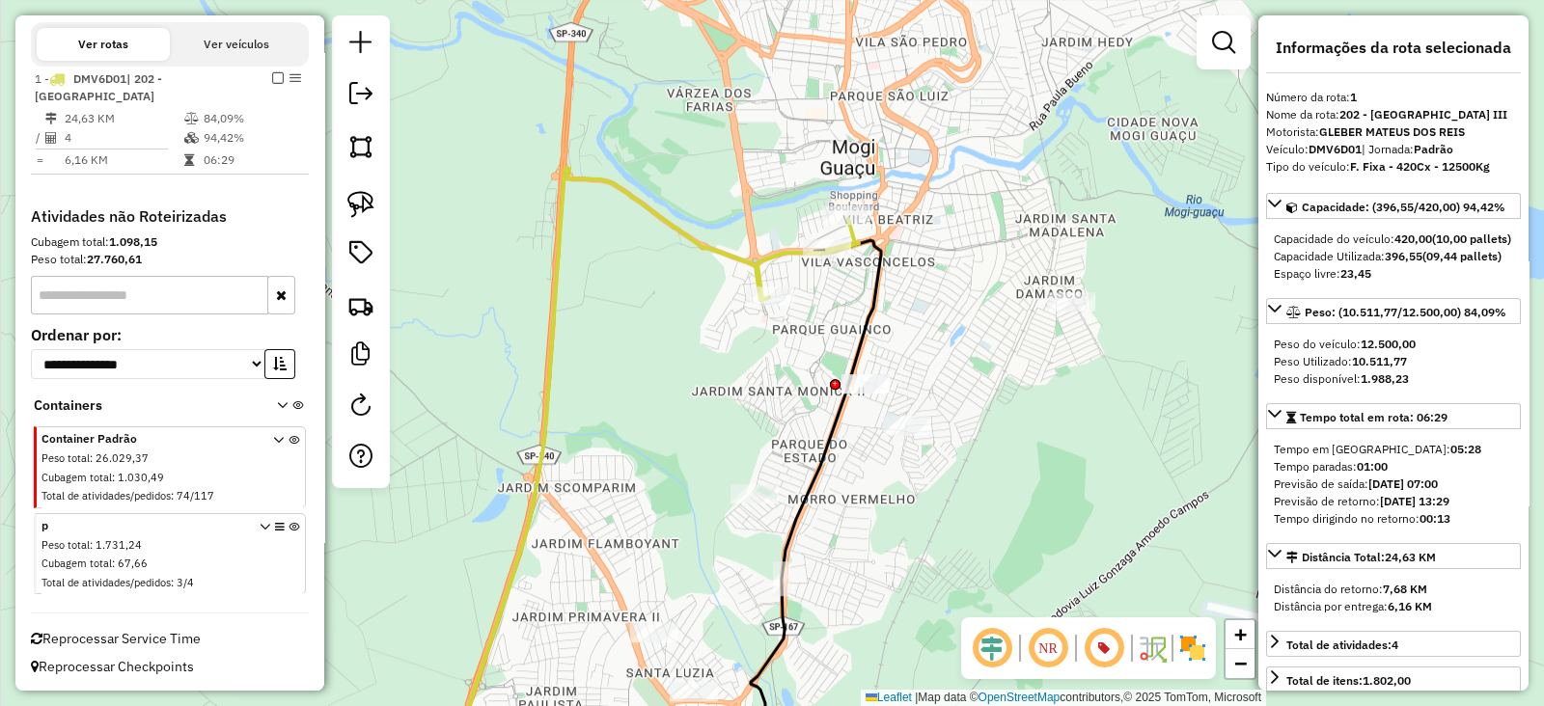
drag, startPoint x: 863, startPoint y: 296, endPoint x: 815, endPoint y: 392, distance: 106.6
click at [816, 392] on div "Janela de atendimento Grade de atendimento Capacidade Transportadoras Veículos …" at bounding box center [772, 353] width 1544 height 706
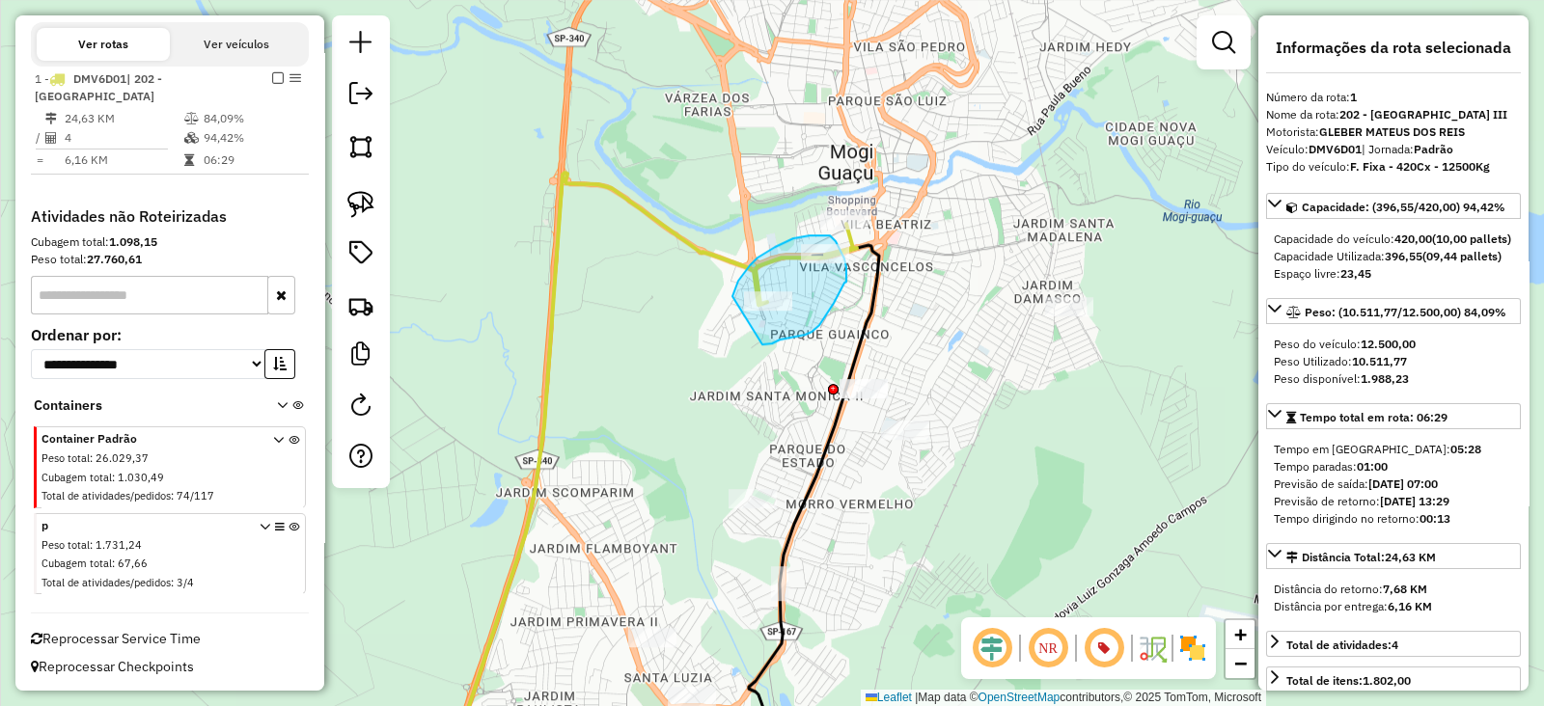
drag, startPoint x: 762, startPoint y: 345, endPoint x: 732, endPoint y: 302, distance: 52.5
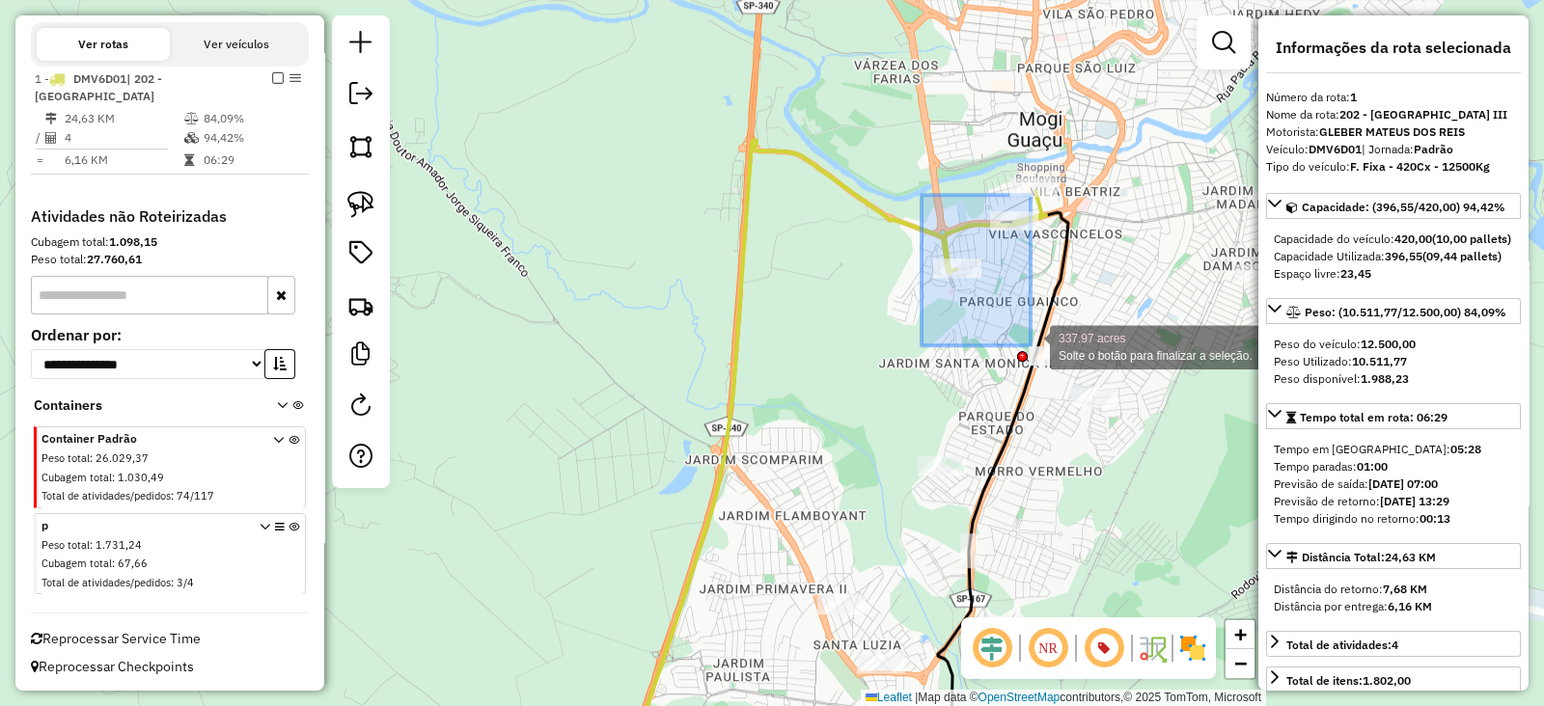
click at [1034, 351] on div "337.97 acres Solte o botão para finalizar a seleção. Janela de atendimento Grad…" at bounding box center [772, 353] width 1544 height 706
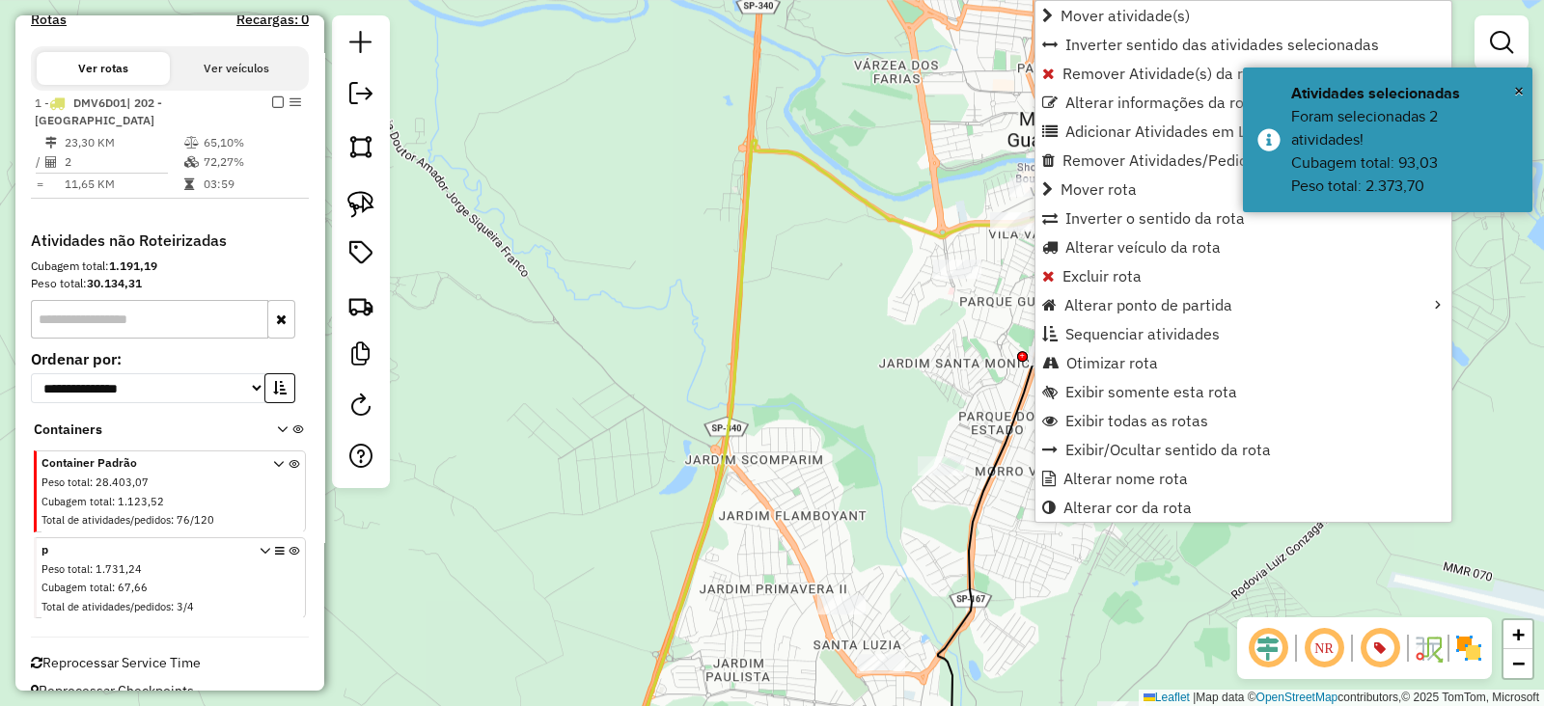
scroll to position [723, 0]
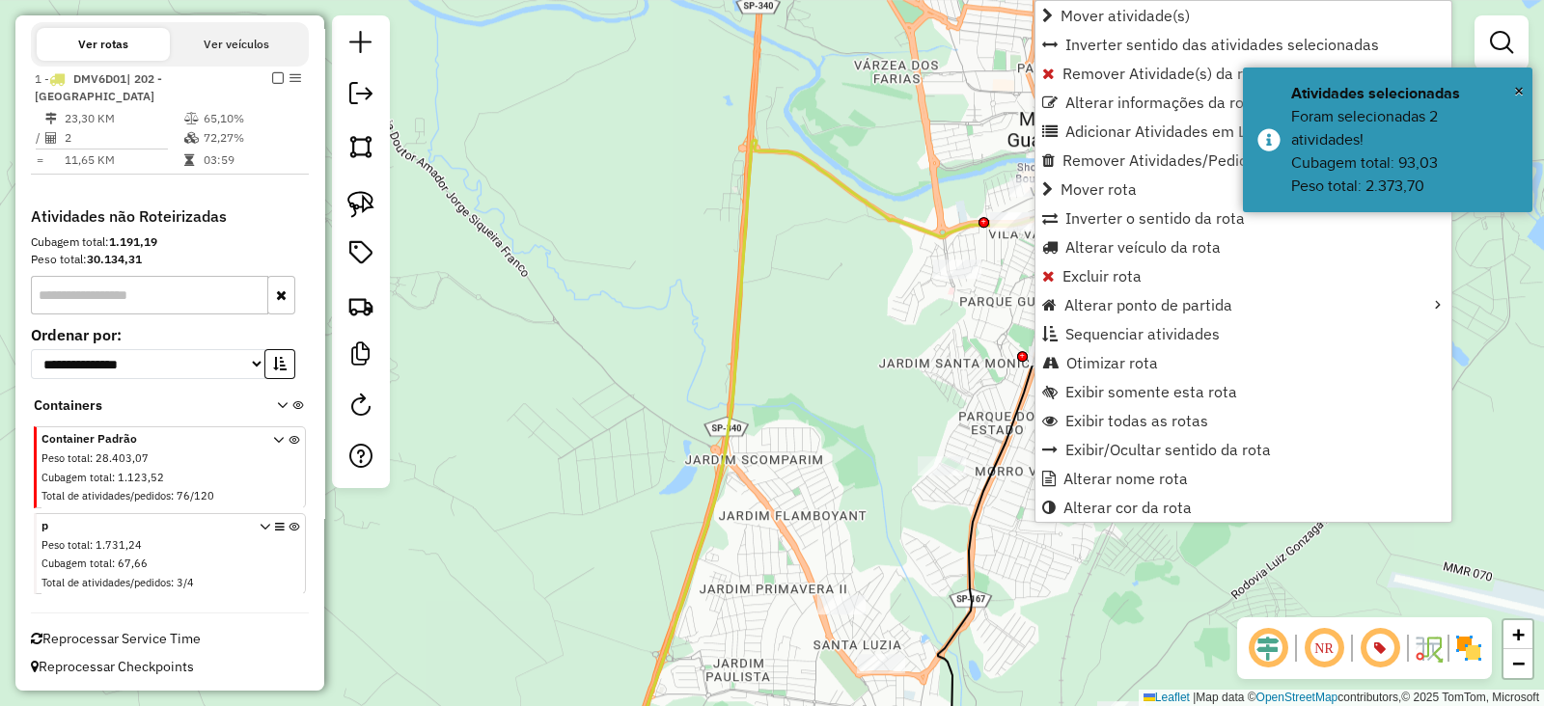
click at [1023, 416] on icon at bounding box center [1003, 484] width 130 height 586
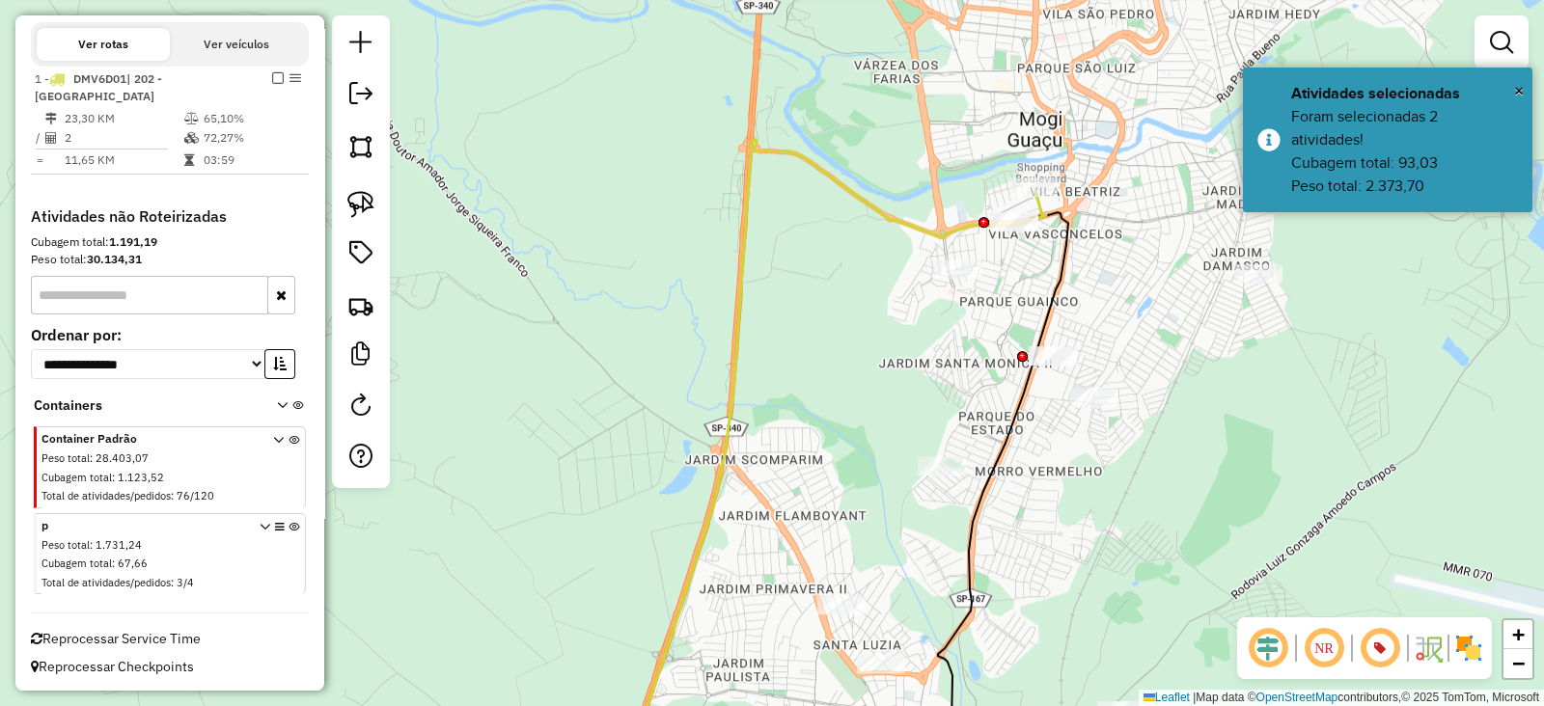
select select "**********"
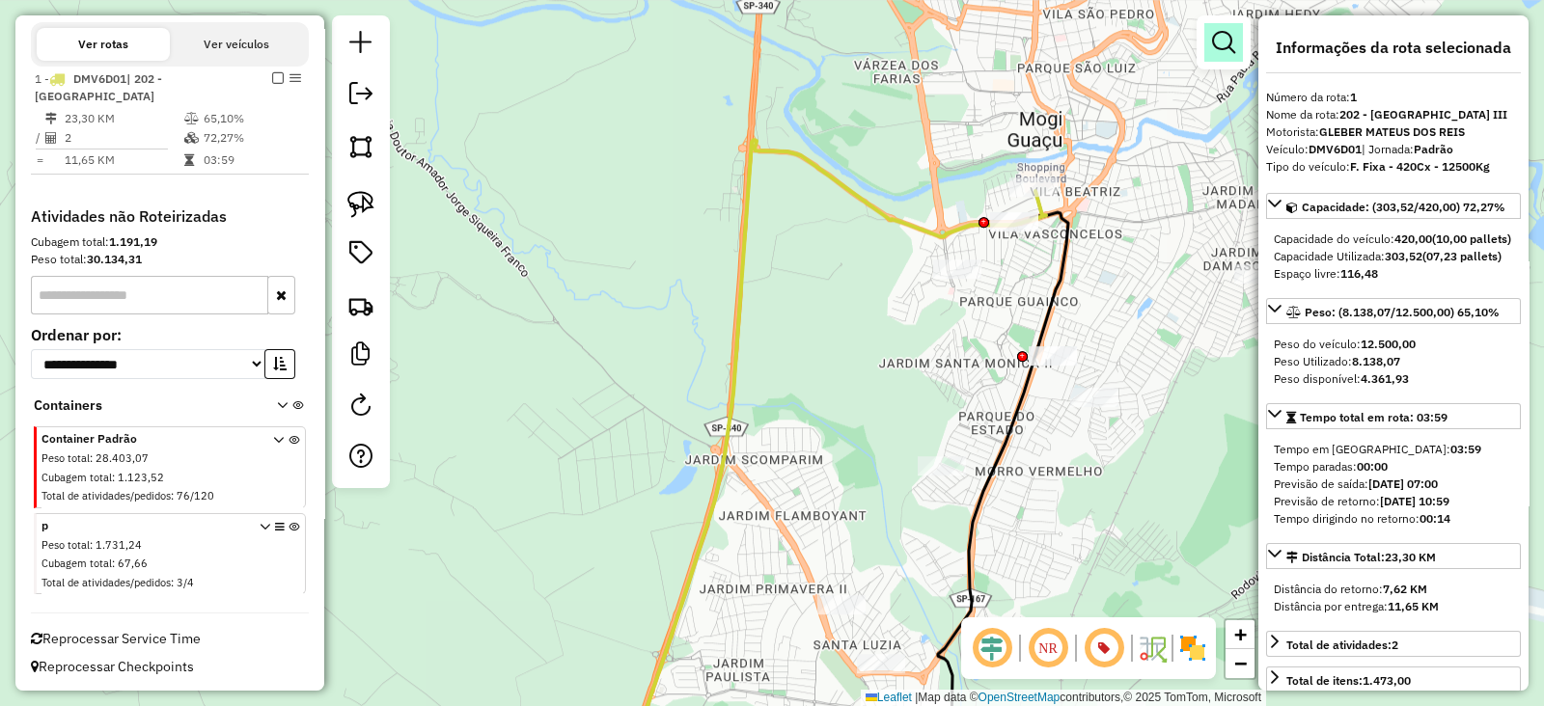
click at [1214, 41] on em at bounding box center [1223, 42] width 23 height 23
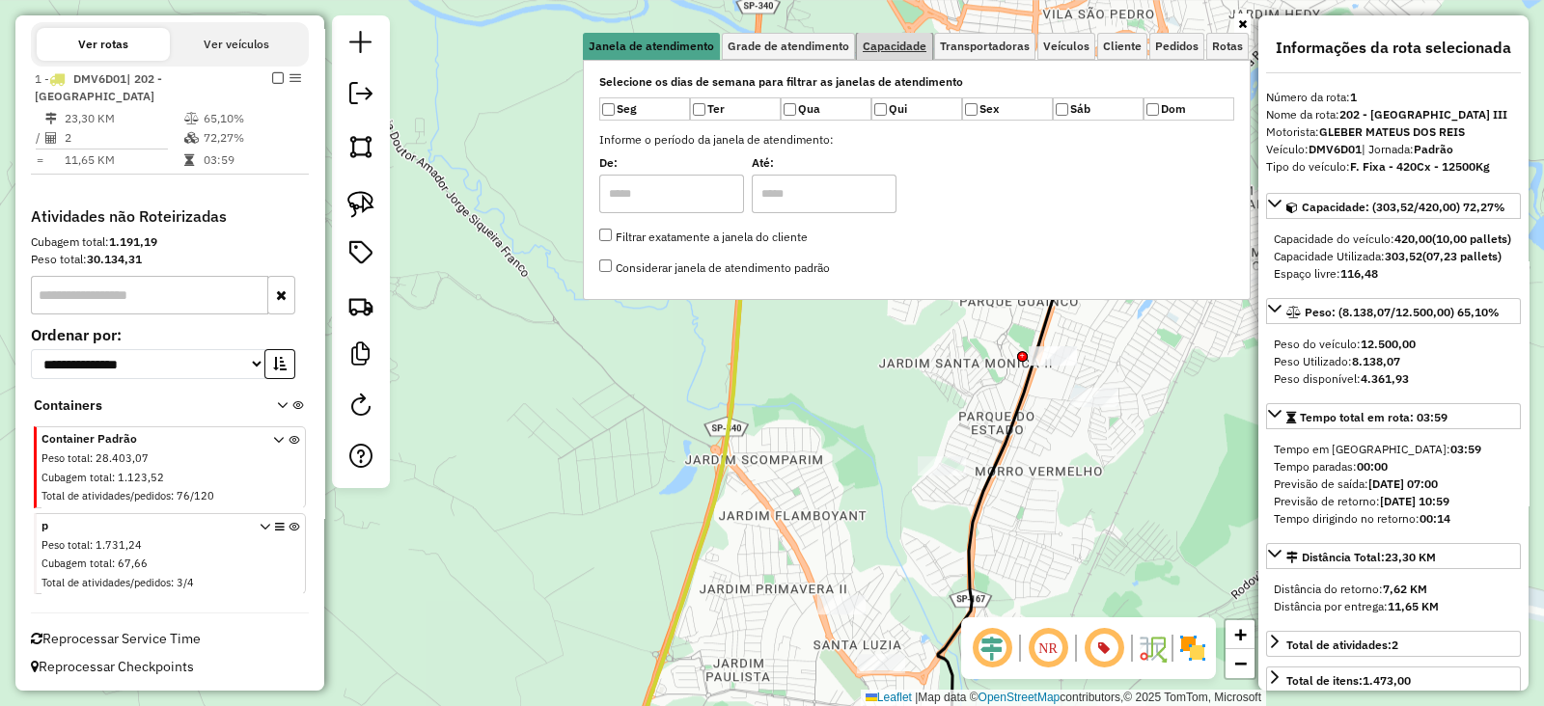
click at [888, 49] on span "Capacidade" at bounding box center [895, 47] width 64 height 12
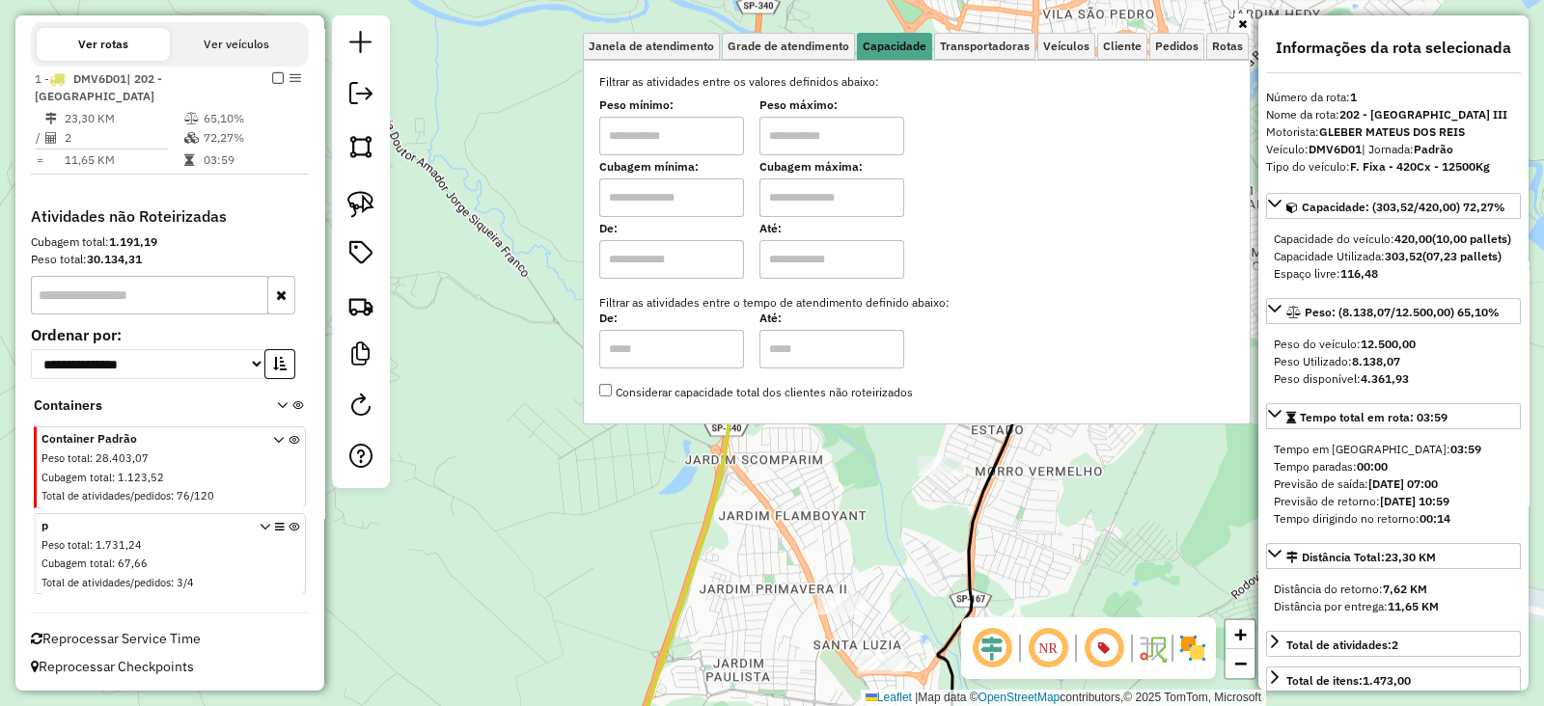
click at [695, 198] on input "text" at bounding box center [671, 198] width 145 height 39
type input "****"
click at [841, 180] on input "text" at bounding box center [832, 198] width 145 height 39
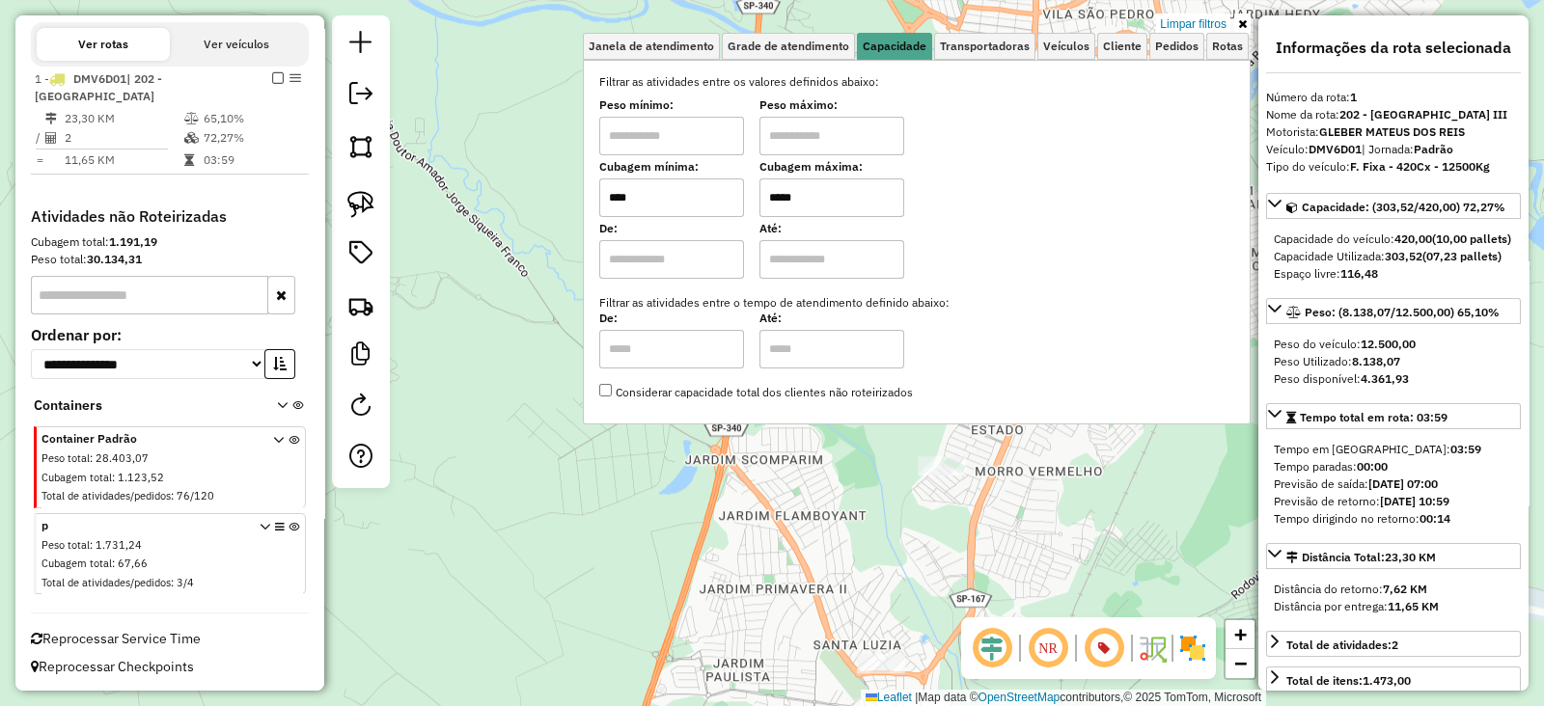
click at [907, 562] on div "Limpar filtros Janela de atendimento Grade de atendimento Capacidade Transporta…" at bounding box center [772, 353] width 1544 height 706
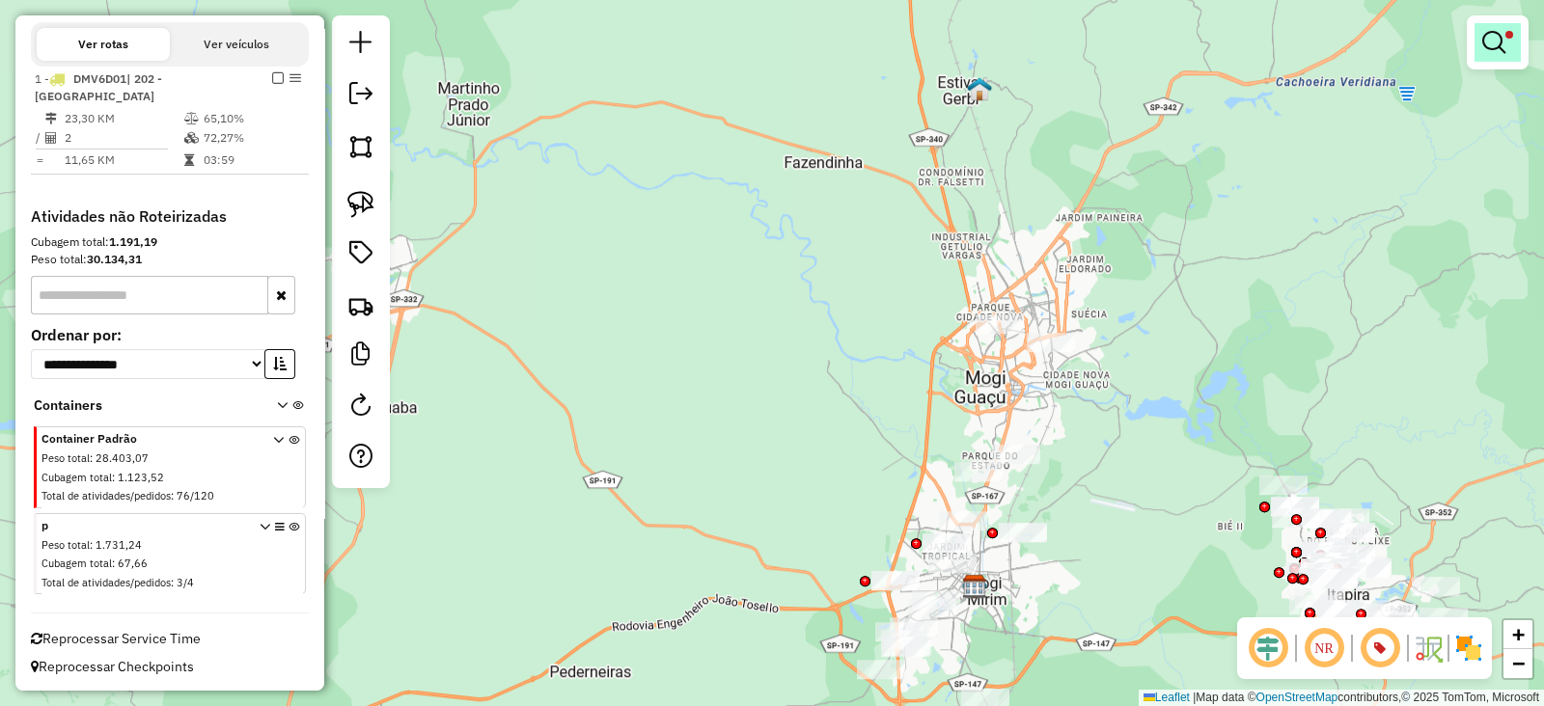
click at [1482, 49] on em at bounding box center [1493, 42] width 23 height 23
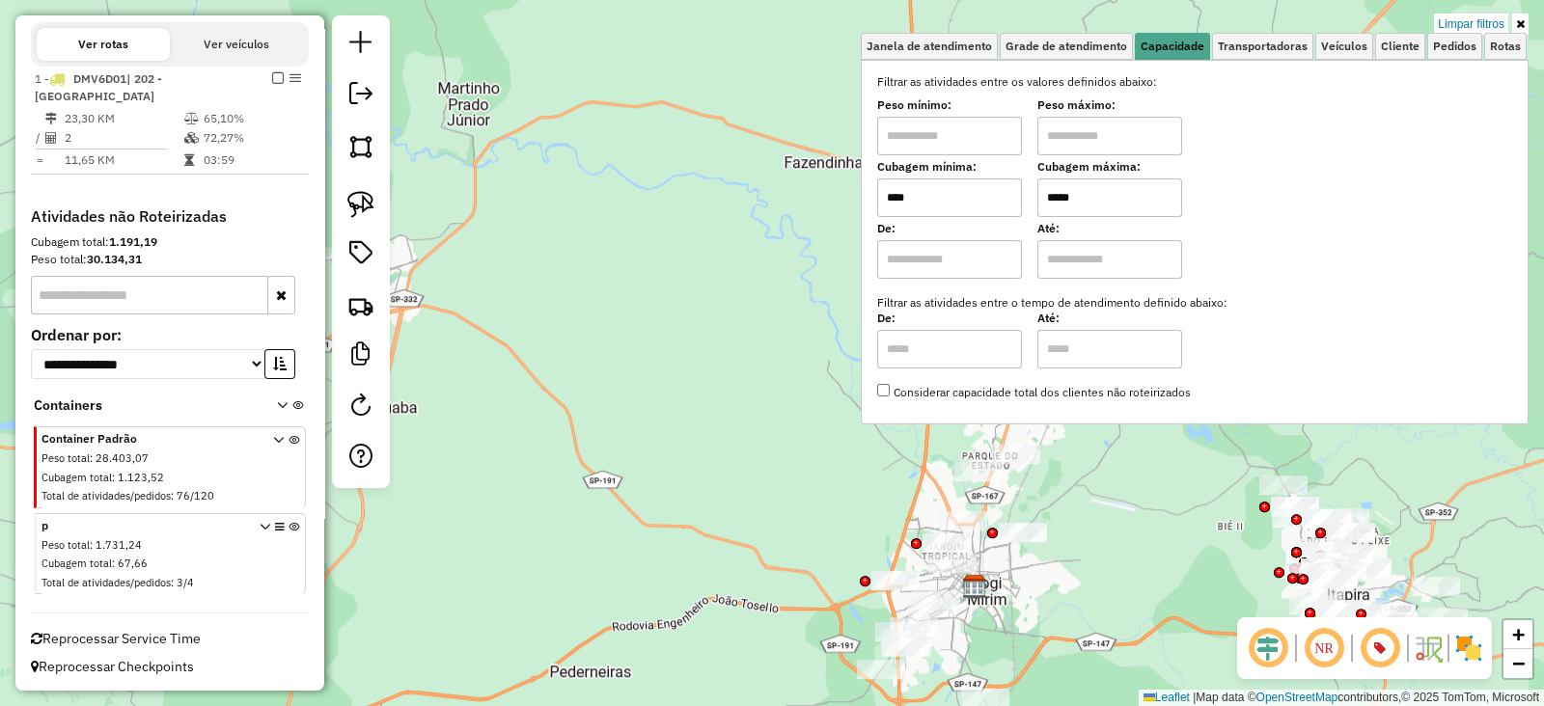
click at [1095, 193] on input "*****" at bounding box center [1109, 198] width 145 height 39
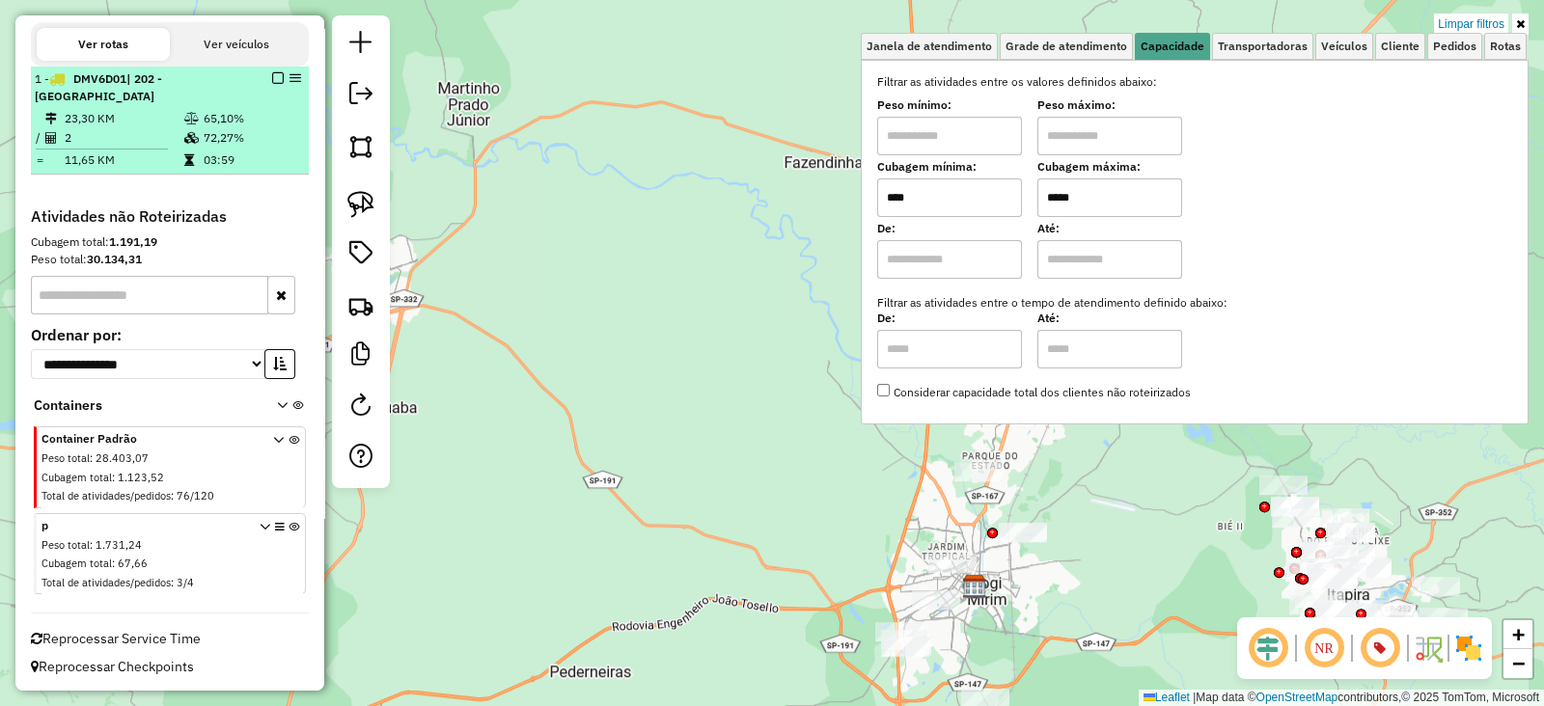
type input "*****"
click at [268, 170] on li "1 - DMV6D01 | 202 - [GEOGRAPHIC_DATA] III 23,30 KM 65,10% / 2 72,27% = 11,65 KM…" at bounding box center [170, 121] width 278 height 108
select select "**********"
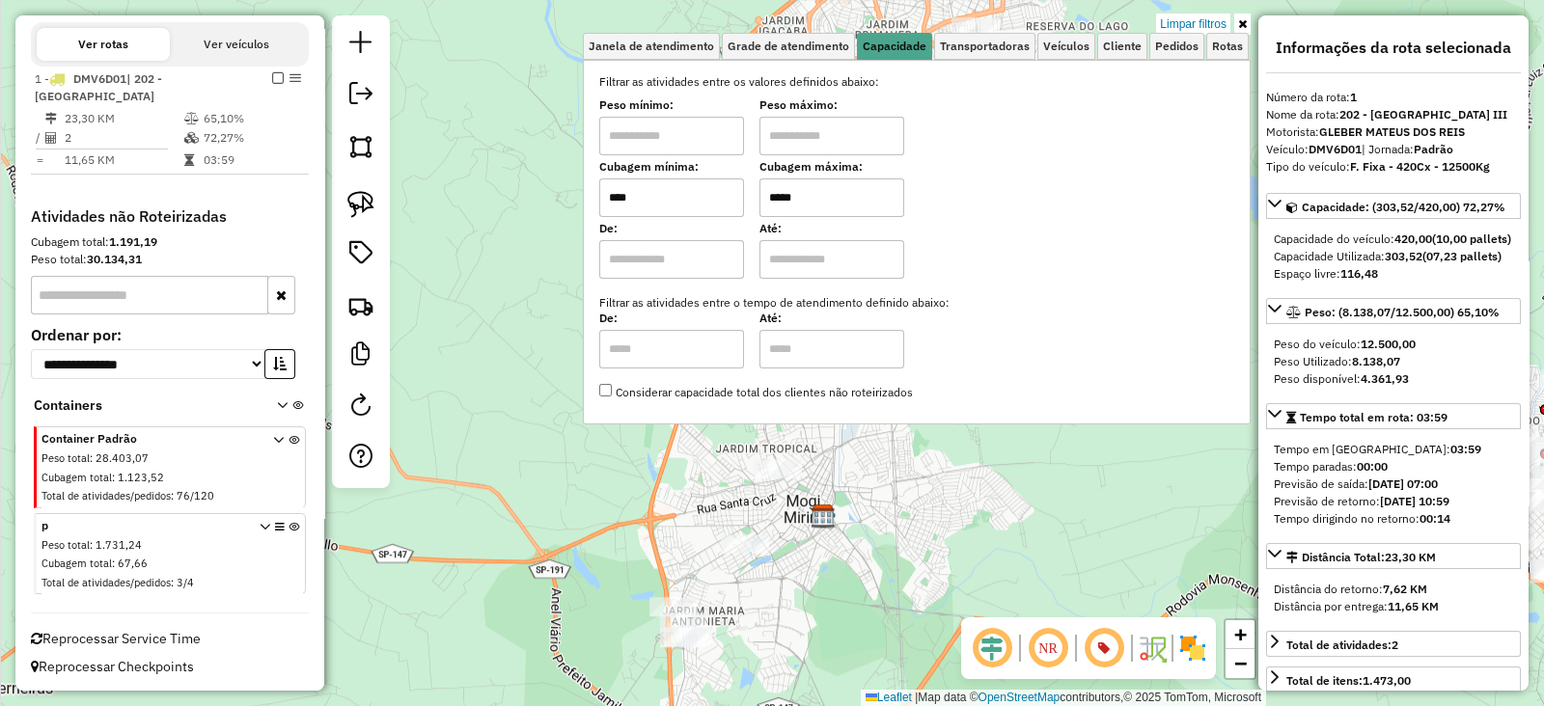
click at [1246, 23] on icon at bounding box center [1242, 24] width 9 height 12
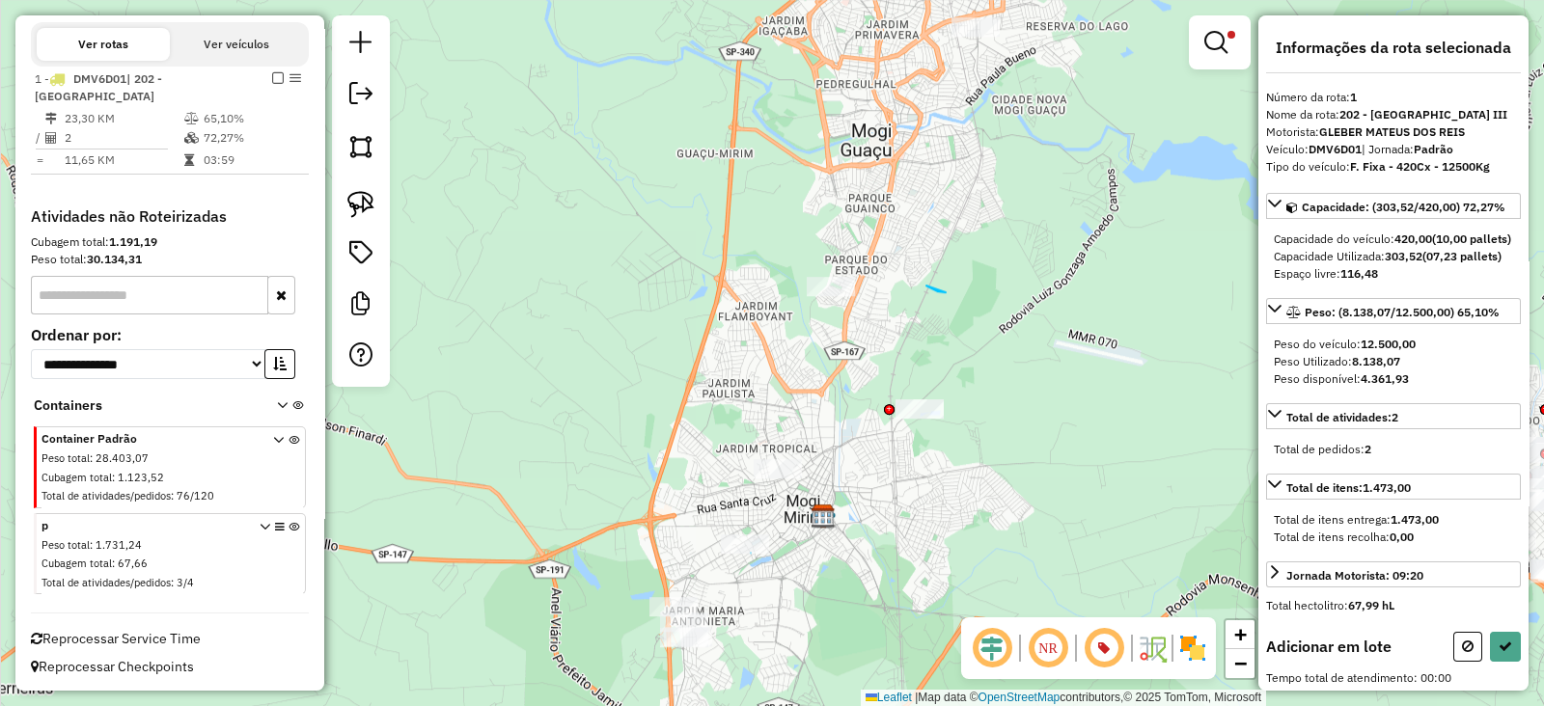
drag, startPoint x: 946, startPoint y: 292, endPoint x: 923, endPoint y: 286, distance: 24.1
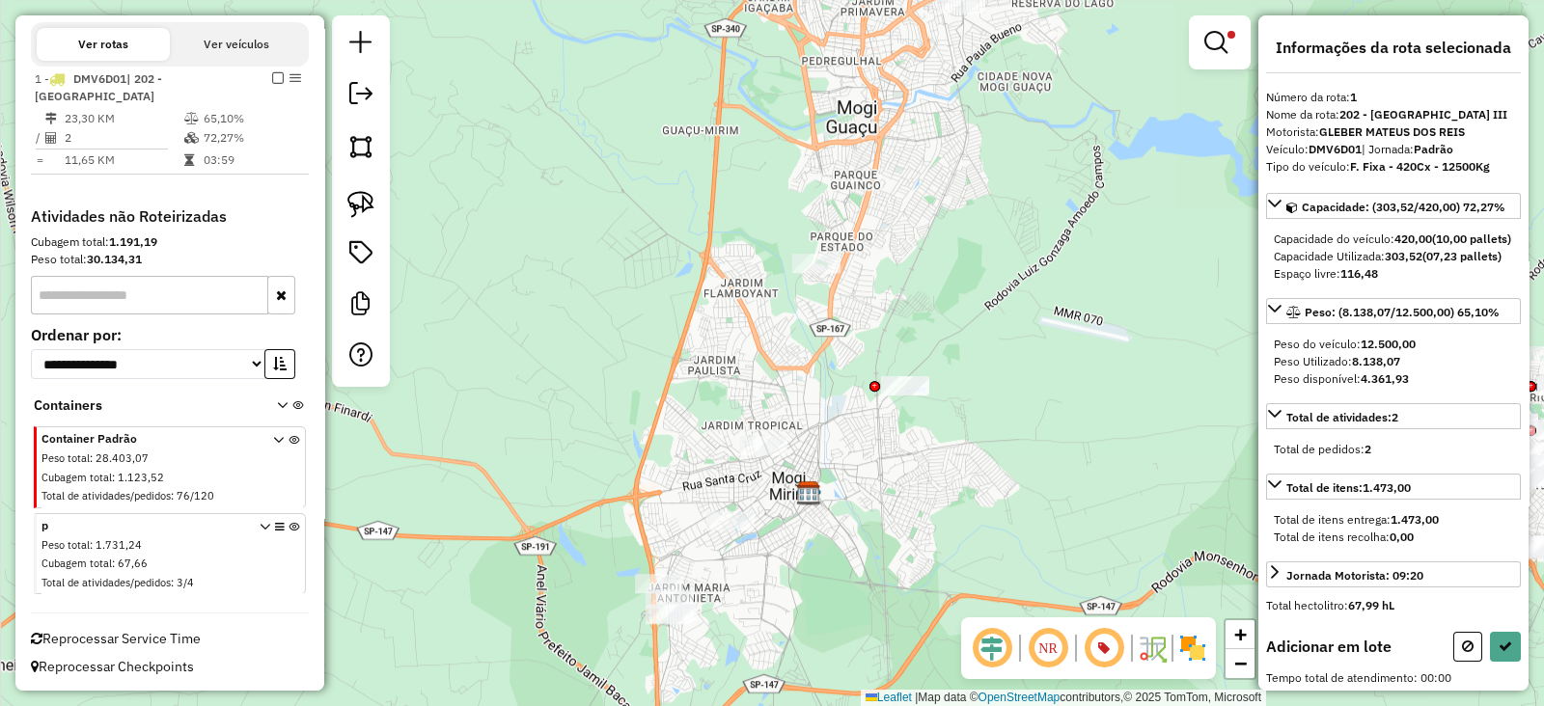
drag, startPoint x: 923, startPoint y: 286, endPoint x: 914, endPoint y: 253, distance: 33.9
click at [914, 253] on div "Limpar filtros Janela de atendimento Grade de atendimento Capacidade Transporta…" at bounding box center [772, 353] width 1544 height 706
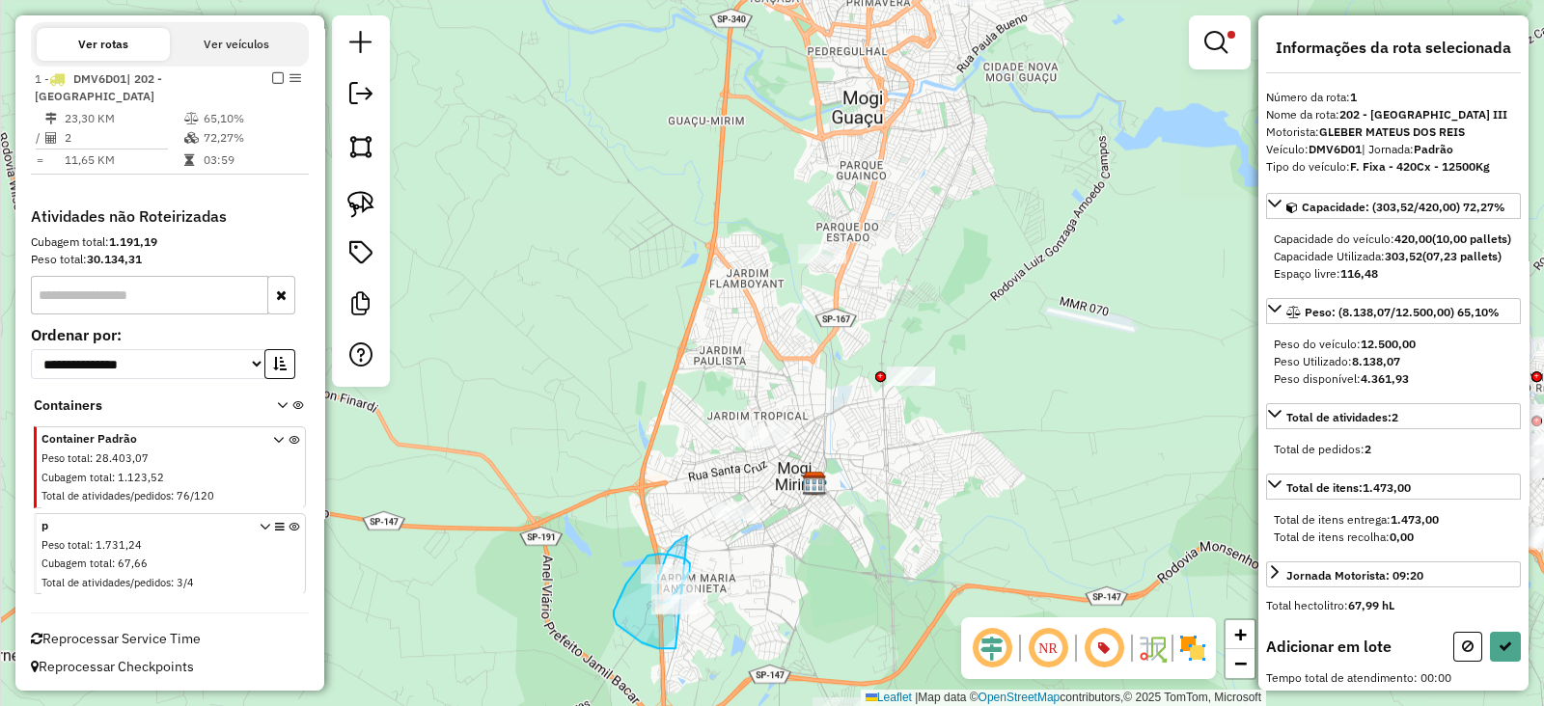
drag, startPoint x: 687, startPoint y: 536, endPoint x: 724, endPoint y: 592, distance: 66.9
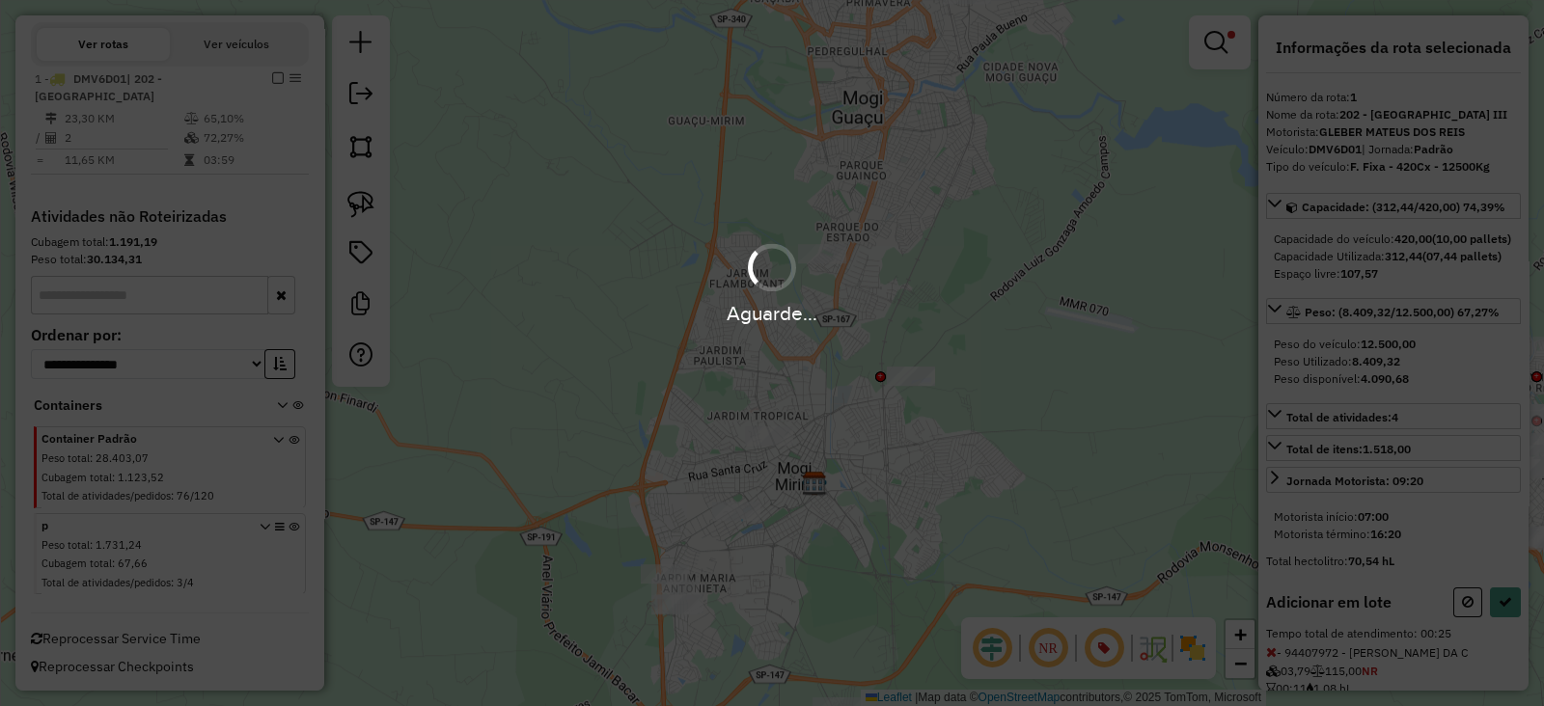
select select "**********"
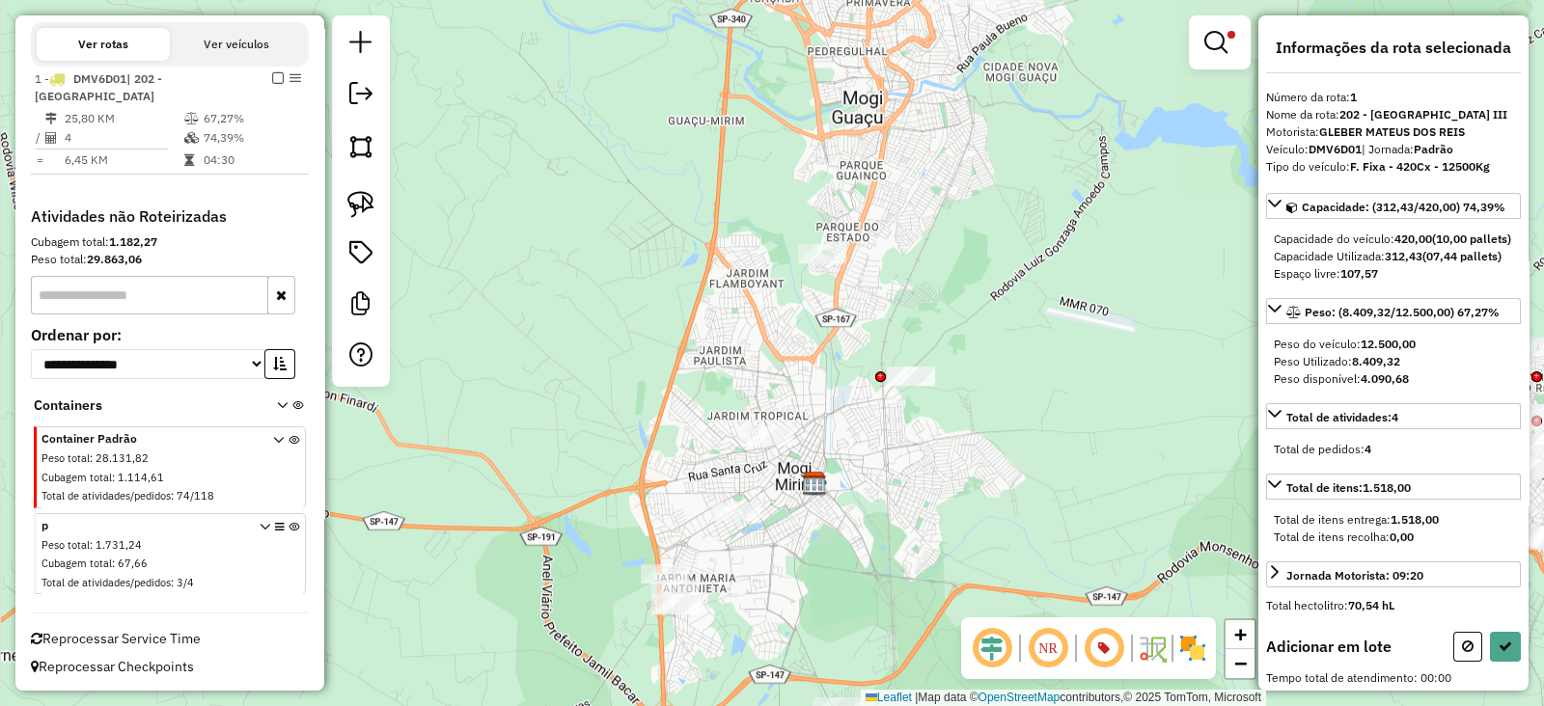
click at [860, 420] on div "Limpar filtros Janela de atendimento Grade de atendimento Capacidade Transporta…" at bounding box center [772, 353] width 1544 height 706
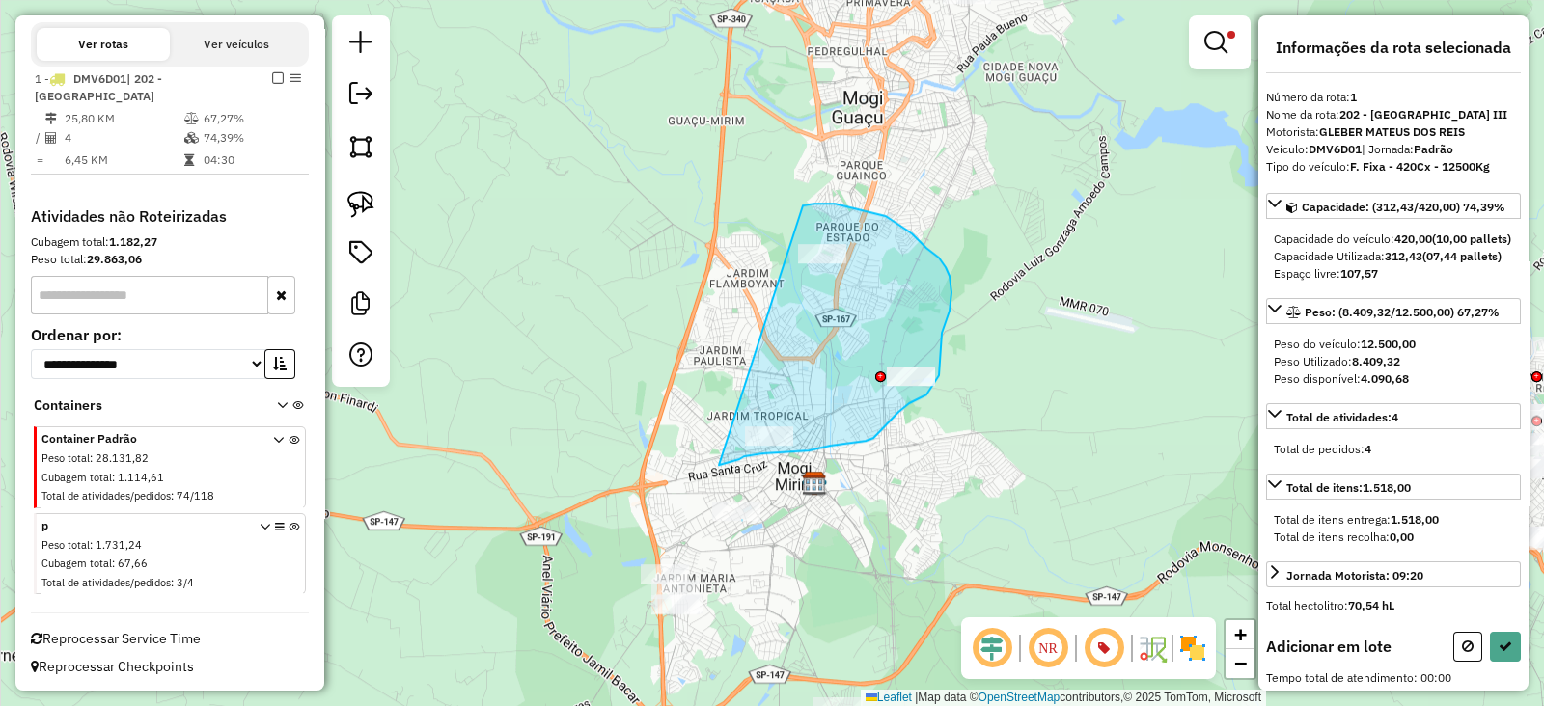
drag, startPoint x: 719, startPoint y: 465, endPoint x: 767, endPoint y: 243, distance: 227.1
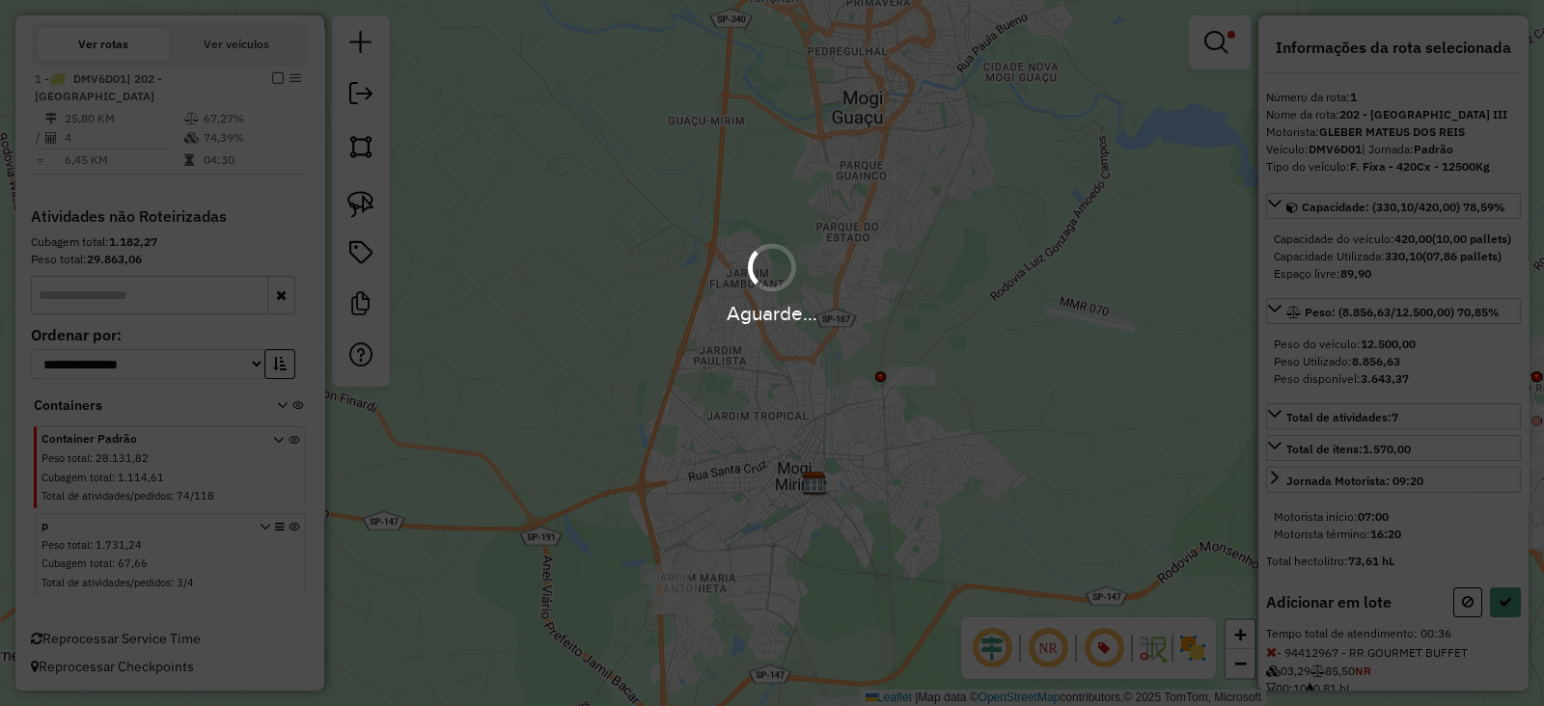
select select "**********"
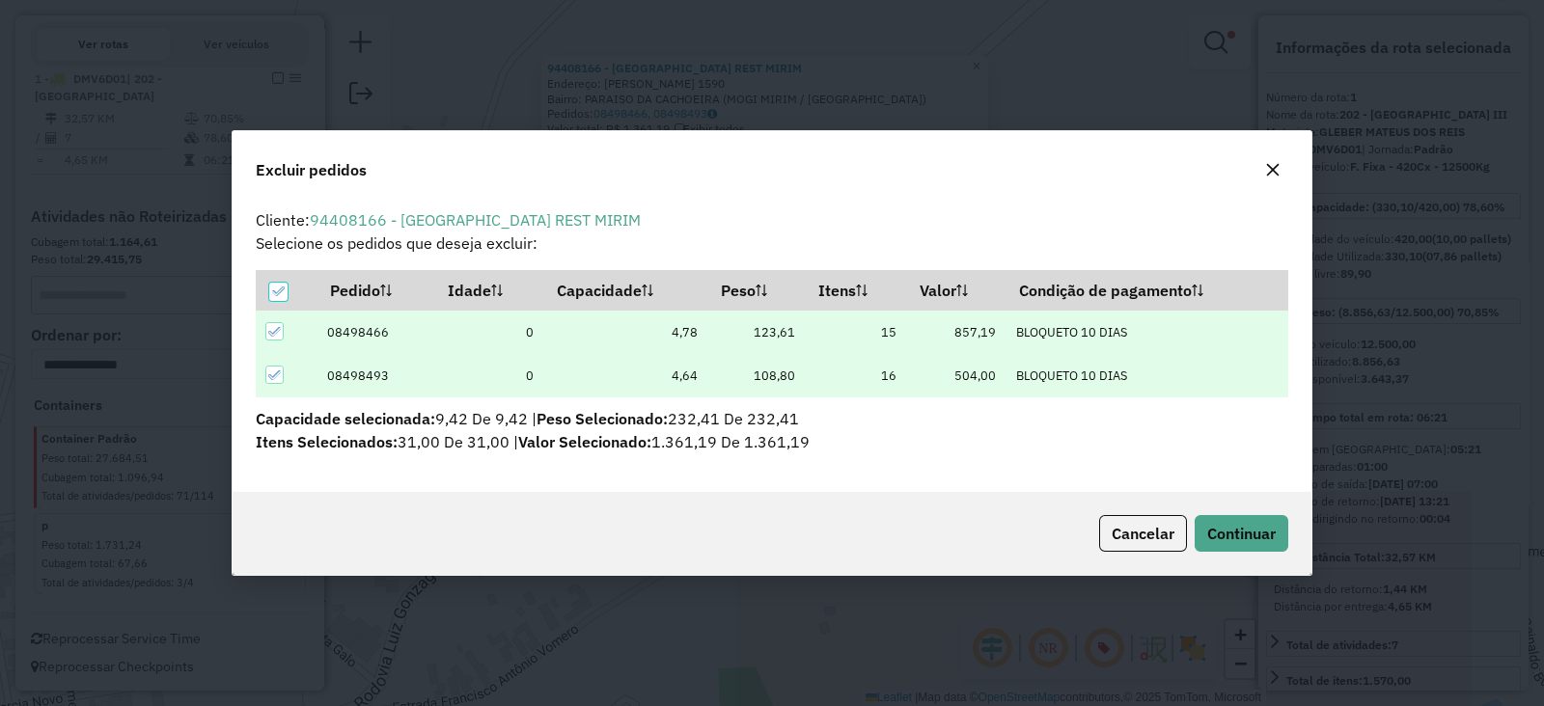
scroll to position [0, 0]
click at [1259, 520] on button "Continuar" at bounding box center [1242, 533] width 94 height 37
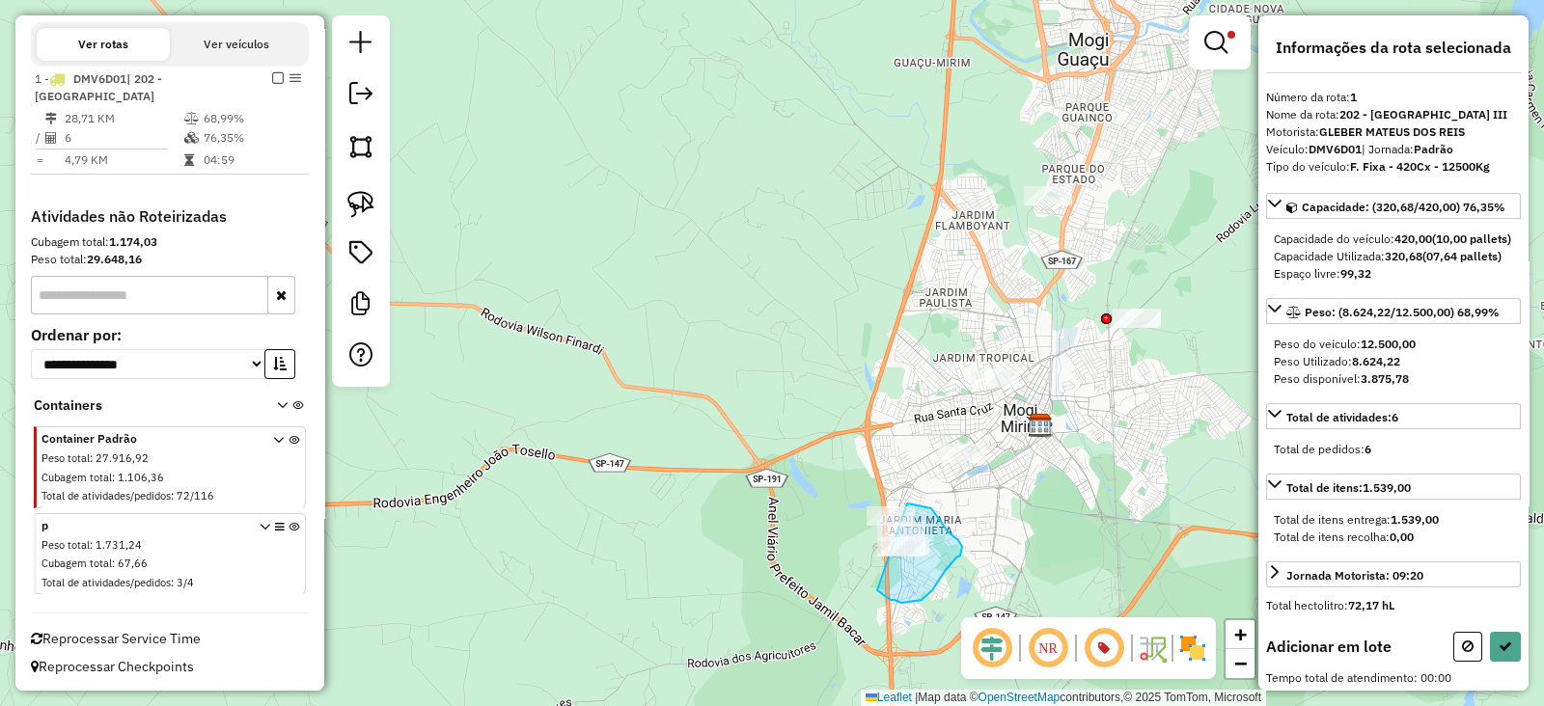
drag, startPoint x: 877, startPoint y: 591, endPoint x: 848, endPoint y: 516, distance: 79.8
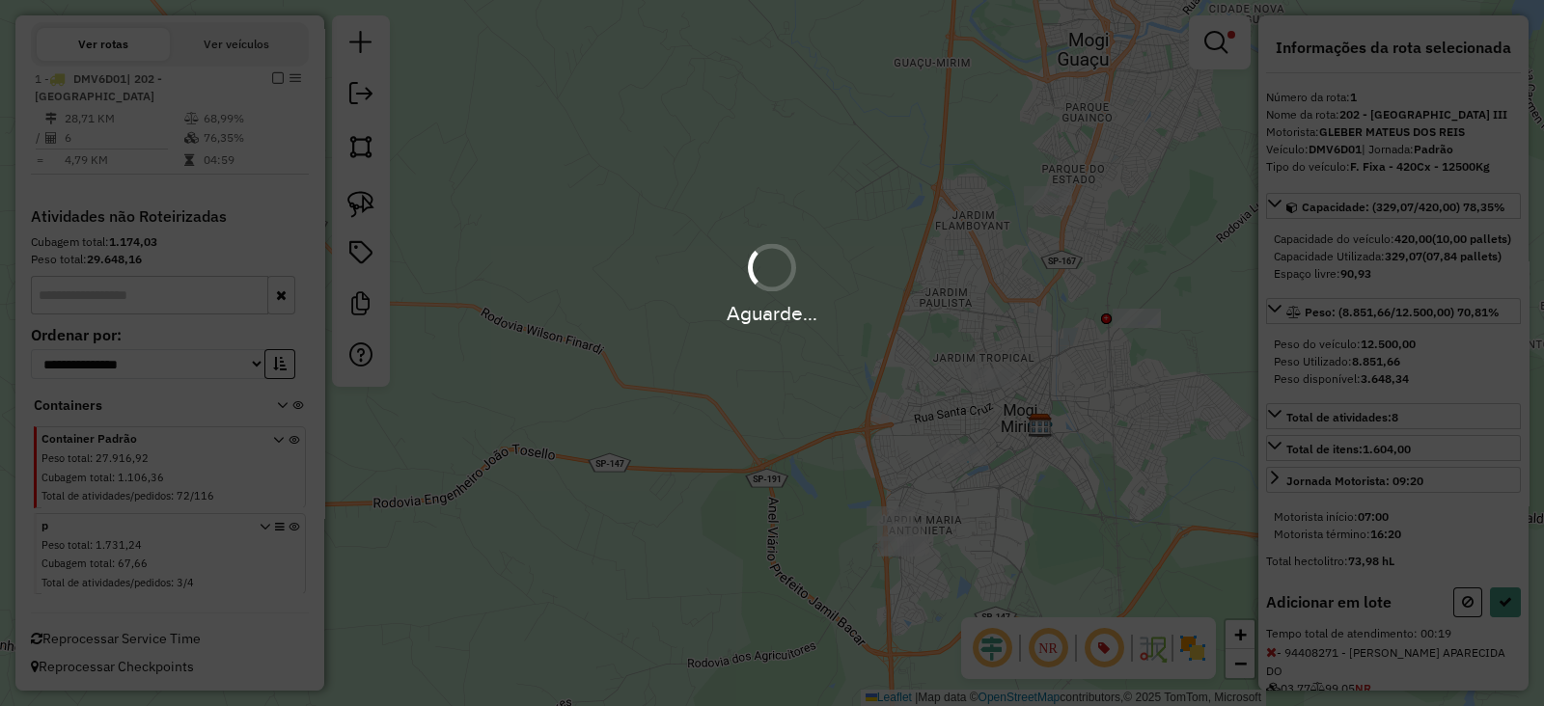
select select "**********"
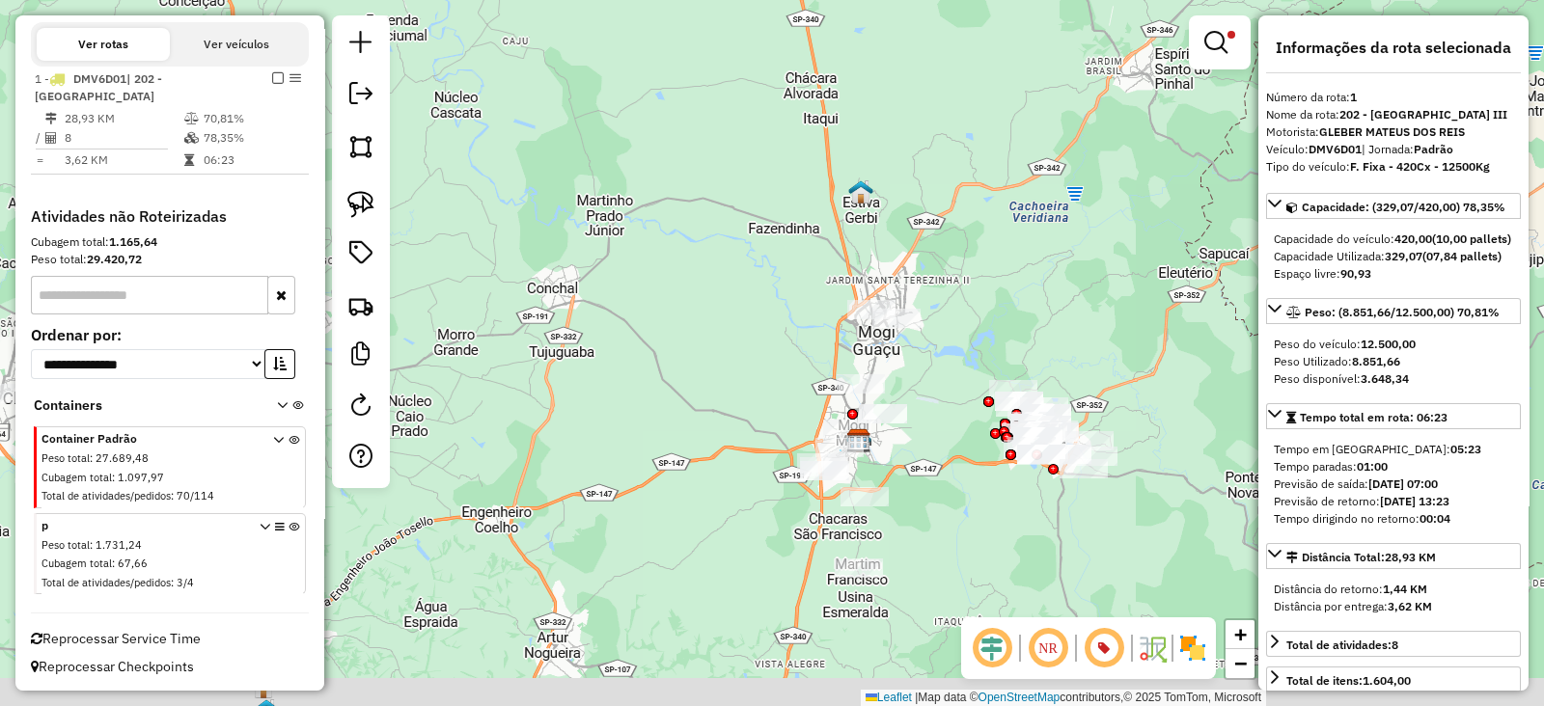
drag, startPoint x: 908, startPoint y: 586, endPoint x: 856, endPoint y: 489, distance: 109.7
click at [856, 489] on div "Limpar filtros Janela de atendimento Grade de atendimento Capacidade Transporta…" at bounding box center [772, 353] width 1544 height 706
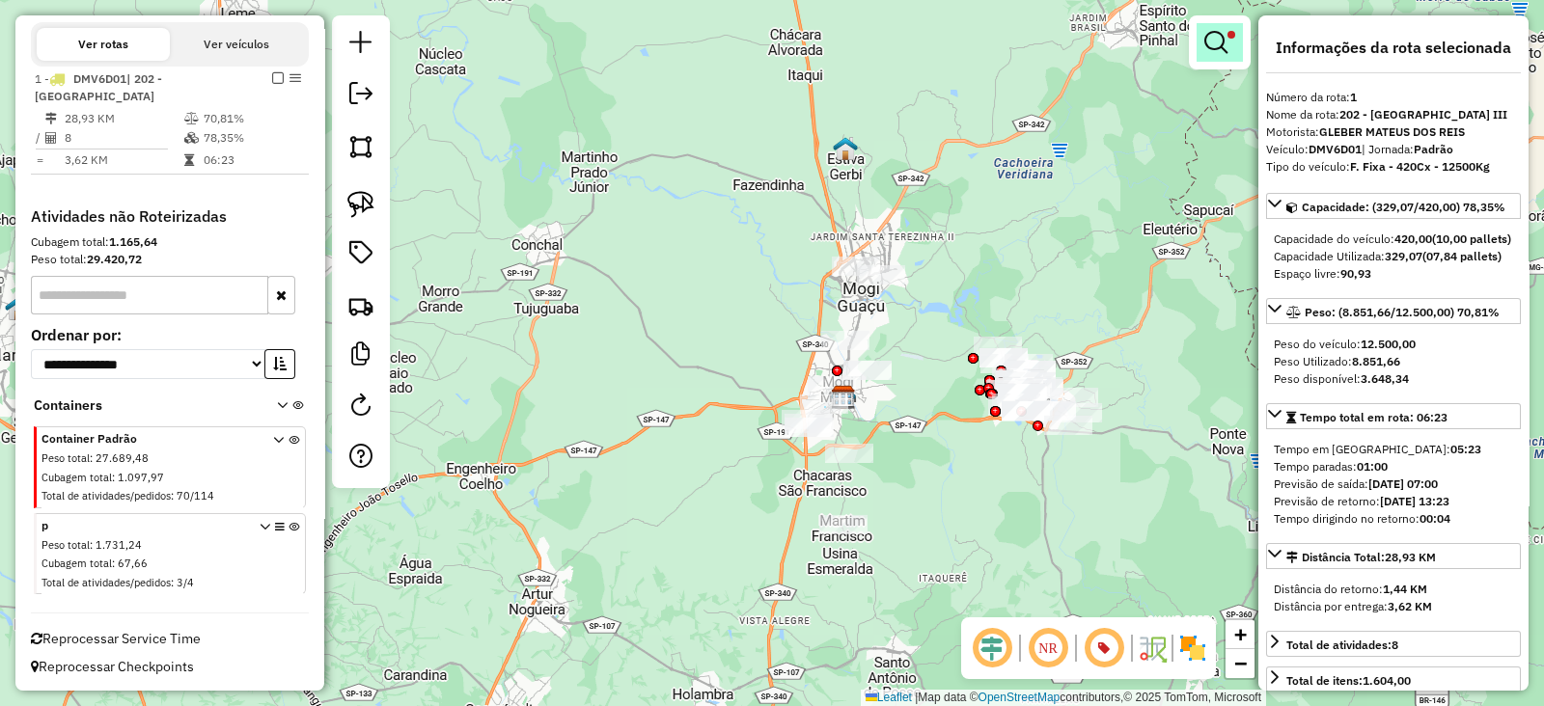
click at [1235, 60] on link at bounding box center [1220, 42] width 46 height 39
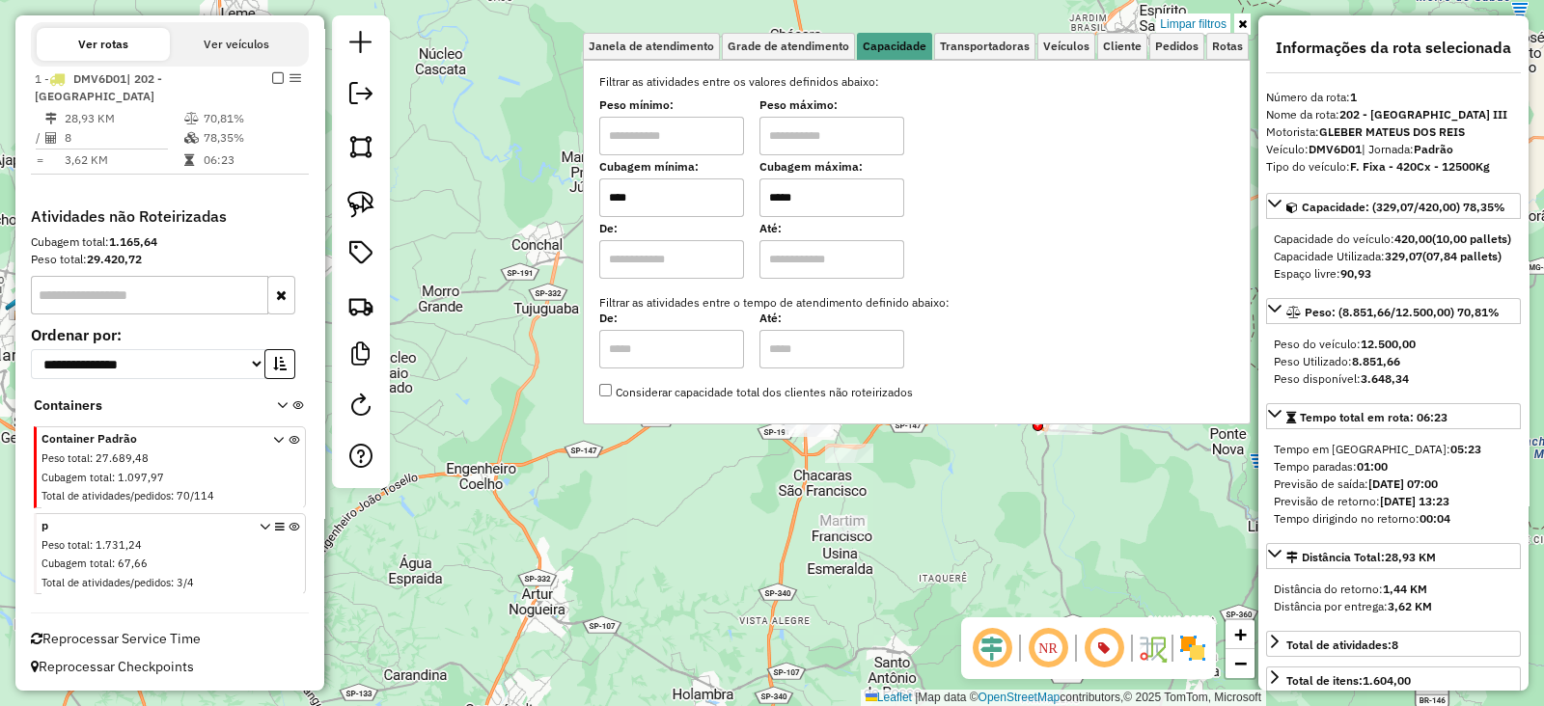
click at [834, 187] on input "*****" at bounding box center [832, 198] width 145 height 39
type input "*****"
click at [780, 506] on div "Limpar filtros Janela de atendimento Grade de atendimento Capacidade Transporta…" at bounding box center [772, 353] width 1544 height 706
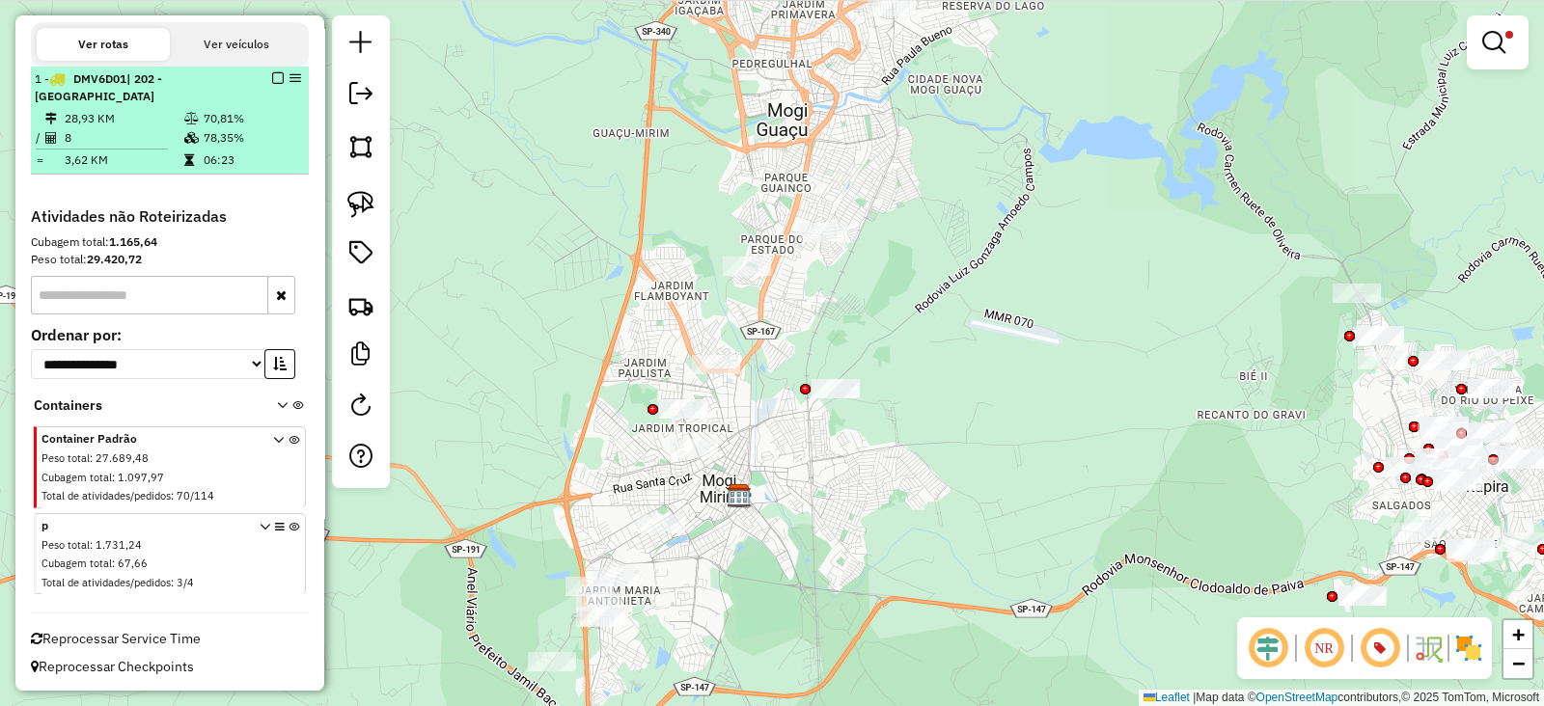
click at [243, 147] on table "28,93 KM 70,81% / 8 78,35% = 3,62 KM 06:23" at bounding box center [170, 139] width 270 height 61
select select "**********"
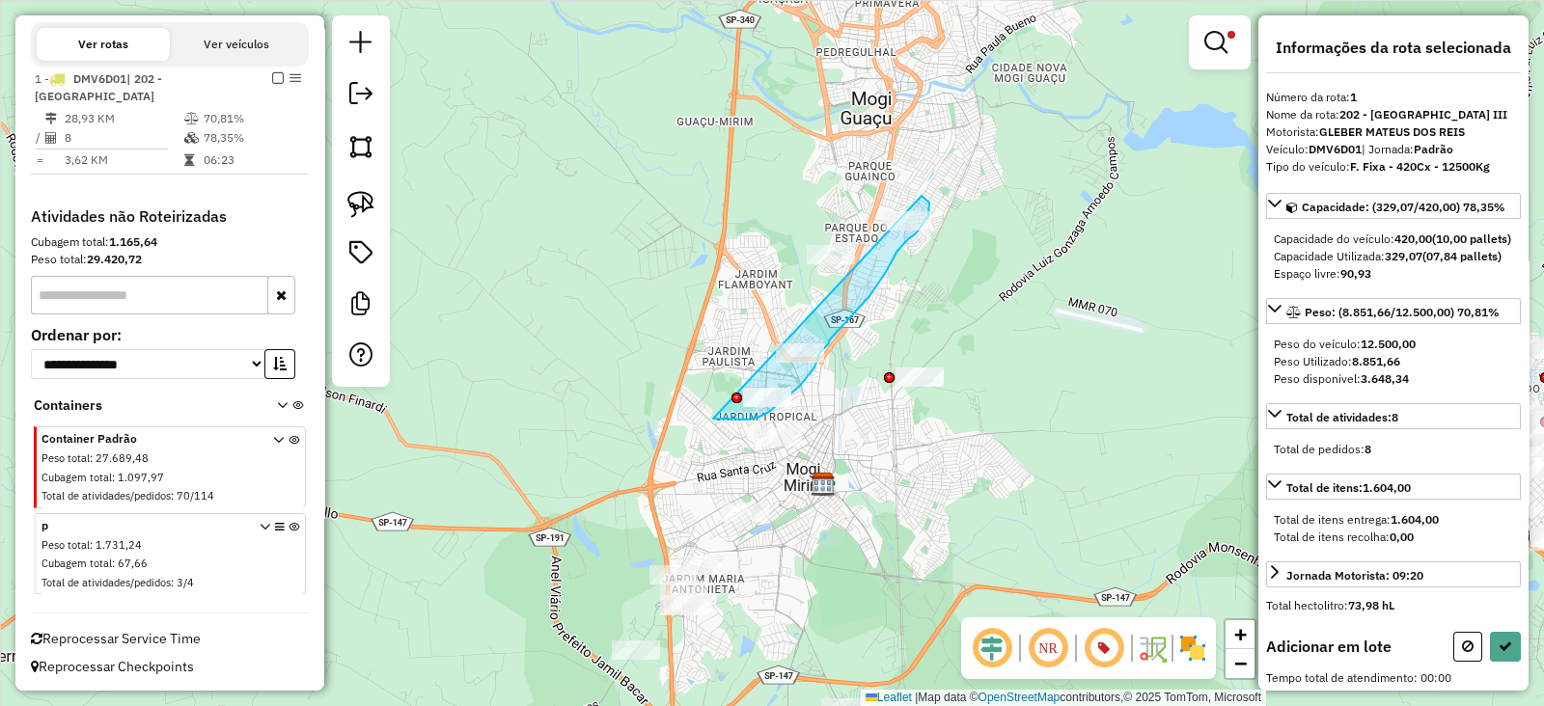
drag, startPoint x: 713, startPoint y: 418, endPoint x: 811, endPoint y: 206, distance: 233.6
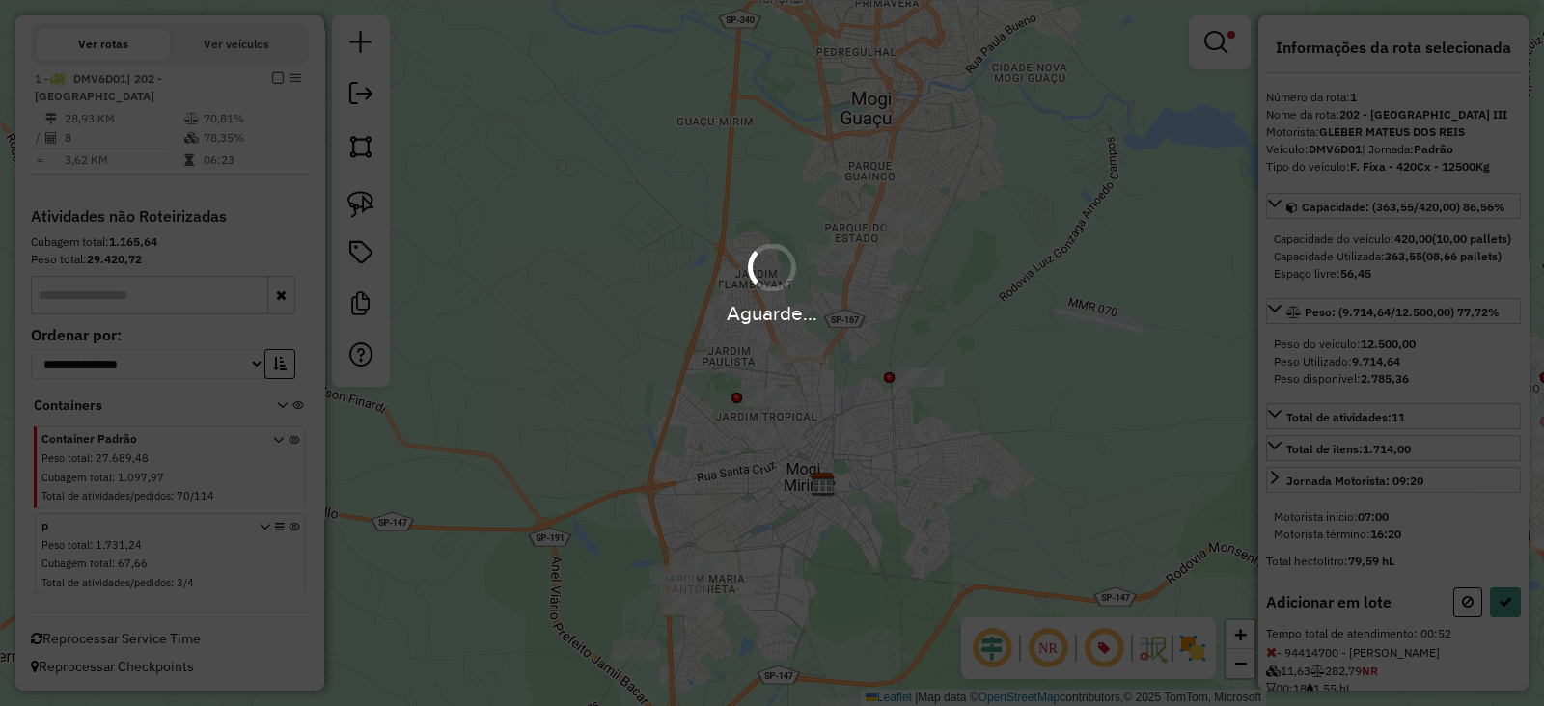
select select "**********"
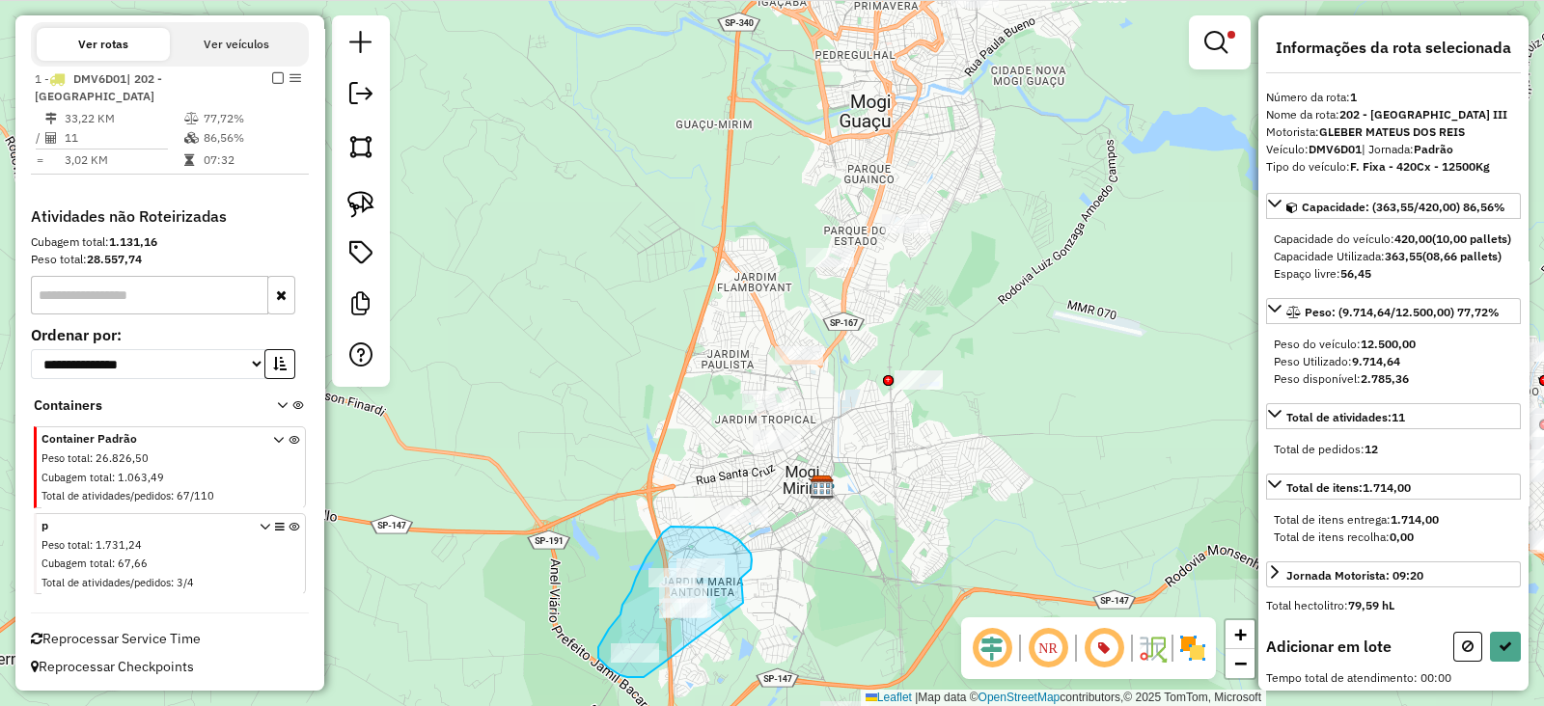
drag, startPoint x: 743, startPoint y: 603, endPoint x: 665, endPoint y: 665, distance: 99.6
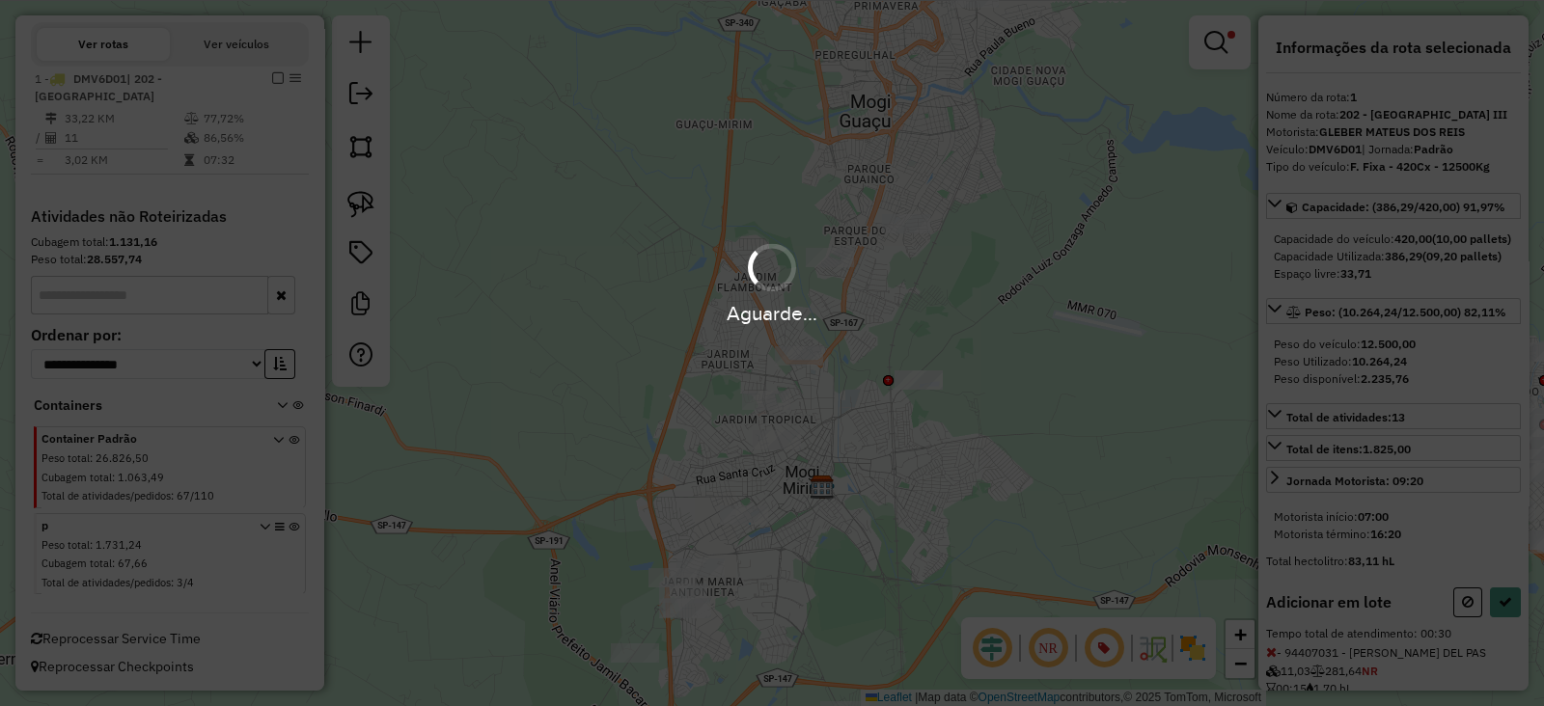
select select "**********"
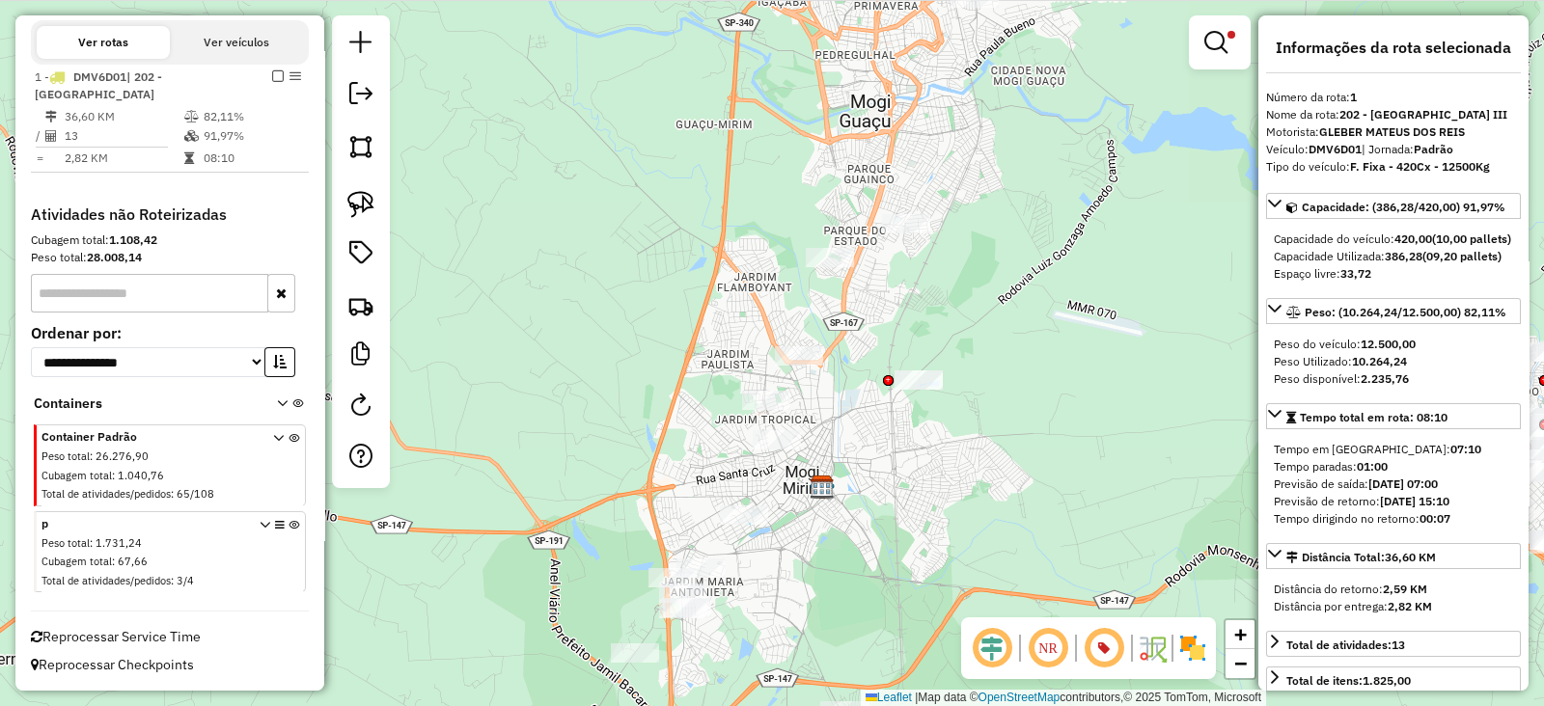
scroll to position [699, 0]
click at [1234, 45] on link at bounding box center [1220, 42] width 46 height 39
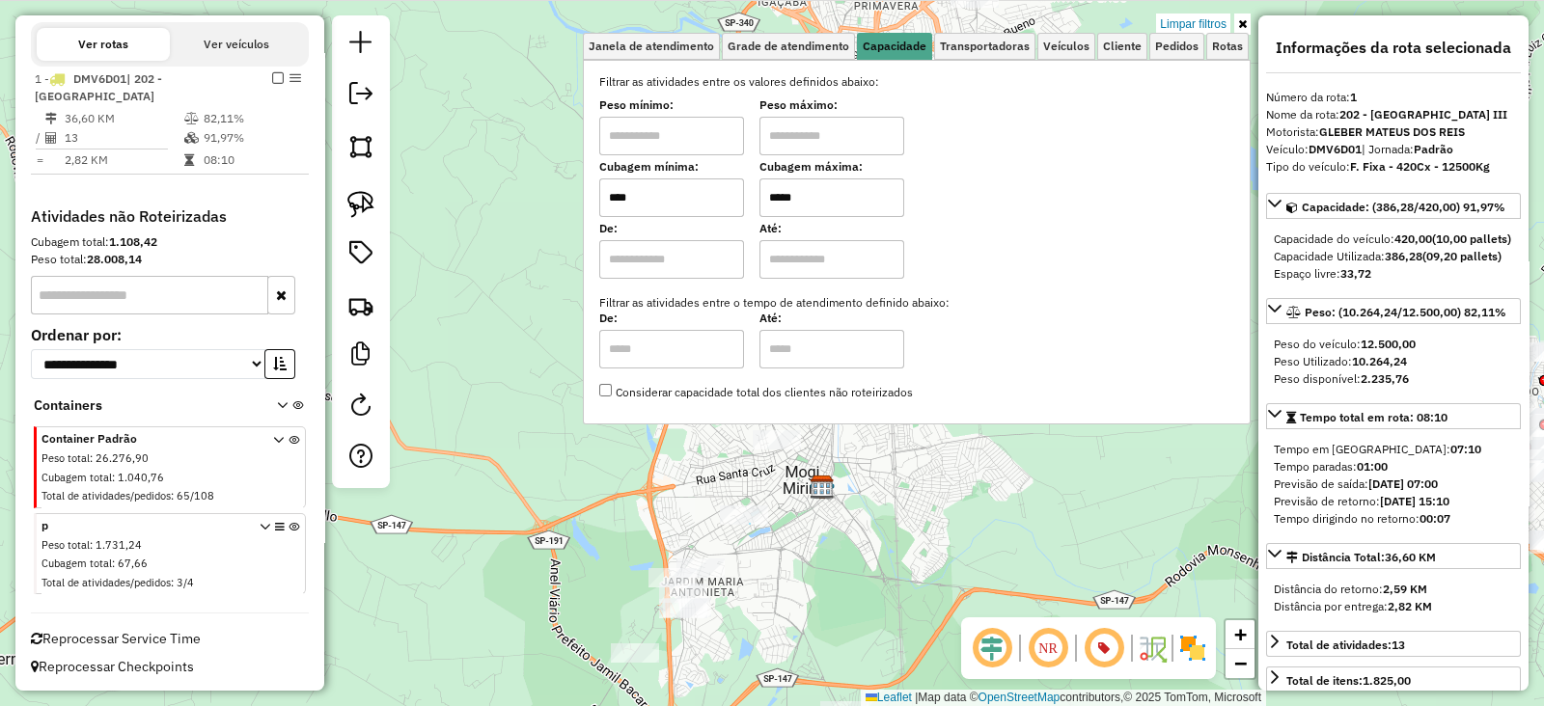
click at [817, 205] on input "*****" at bounding box center [832, 198] width 145 height 39
type input "*****"
click at [715, 465] on div "Limpar filtros Janela de atendimento Grade de atendimento Capacidade Transporta…" at bounding box center [772, 353] width 1544 height 706
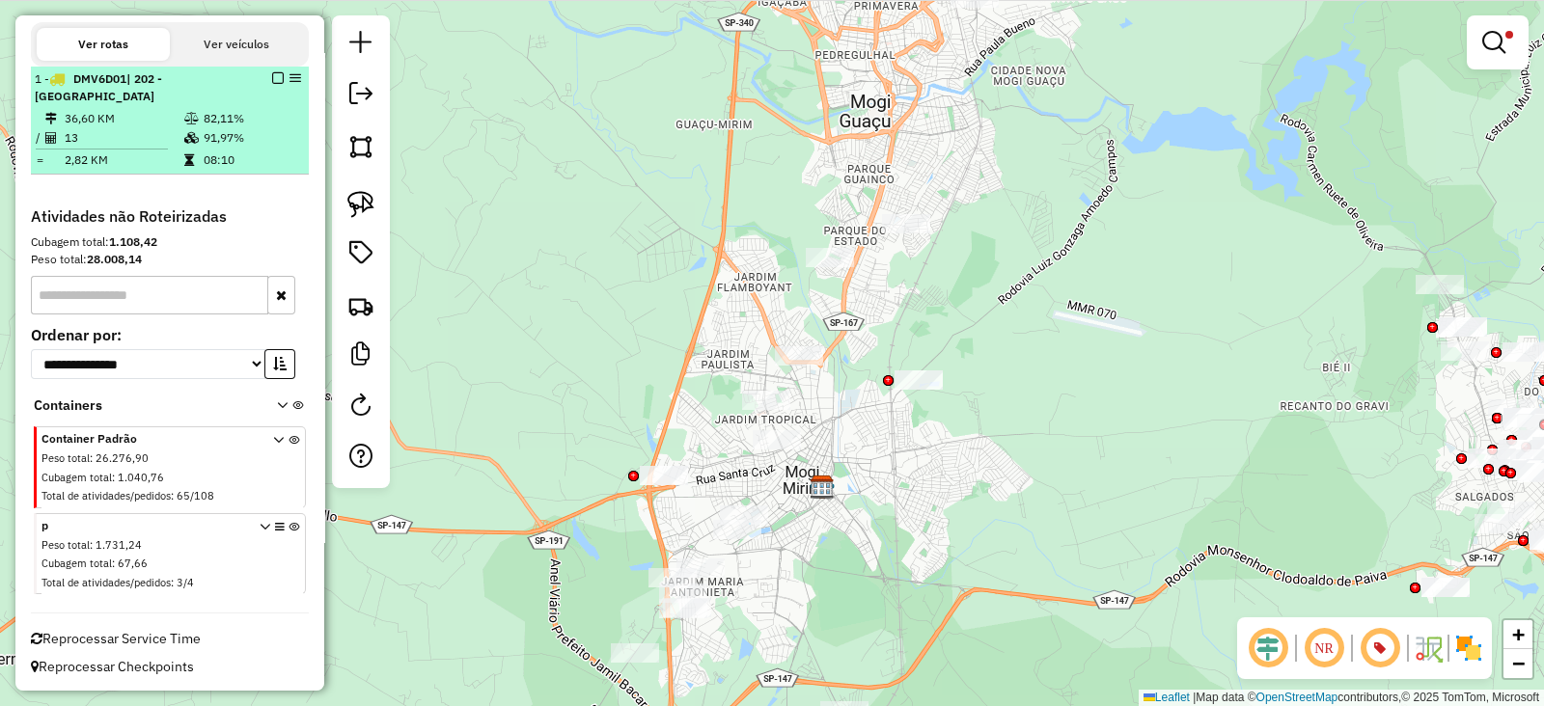
click at [262, 123] on td "82,11%" at bounding box center [251, 118] width 97 height 19
select select "**********"
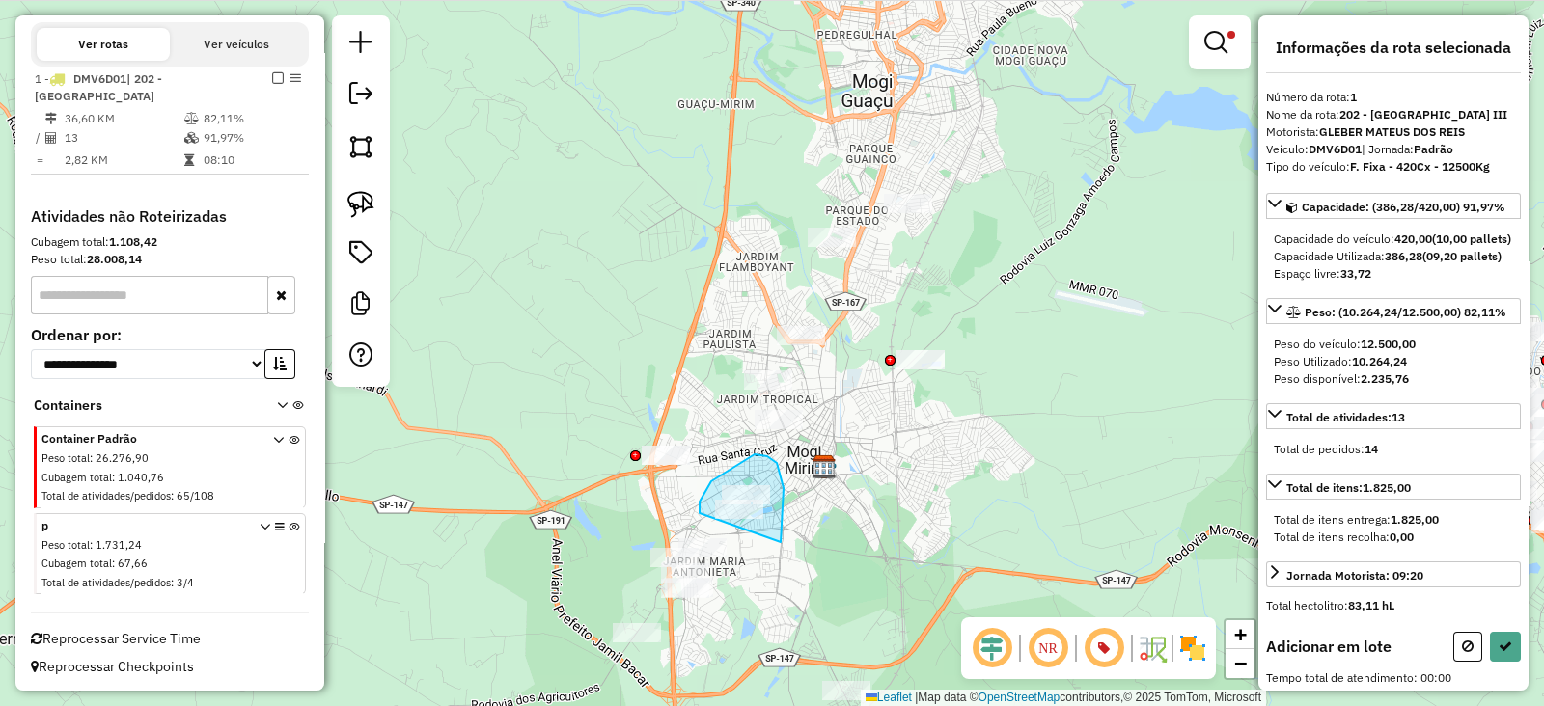
click at [712, 539] on div "Limpar filtros Janela de atendimento Grade de atendimento Capacidade Transporta…" at bounding box center [772, 353] width 1544 height 706
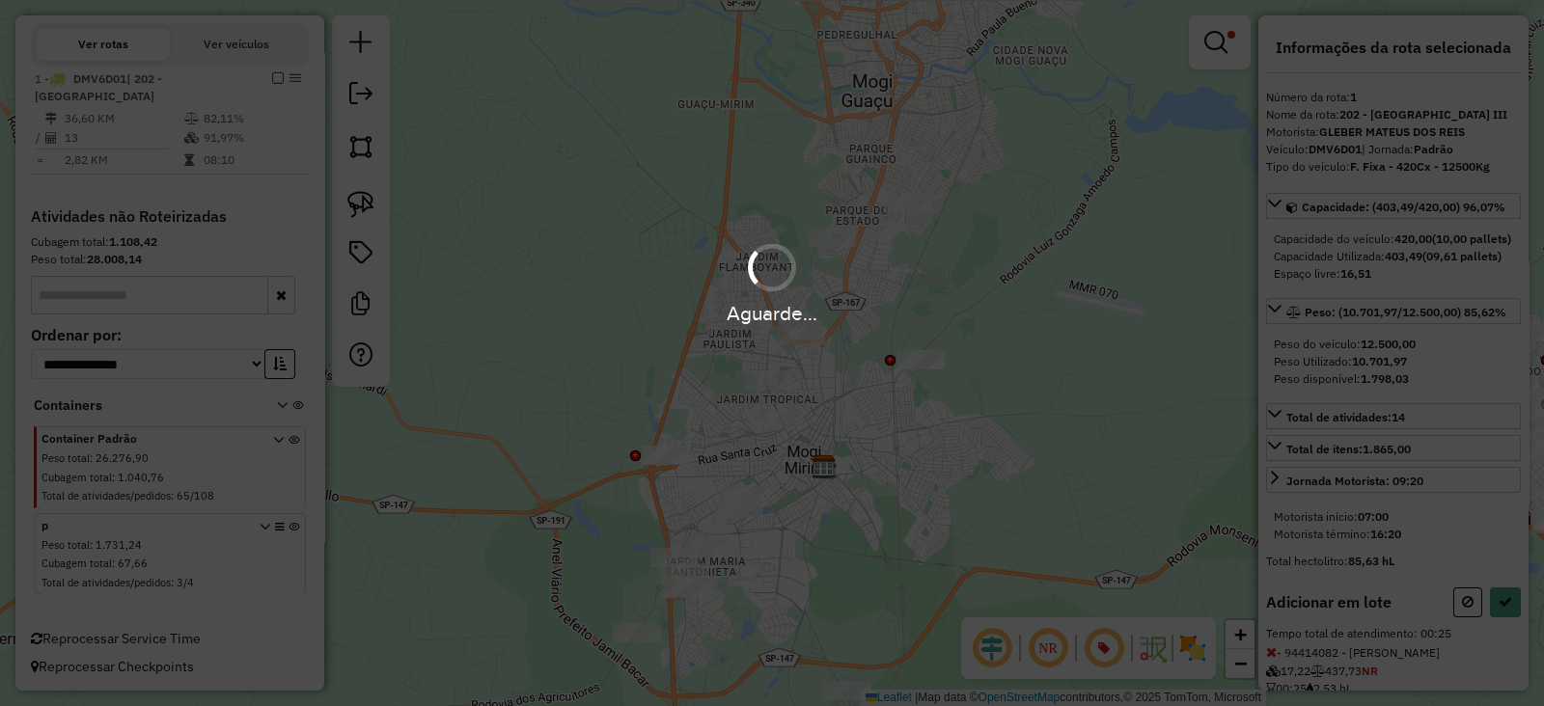
select select "**********"
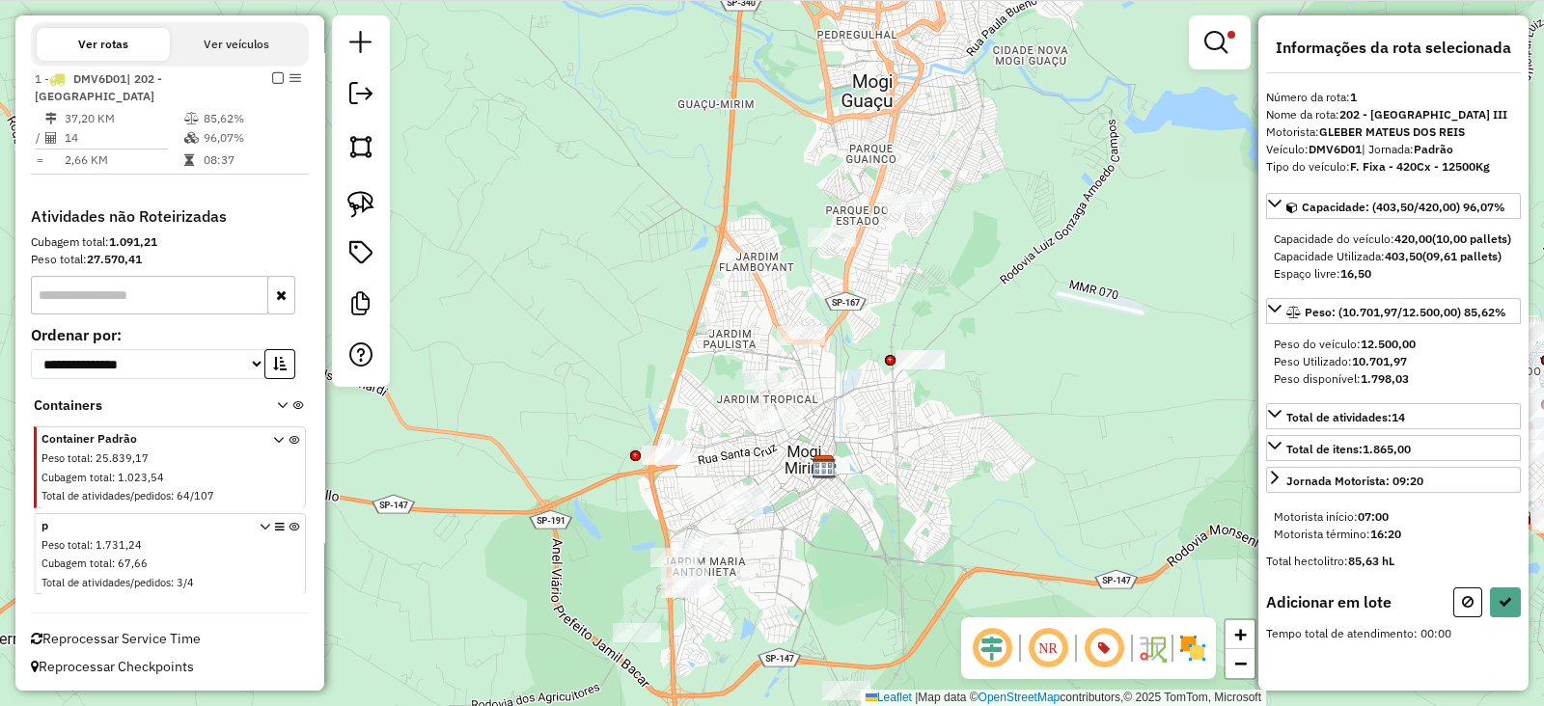
select select "**********"
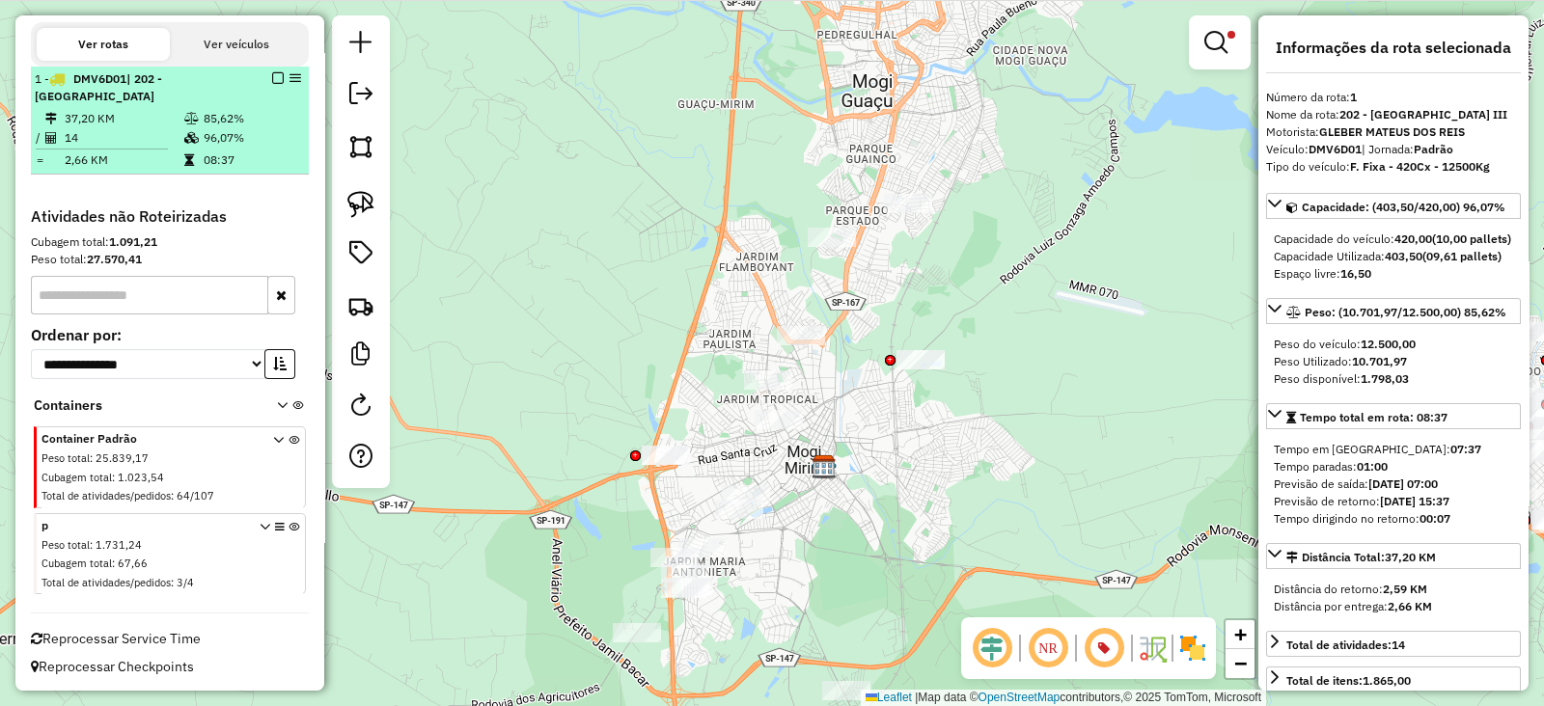
click at [274, 80] on em at bounding box center [278, 78] width 12 height 12
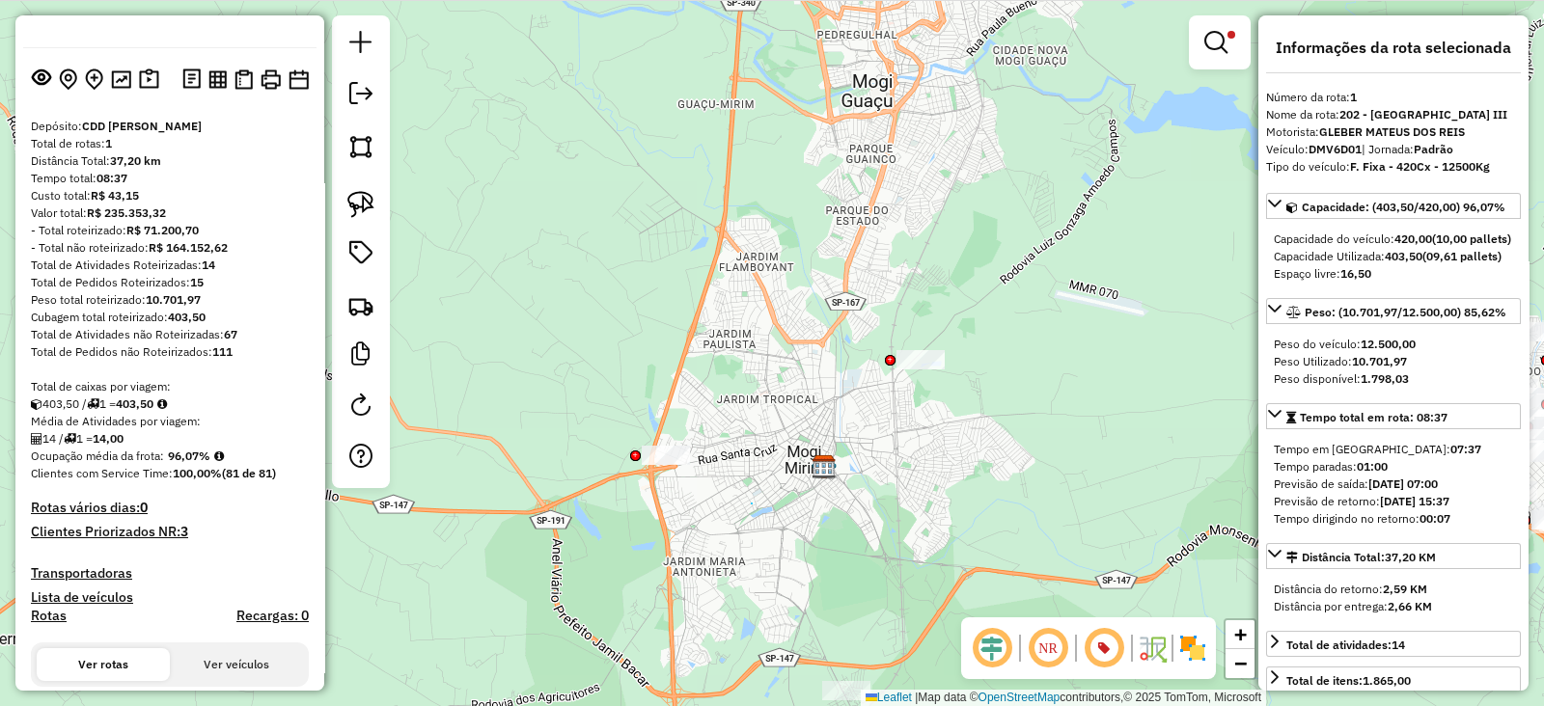
scroll to position [0, 0]
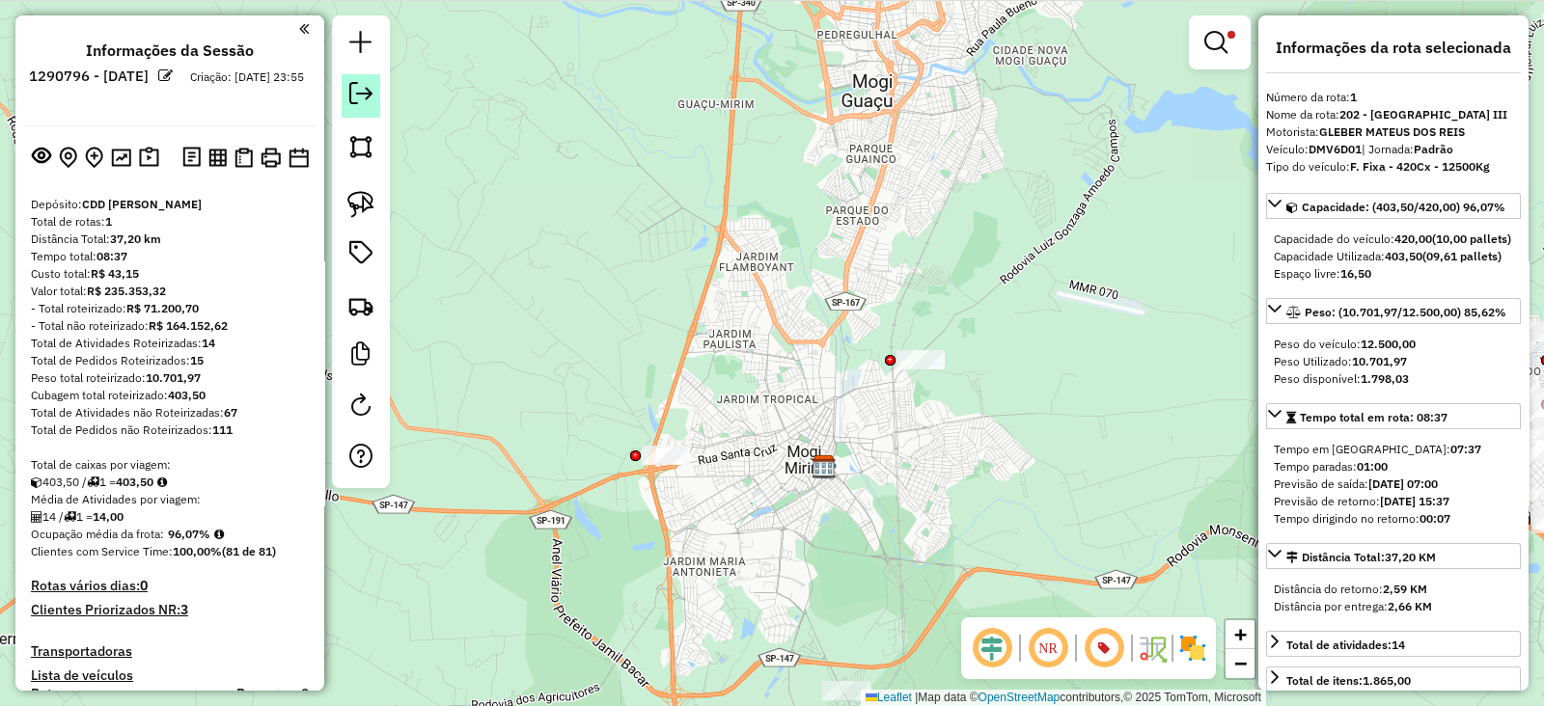
click at [378, 87] on link at bounding box center [361, 95] width 39 height 43
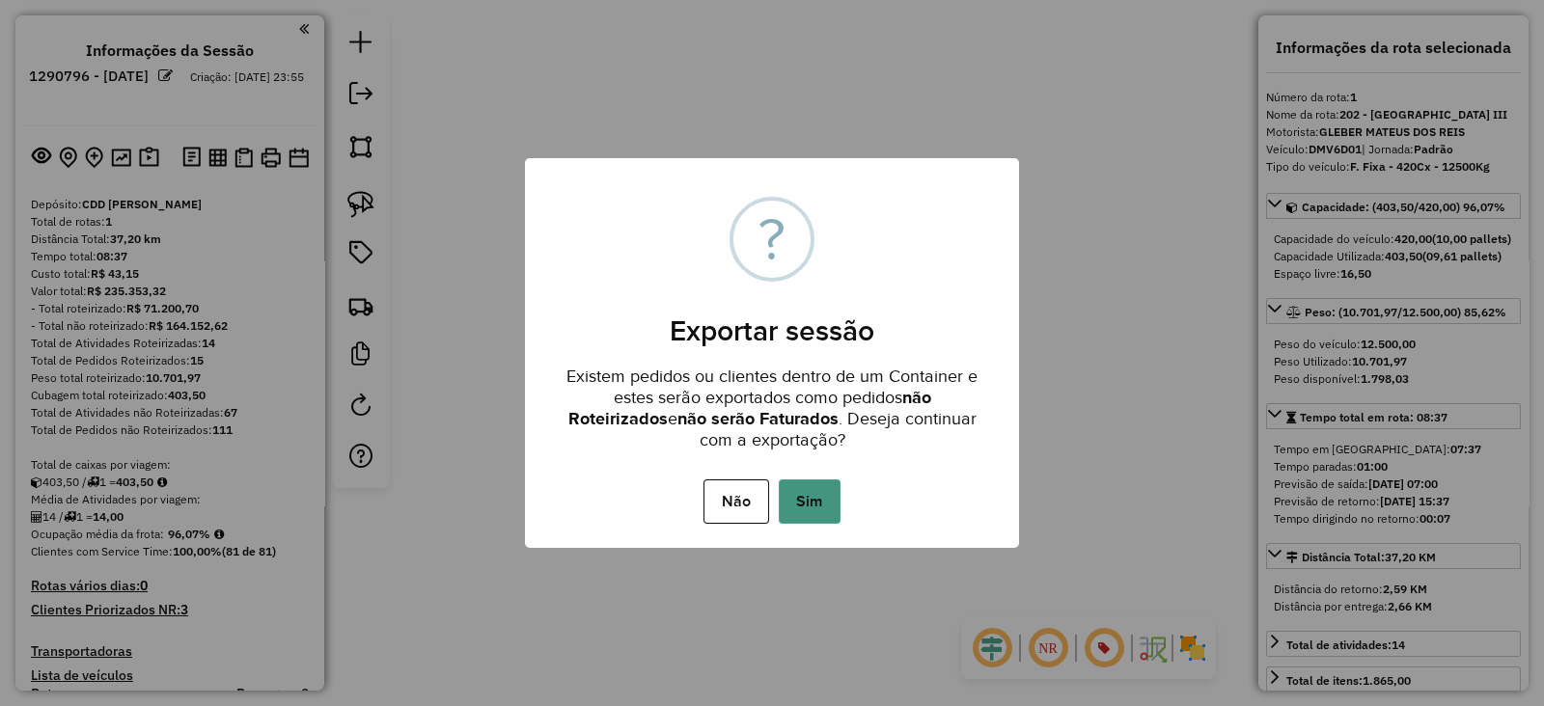
click at [801, 494] on button "Sim" at bounding box center [810, 502] width 62 height 44
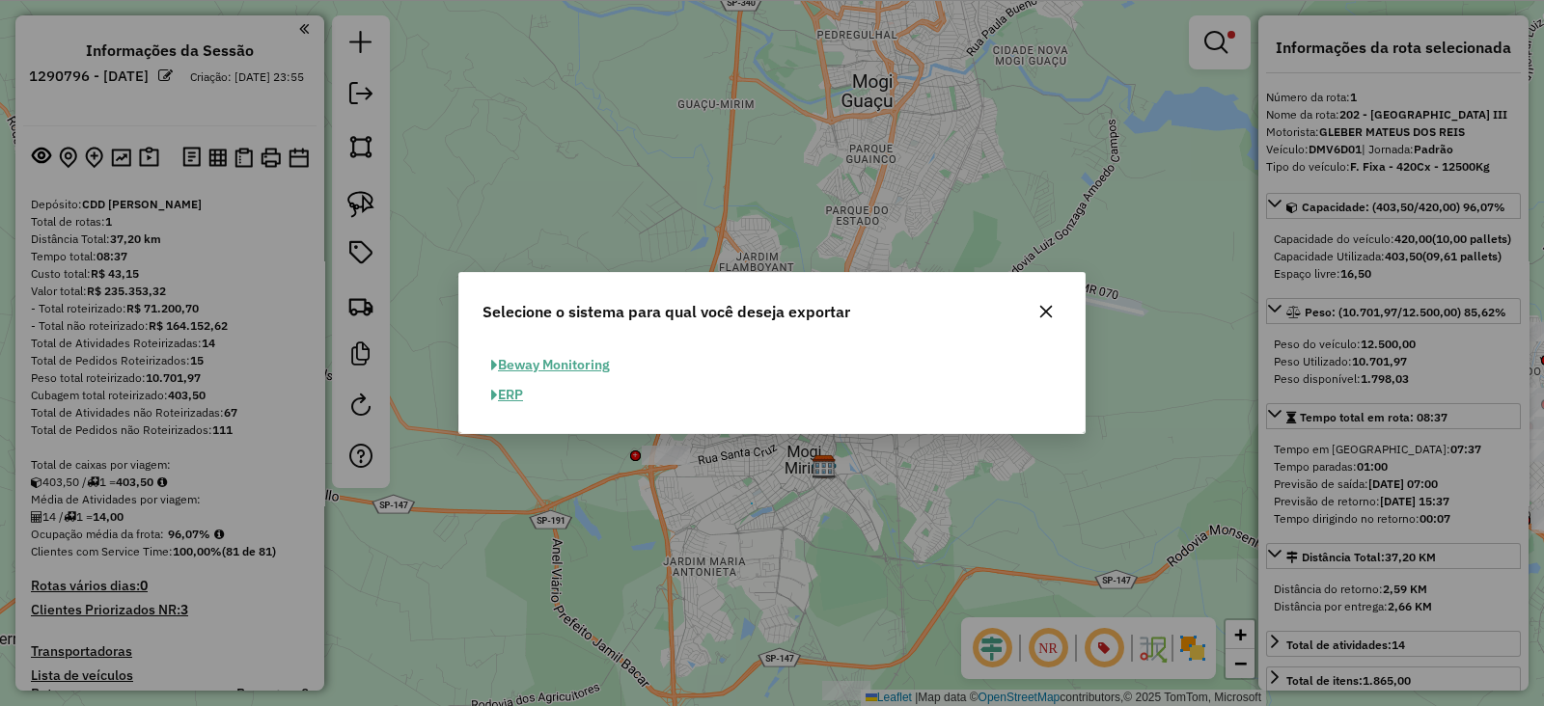
click at [511, 398] on button "ERP" at bounding box center [507, 395] width 49 height 30
select select "*********"
select select "**"
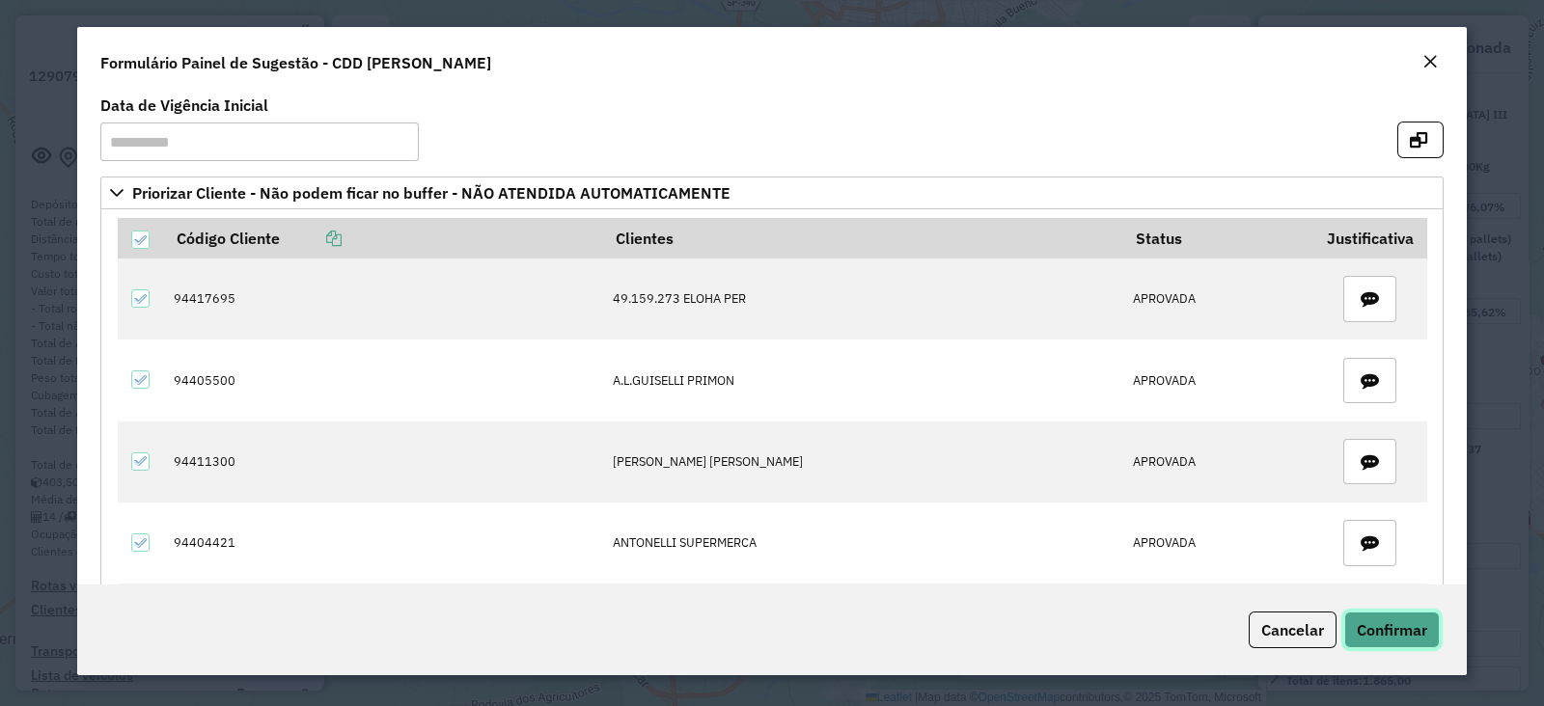
click at [1367, 624] on span "Confirmar" at bounding box center [1392, 630] width 70 height 19
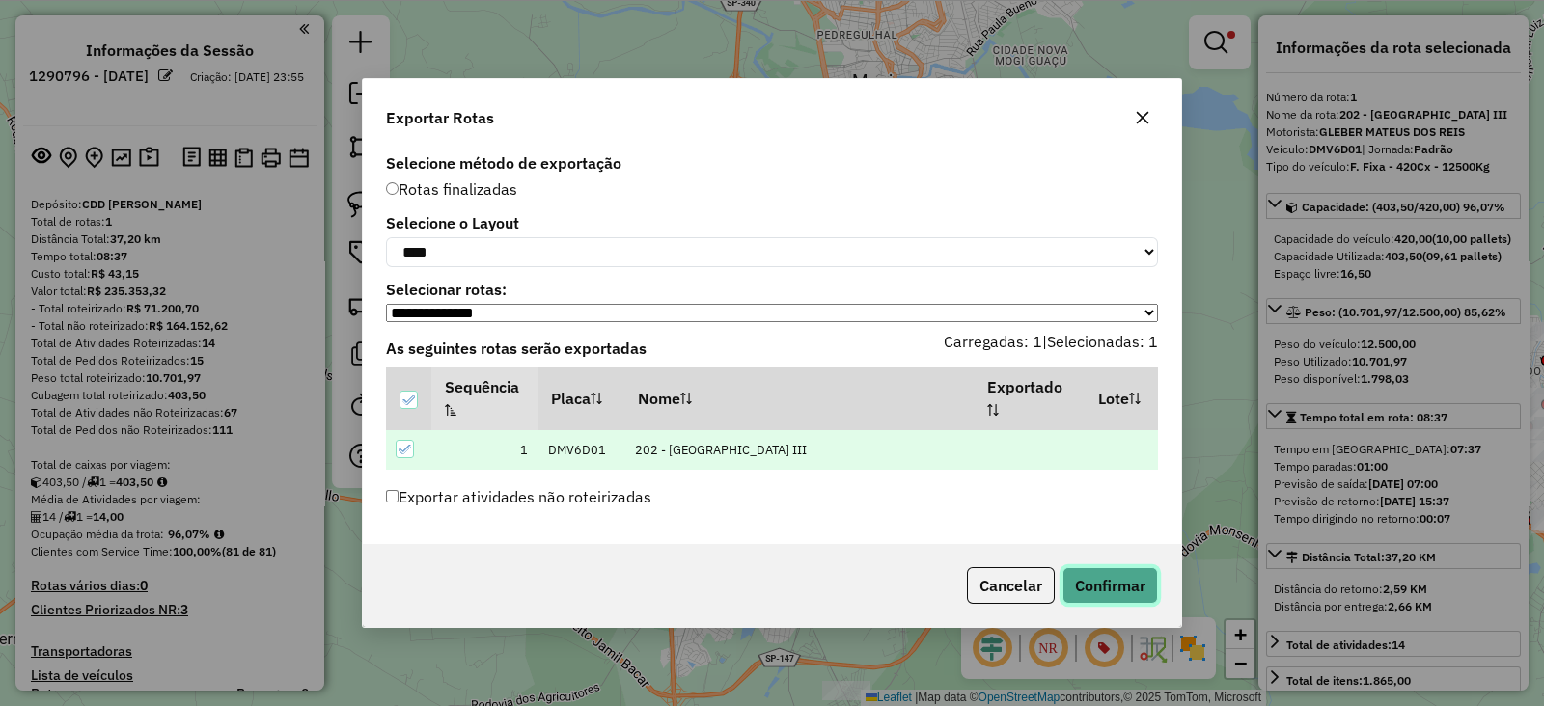
click at [1127, 599] on button "Confirmar" at bounding box center [1111, 585] width 96 height 37
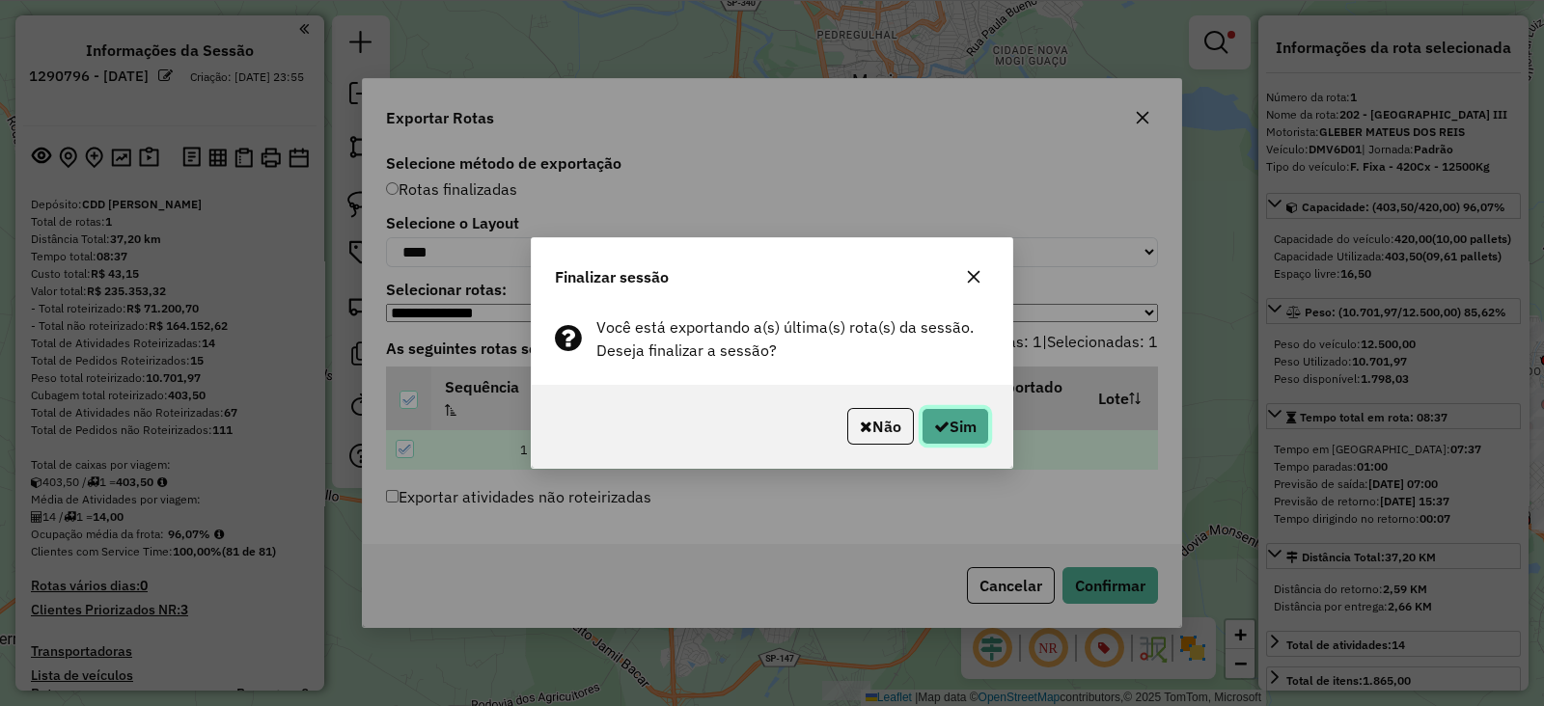
click at [976, 419] on button "Sim" at bounding box center [956, 426] width 68 height 37
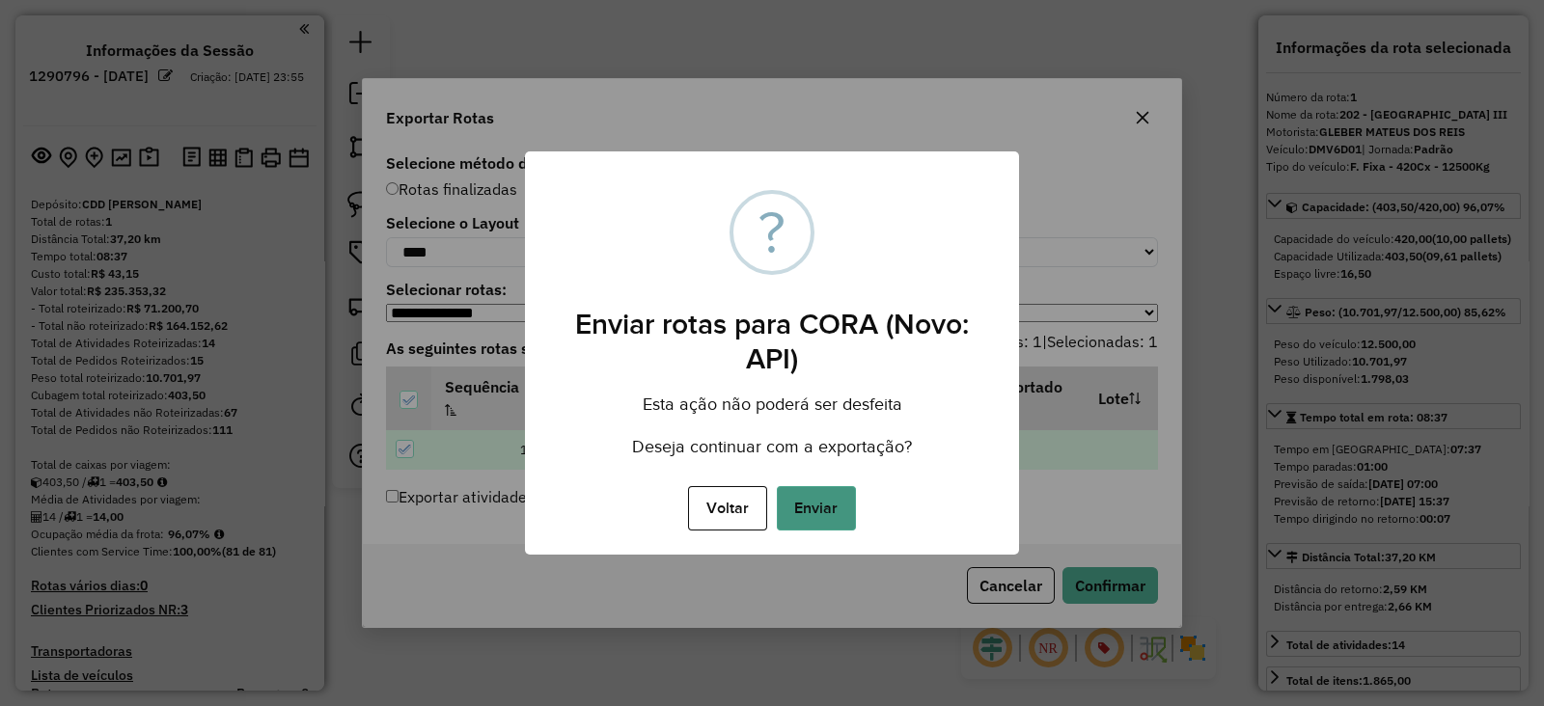
click at [818, 494] on button "Enviar" at bounding box center [816, 508] width 79 height 44
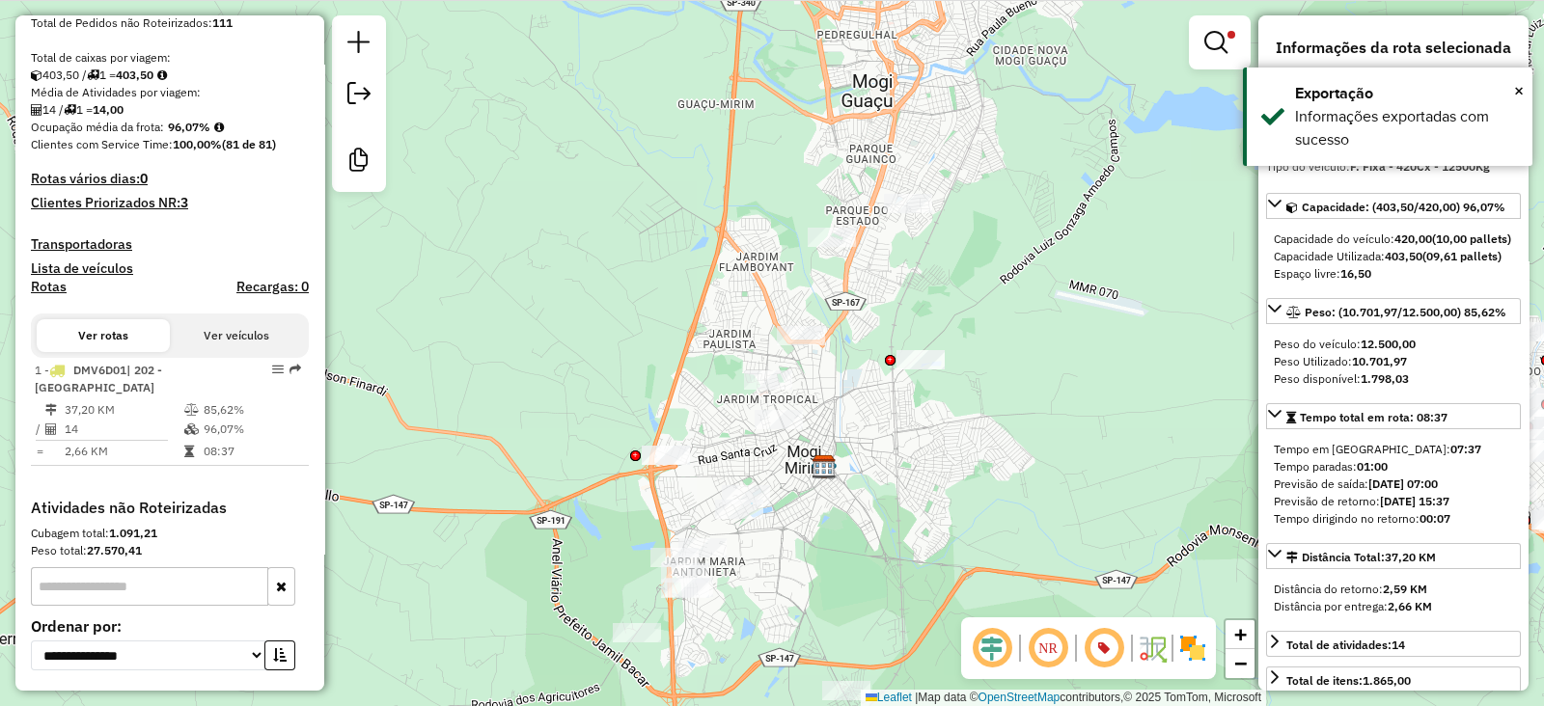
scroll to position [654, 0]
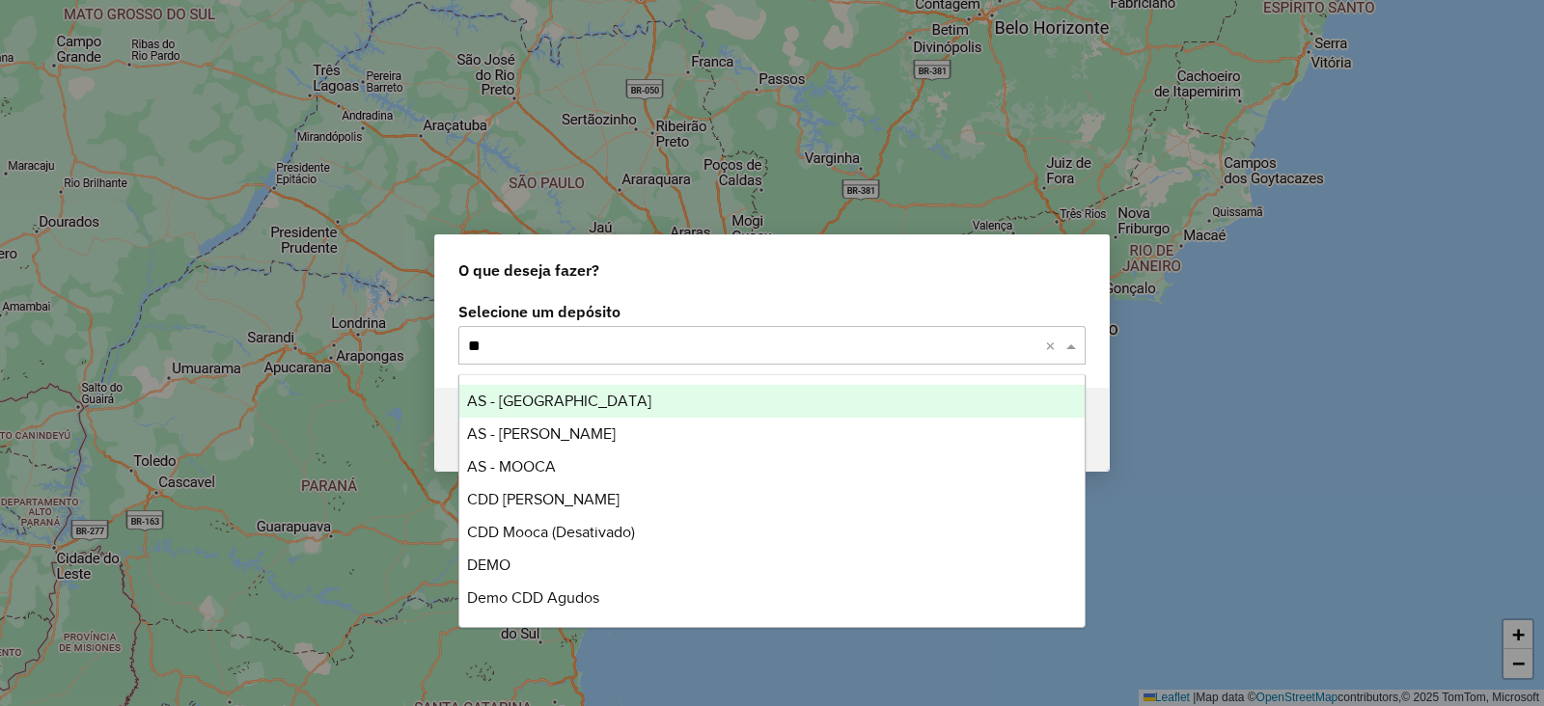
type input "***"
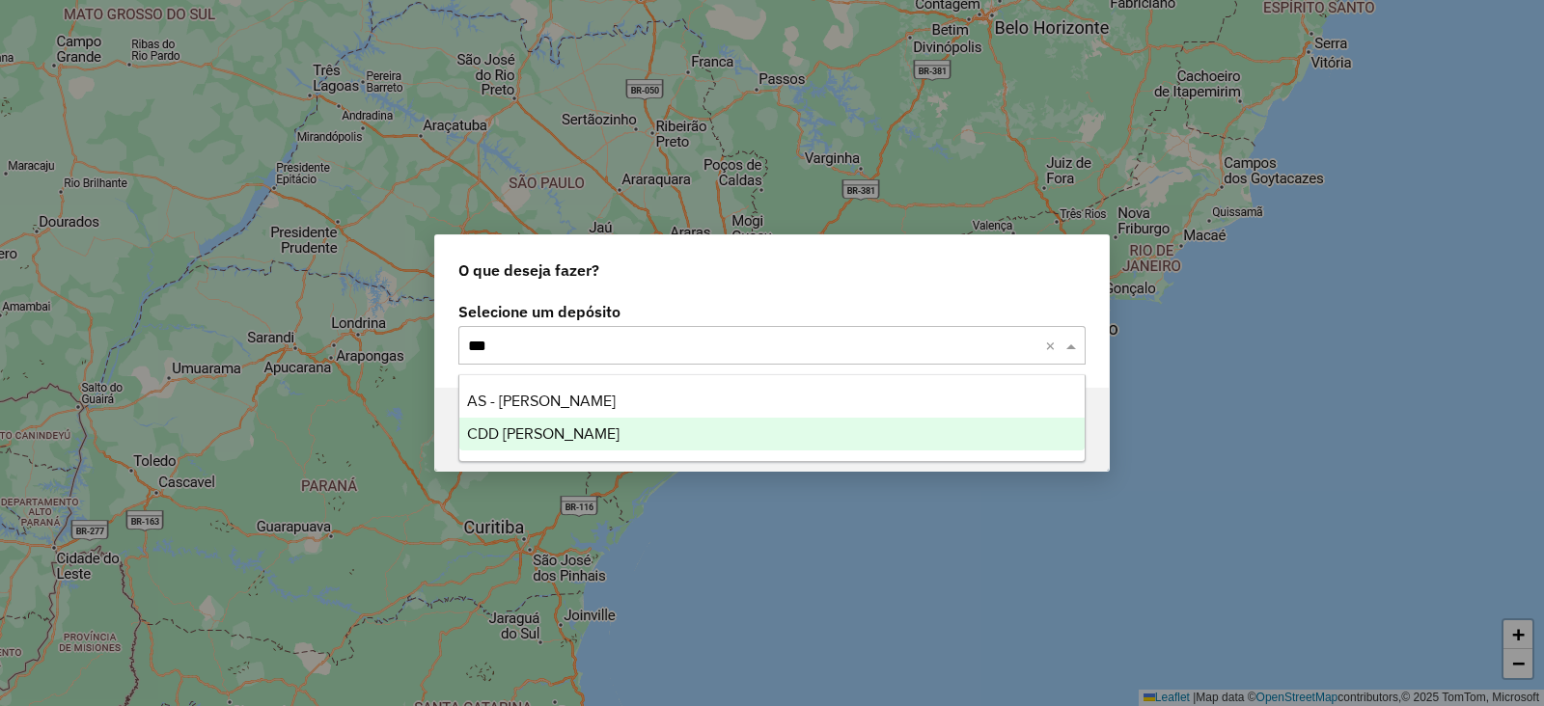
click at [515, 430] on span "CDD [PERSON_NAME]" at bounding box center [543, 434] width 152 height 16
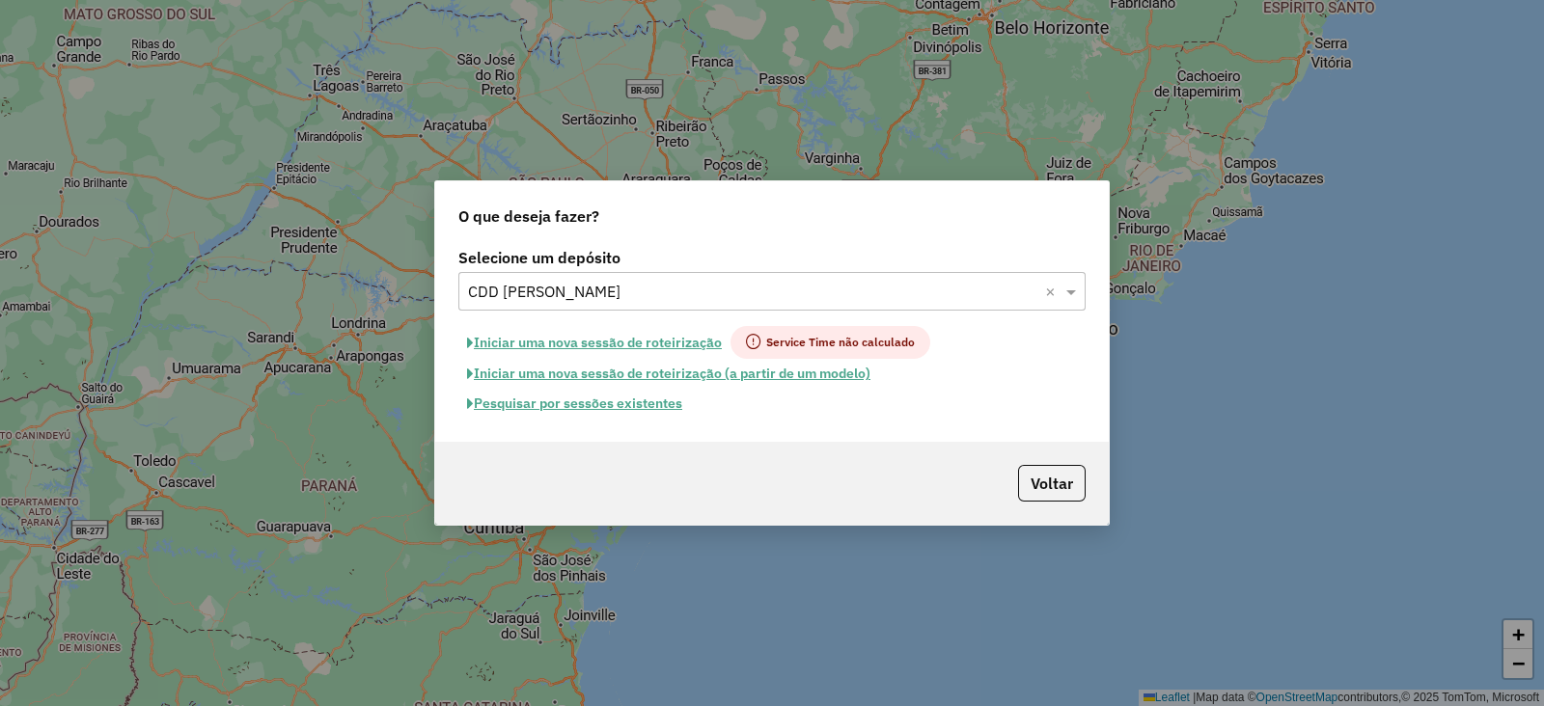
click at [616, 340] on button "Iniciar uma nova sessão de roteirização" at bounding box center [594, 342] width 272 height 33
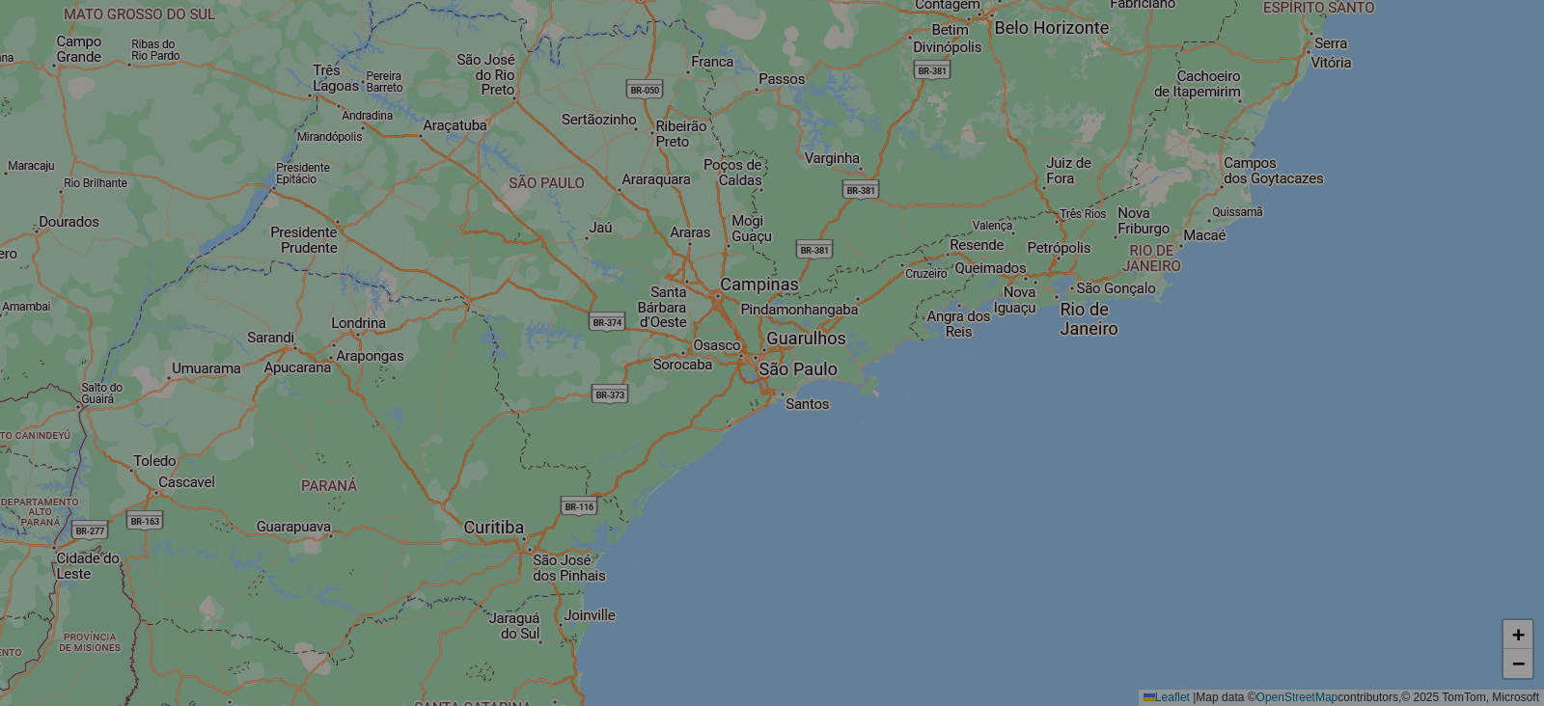
select select "*"
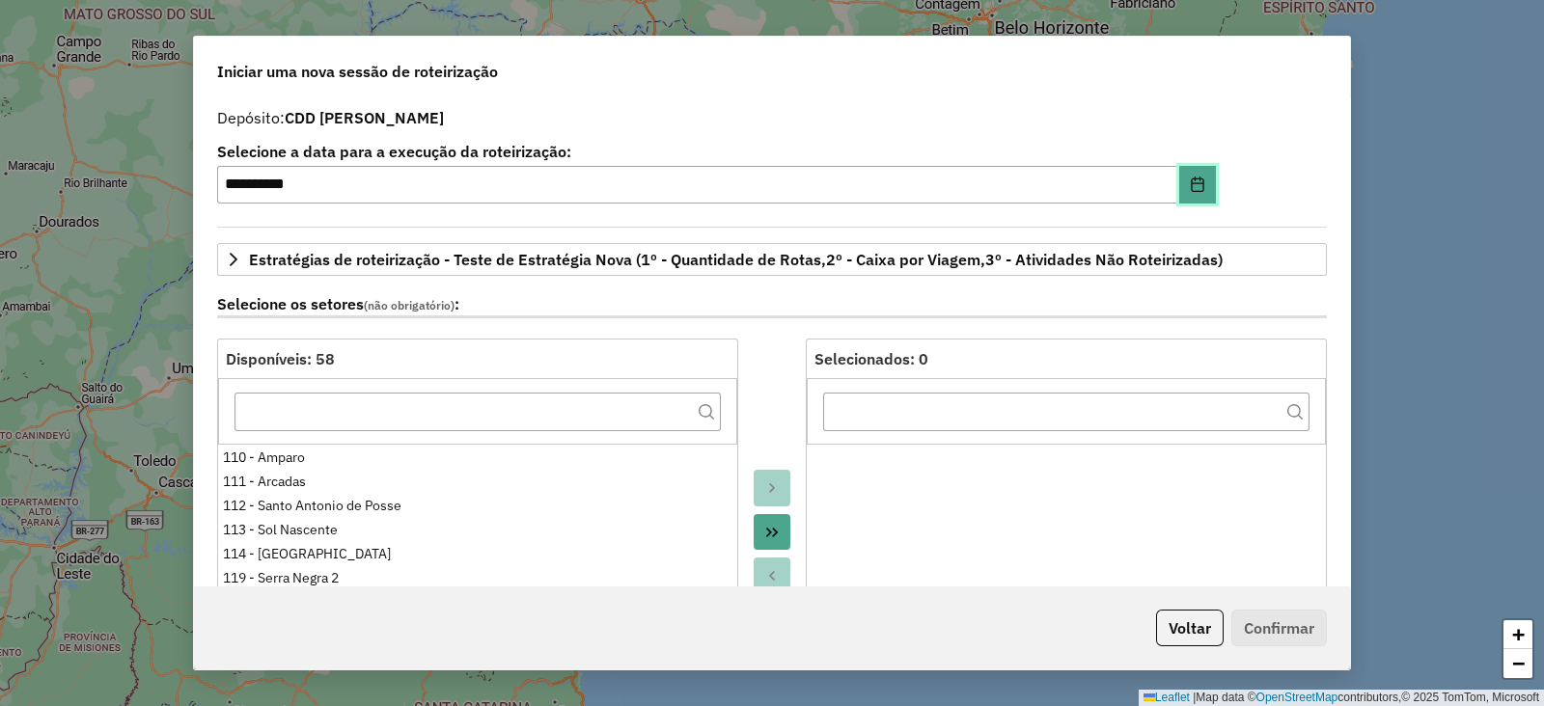
click at [1197, 184] on icon "Choose Date" at bounding box center [1197, 184] width 15 height 15
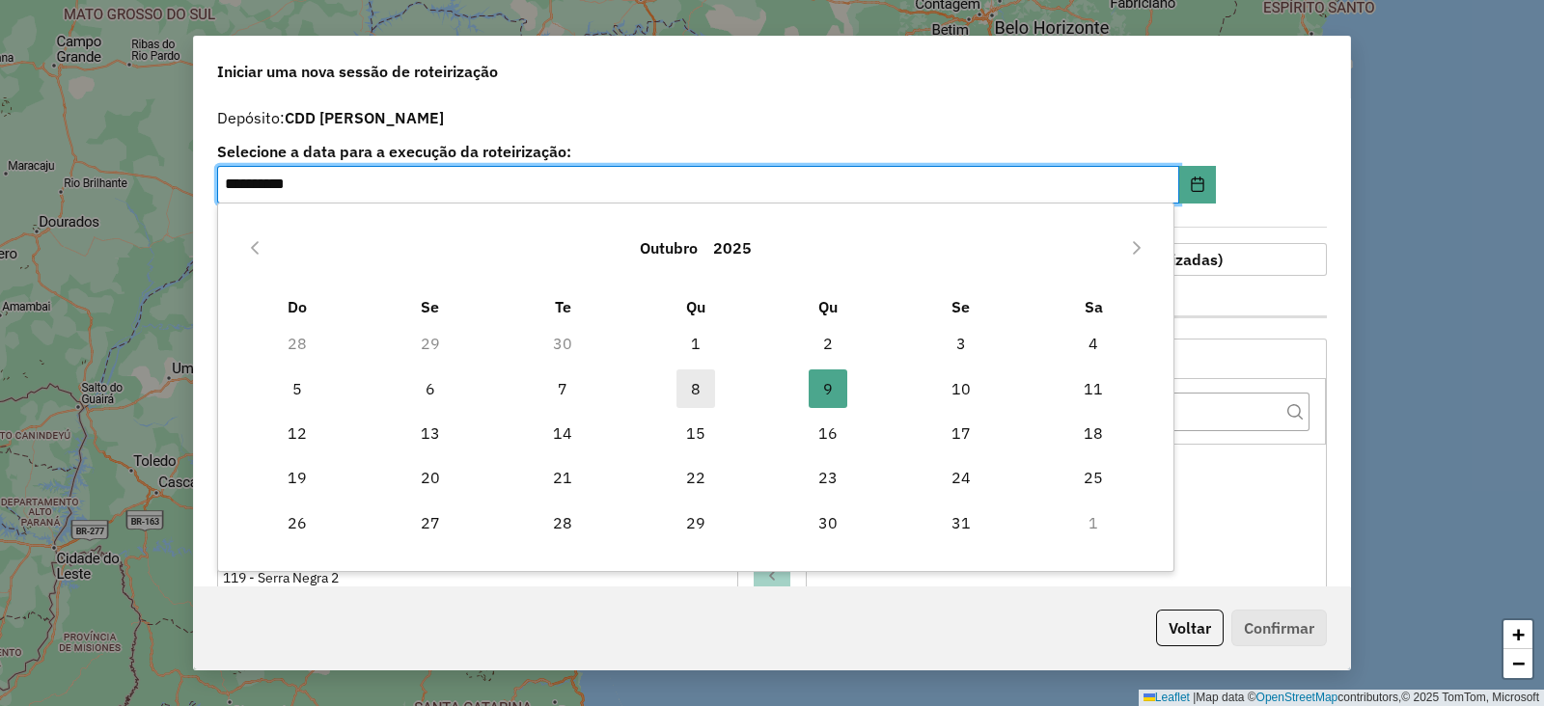
click at [697, 381] on span "8" at bounding box center [696, 389] width 39 height 39
type input "**********"
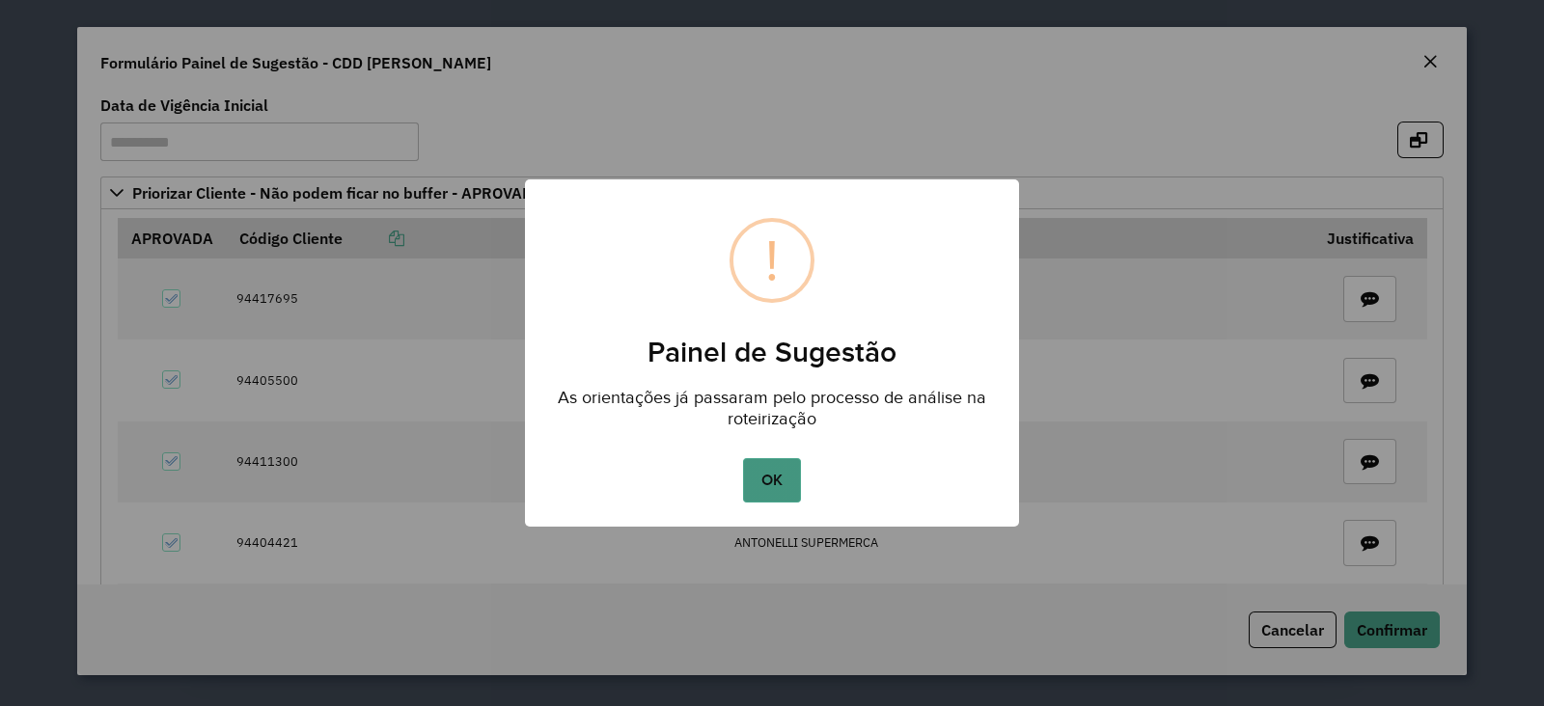
click at [780, 475] on button "OK" at bounding box center [771, 480] width 57 height 44
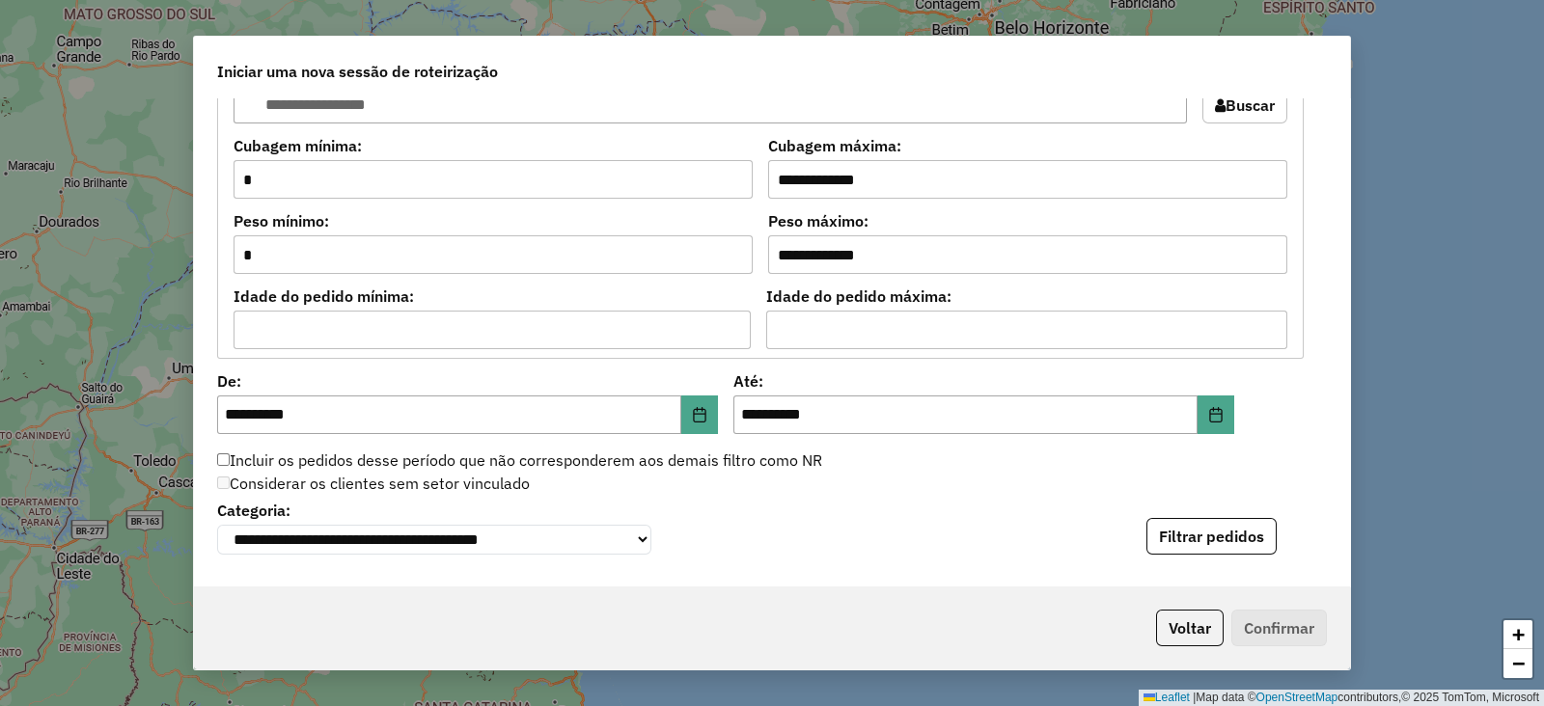
scroll to position [1811, 0]
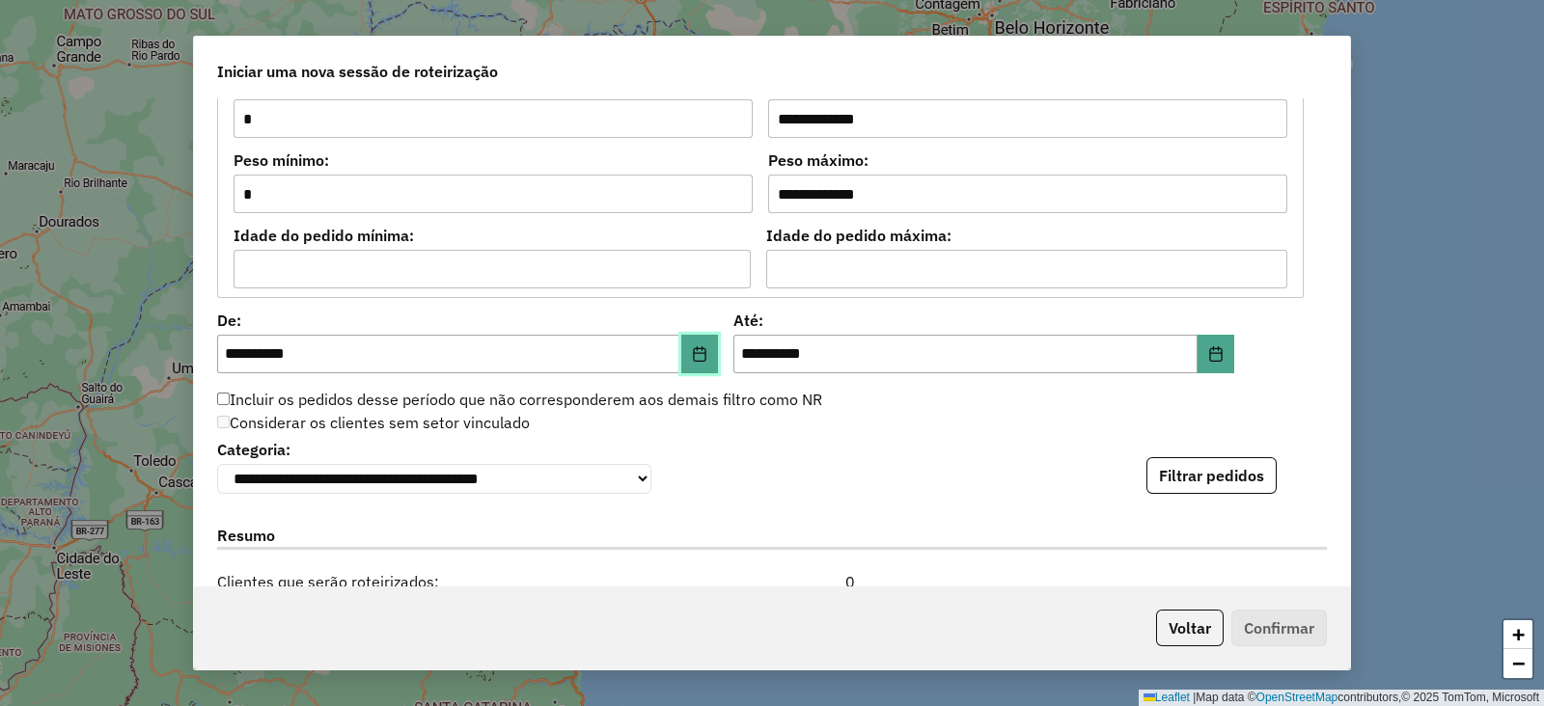
click at [697, 347] on icon "Choose Date" at bounding box center [699, 353] width 15 height 15
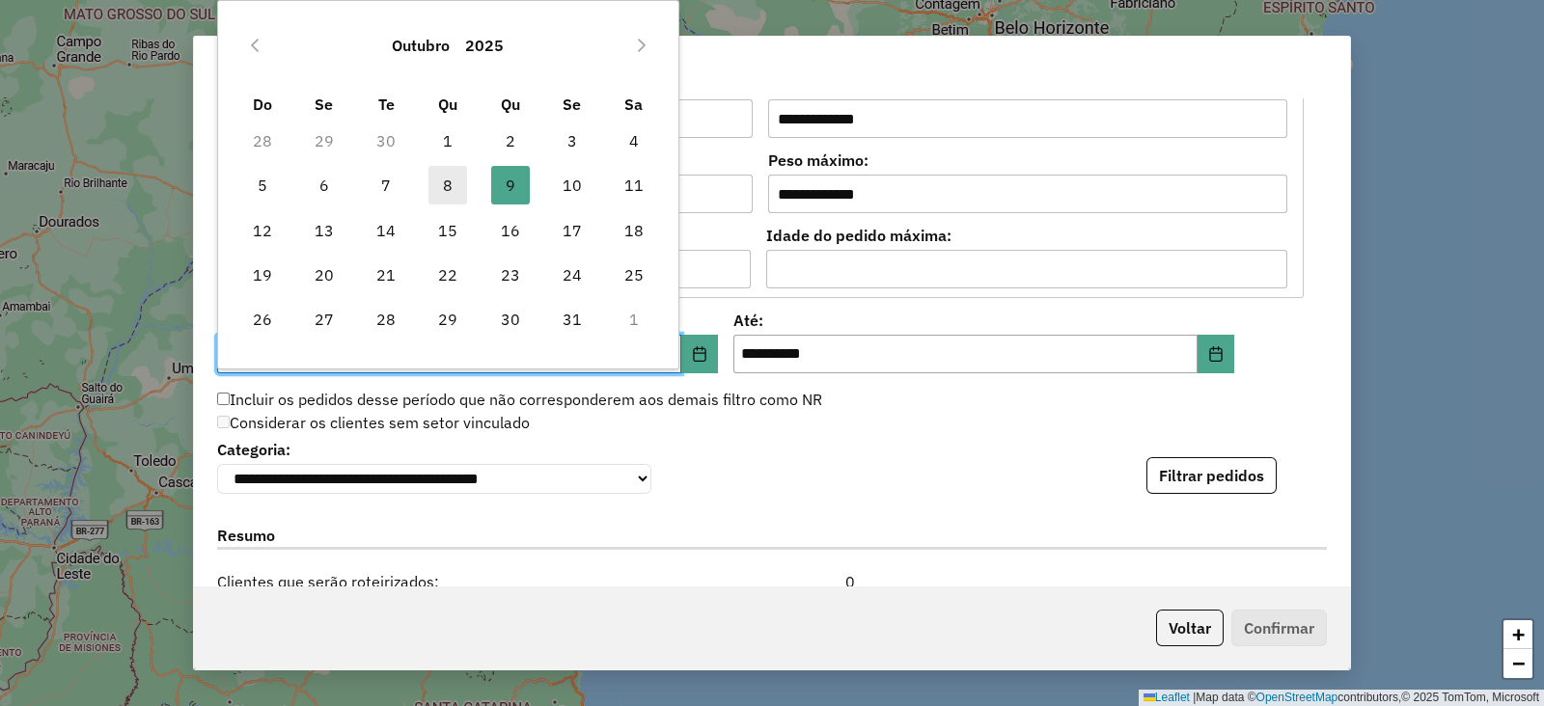
click at [449, 171] on span "8" at bounding box center [447, 185] width 39 height 39
type input "**********"
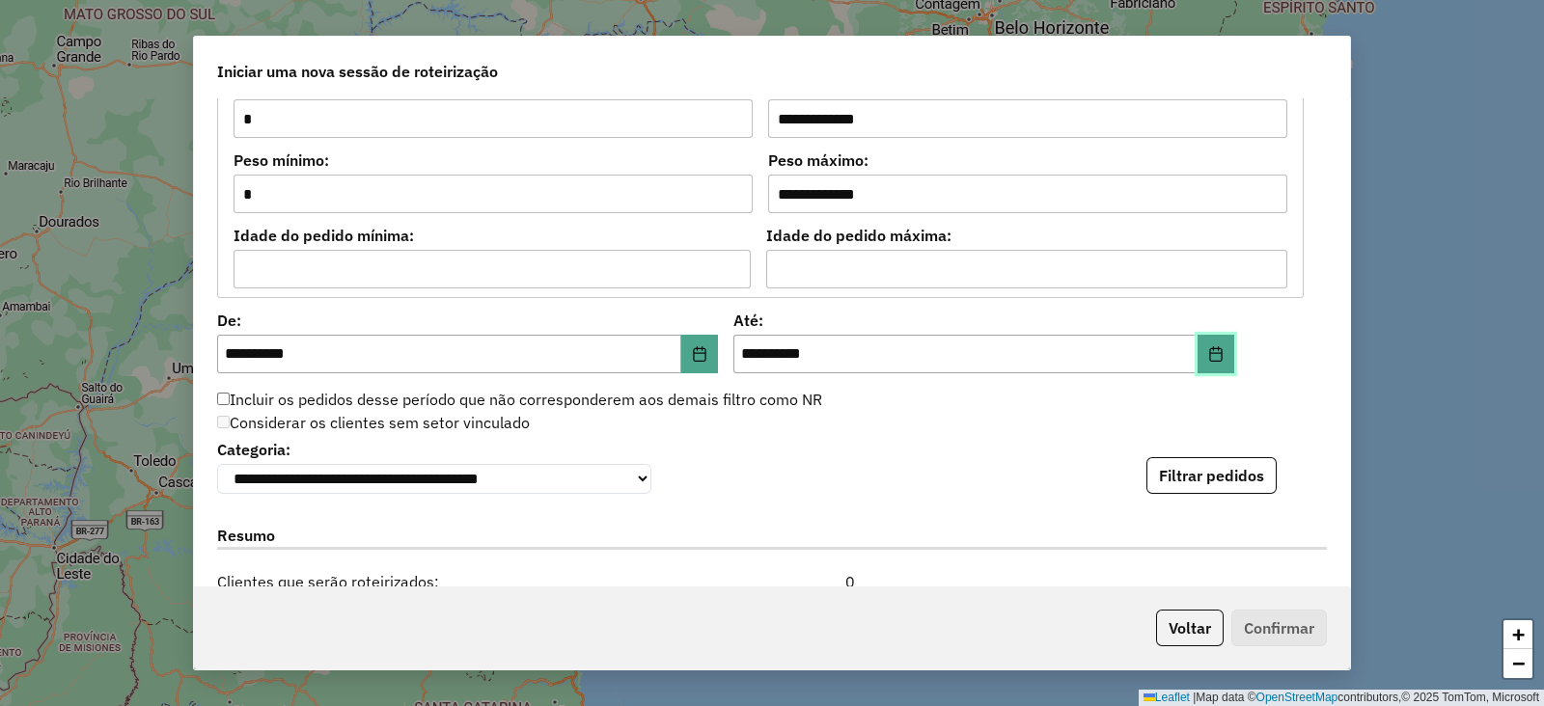
click at [1222, 343] on button "Choose Date" at bounding box center [1216, 354] width 37 height 39
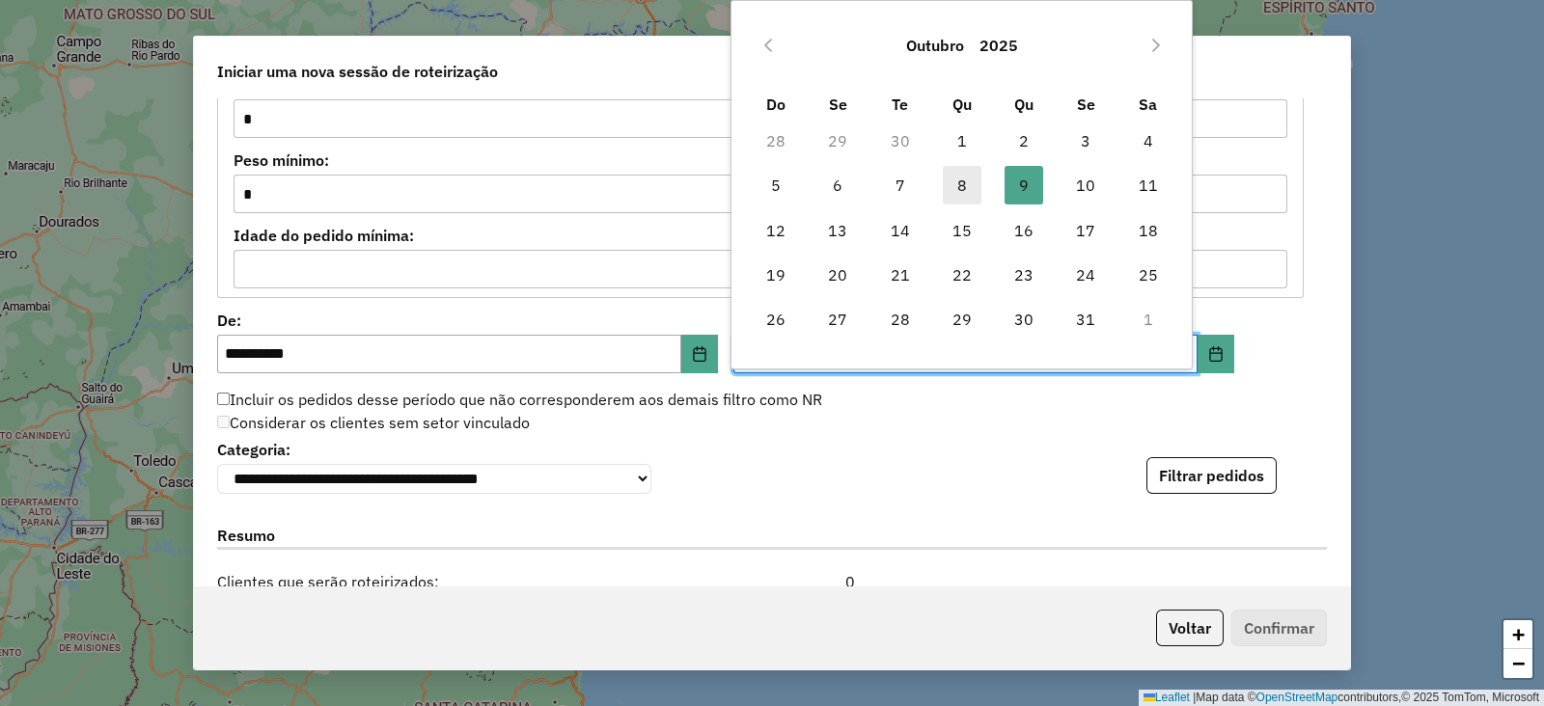
click at [954, 176] on span "8" at bounding box center [962, 185] width 39 height 39
type input "**********"
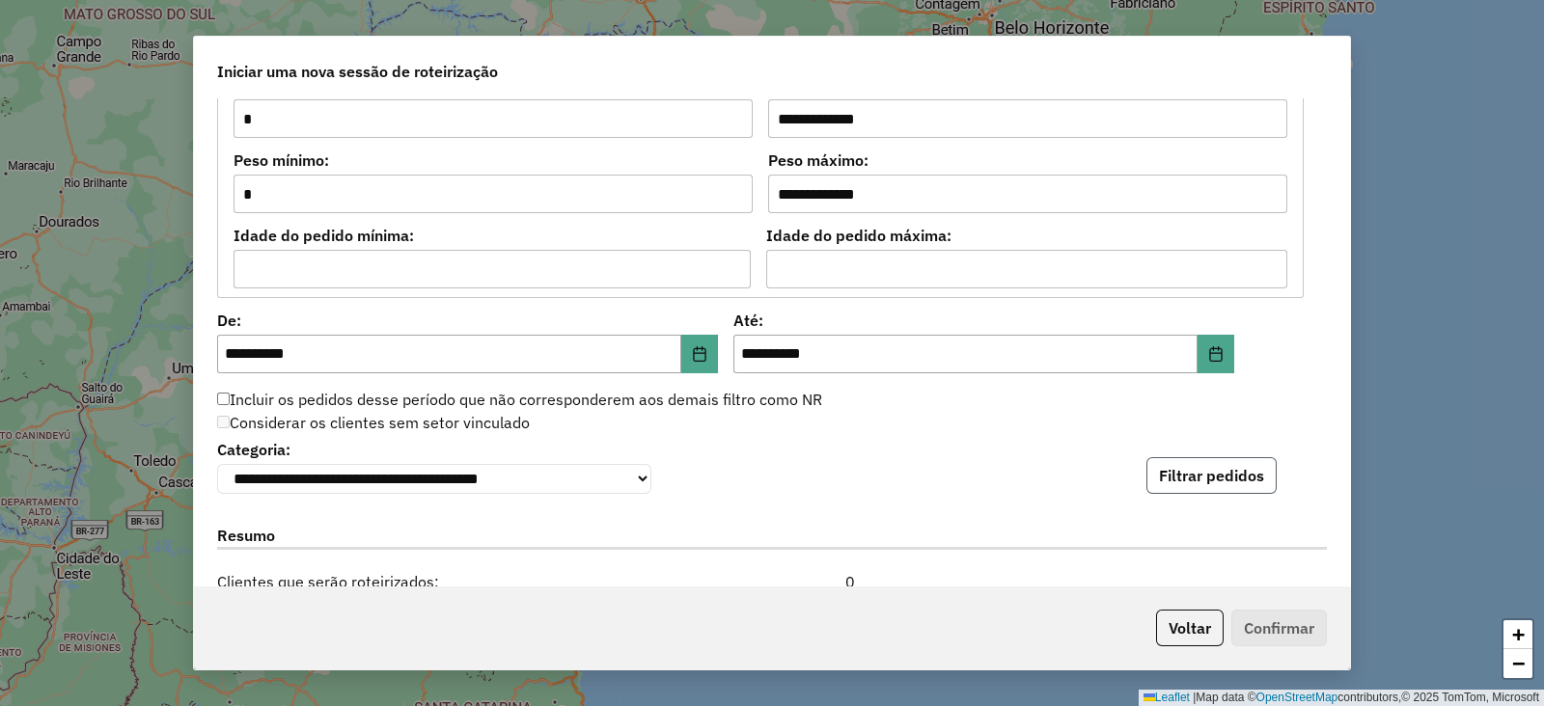
click at [1224, 468] on button "Filtrar pedidos" at bounding box center [1211, 475] width 130 height 37
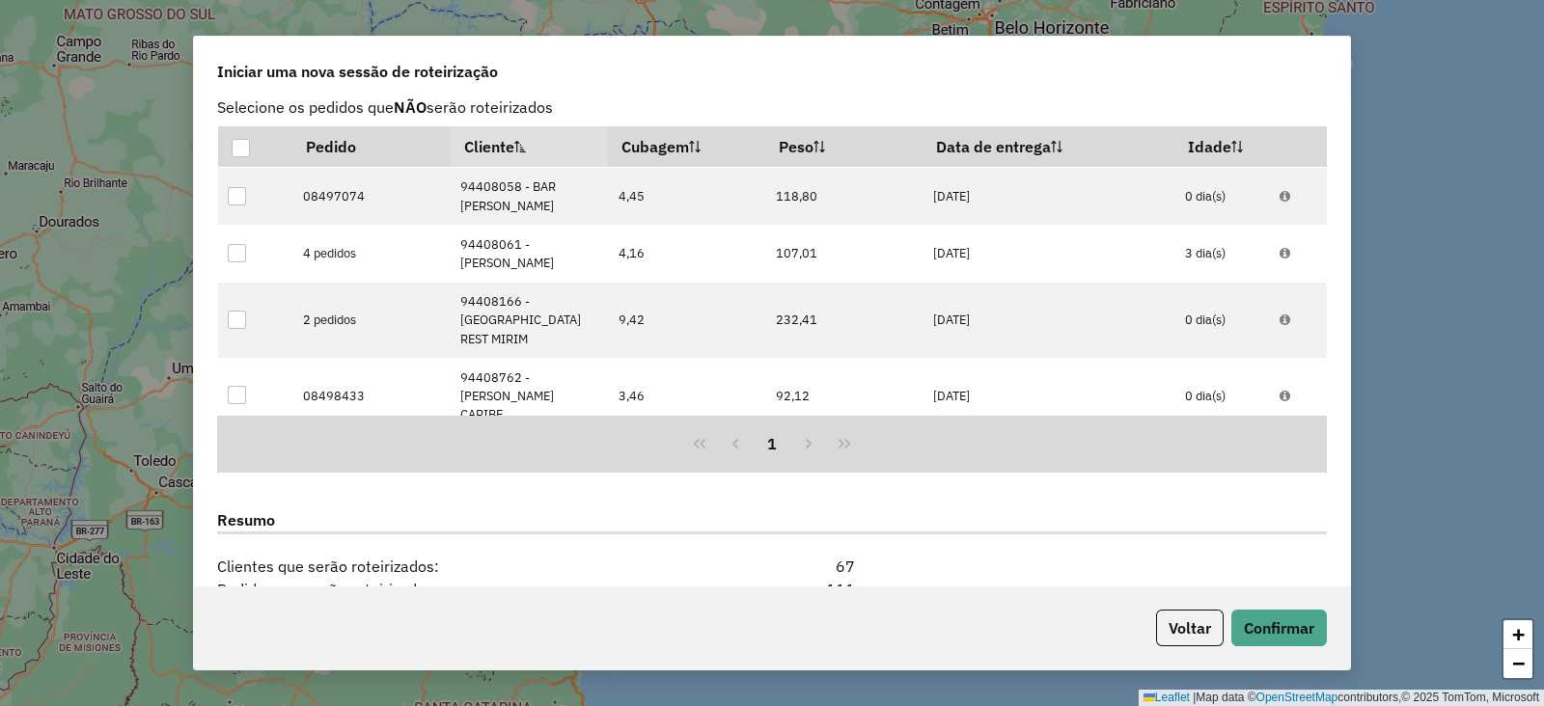
scroll to position [2533, 0]
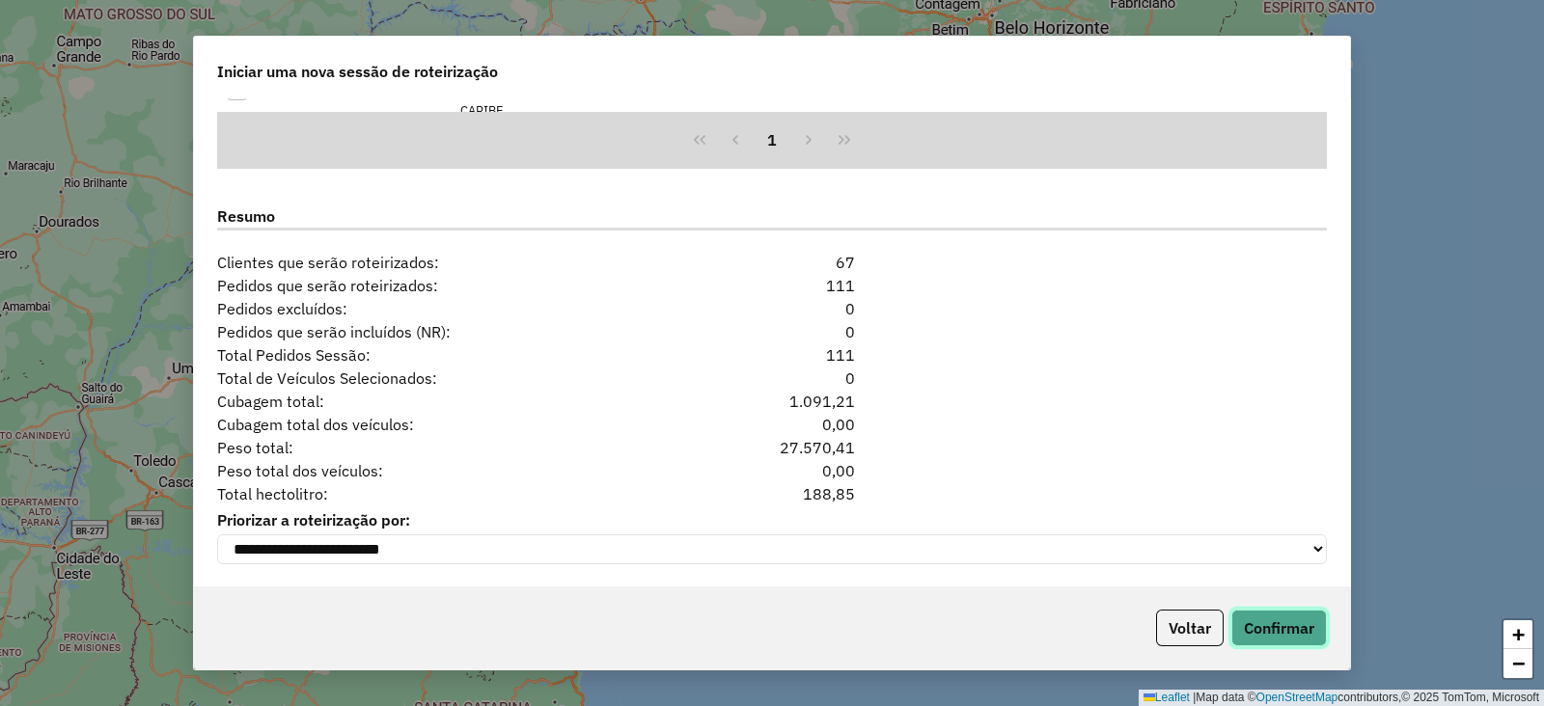
click at [1286, 638] on button "Confirmar" at bounding box center [1279, 628] width 96 height 37
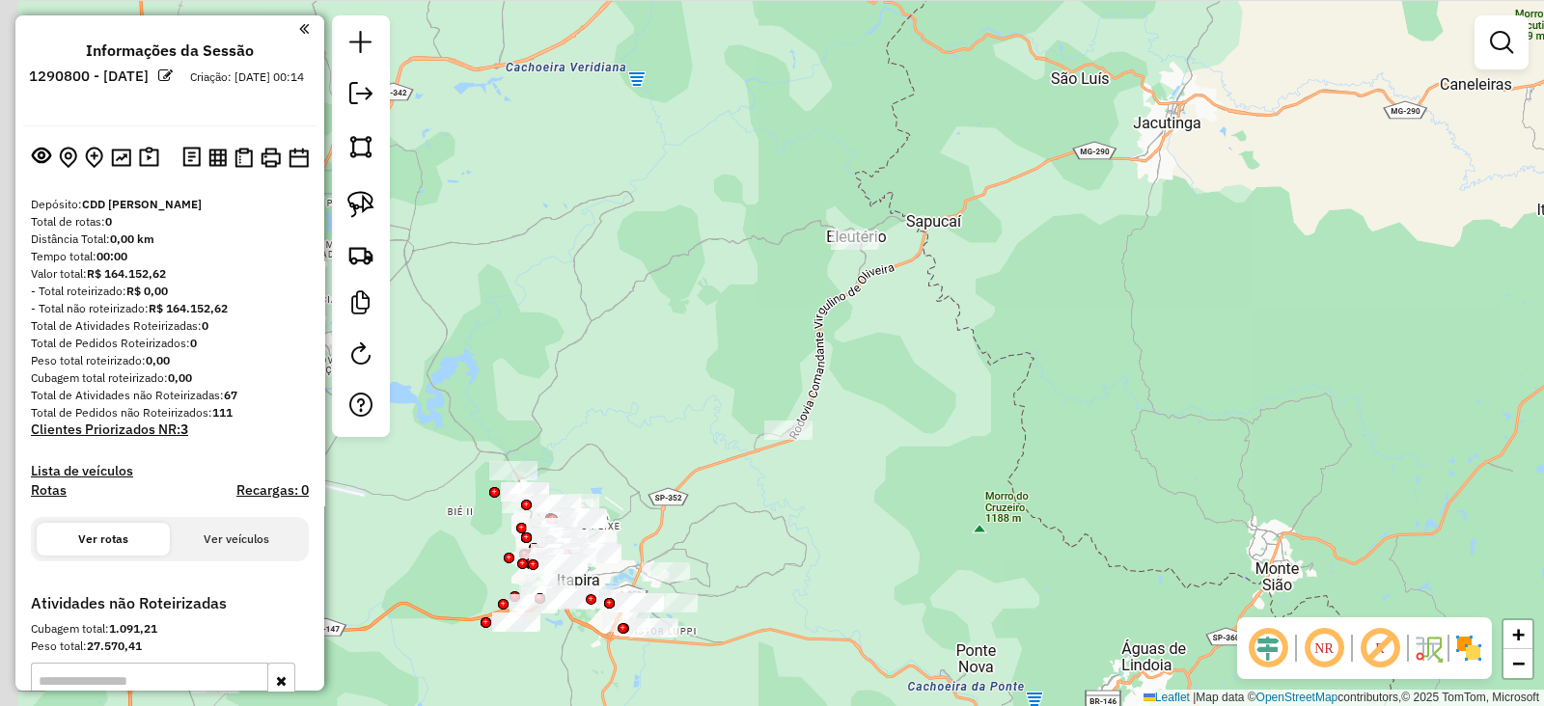
drag, startPoint x: 550, startPoint y: 565, endPoint x: 657, endPoint y: 432, distance: 170.2
click at [657, 432] on div "Janela de atendimento Grade de atendimento Capacidade Transportadoras Veículos …" at bounding box center [772, 353] width 1544 height 706
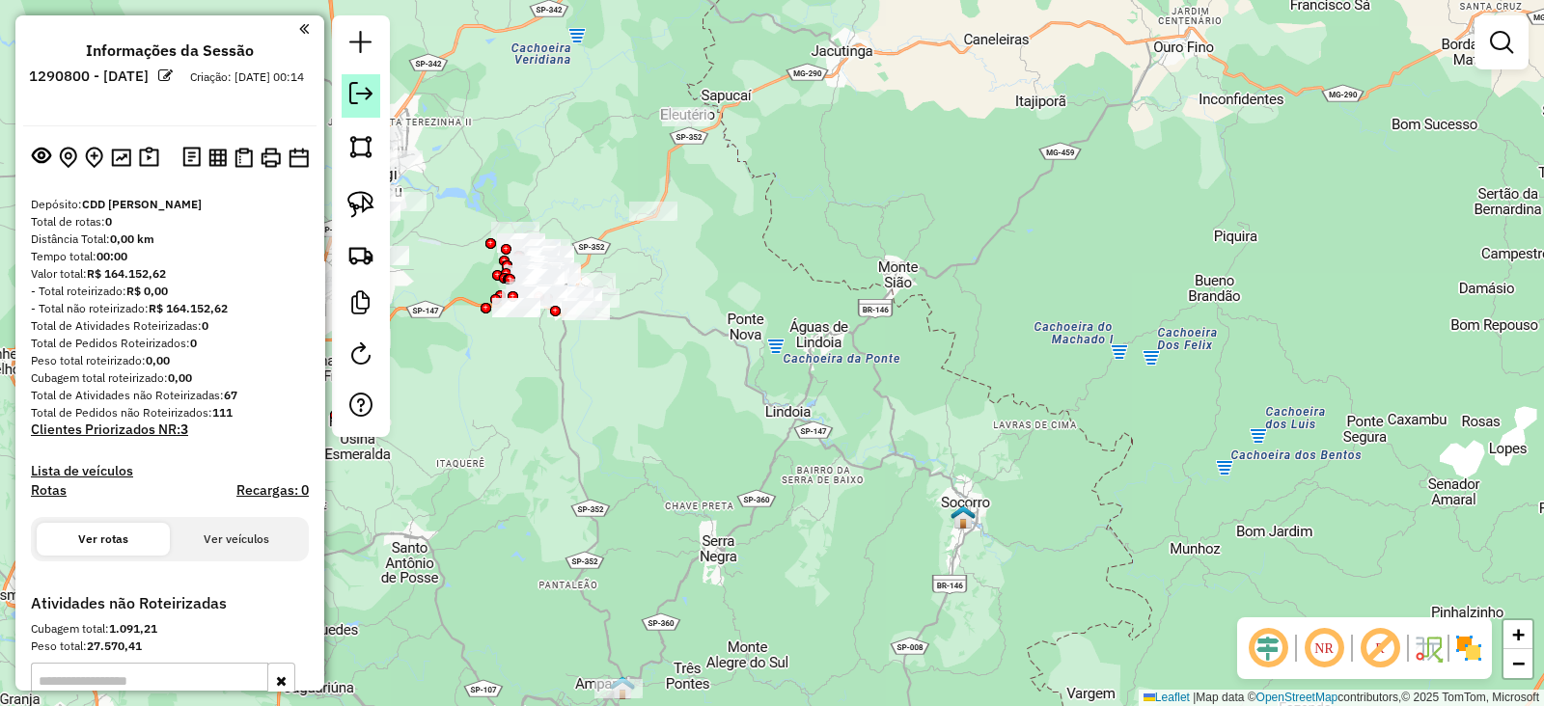
drag, startPoint x: 380, startPoint y: 87, endPoint x: 363, endPoint y: 89, distance: 17.5
click at [363, 89] on div at bounding box center [361, 226] width 58 height 422
click at [363, 89] on em at bounding box center [360, 93] width 23 height 23
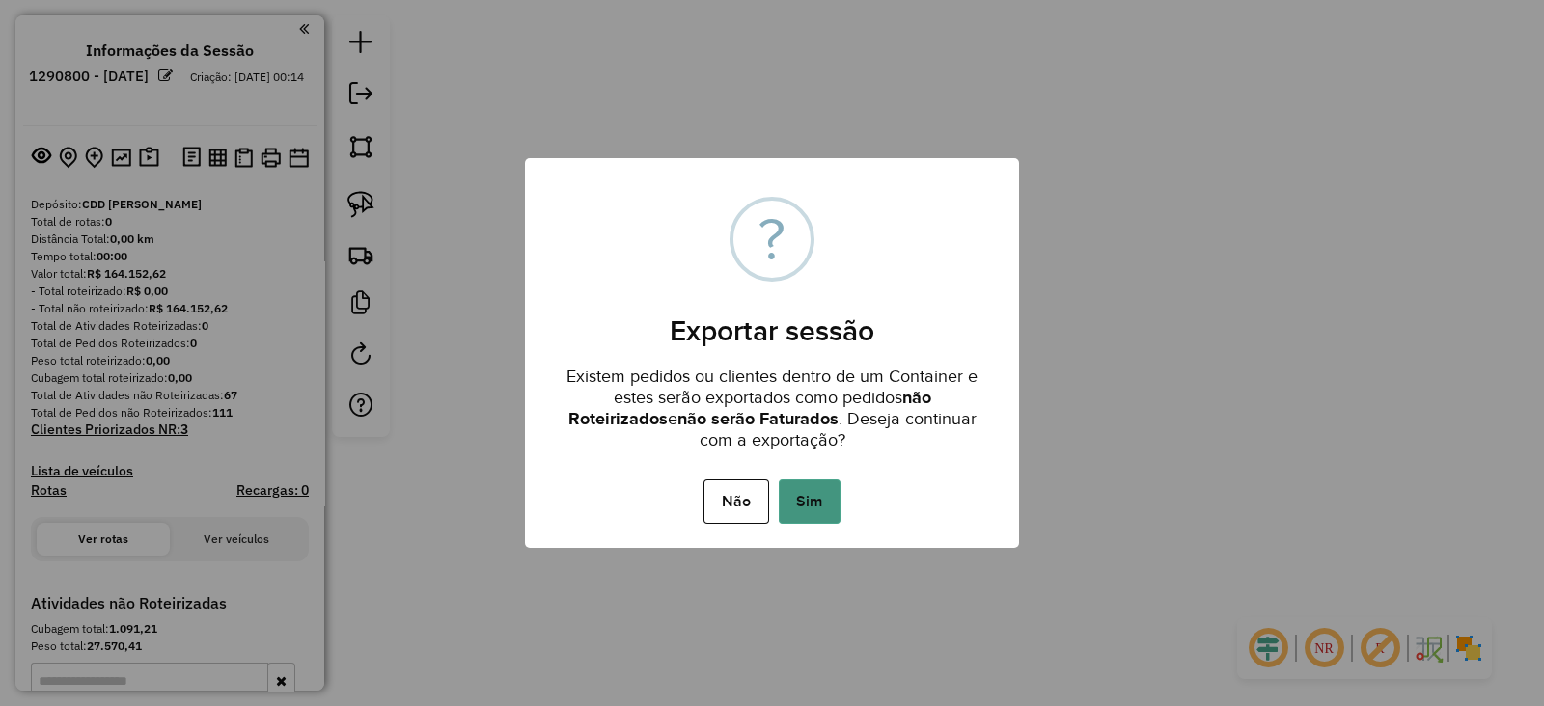
click at [821, 496] on button "Sim" at bounding box center [810, 502] width 62 height 44
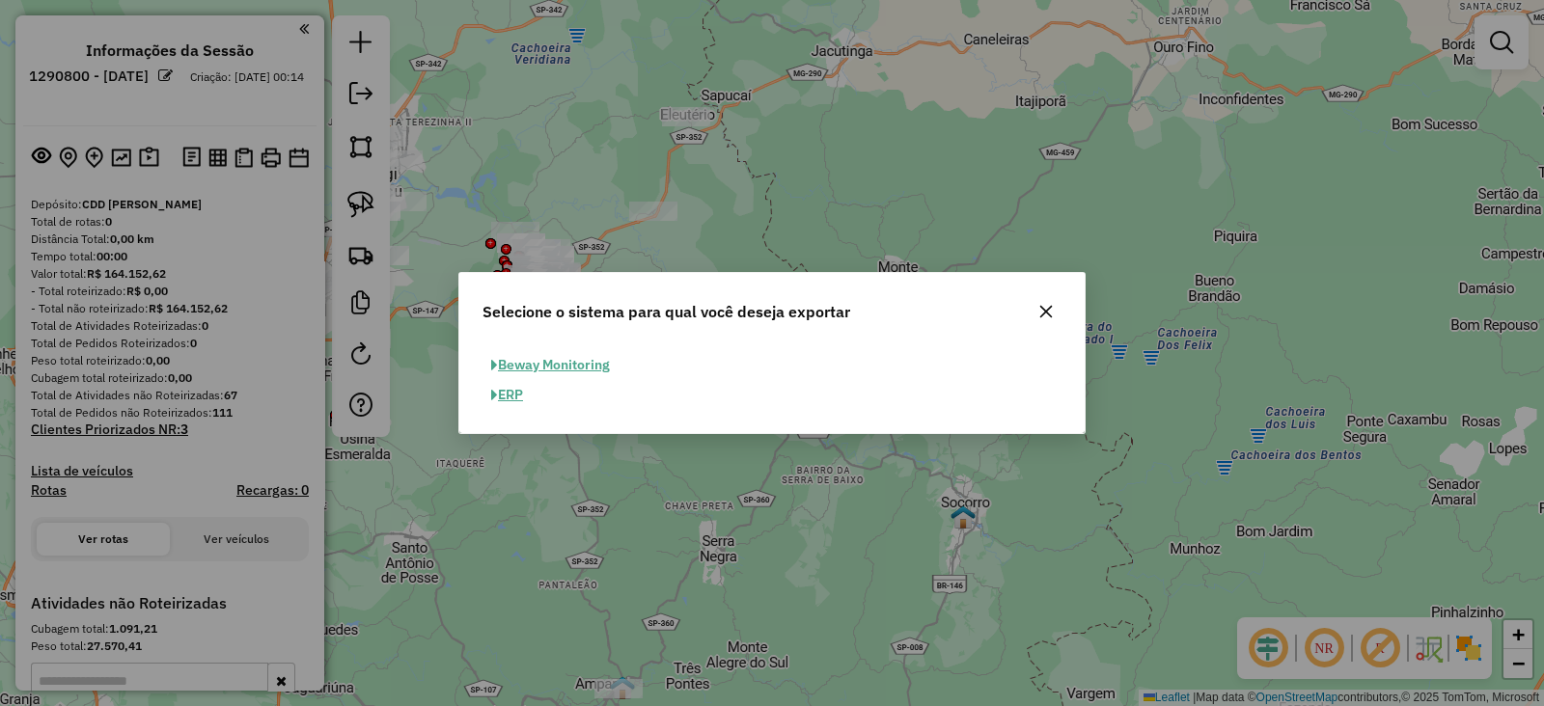
click at [520, 389] on button "ERP" at bounding box center [507, 395] width 49 height 30
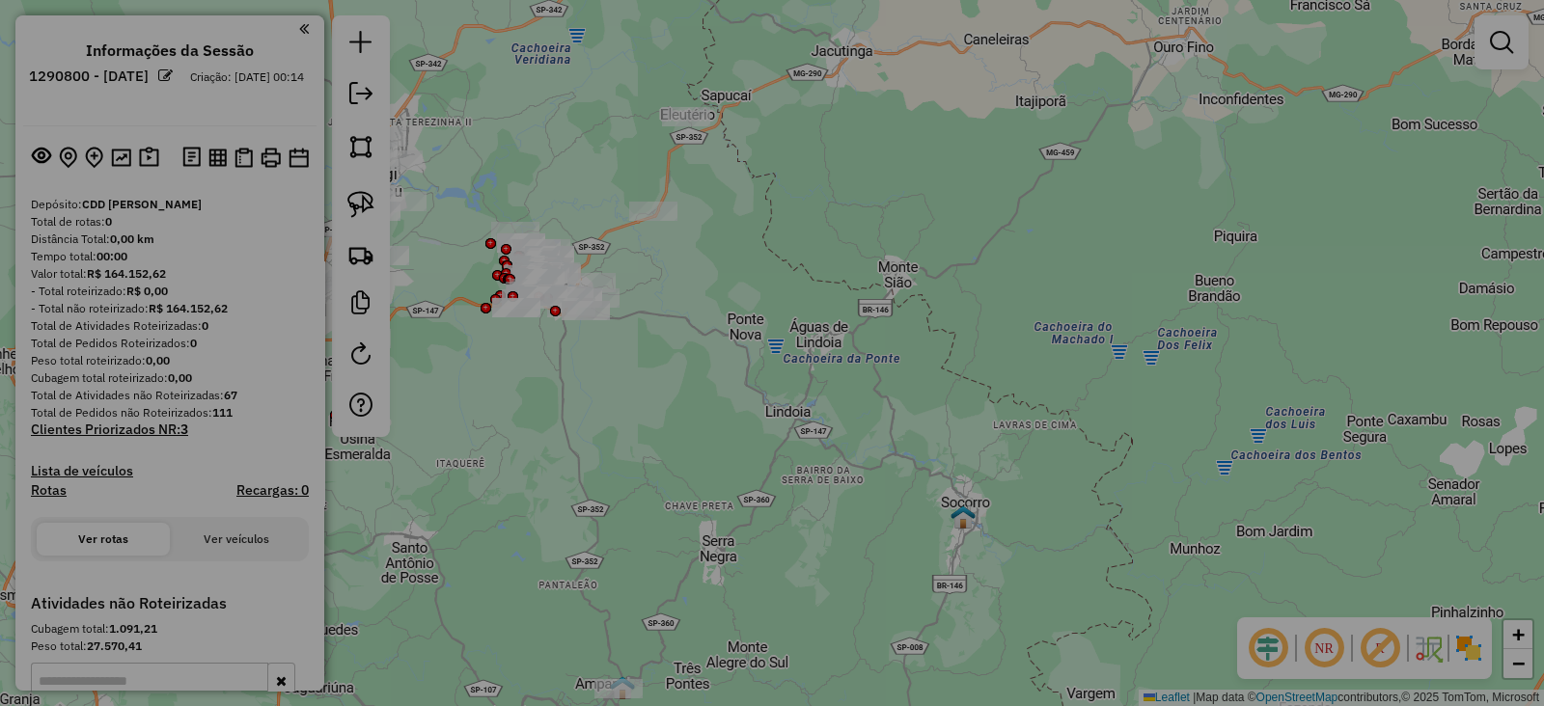
select select "*********"
select select "**"
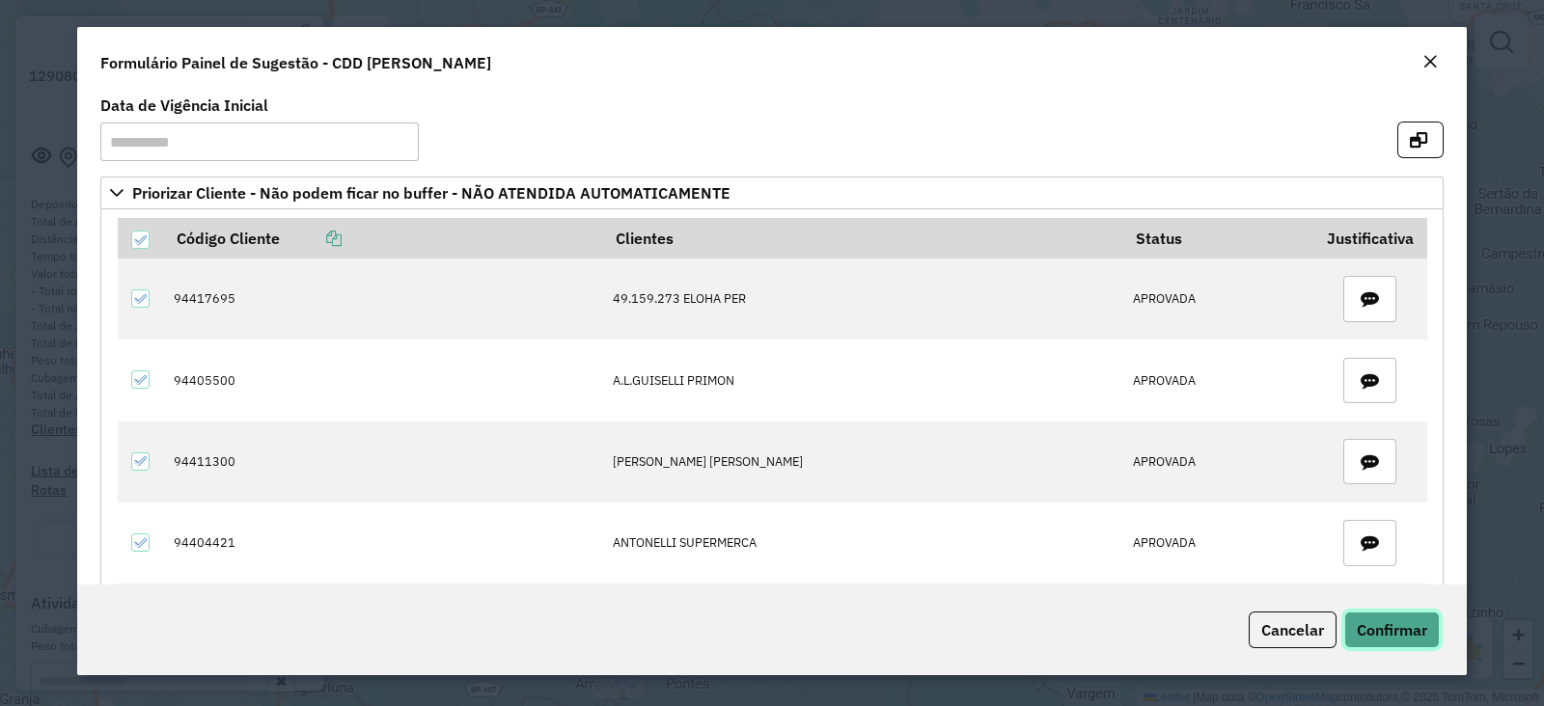
click at [1382, 623] on span "Confirmar" at bounding box center [1392, 630] width 70 height 19
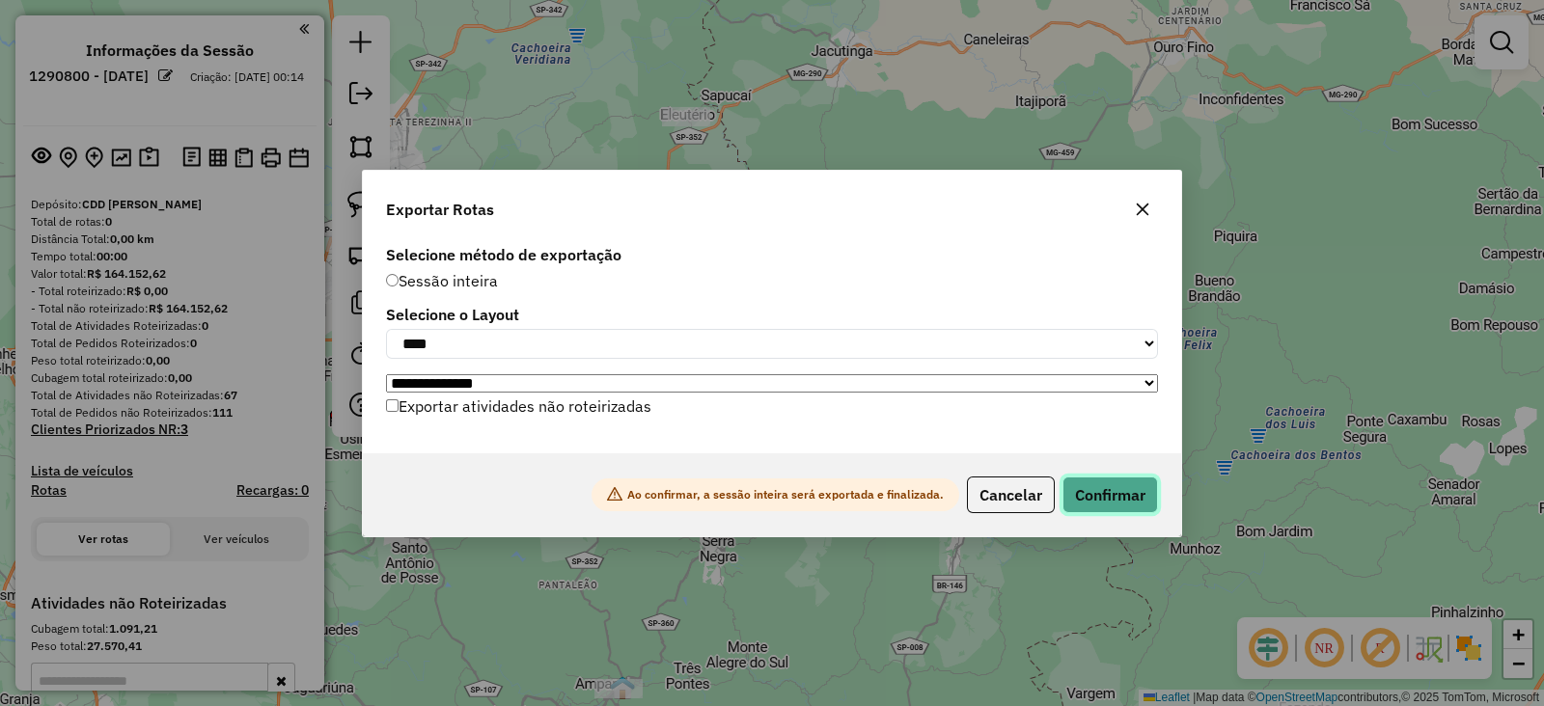
click at [1086, 490] on button "Confirmar" at bounding box center [1111, 495] width 96 height 37
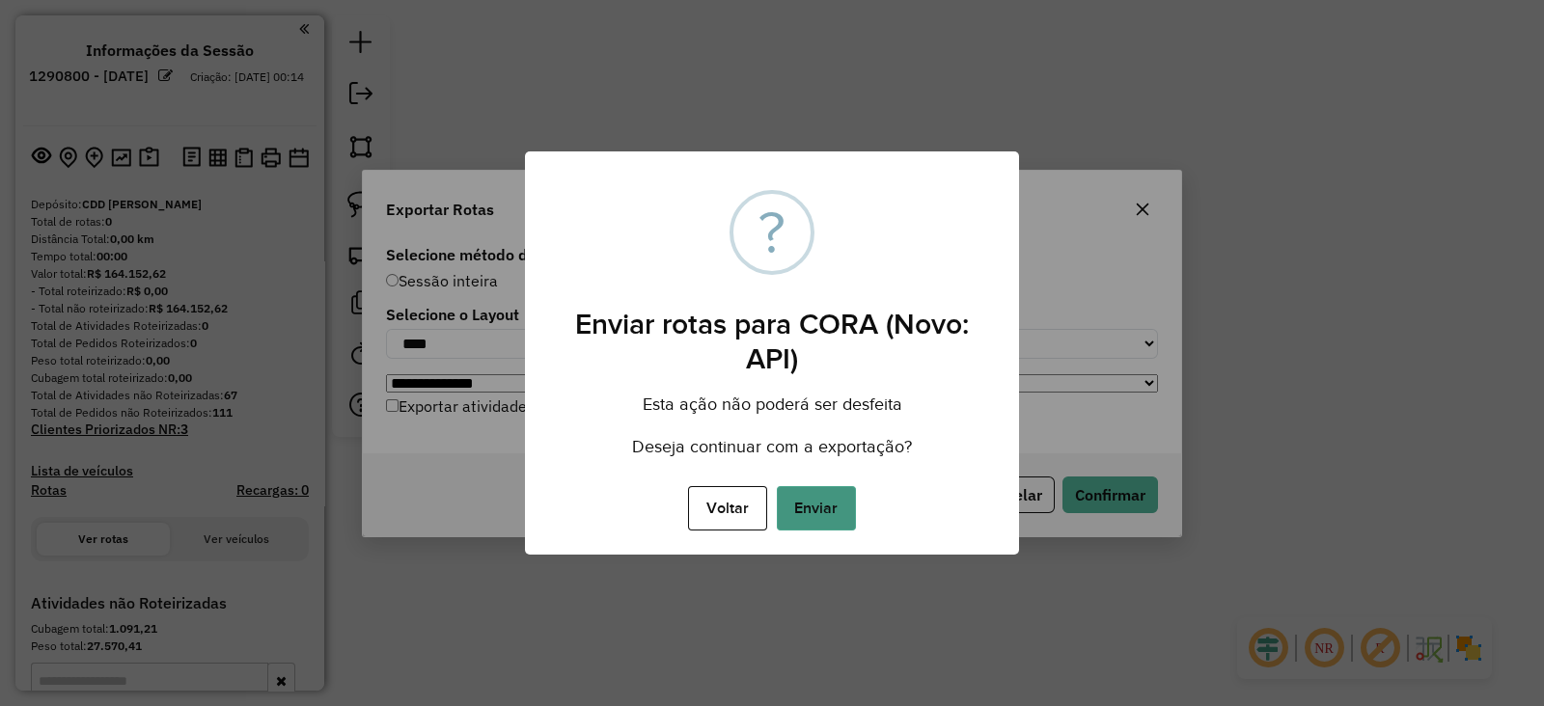
click at [815, 489] on button "Enviar" at bounding box center [816, 508] width 79 height 44
